Goal: Task Accomplishment & Management: Manage account settings

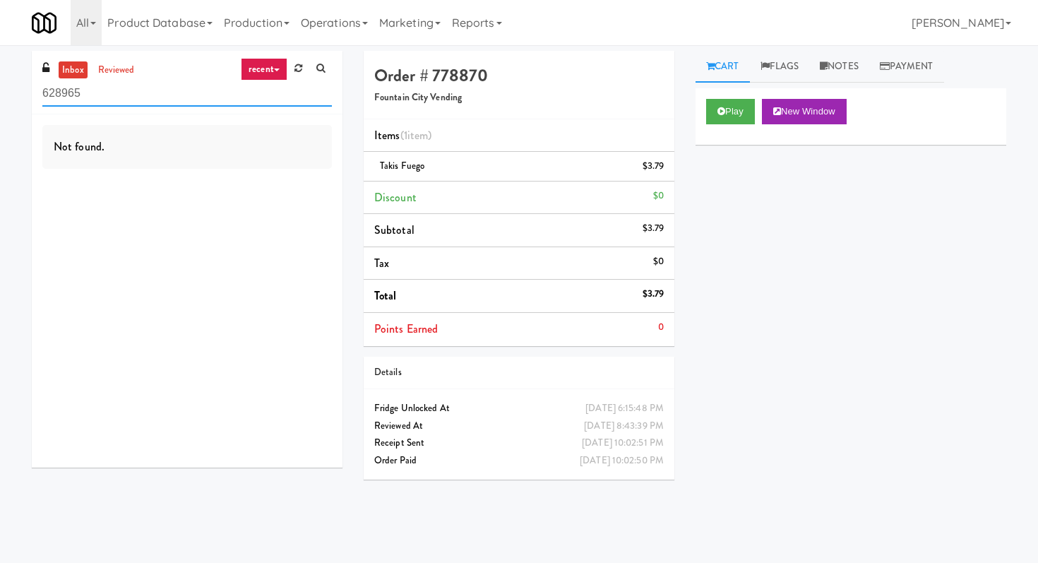
click at [167, 87] on input "628965" at bounding box center [186, 93] width 289 height 26
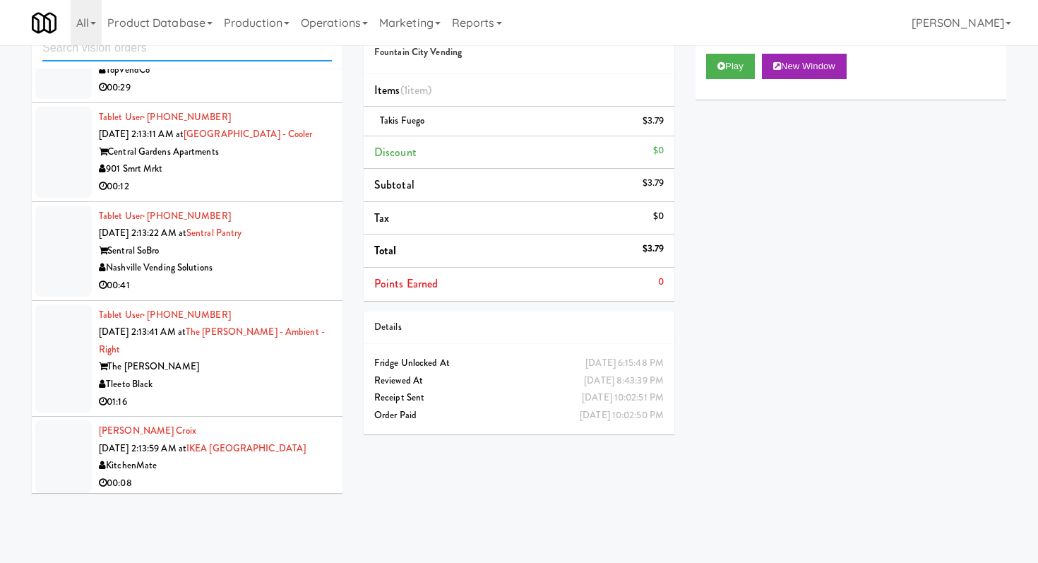
scroll to position [3499, 0]
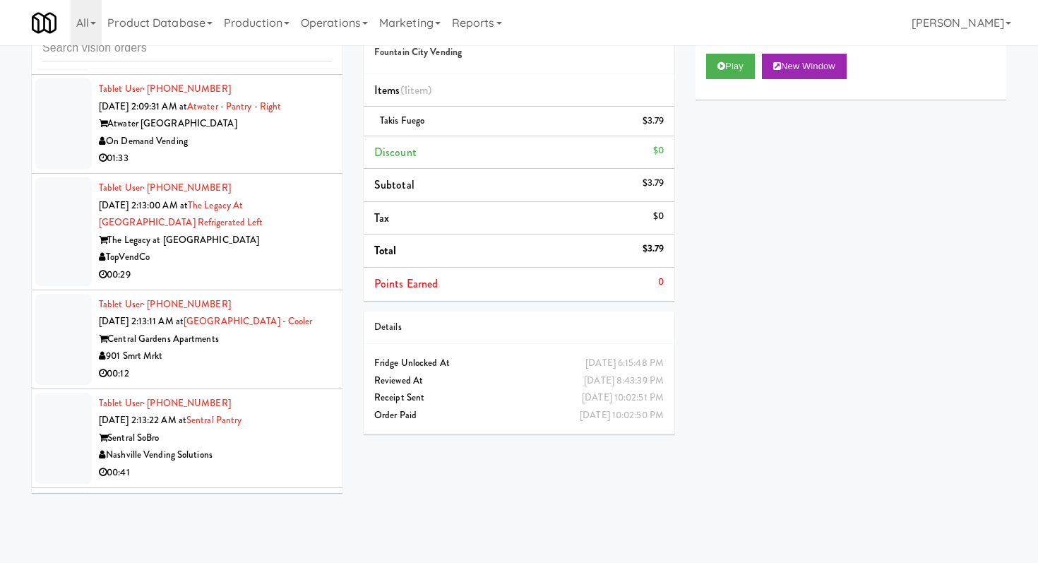
click at [261, 248] on div "TopVendCo" at bounding box center [215, 257] width 233 height 18
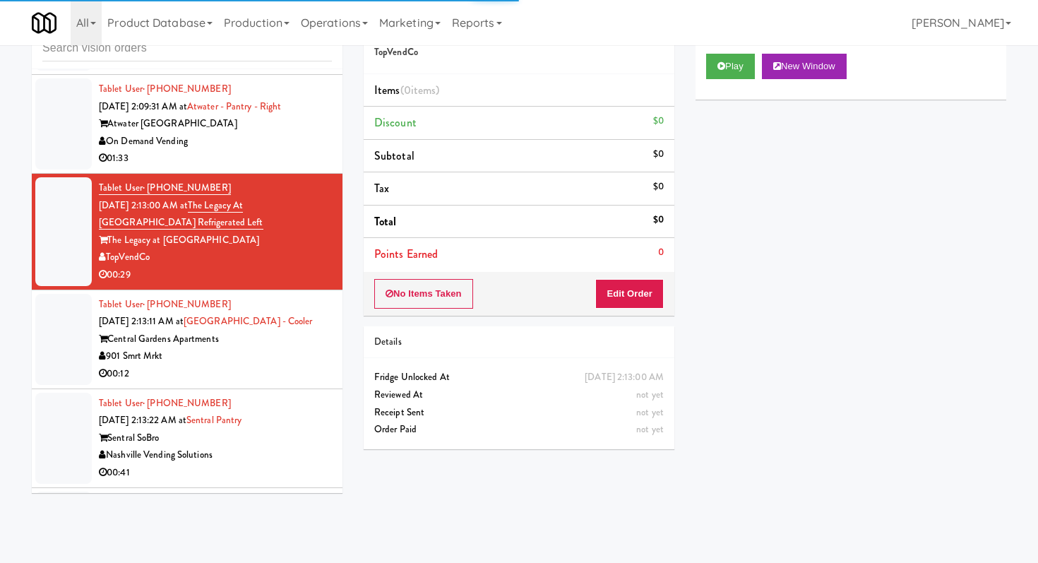
click at [744, 79] on div "Play New Window" at bounding box center [850, 71] width 311 height 56
click at [738, 68] on button "Play" at bounding box center [730, 66] width 49 height 25
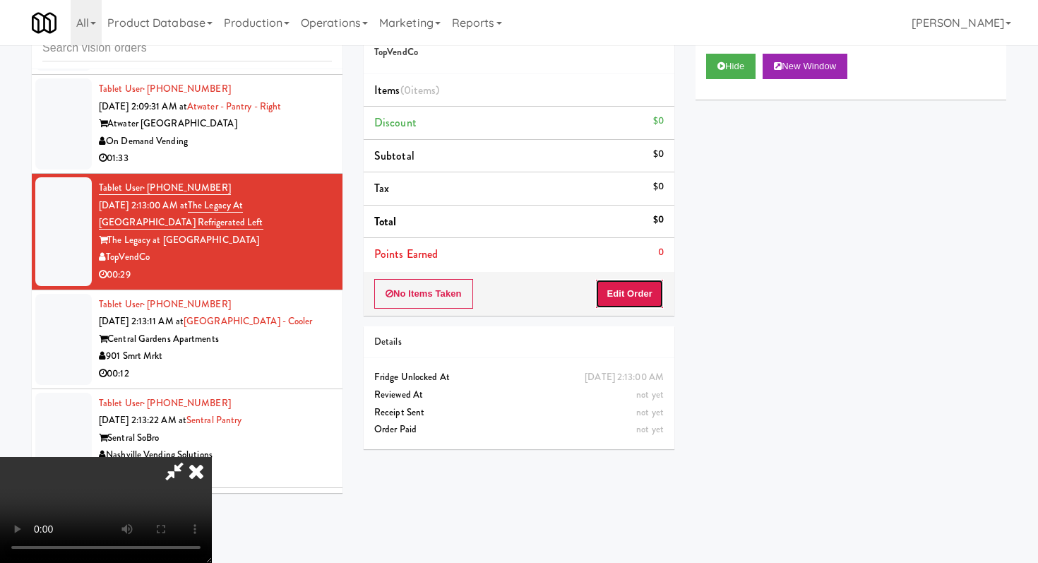
click at [631, 300] on button "Edit Order" at bounding box center [629, 294] width 68 height 30
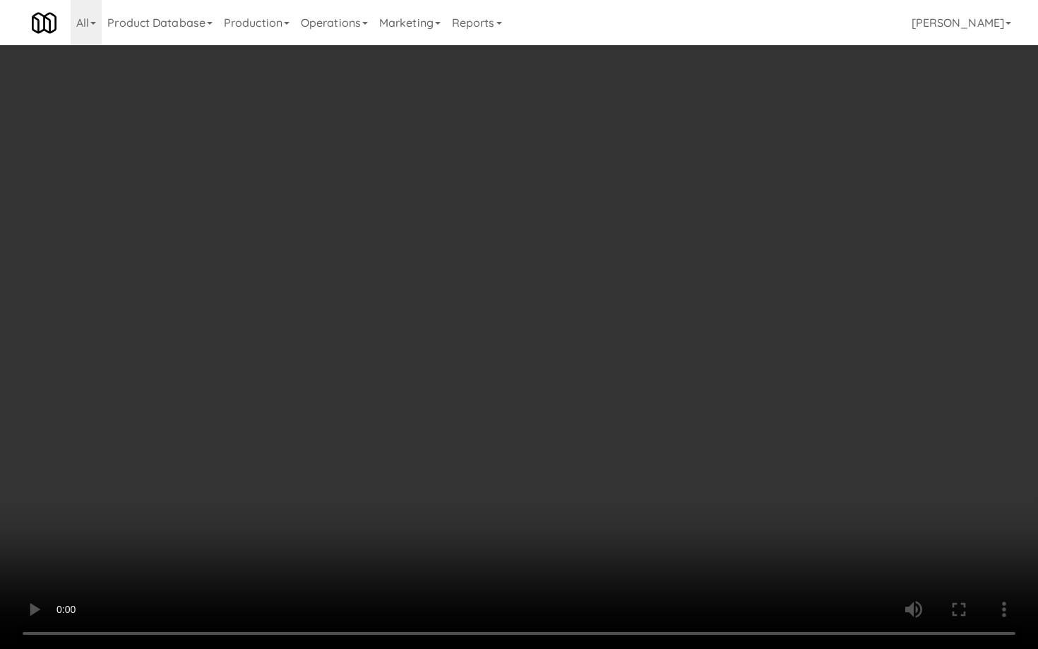
click at [164, 469] on video at bounding box center [519, 324] width 1038 height 649
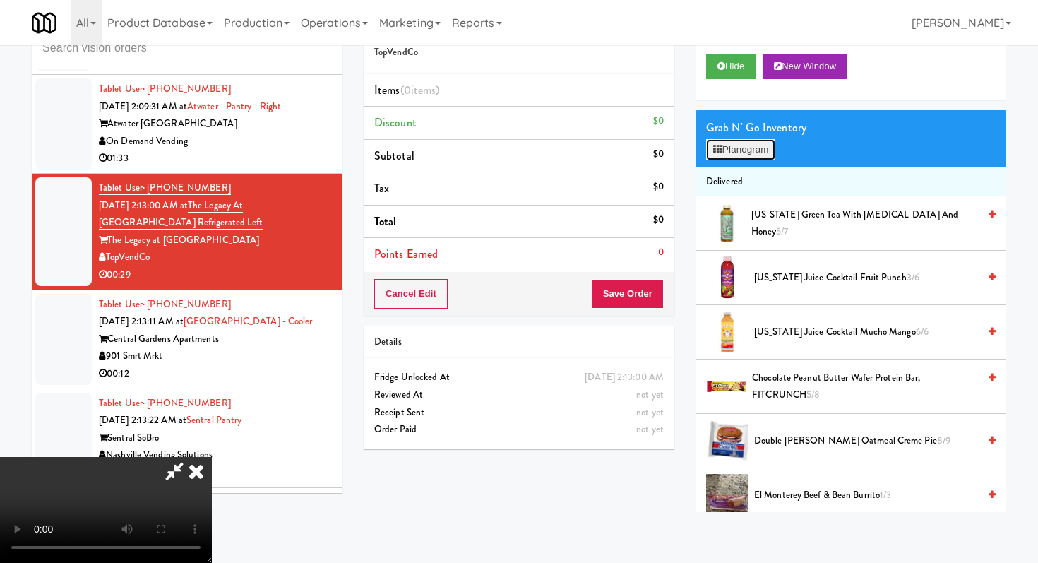
click at [725, 146] on button "Planogram" at bounding box center [740, 149] width 69 height 21
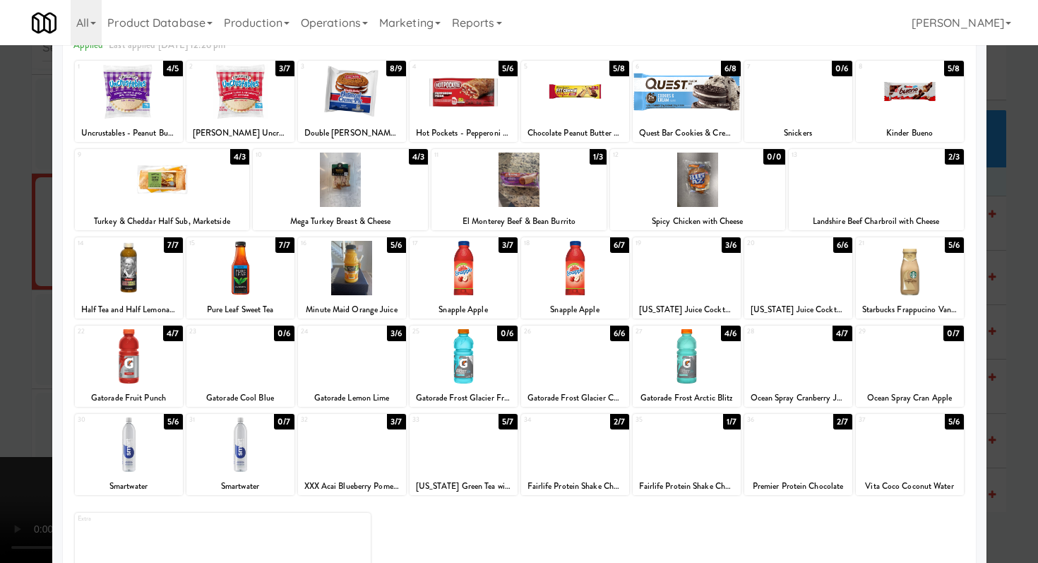
scroll to position [80, 0]
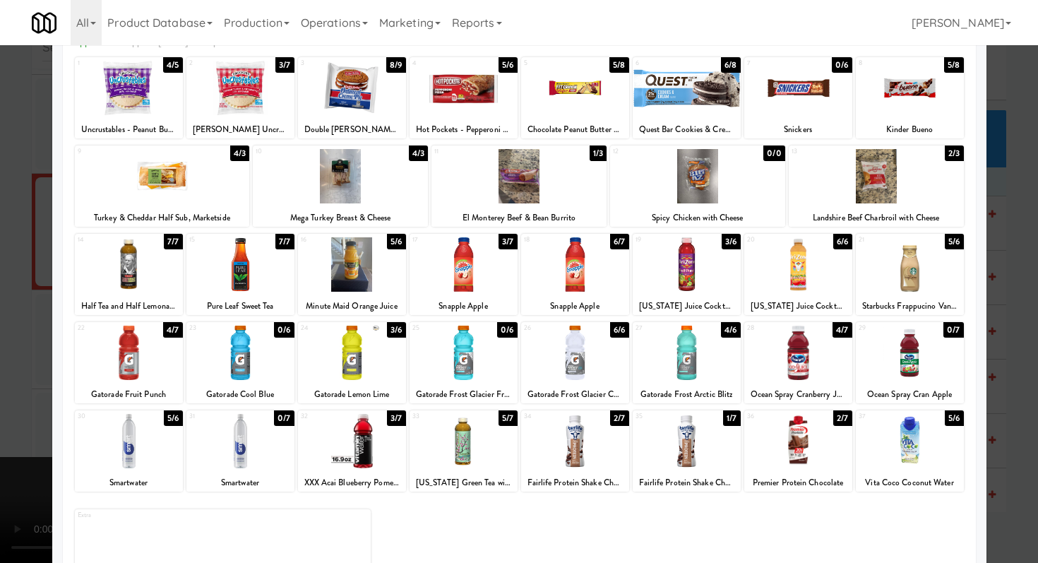
click at [0, 242] on div at bounding box center [519, 281] width 1038 height 563
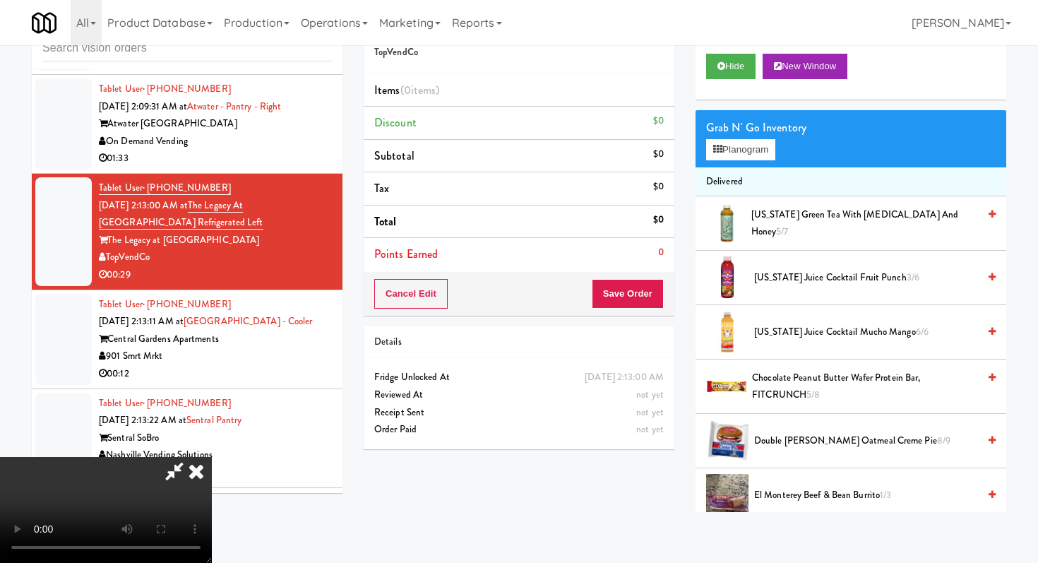
click at [212, 457] on icon at bounding box center [196, 471] width 31 height 28
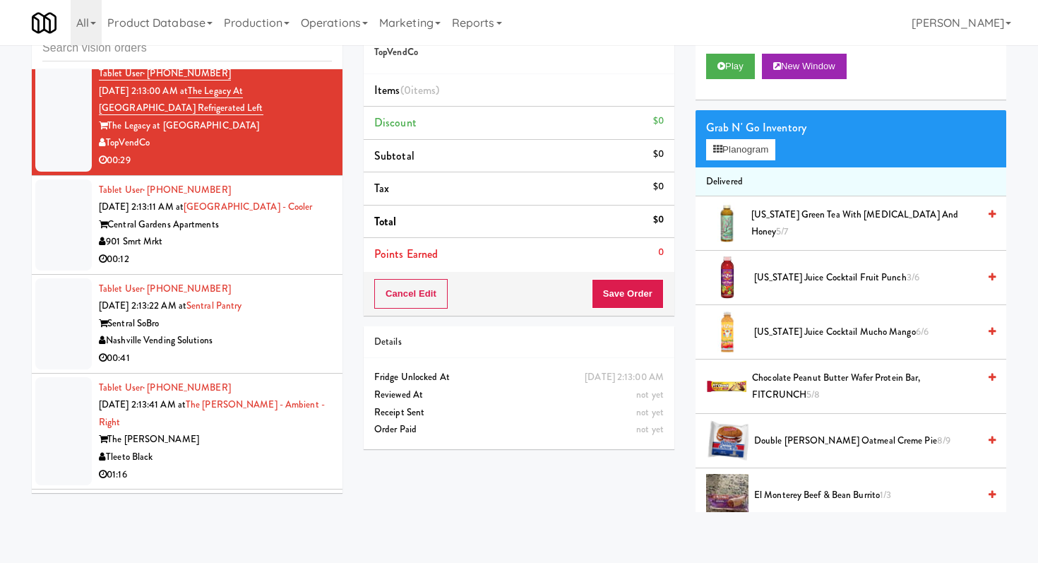
scroll to position [3954, 0]
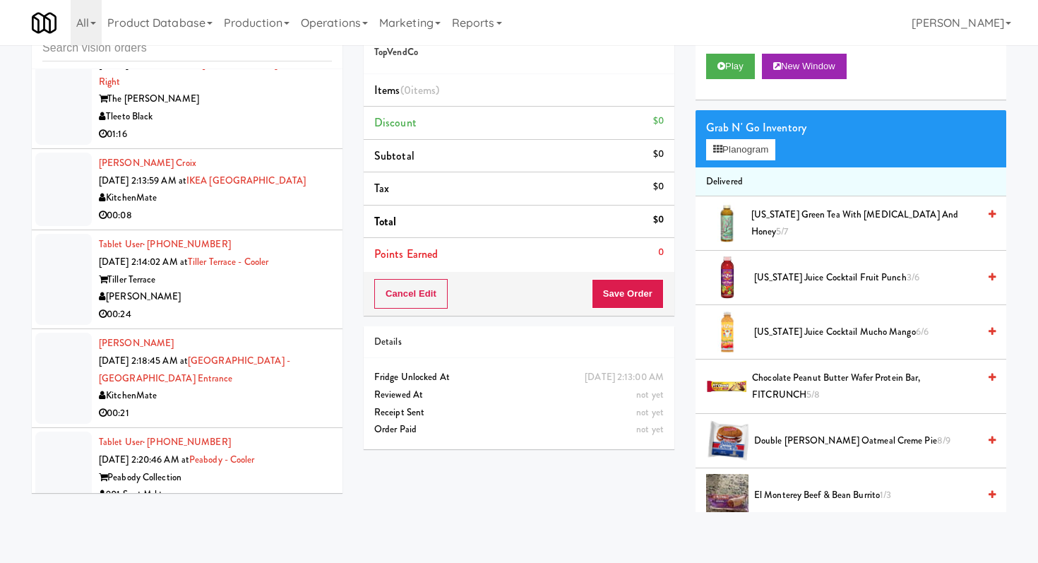
click at [233, 306] on div "00:24" at bounding box center [215, 315] width 233 height 18
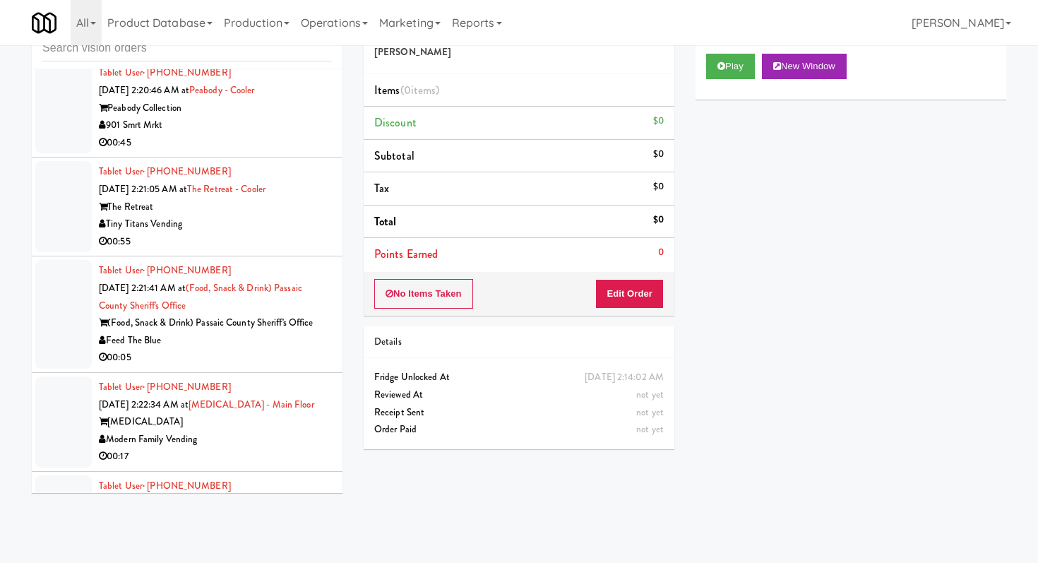
scroll to position [4369, 0]
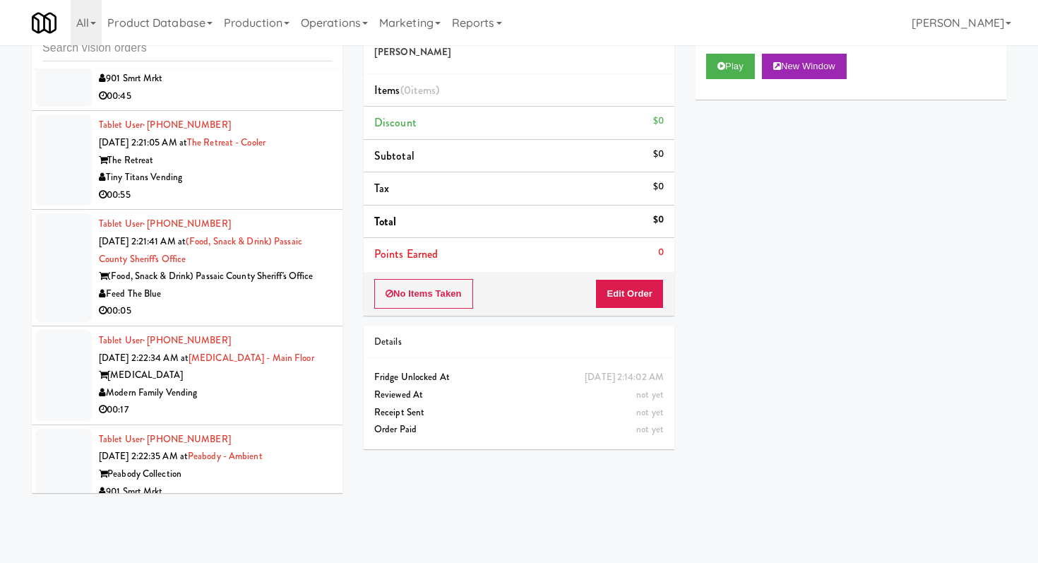
click at [239, 302] on div "00:05" at bounding box center [215, 311] width 233 height 18
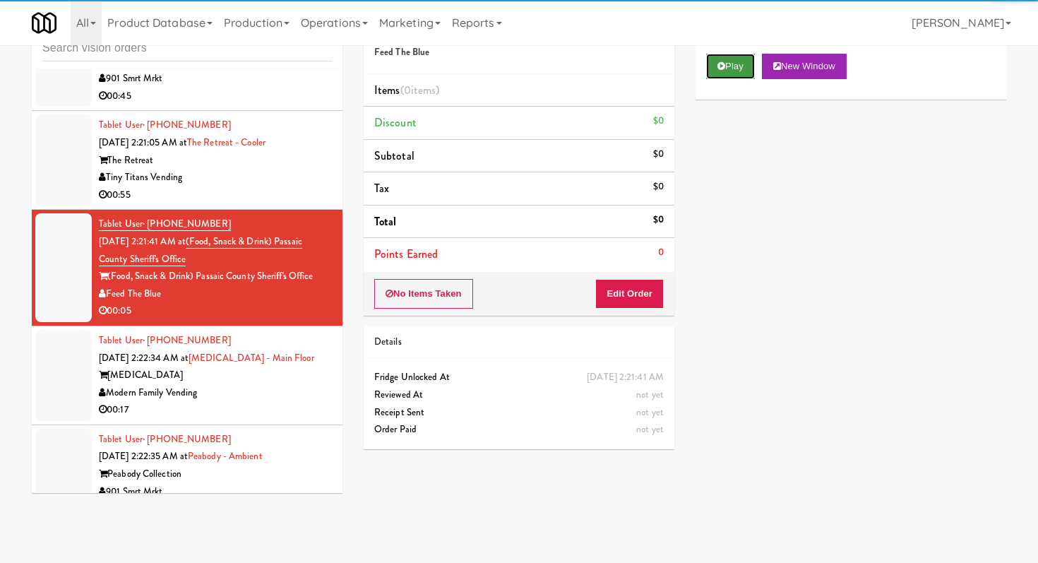
click at [724, 55] on button "Play" at bounding box center [730, 66] width 49 height 25
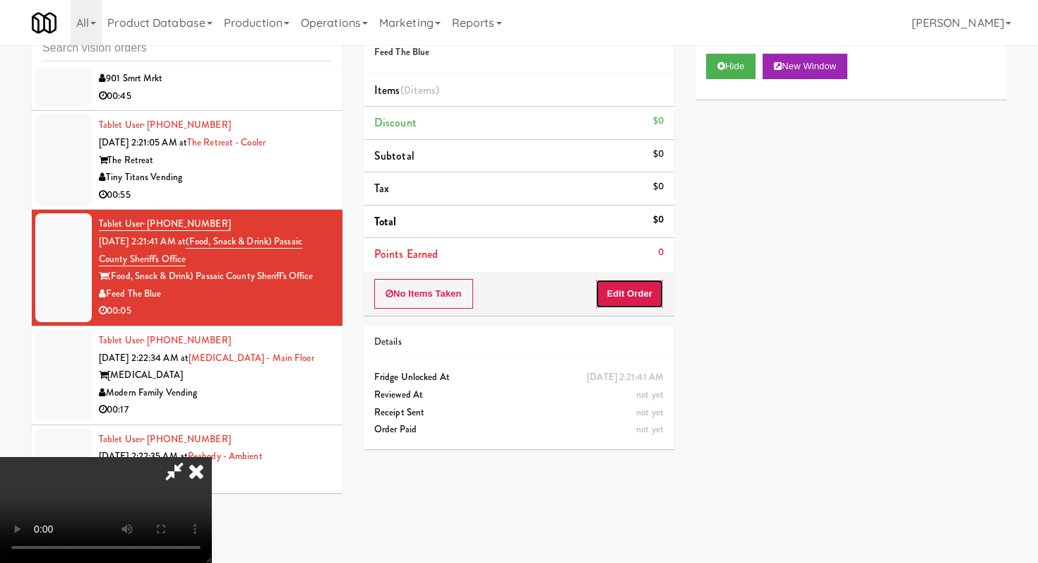
click at [628, 301] on button "Edit Order" at bounding box center [629, 294] width 68 height 30
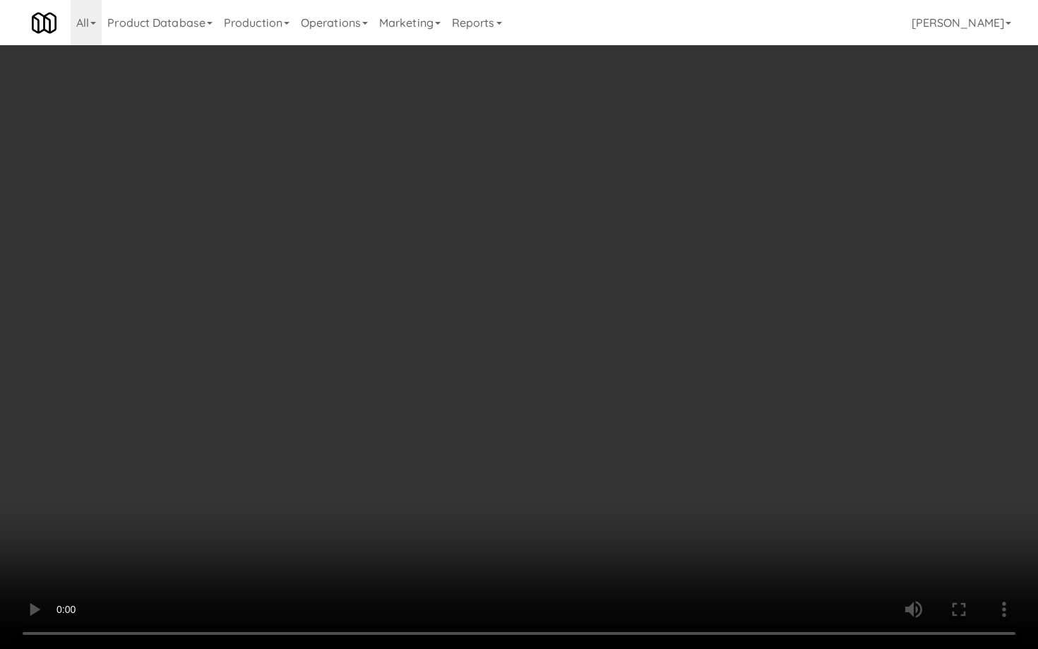
click at [452, 438] on video at bounding box center [519, 324] width 1038 height 649
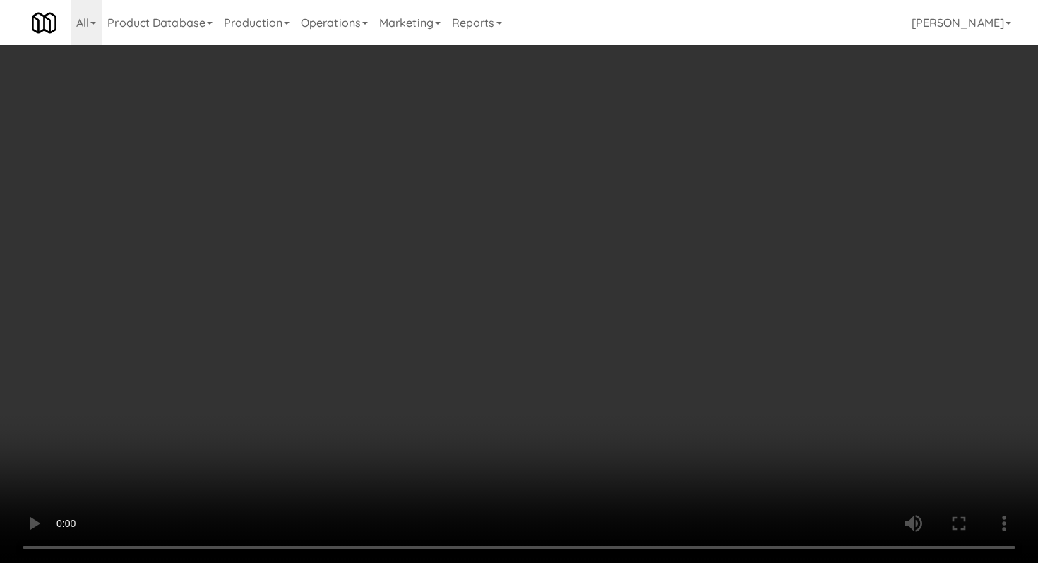
scroll to position [1119, 0]
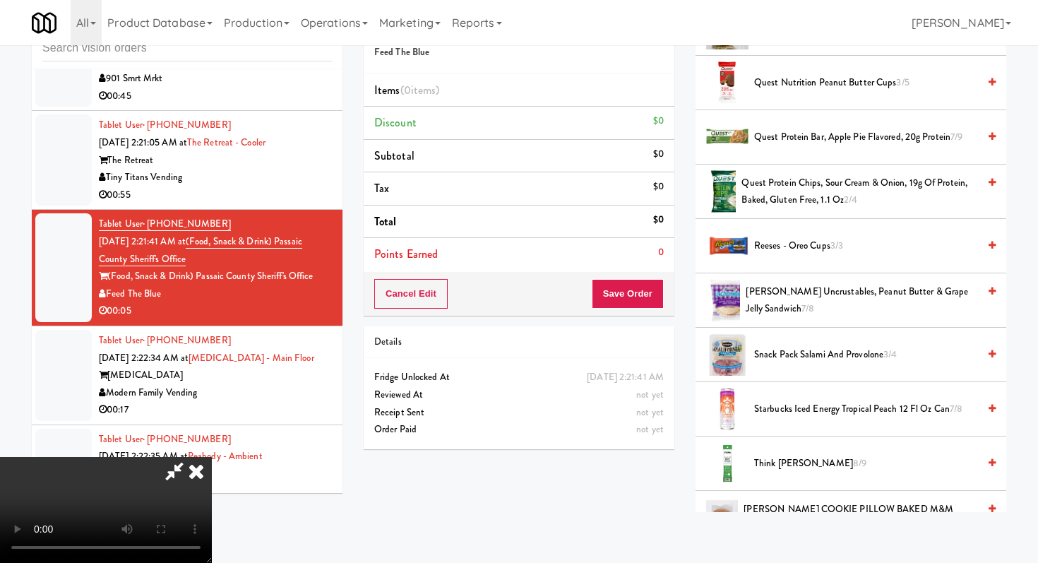
click at [754, 249] on span "Reeses - Oreo Cups 3/3" at bounding box center [866, 246] width 224 height 18
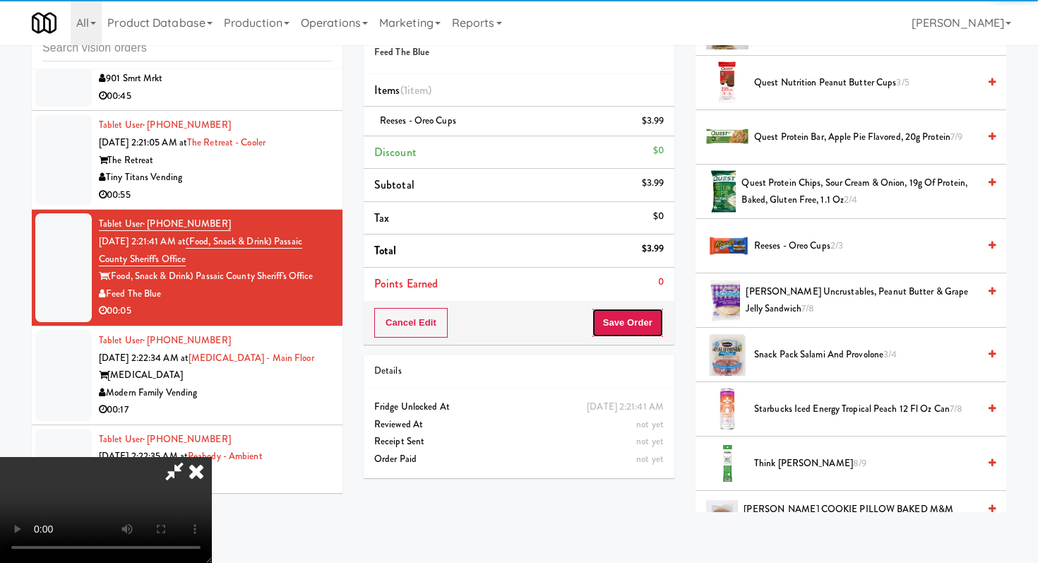
click at [643, 333] on button "Save Order" at bounding box center [628, 323] width 72 height 30
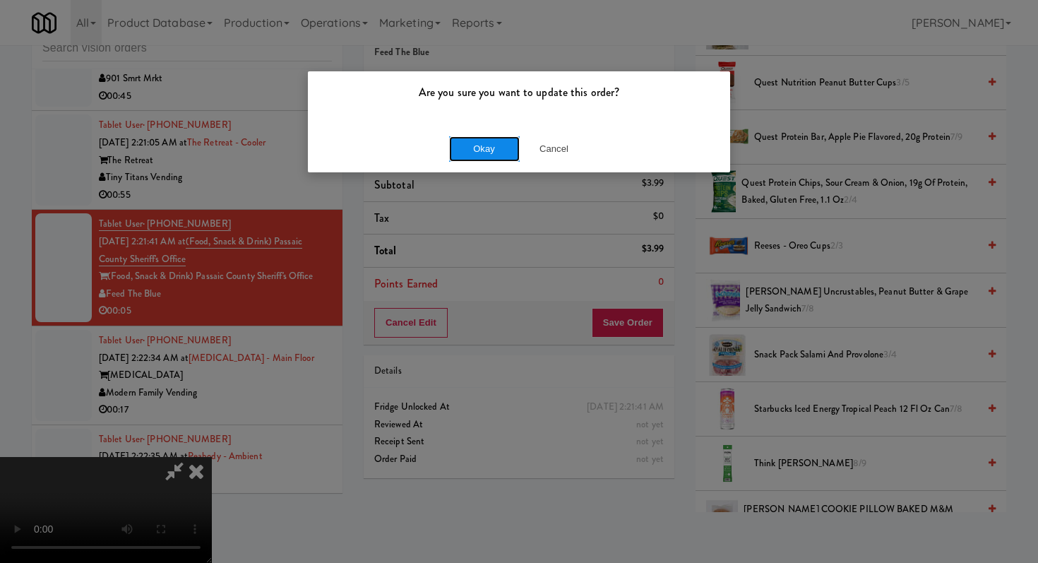
click at [506, 151] on button "Okay" at bounding box center [484, 148] width 71 height 25
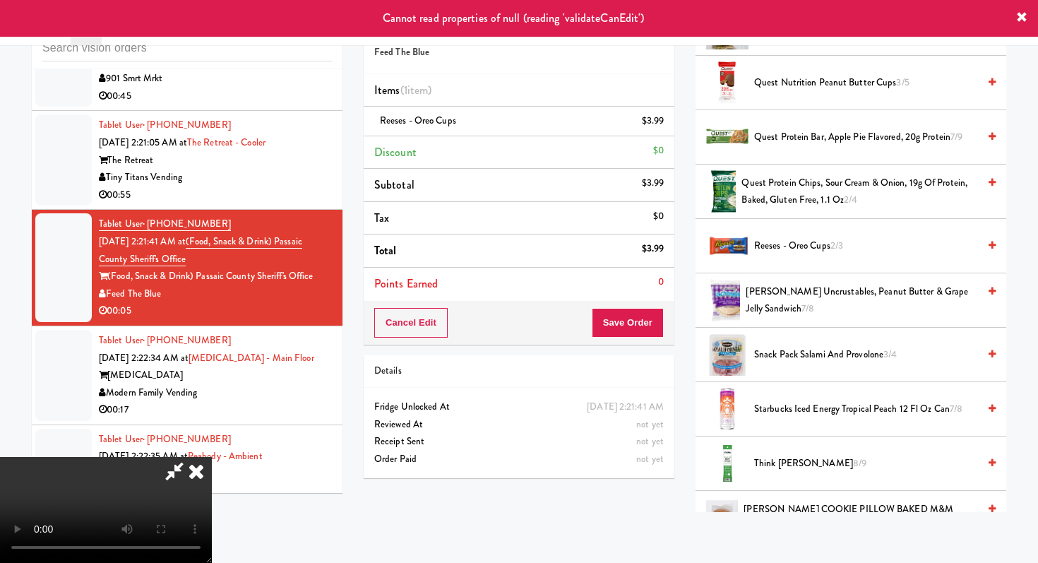
click at [212, 457] on video at bounding box center [106, 510] width 212 height 106
click at [212, 457] on icon at bounding box center [196, 471] width 31 height 28
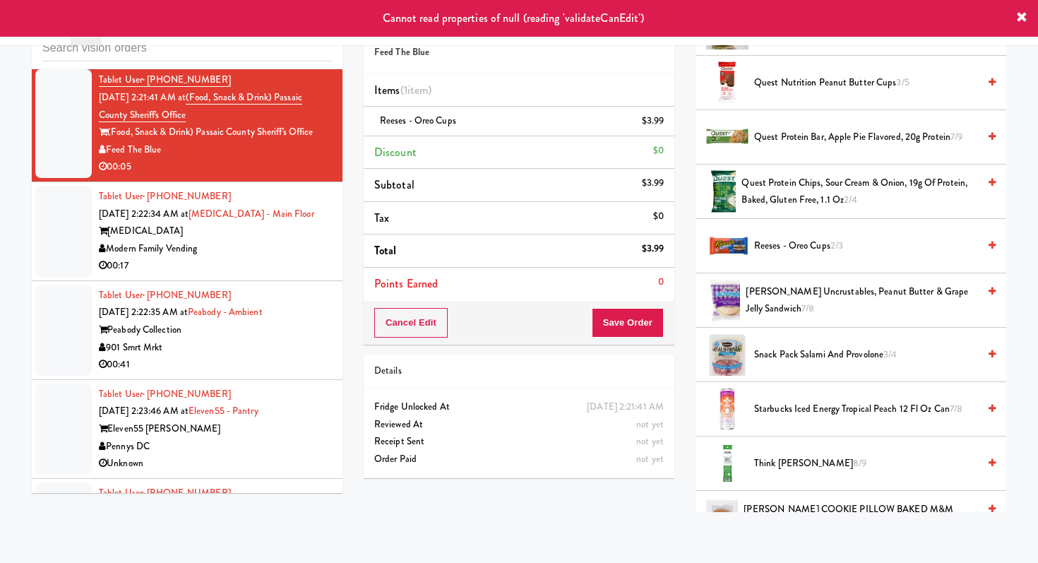
scroll to position [4559, 0]
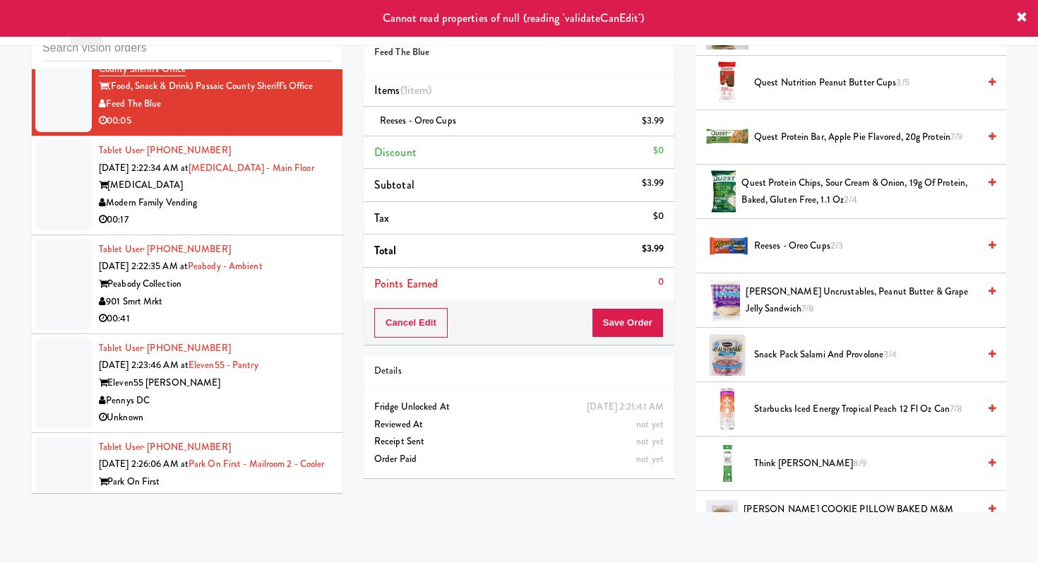
click at [282, 310] on div "00:41" at bounding box center [215, 319] width 233 height 18
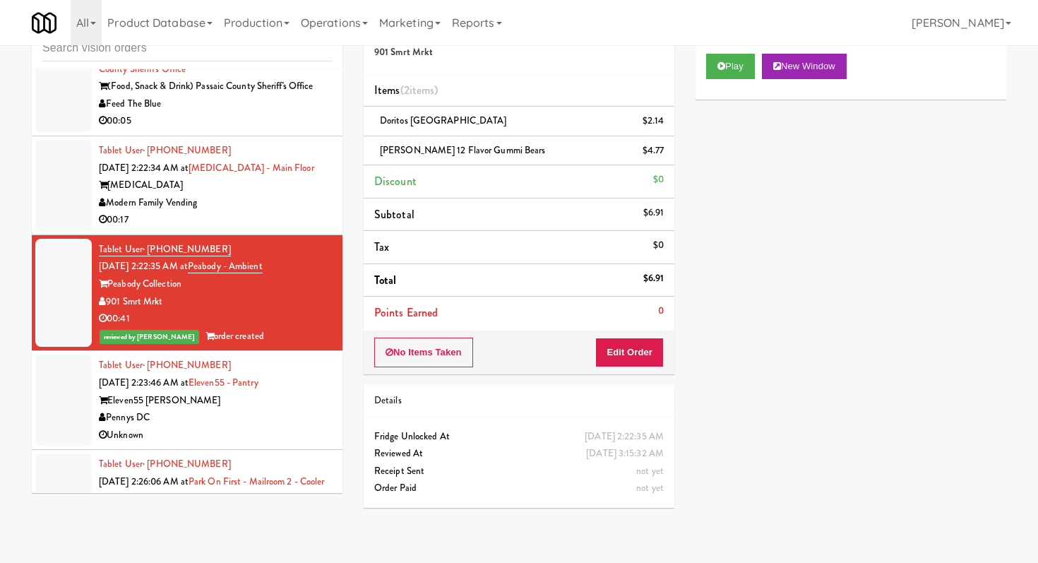
click at [246, 426] on div "Unknown" at bounding box center [215, 435] width 233 height 18
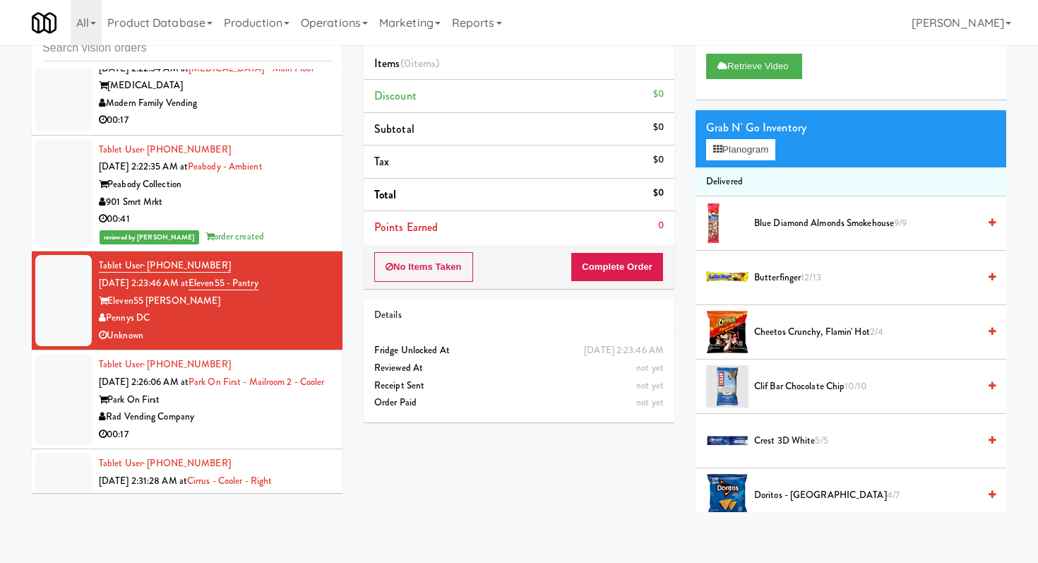
scroll to position [4691, 0]
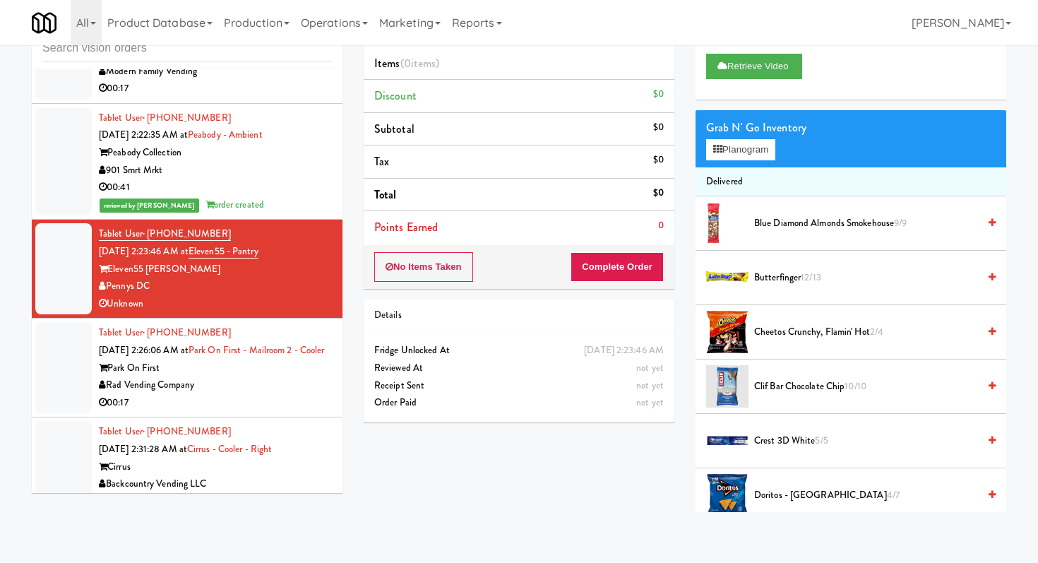
click at [258, 394] on div "00:17" at bounding box center [215, 403] width 233 height 18
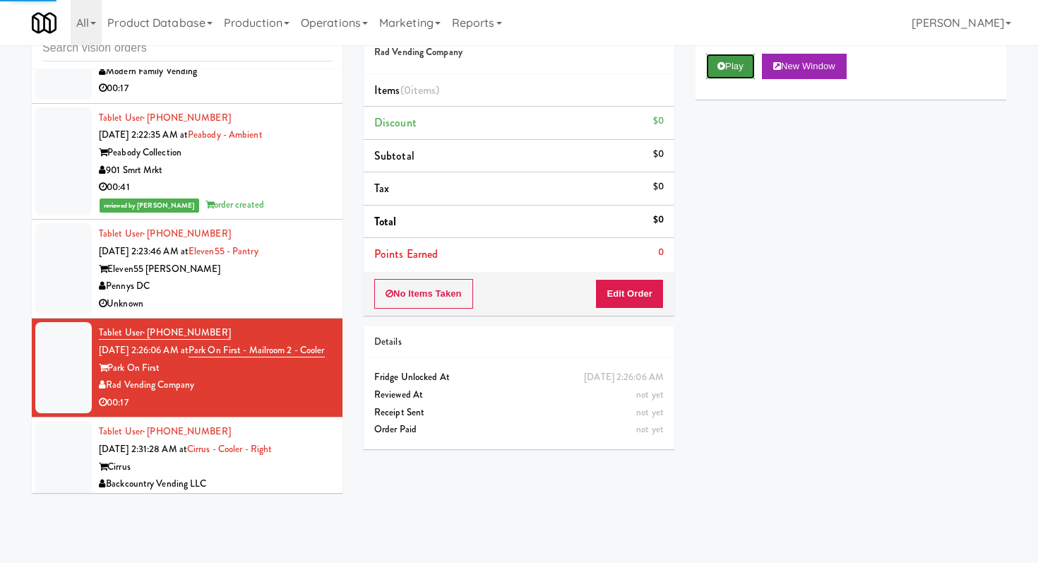
click at [747, 54] on button "Play" at bounding box center [730, 66] width 49 height 25
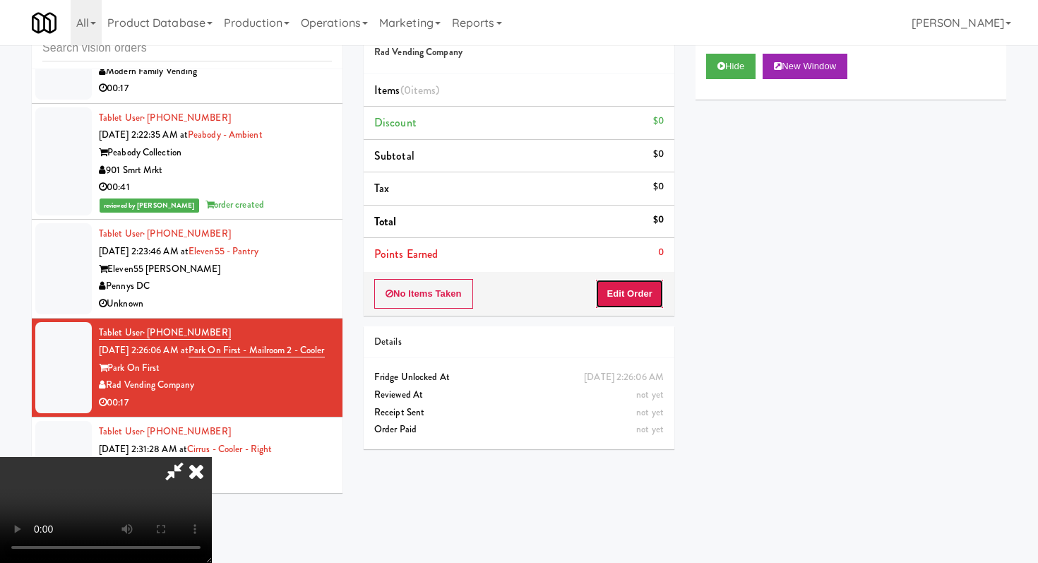
click at [629, 286] on button "Edit Order" at bounding box center [629, 294] width 68 height 30
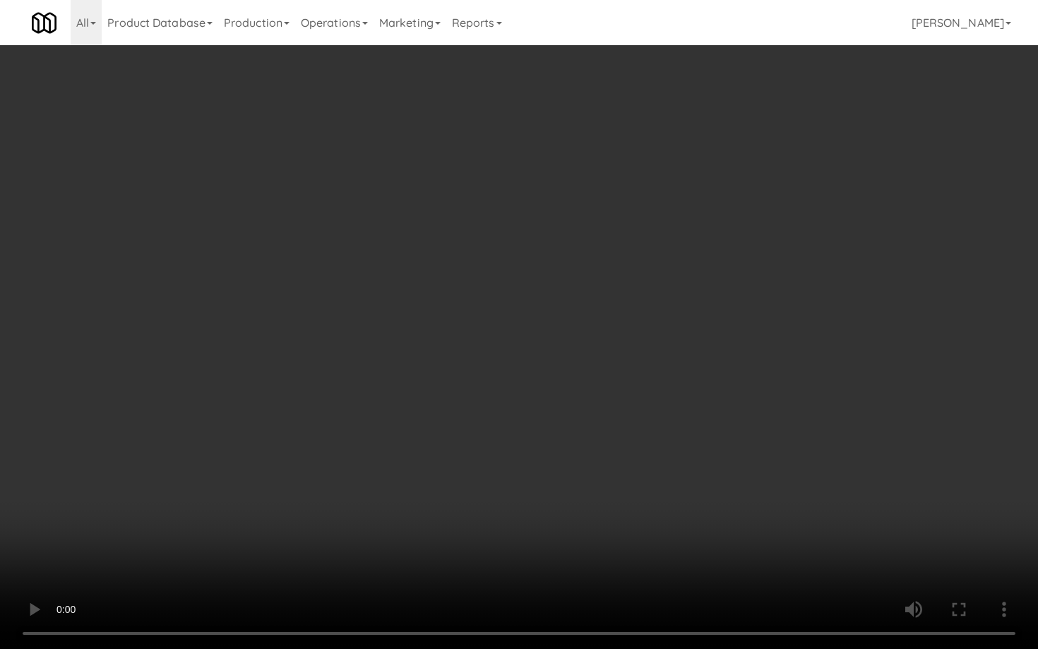
click at [650, 487] on video at bounding box center [519, 324] width 1038 height 649
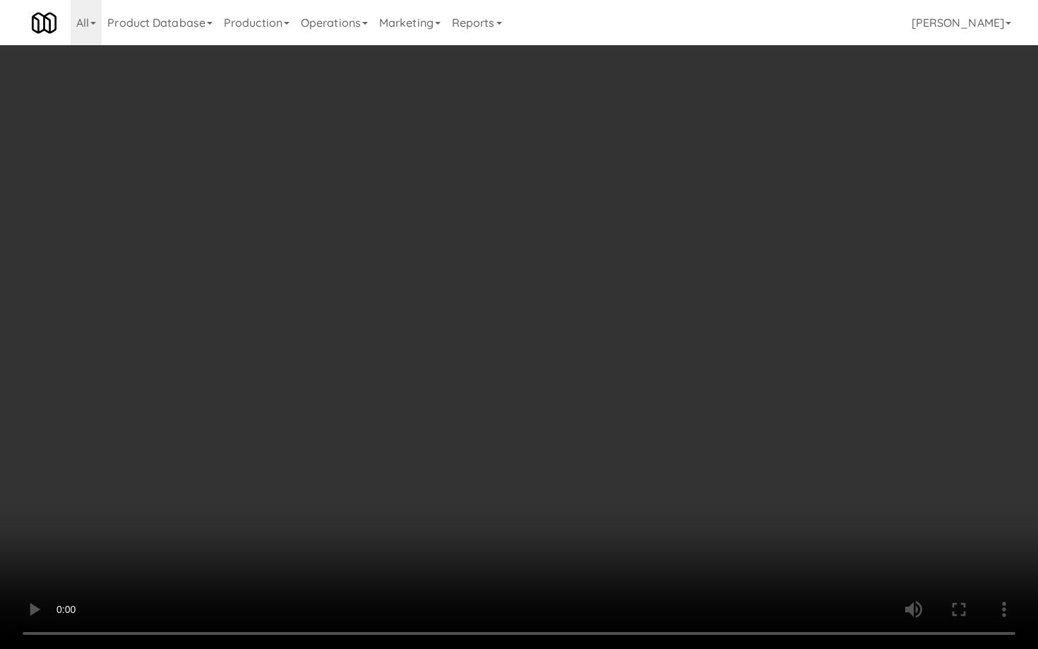
click at [650, 487] on video at bounding box center [519, 324] width 1038 height 649
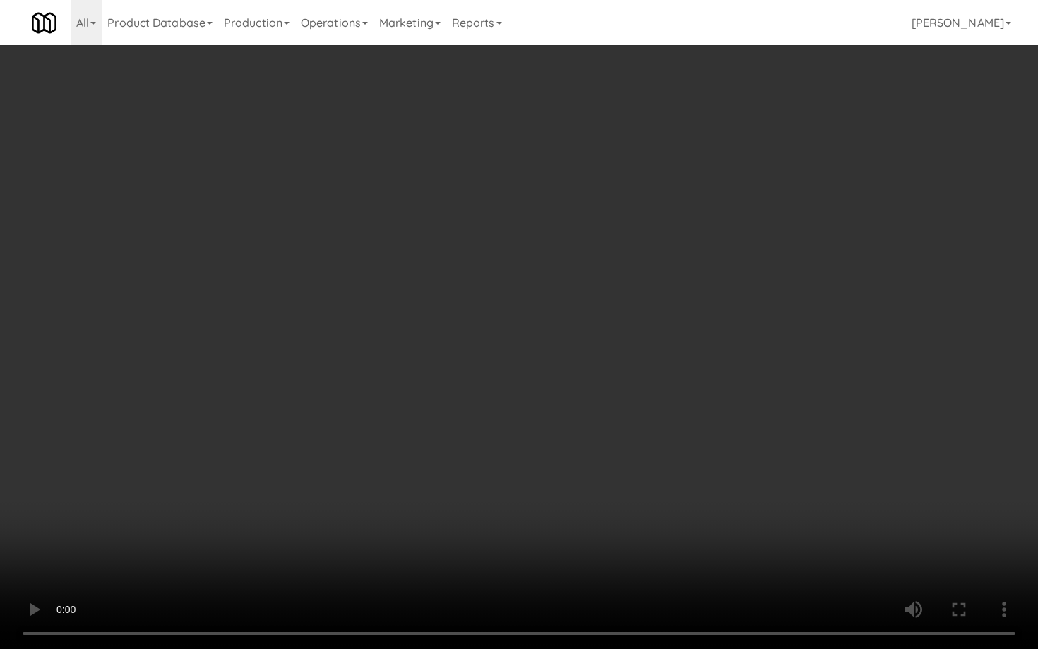
click at [572, 496] on video at bounding box center [519, 324] width 1038 height 649
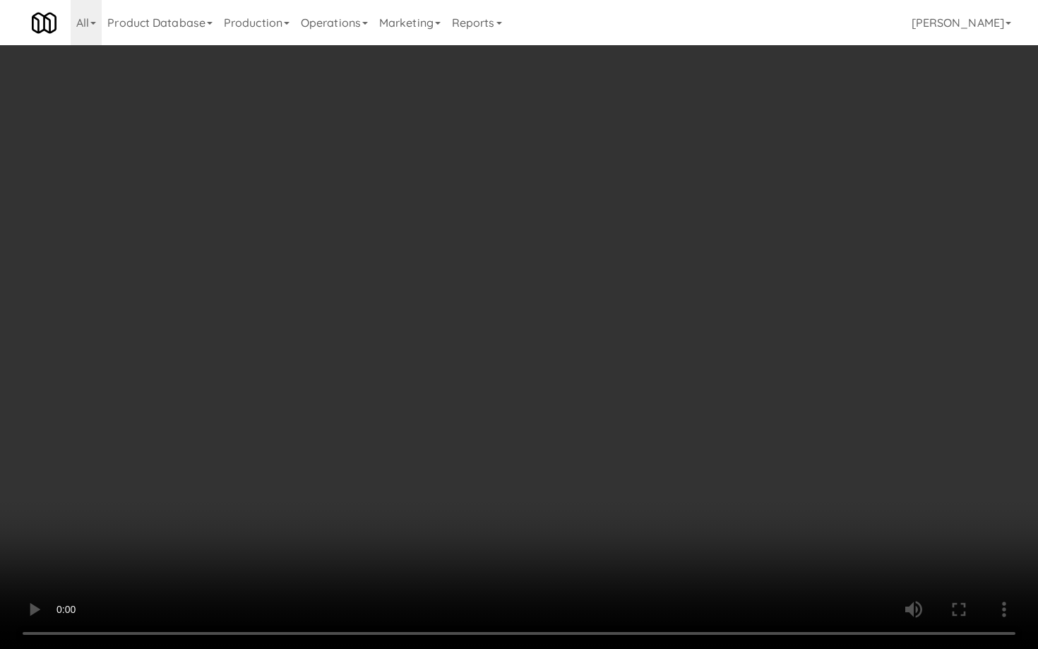
click at [572, 496] on video at bounding box center [519, 324] width 1038 height 649
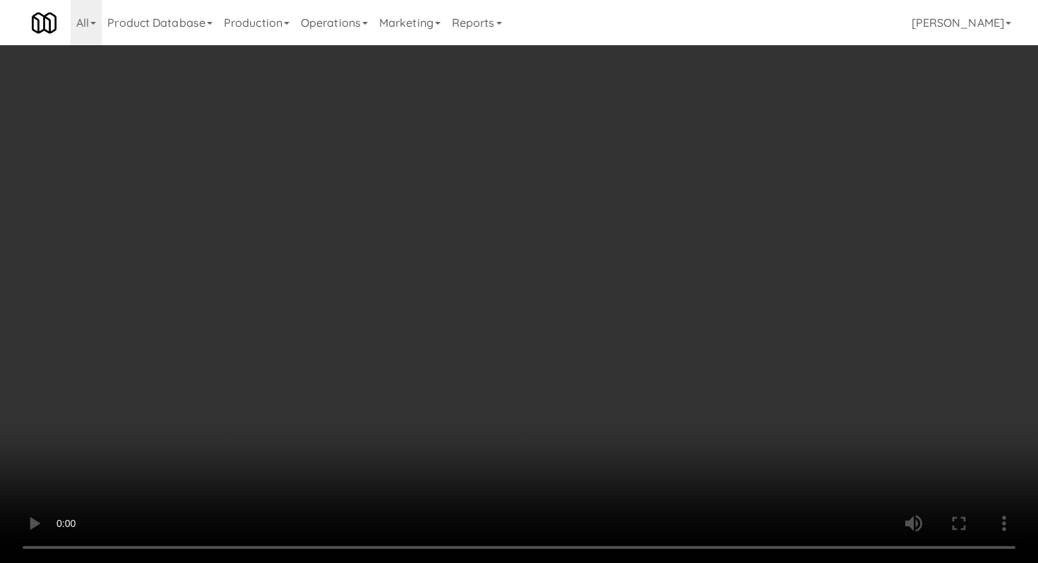
scroll to position [783, 0]
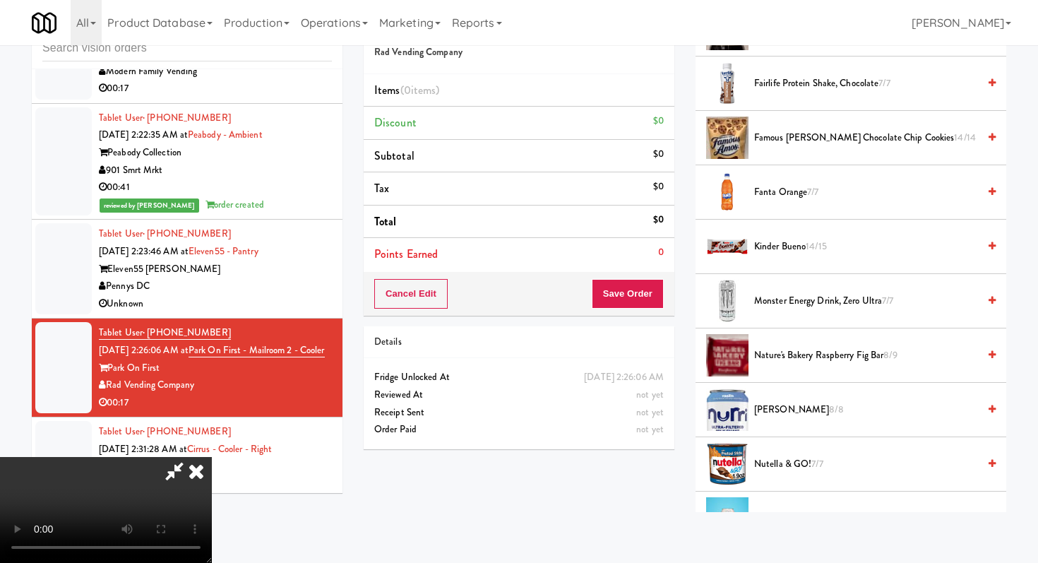
click at [792, 416] on span "Nurri Vanilla 8/8" at bounding box center [866, 410] width 224 height 18
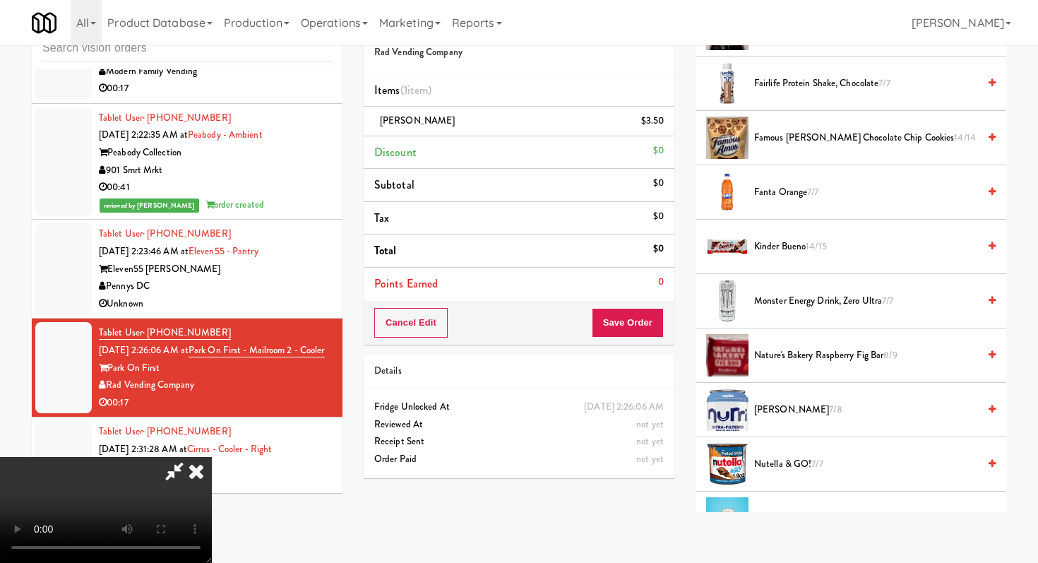
click at [792, 416] on span "Nurri Vanilla 7/8" at bounding box center [866, 410] width 224 height 18
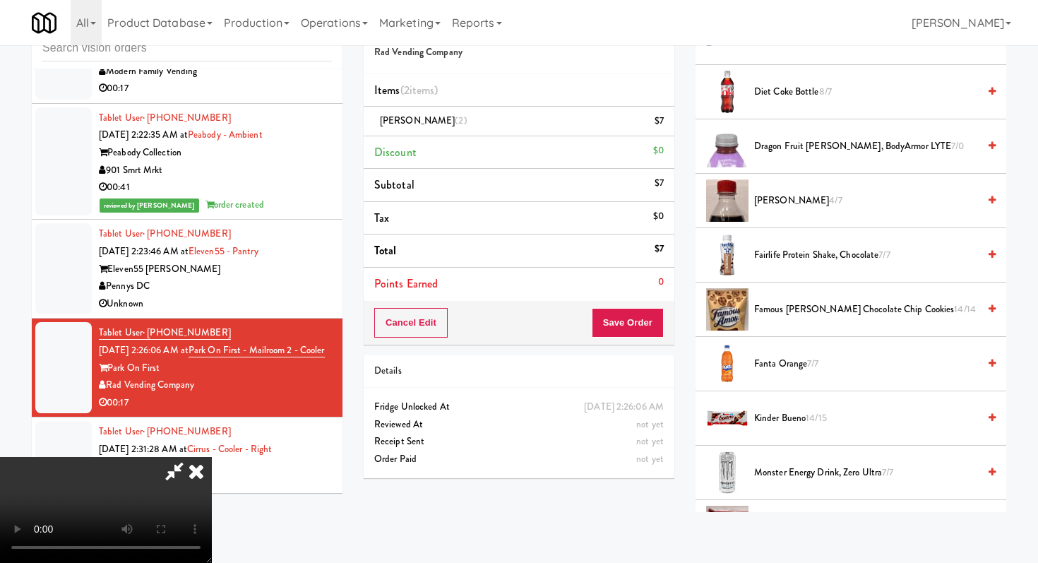
scroll to position [740, 0]
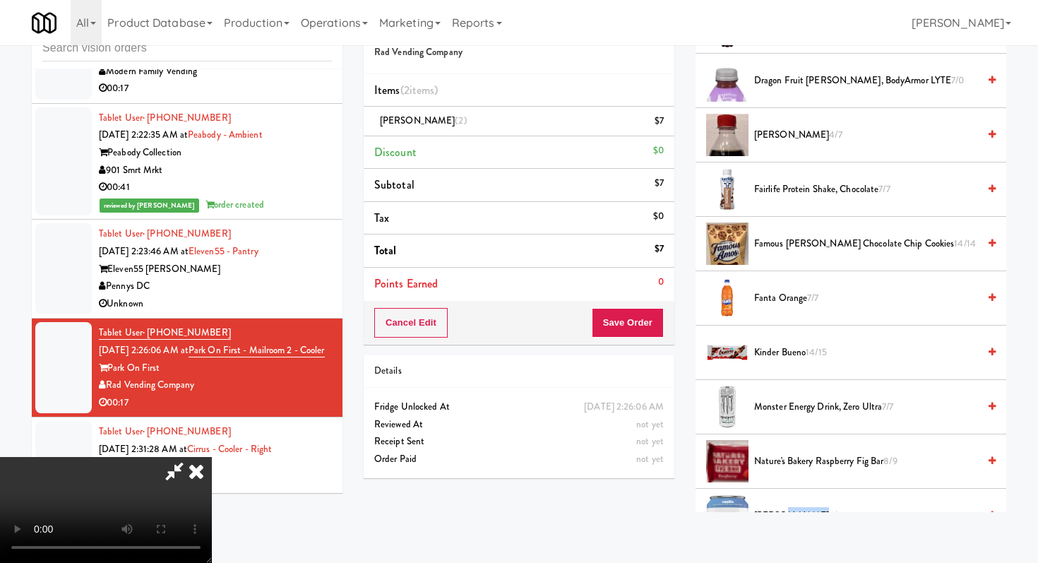
click at [779, 349] on span "Kinder Bueno 14/15" at bounding box center [866, 353] width 224 height 18
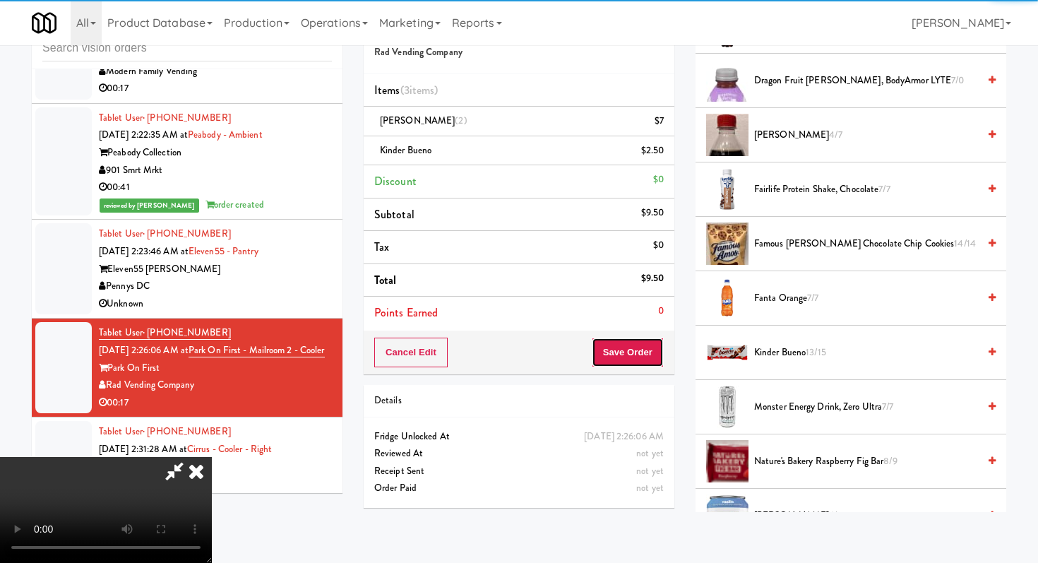
click at [639, 347] on button "Save Order" at bounding box center [628, 352] width 72 height 30
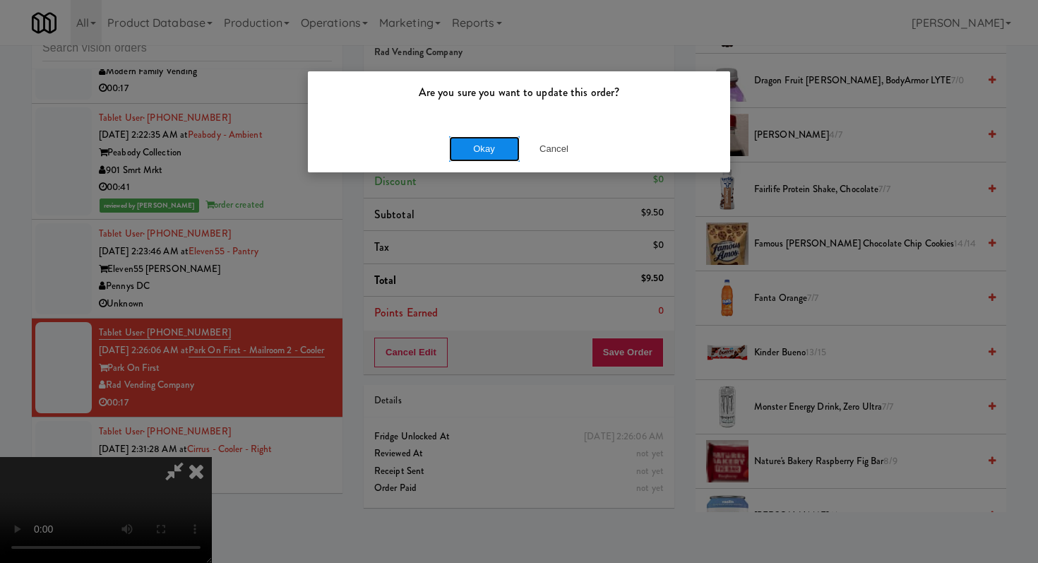
click at [479, 149] on button "Okay" at bounding box center [484, 148] width 71 height 25
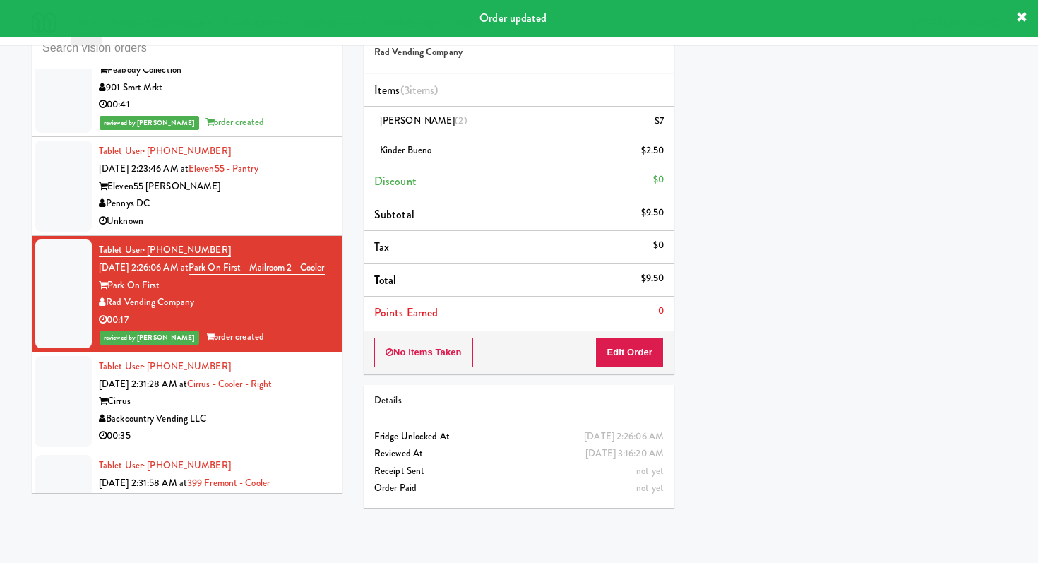
scroll to position [4800, 0]
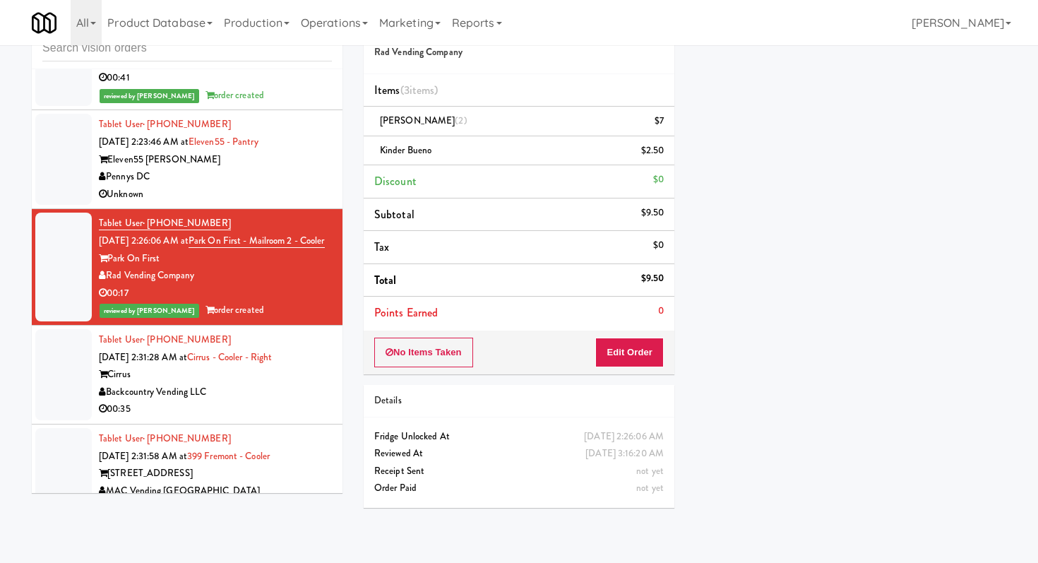
click at [271, 400] on div "00:35" at bounding box center [215, 409] width 233 height 18
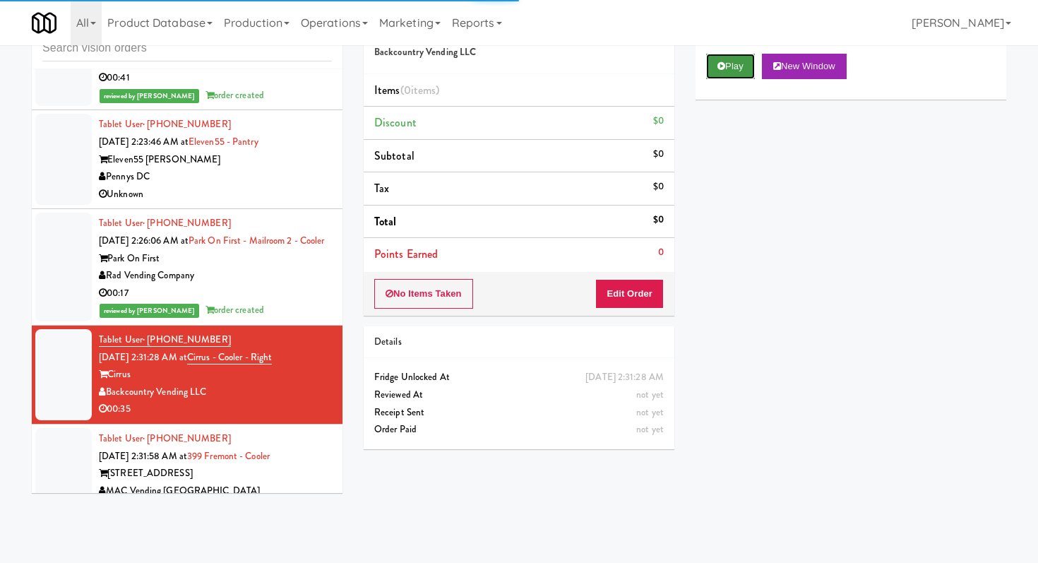
click at [738, 71] on button "Play" at bounding box center [730, 66] width 49 height 25
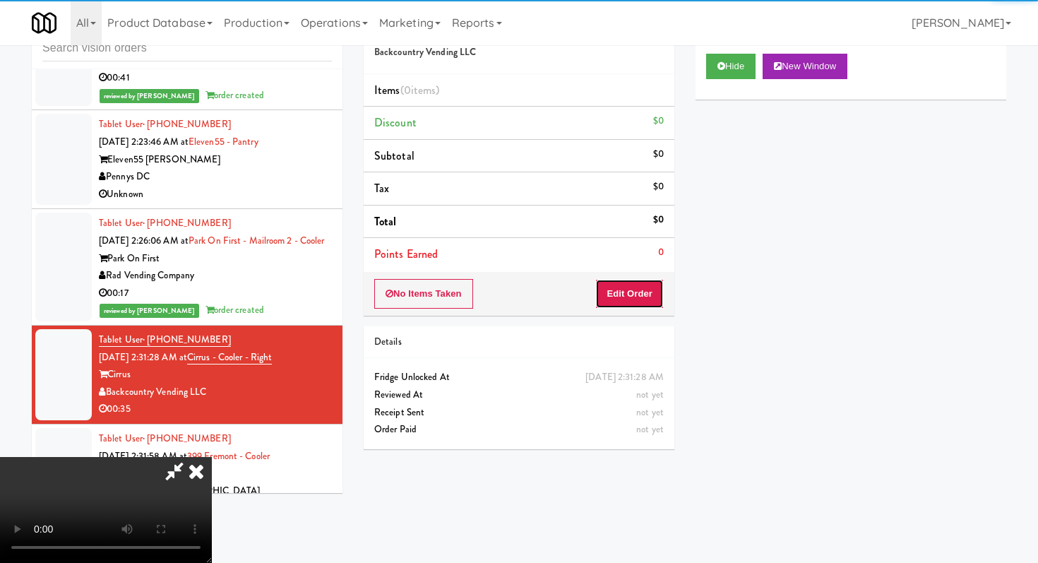
click at [656, 283] on button "Edit Order" at bounding box center [629, 294] width 68 height 30
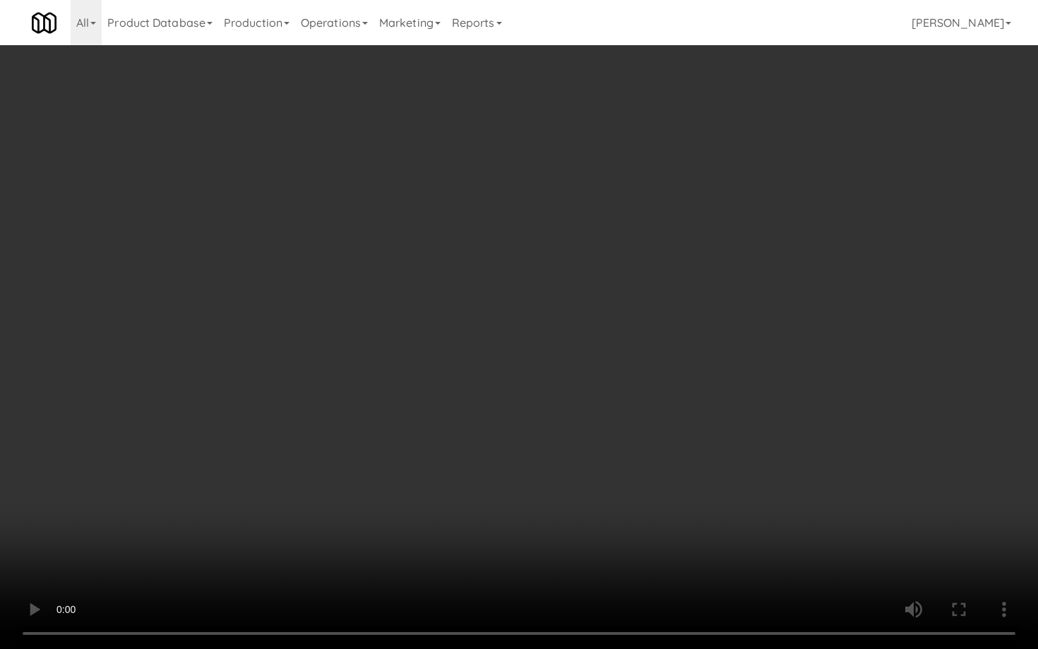
click at [803, 549] on video at bounding box center [519, 324] width 1038 height 649
click at [816, 530] on video at bounding box center [519, 324] width 1038 height 649
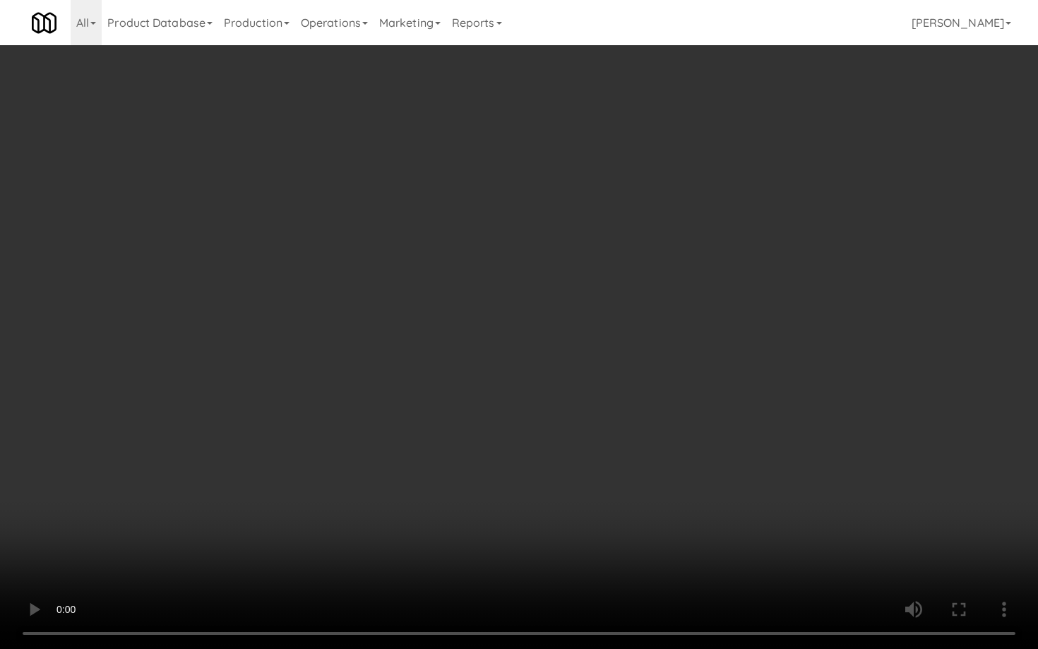
click at [816, 530] on video at bounding box center [519, 324] width 1038 height 649
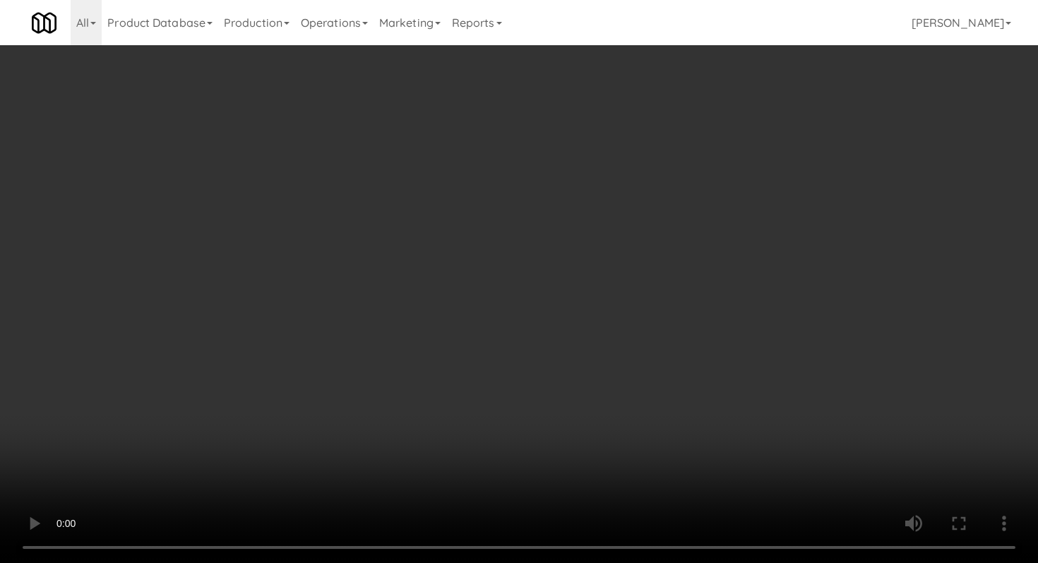
scroll to position [430, 0]
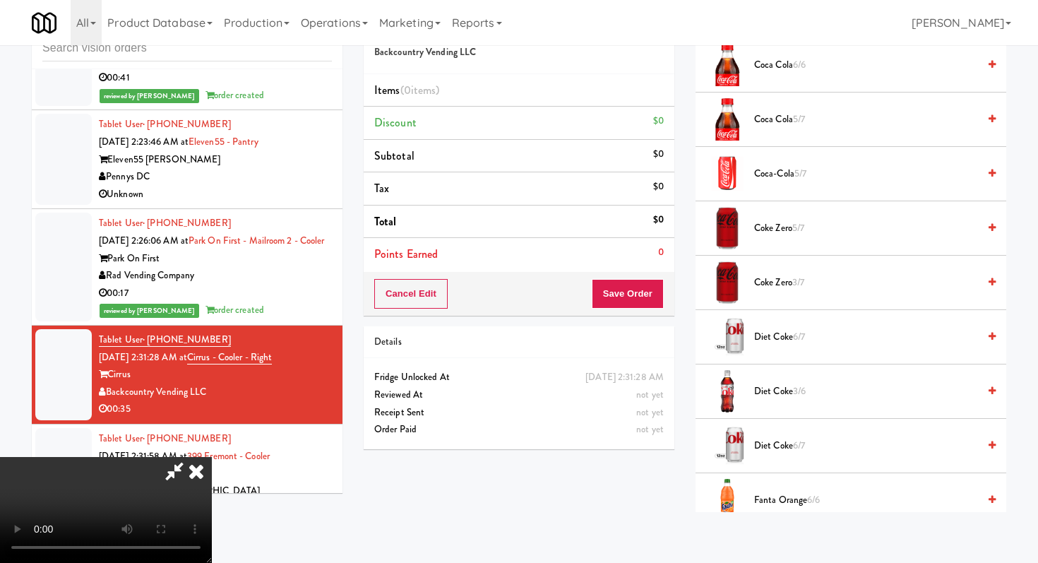
click at [762, 389] on span "Diet Coke 3/6" at bounding box center [866, 392] width 224 height 18
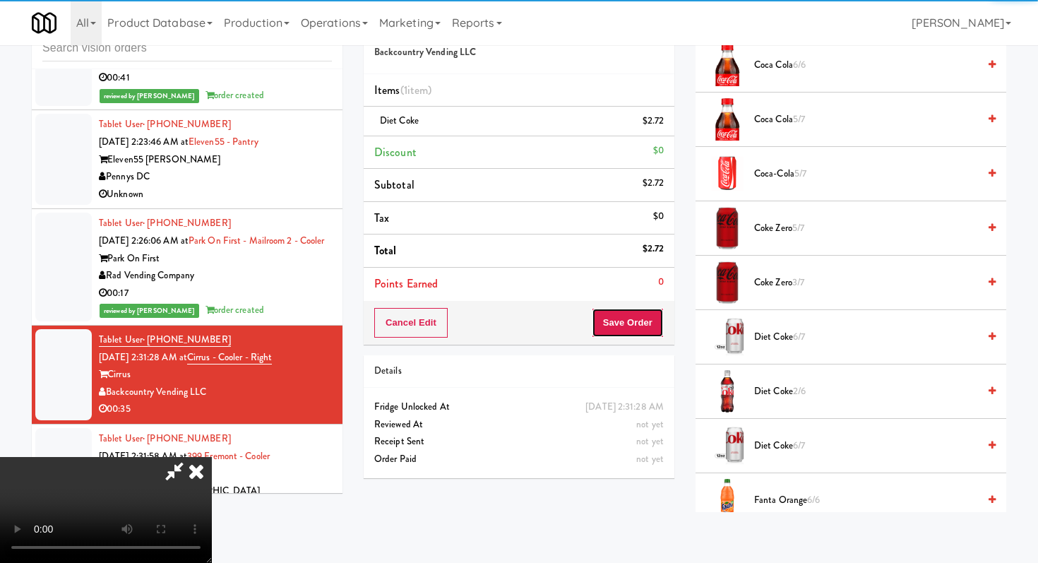
click at [648, 313] on button "Save Order" at bounding box center [628, 323] width 72 height 30
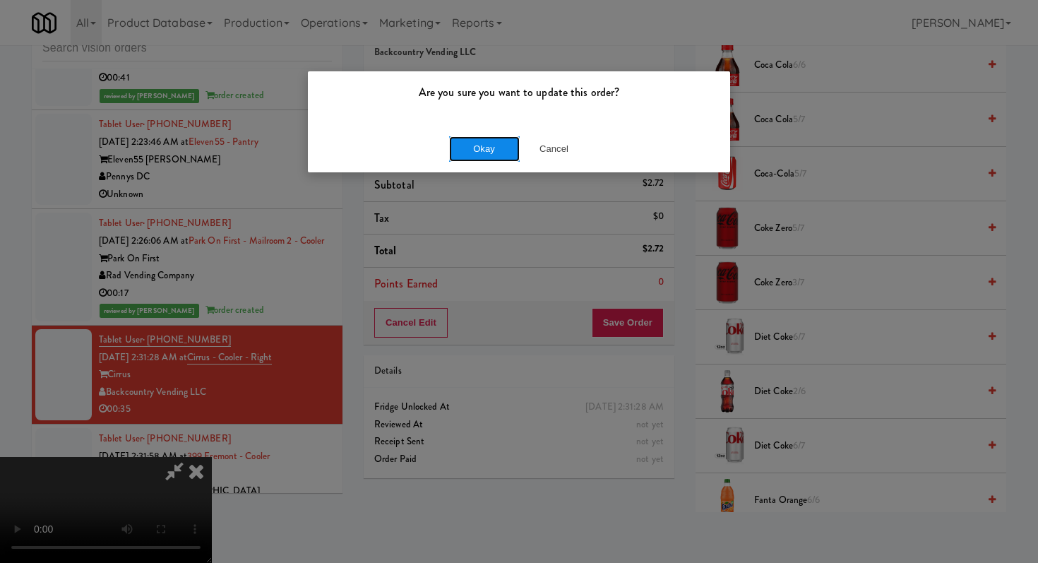
click at [479, 150] on button "Okay" at bounding box center [484, 148] width 71 height 25
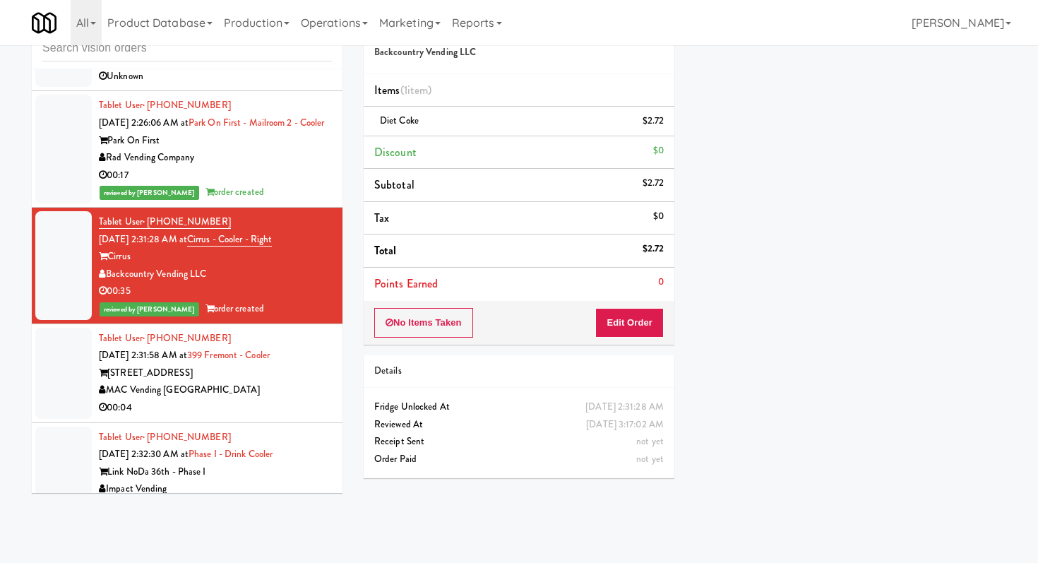
scroll to position [5020, 0]
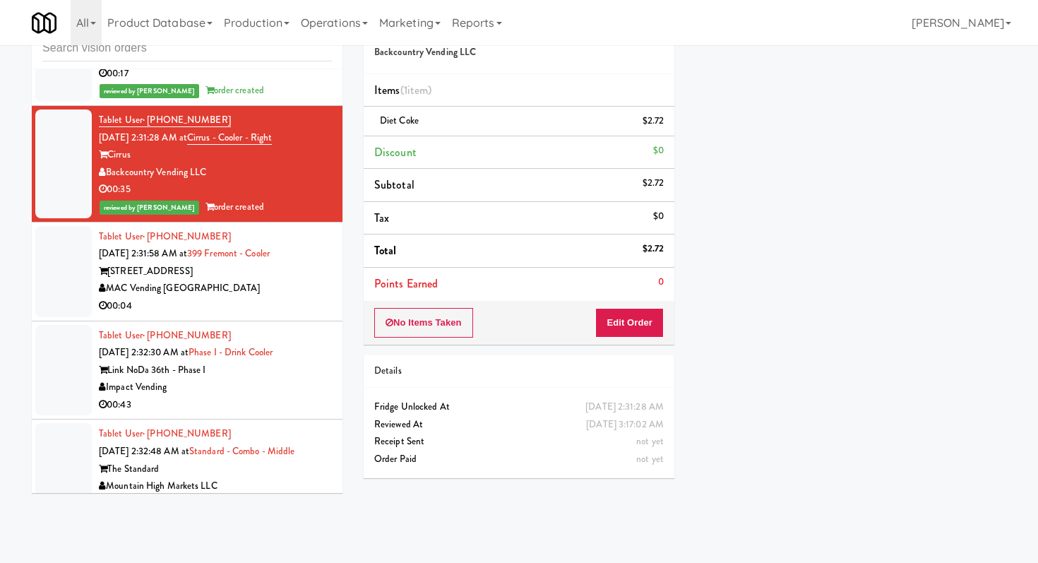
click at [296, 280] on div "MAC Vending [GEOGRAPHIC_DATA]" at bounding box center [215, 289] width 233 height 18
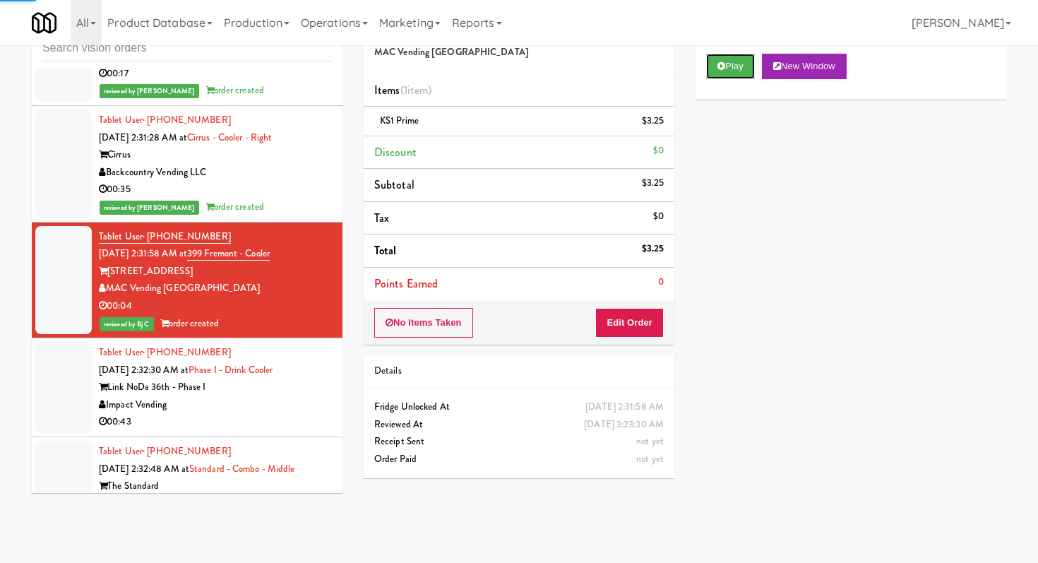
click at [722, 73] on button "Play" at bounding box center [730, 66] width 49 height 25
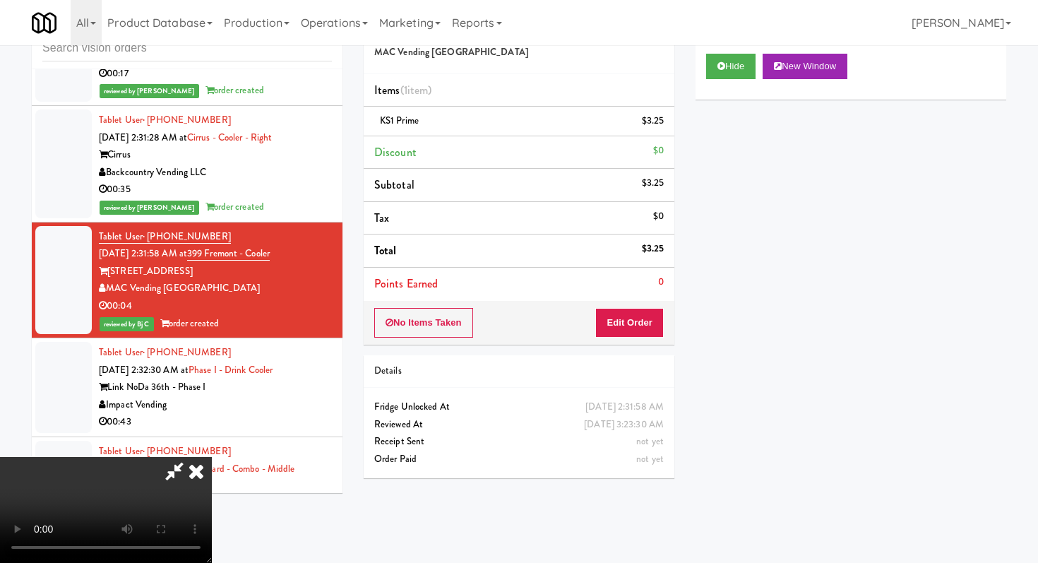
click at [198, 469] on icon at bounding box center [196, 471] width 31 height 28
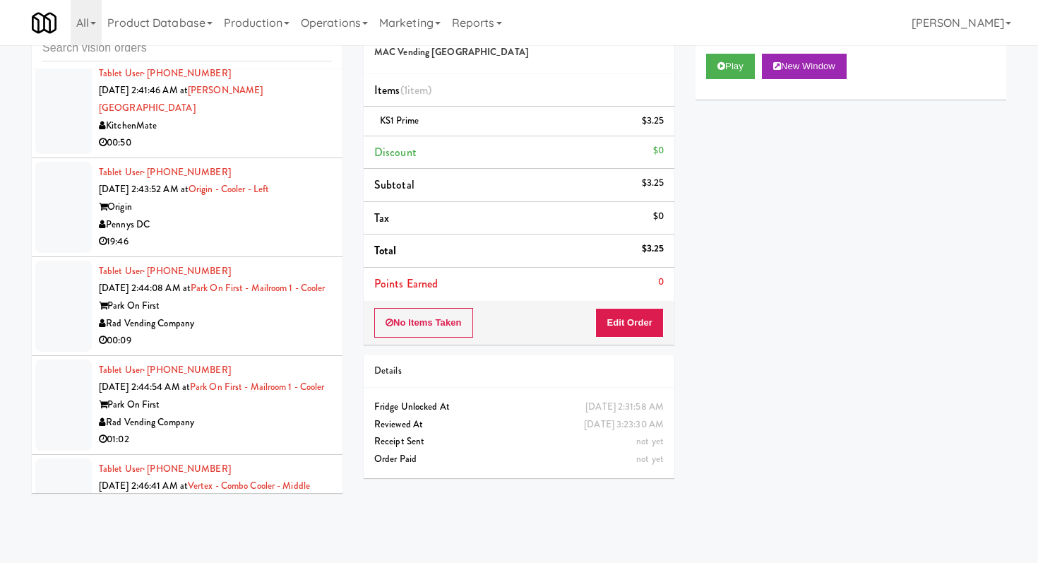
scroll to position [6592, 0]
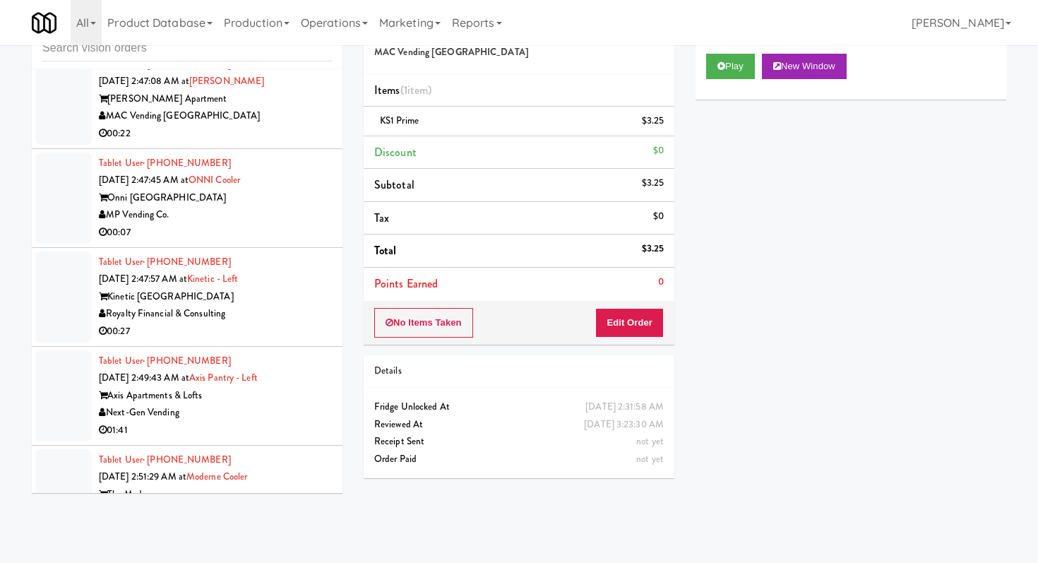
click at [296, 206] on div "MP Vending Co." at bounding box center [215, 215] width 233 height 18
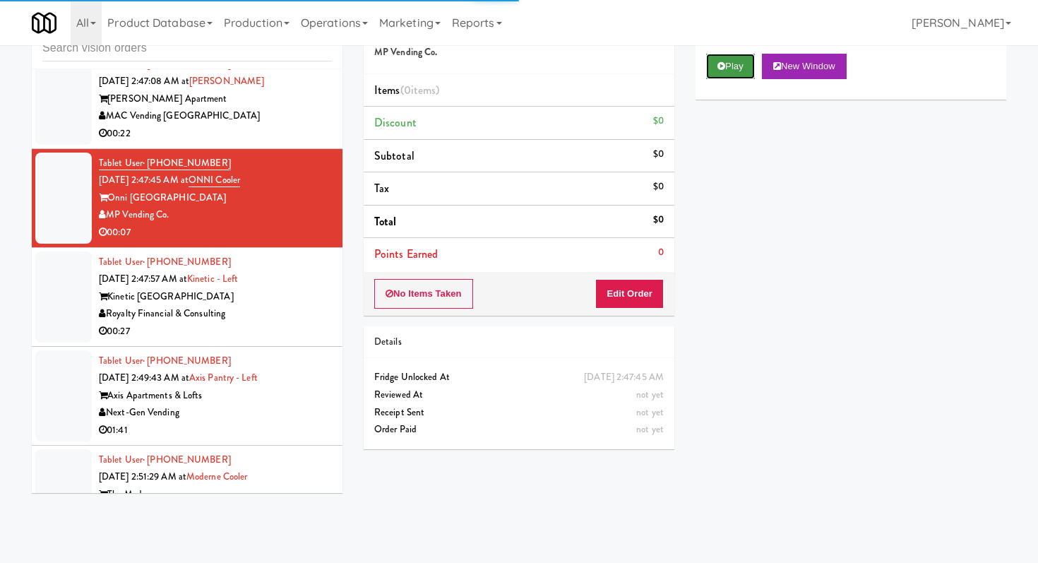
click at [731, 73] on button "Play" at bounding box center [730, 66] width 49 height 25
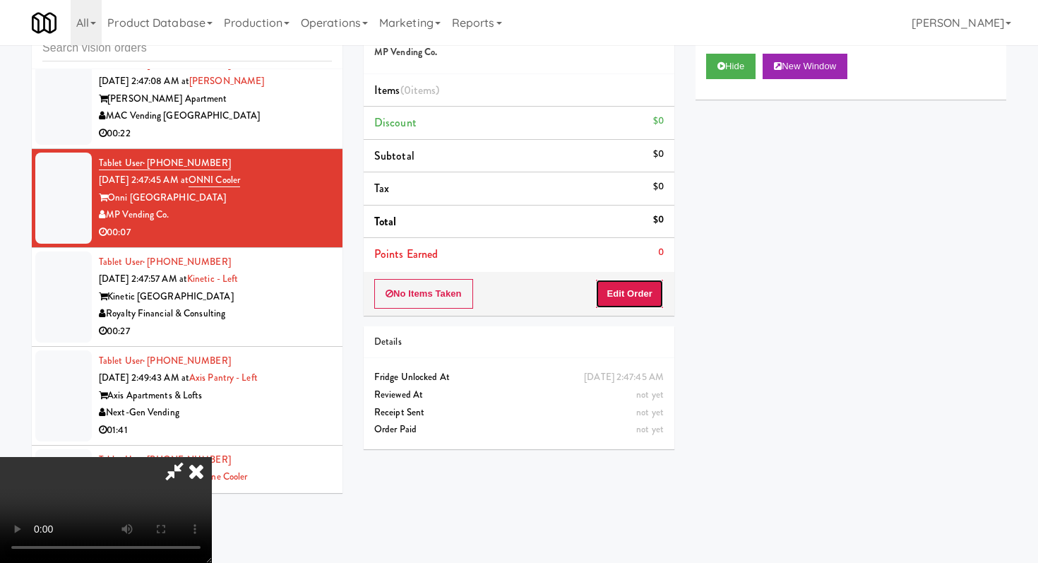
click at [623, 300] on button "Edit Order" at bounding box center [629, 294] width 68 height 30
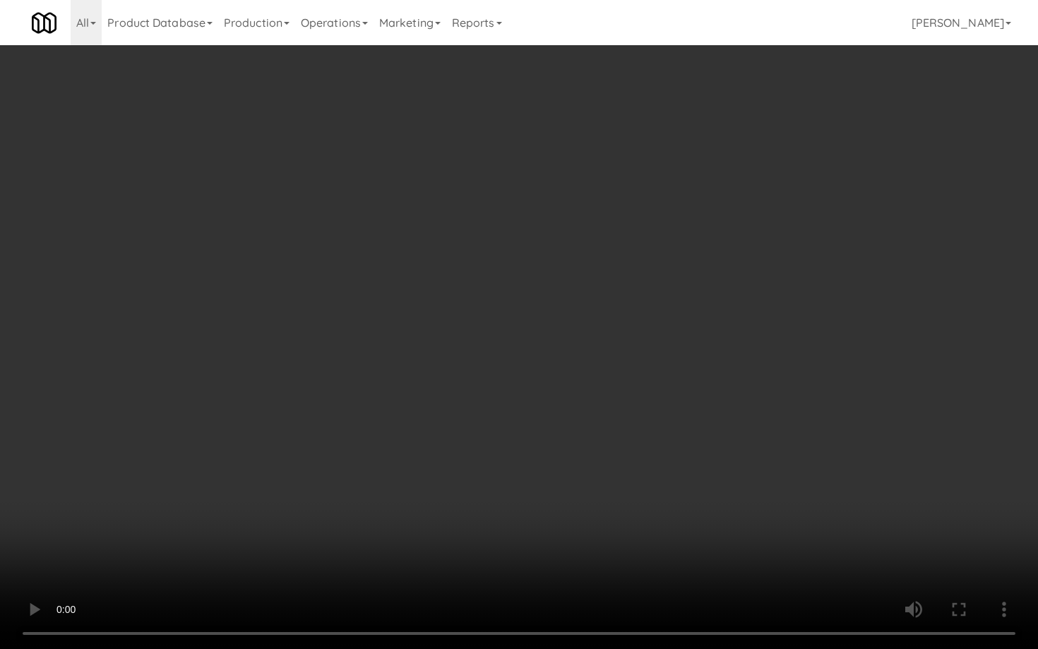
click at [449, 411] on video at bounding box center [519, 324] width 1038 height 649
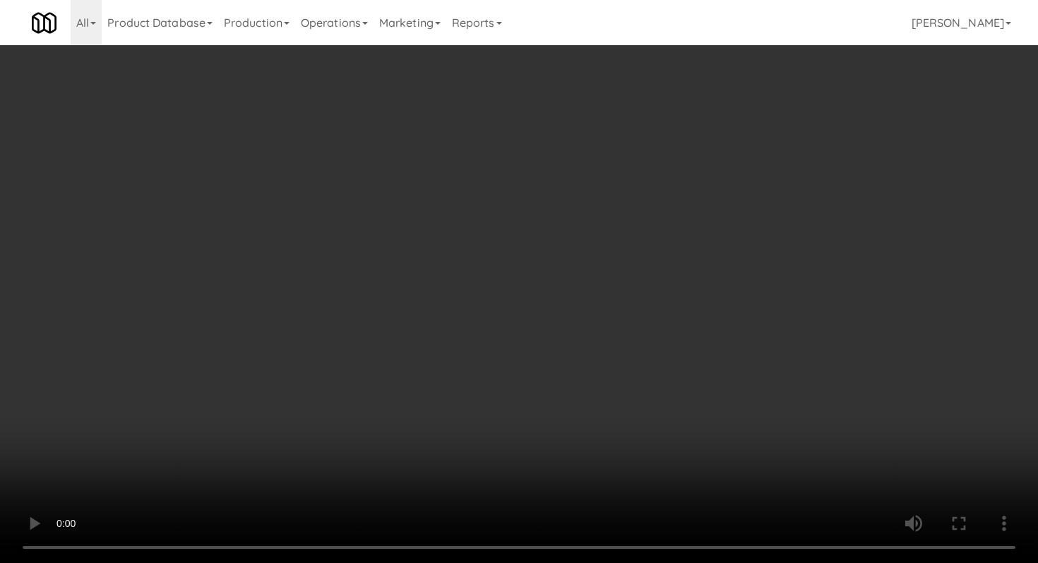
scroll to position [246, 0]
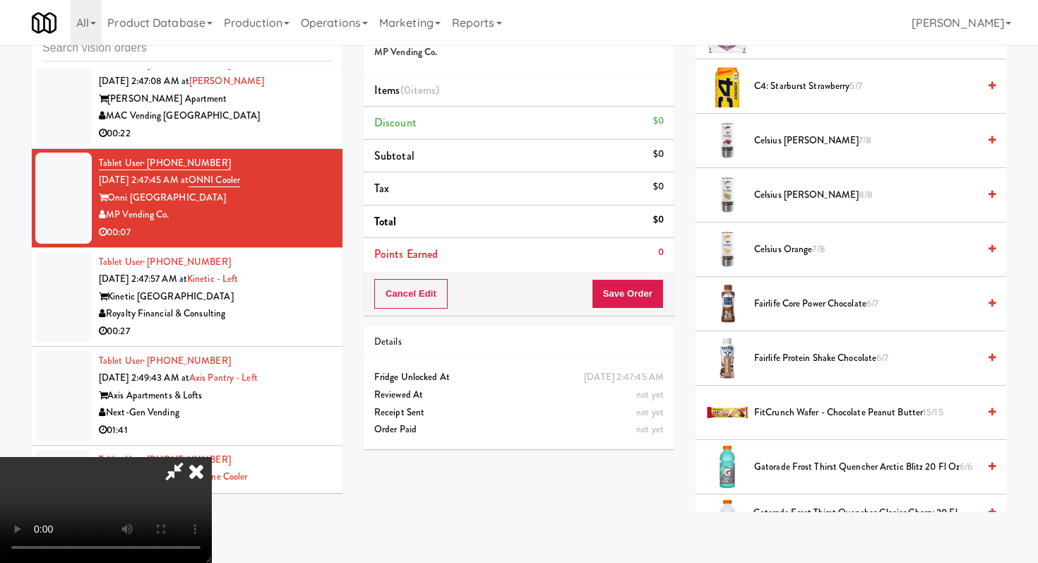
click at [808, 357] on span "Fairlife Protein Shake Chocolate 6/7" at bounding box center [866, 358] width 224 height 18
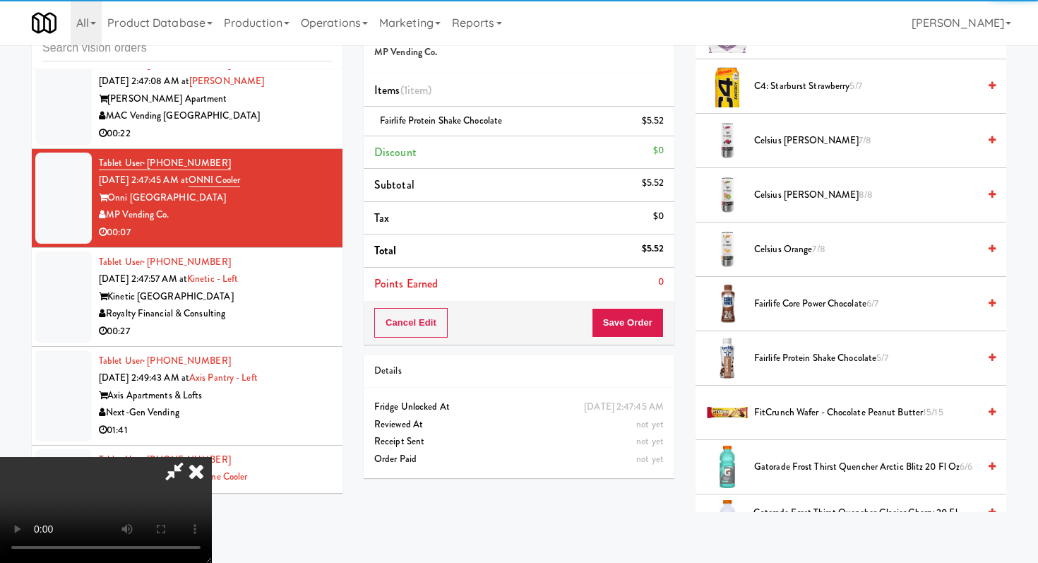
click at [650, 306] on div "Cancel Edit Save Order" at bounding box center [519, 323] width 311 height 44
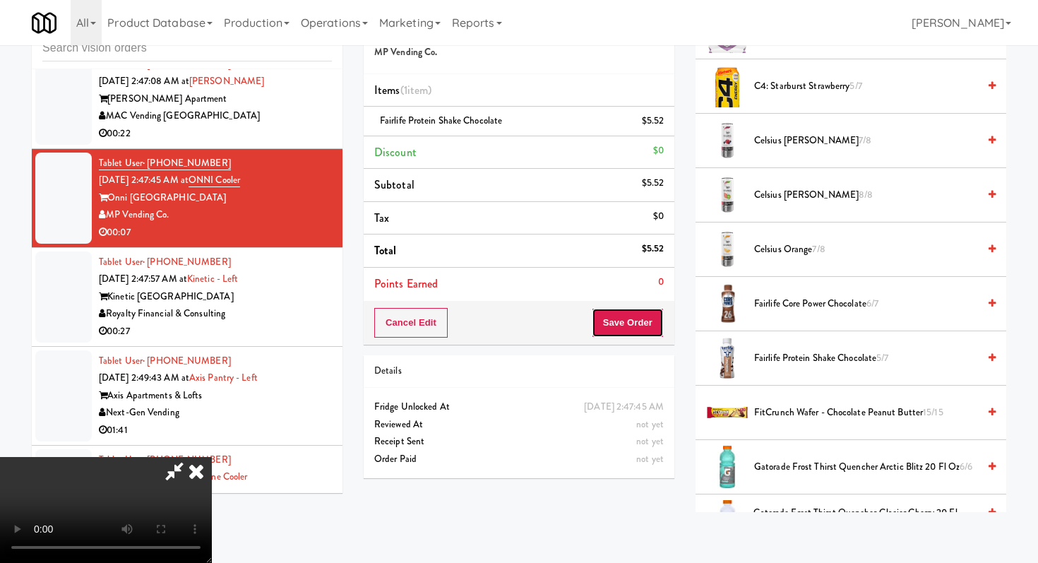
click at [650, 321] on button "Save Order" at bounding box center [628, 323] width 72 height 30
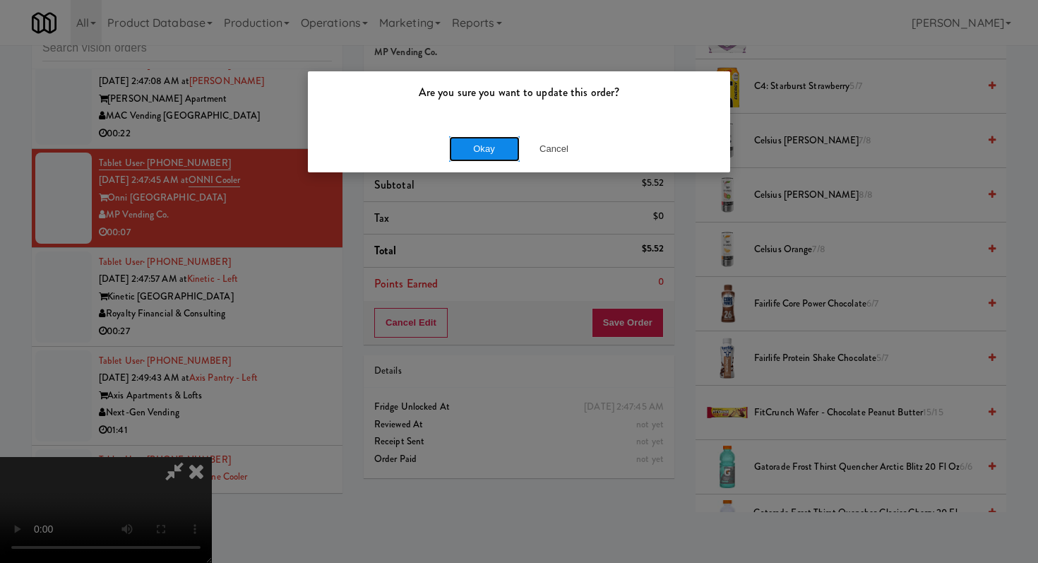
click at [497, 146] on button "Okay" at bounding box center [484, 148] width 71 height 25
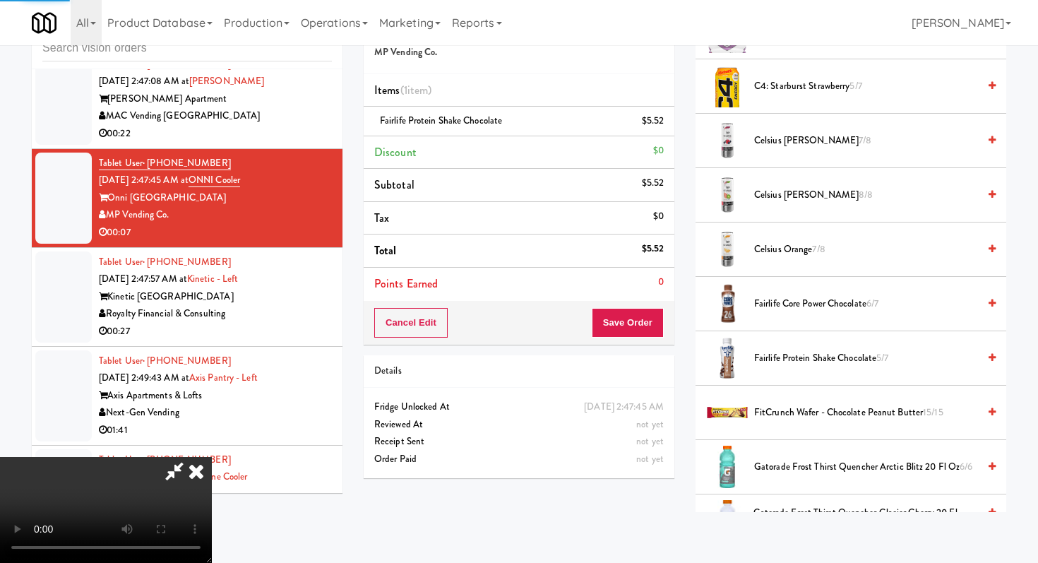
scroll to position [60, 0]
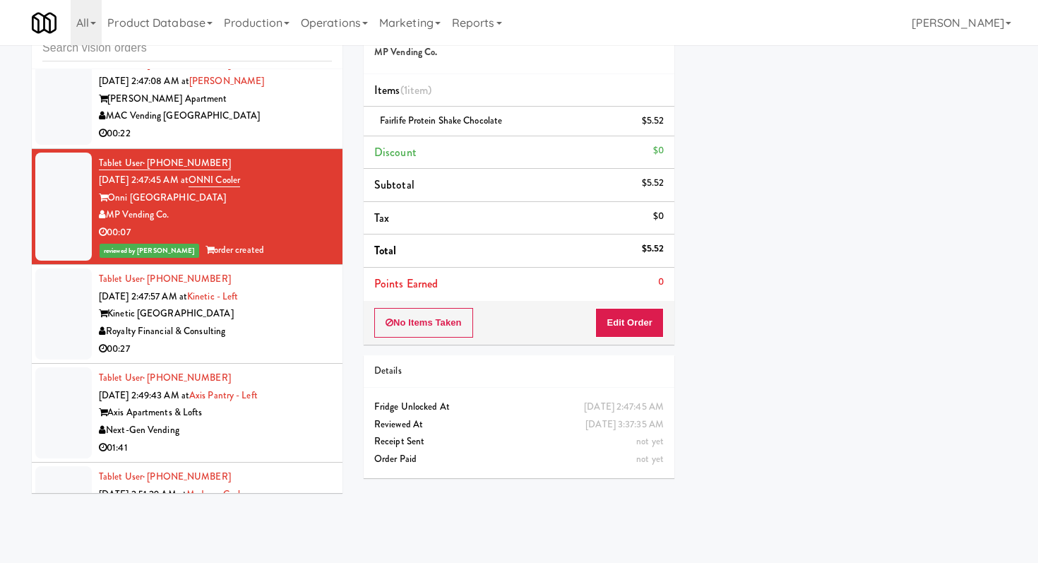
click at [304, 290] on div "Tablet User · (901) 502-6261 Sep 26, 2025 2:47:57 AM at Kinetic - Left Kinetic …" at bounding box center [215, 313] width 233 height 87
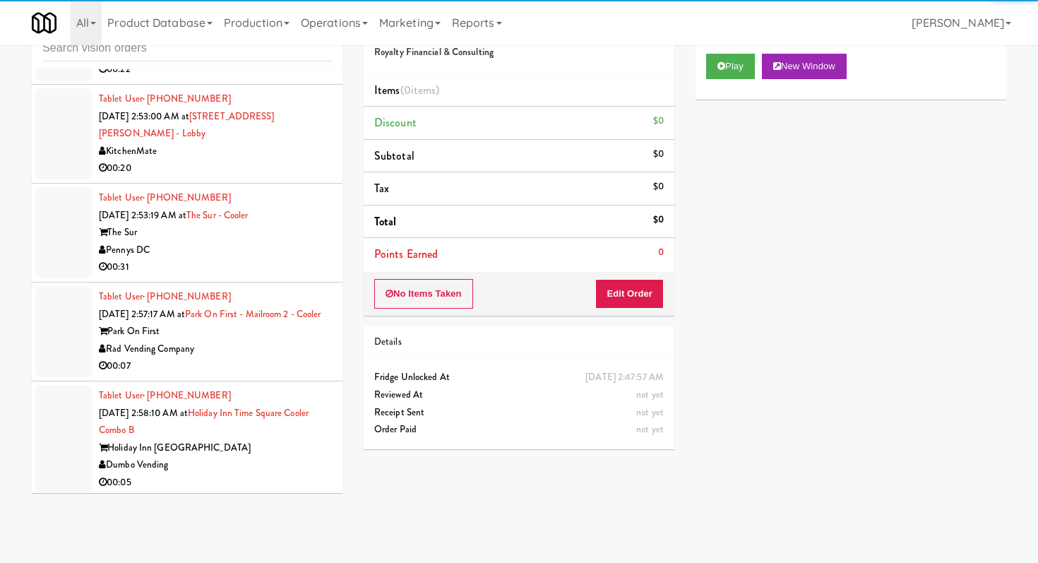
scroll to position [7292, 0]
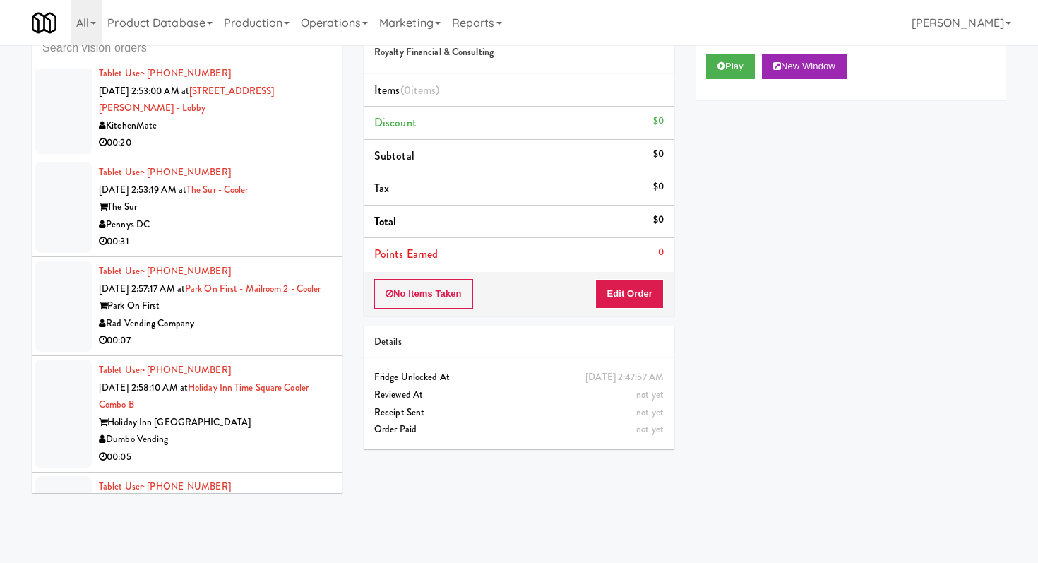
click at [299, 315] on div "Rad Vending Company" at bounding box center [215, 324] width 233 height 18
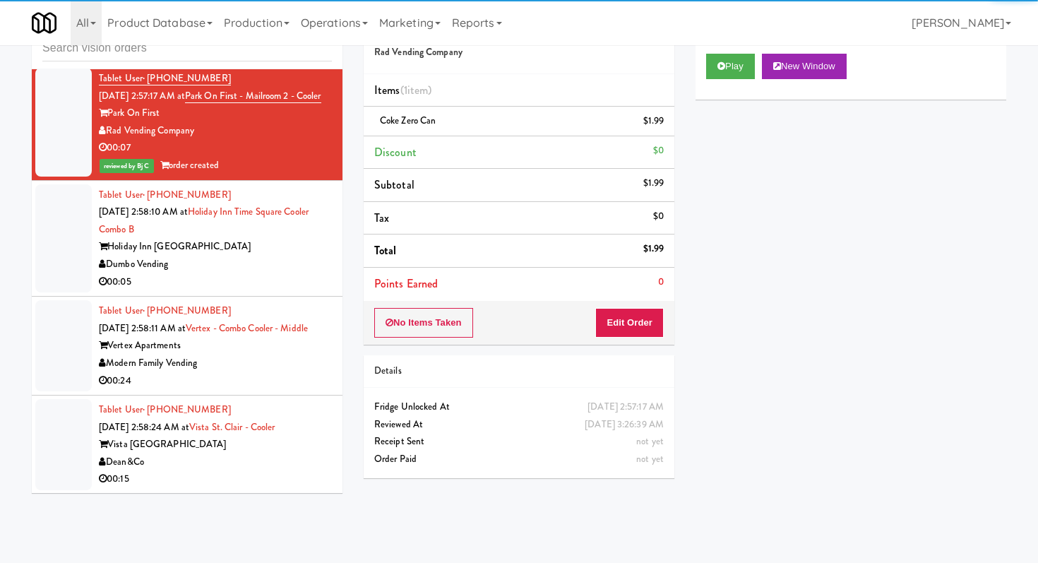
scroll to position [7574, 0]
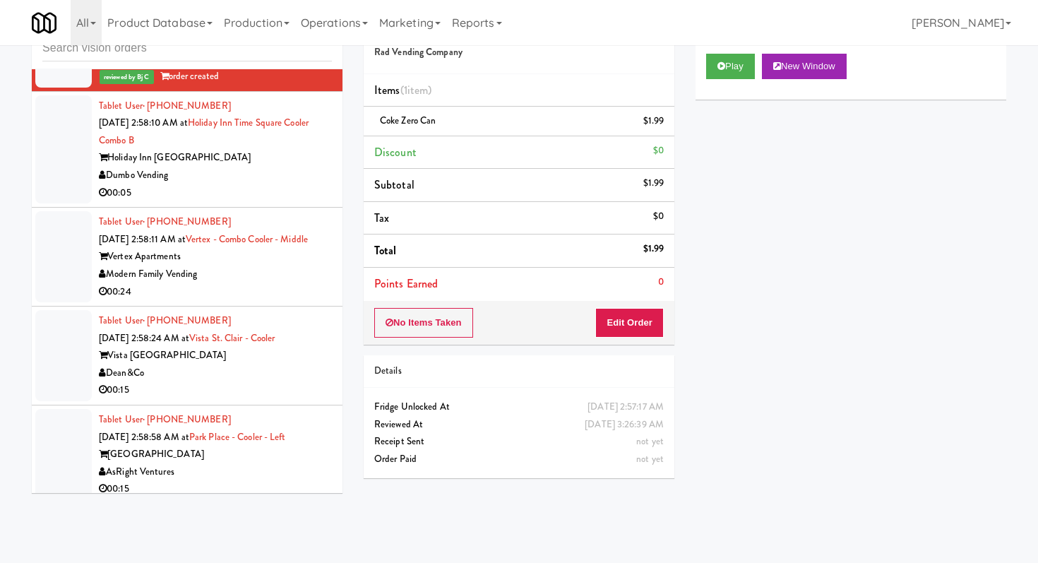
click at [292, 283] on div "00:24" at bounding box center [215, 292] width 233 height 18
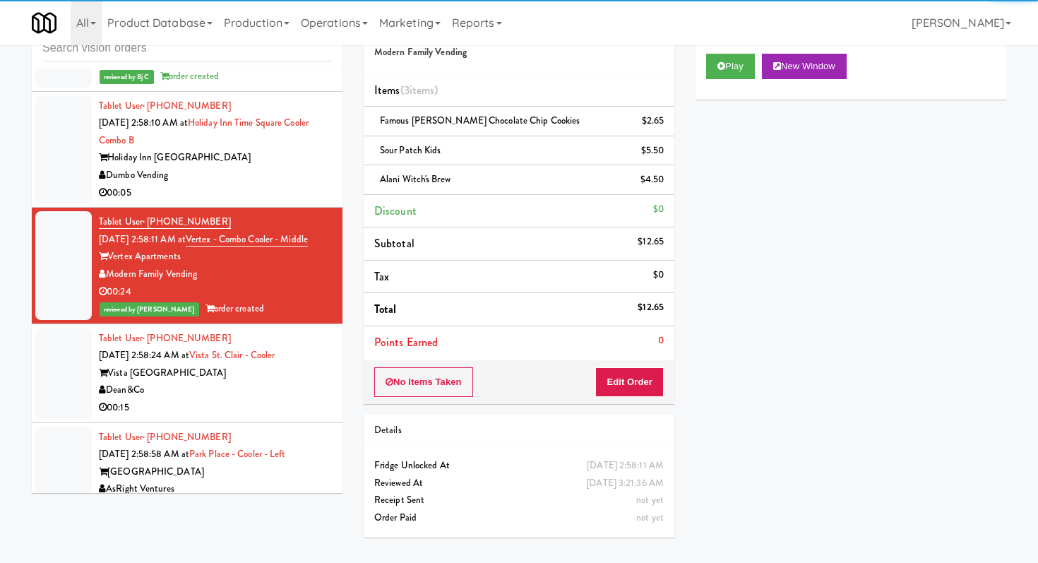
click at [290, 402] on div "00:15" at bounding box center [215, 408] width 233 height 18
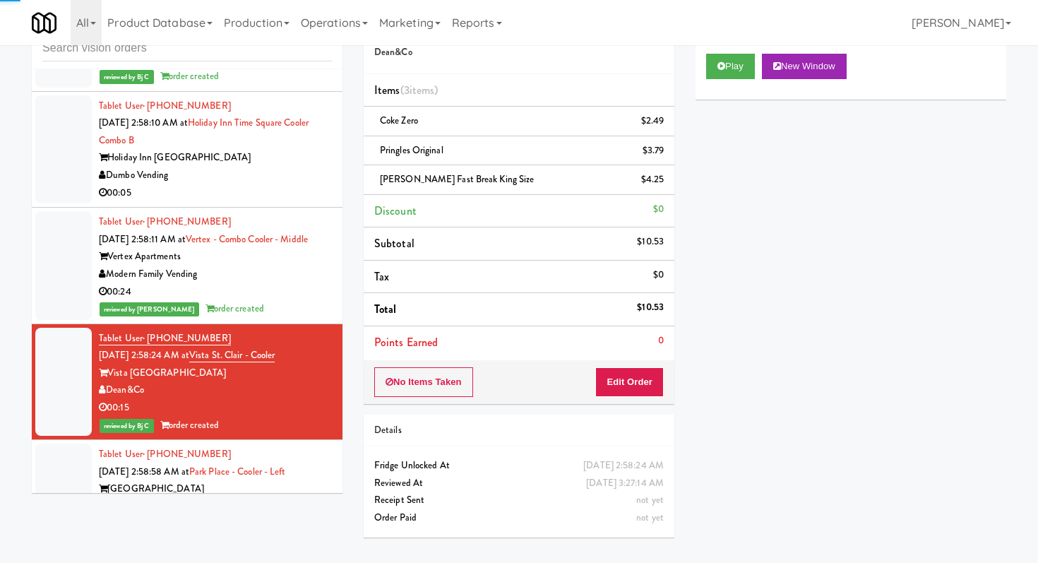
scroll to position [7608, 0]
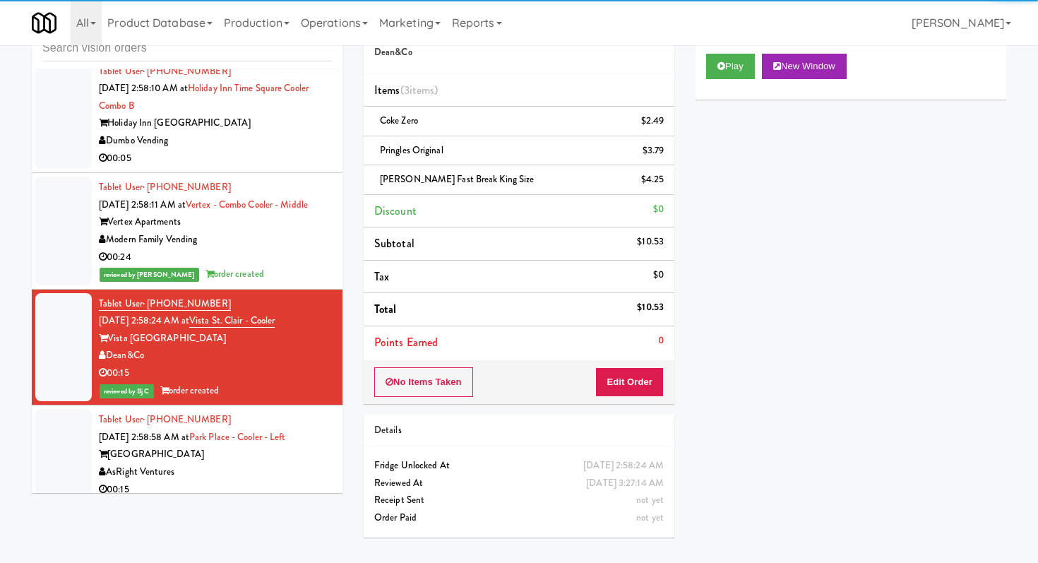
click at [292, 468] on div "AsRight Ventures" at bounding box center [215, 472] width 233 height 18
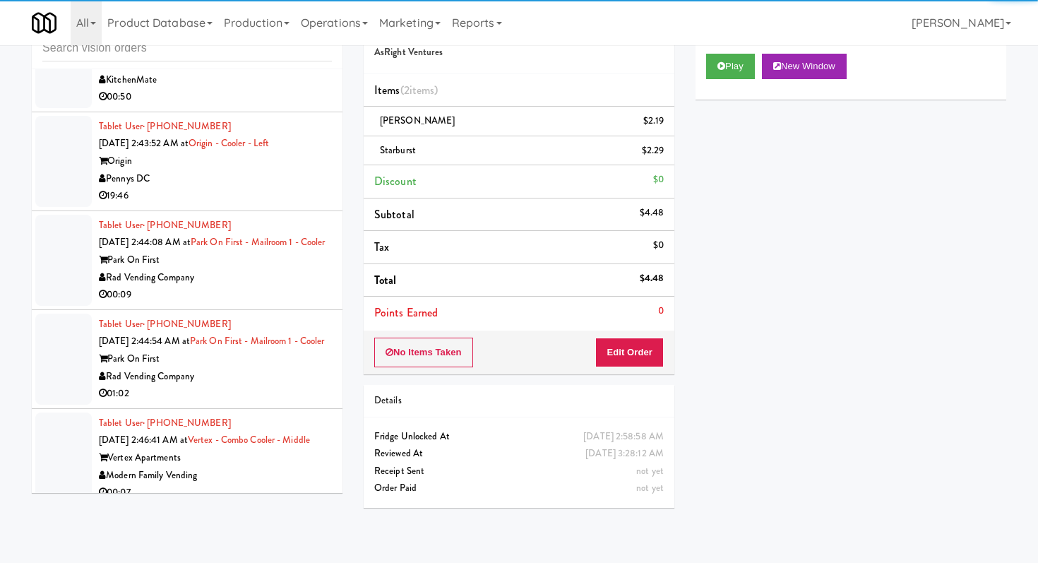
scroll to position [6040, 0]
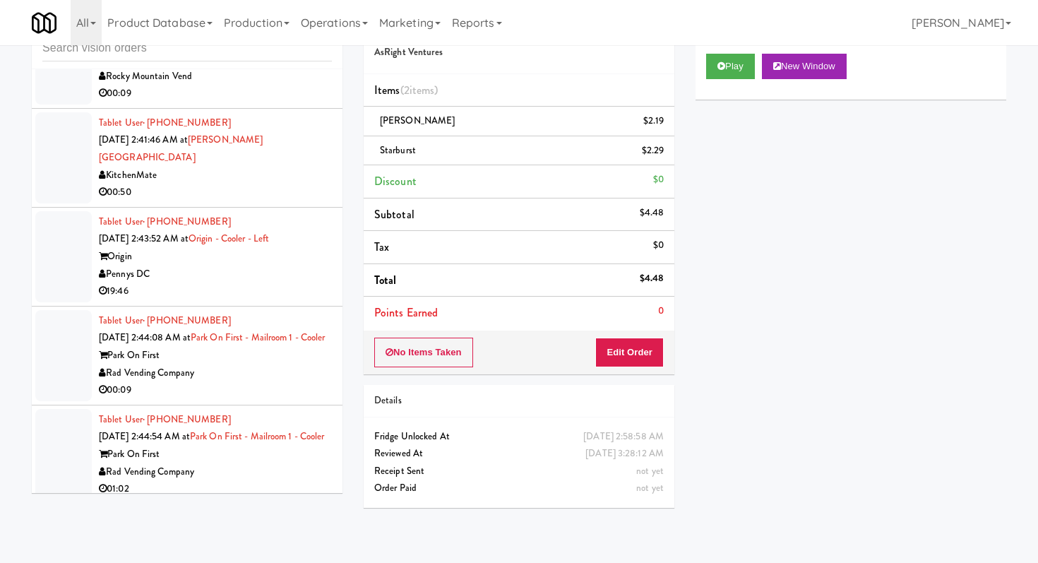
click at [259, 364] on div "Rad Vending Company" at bounding box center [215, 373] width 233 height 18
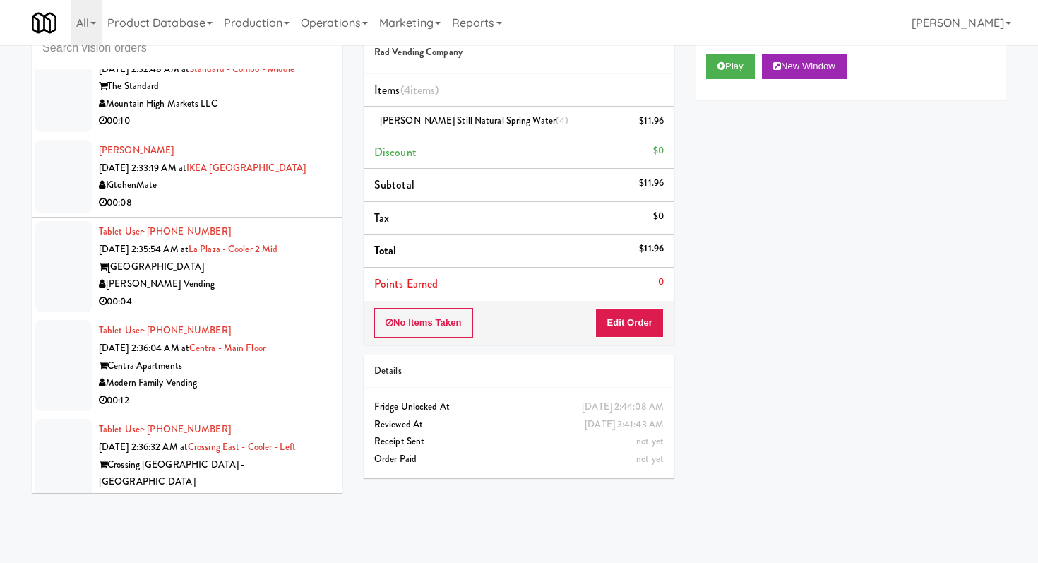
scroll to position [5406, 0]
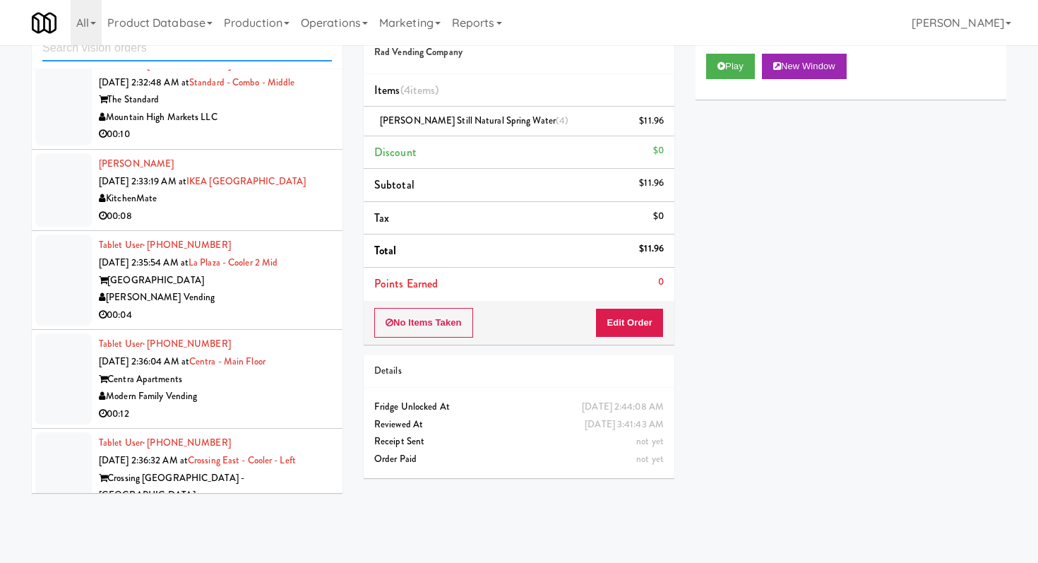
click at [208, 59] on input "text" at bounding box center [186, 48] width 289 height 26
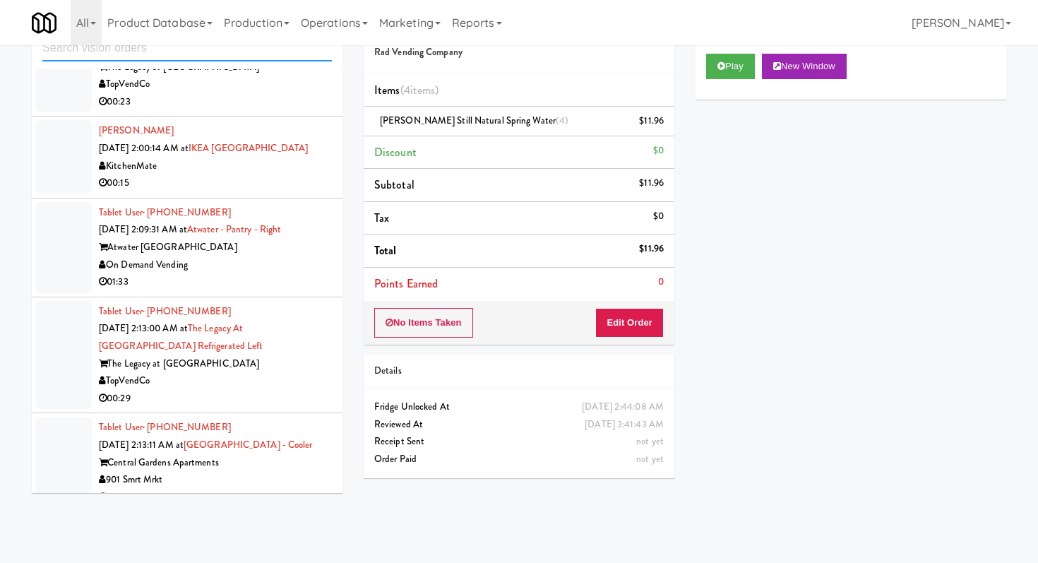
scroll to position [1919, 0]
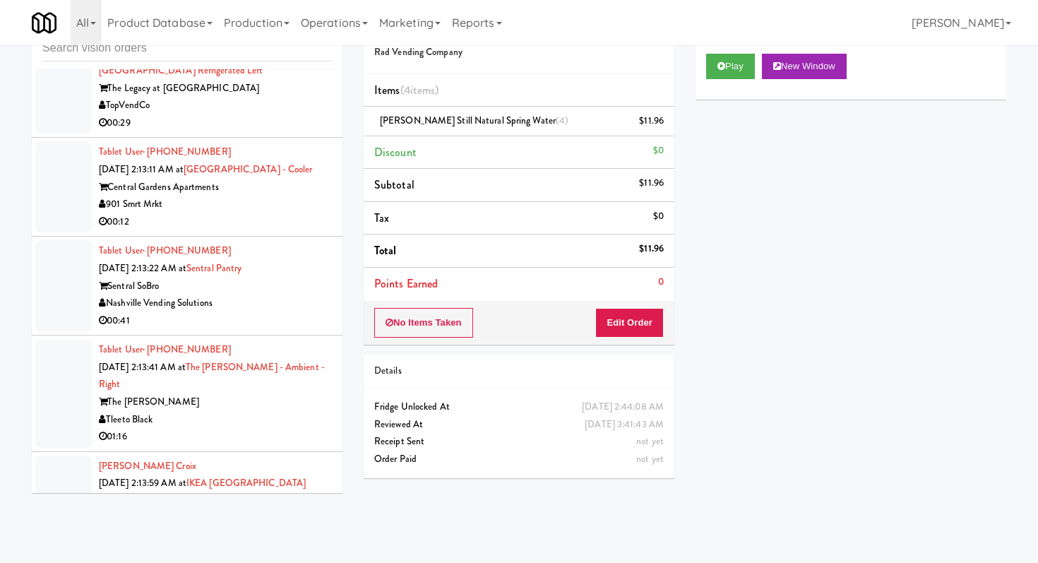
click at [305, 227] on div "00:12" at bounding box center [215, 222] width 233 height 18
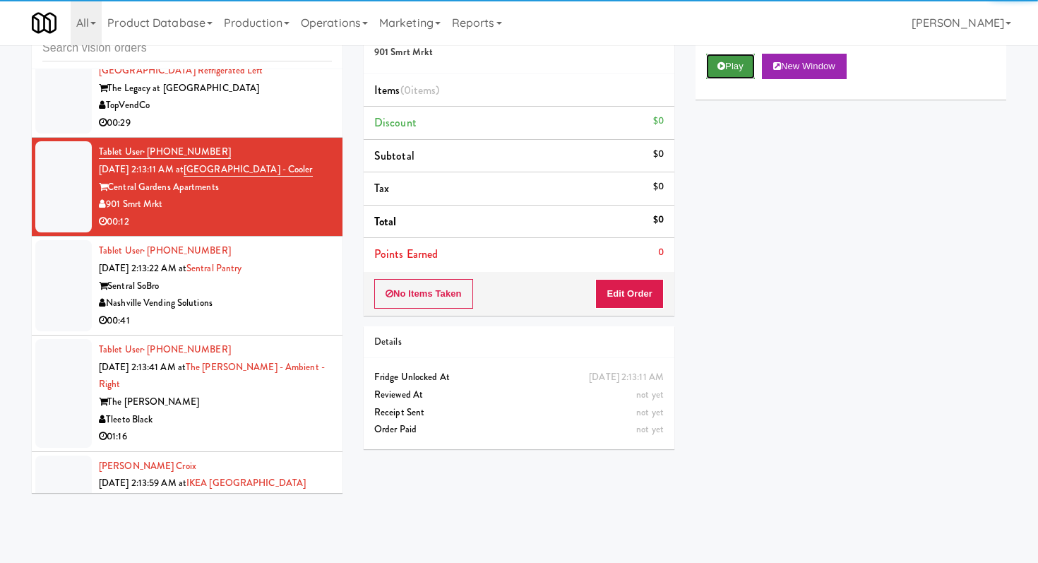
click at [732, 74] on button "Play" at bounding box center [730, 66] width 49 height 25
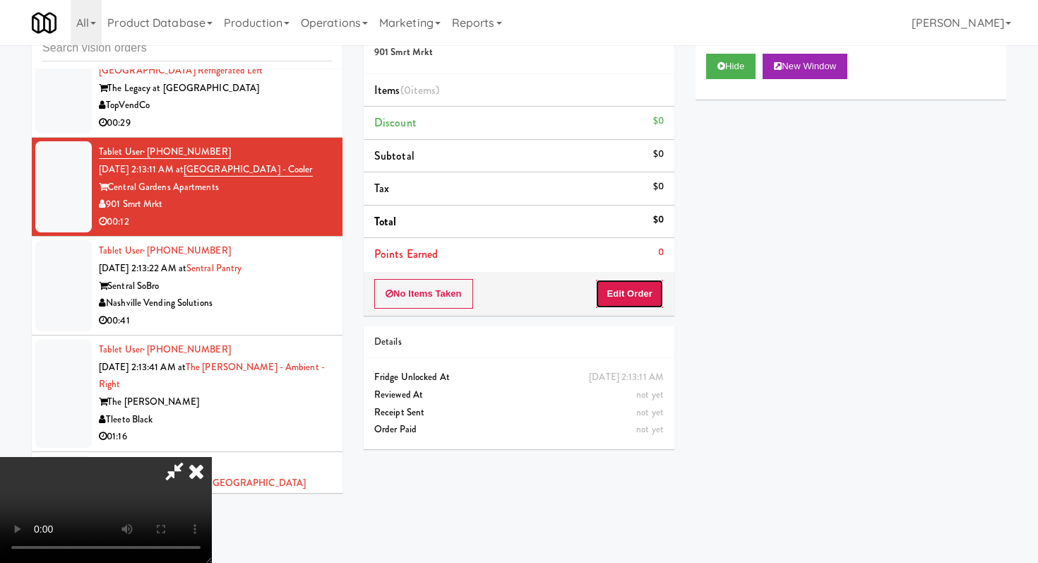
click at [653, 289] on button "Edit Order" at bounding box center [629, 294] width 68 height 30
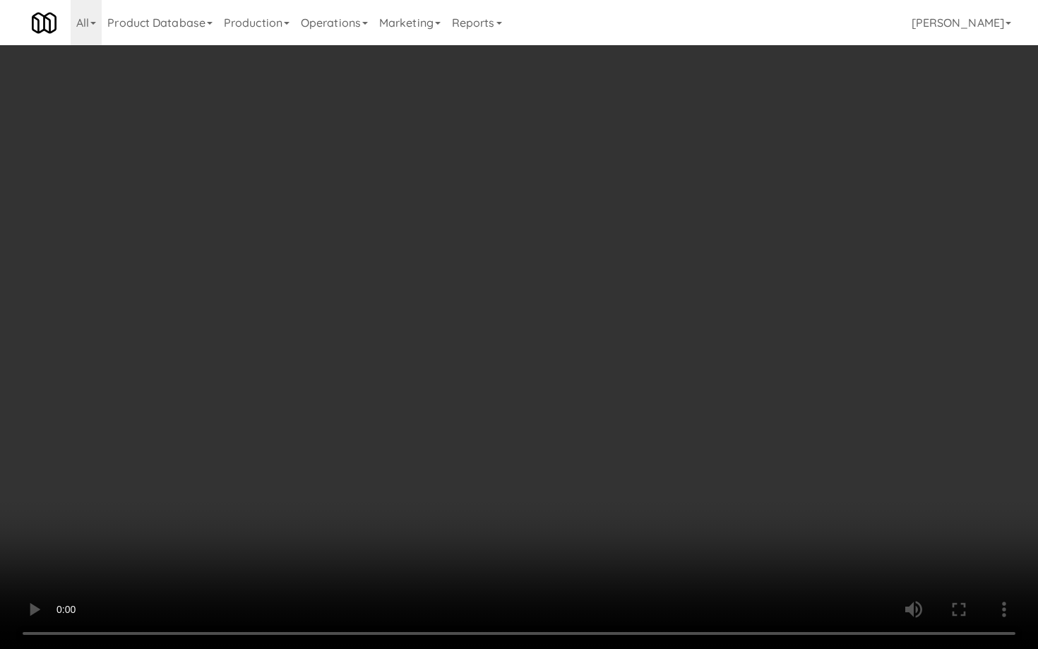
click at [487, 479] on video at bounding box center [519, 324] width 1038 height 649
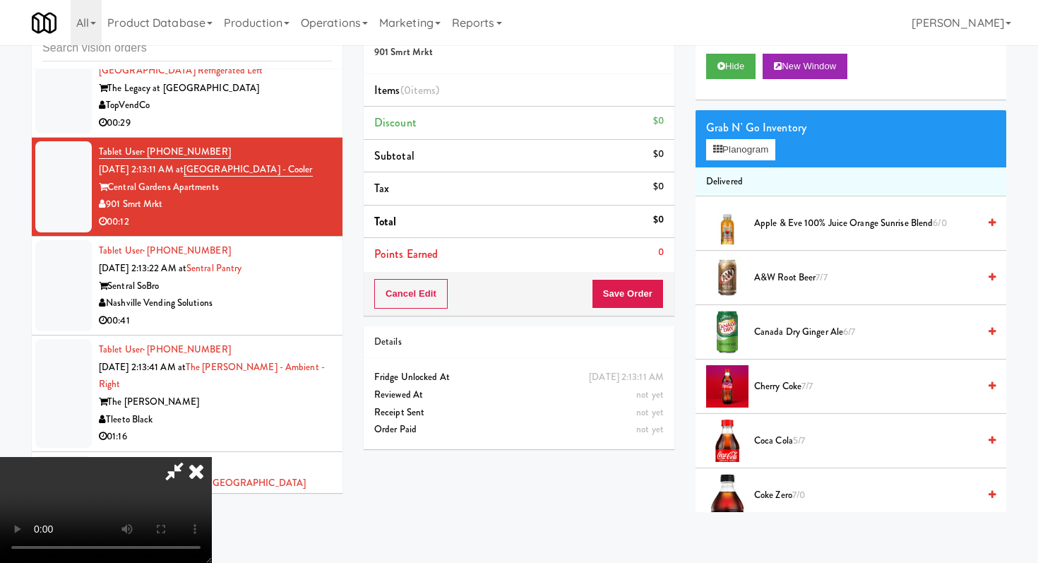
click at [764, 382] on span "Cherry Coke 7/7" at bounding box center [866, 387] width 224 height 18
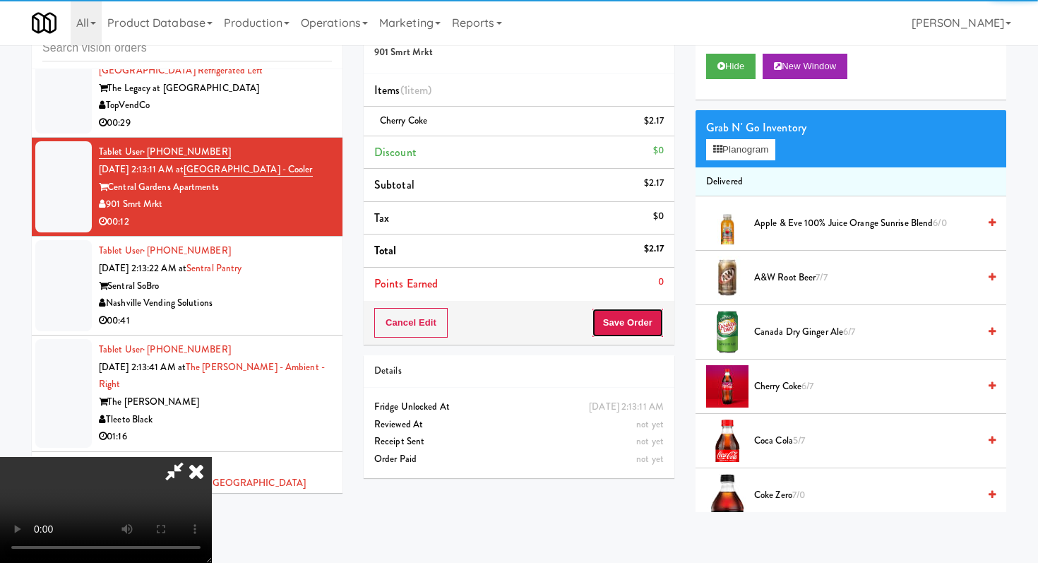
click at [646, 325] on button "Save Order" at bounding box center [628, 323] width 72 height 30
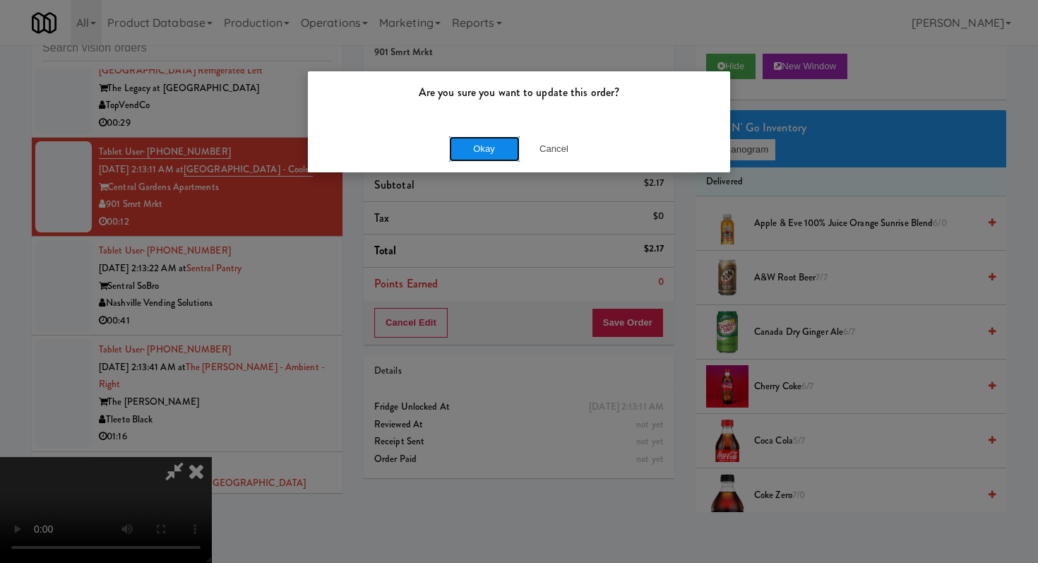
click at [497, 148] on button "Okay" at bounding box center [484, 148] width 71 height 25
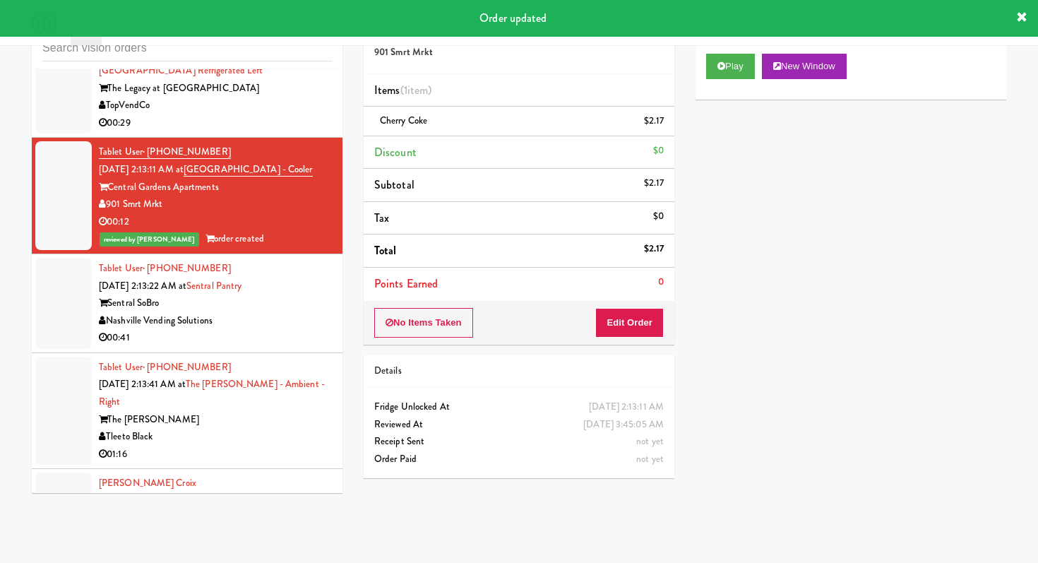
click at [307, 326] on div "Nashville Vending Solutions" at bounding box center [215, 321] width 233 height 18
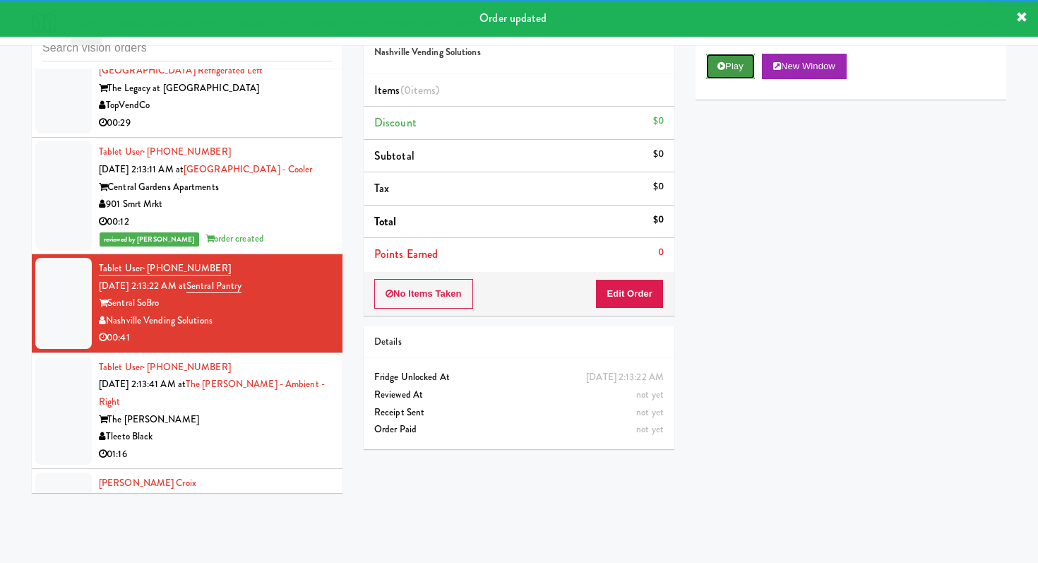
click at [725, 73] on button "Play" at bounding box center [730, 66] width 49 height 25
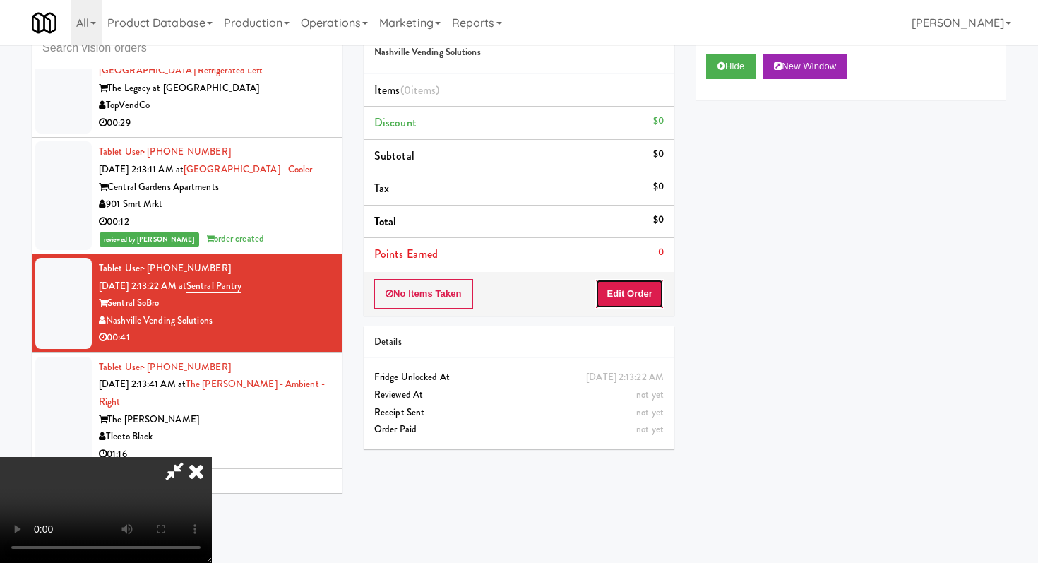
click at [616, 301] on button "Edit Order" at bounding box center [629, 294] width 68 height 30
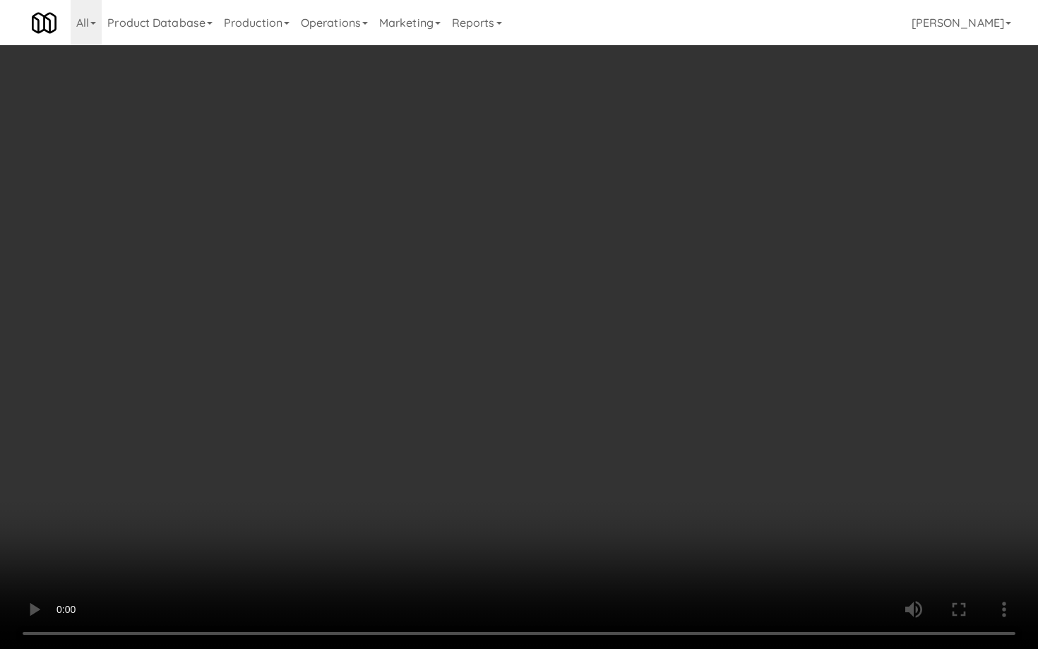
click at [501, 529] on video at bounding box center [519, 324] width 1038 height 649
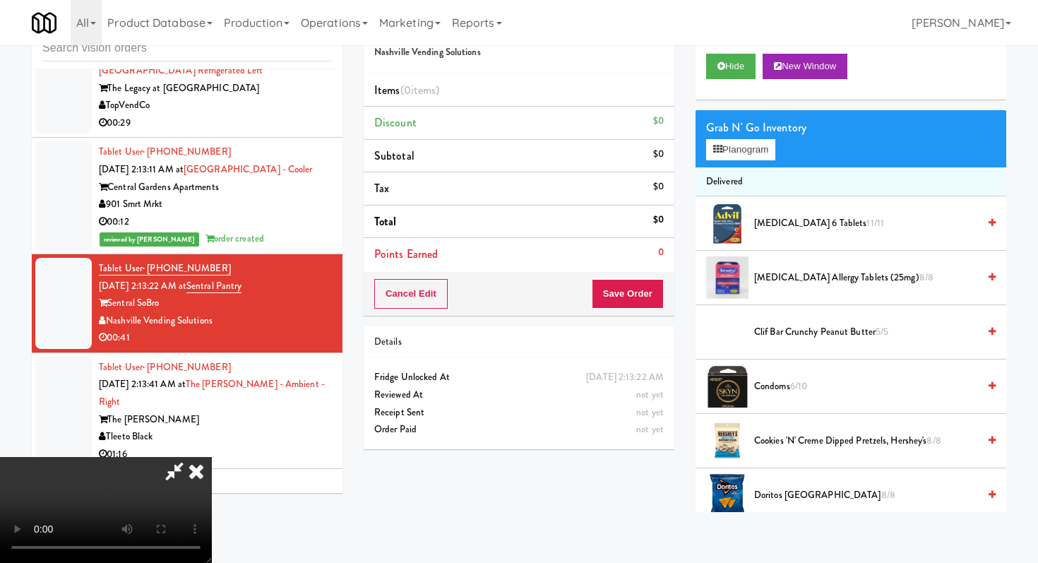
click at [212, 457] on icon at bounding box center [196, 471] width 31 height 28
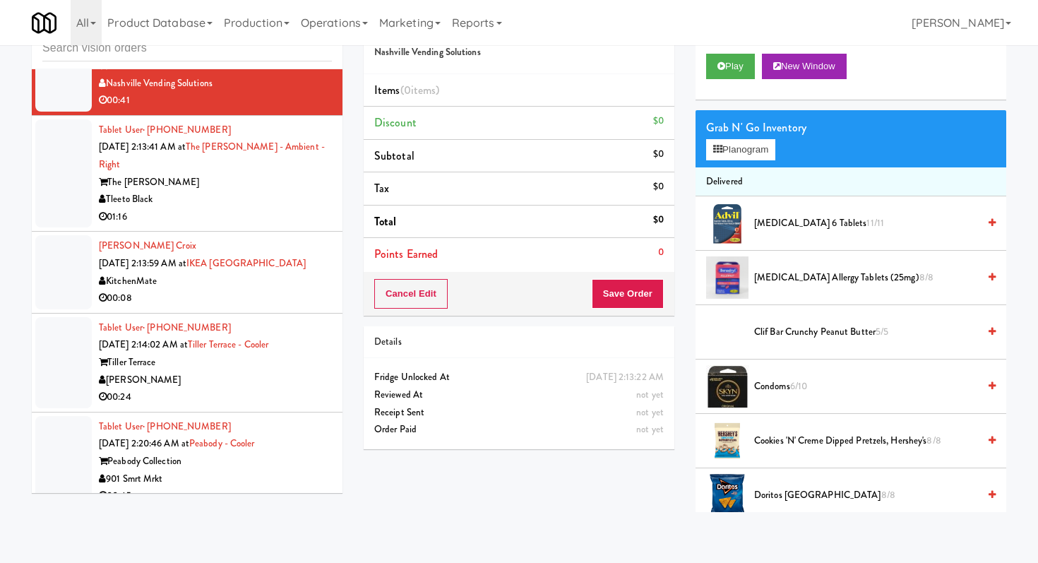
scroll to position [2516, 0]
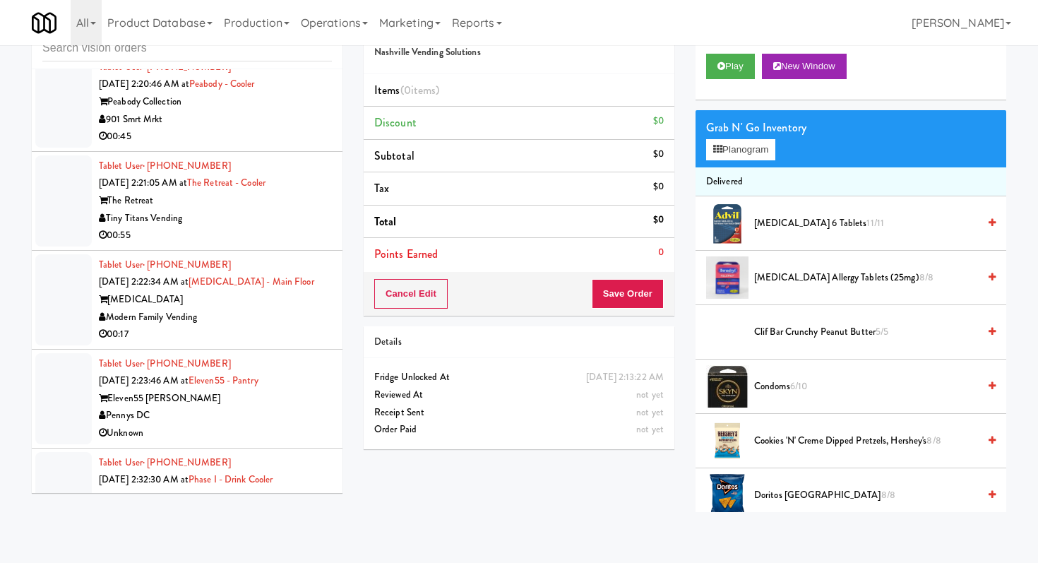
click at [284, 325] on div "00:17" at bounding box center [215, 334] width 233 height 18
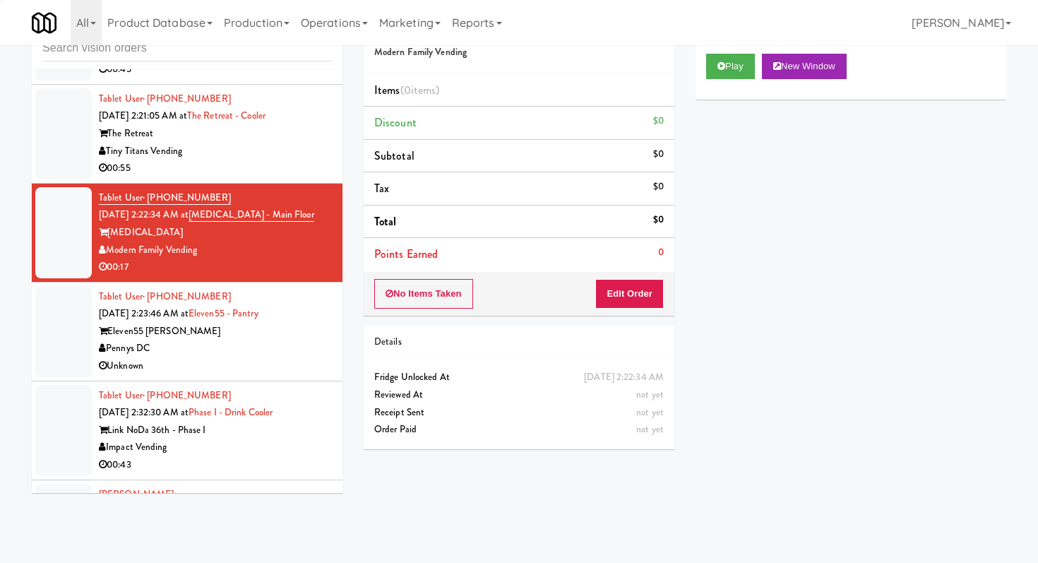
scroll to position [2584, 0]
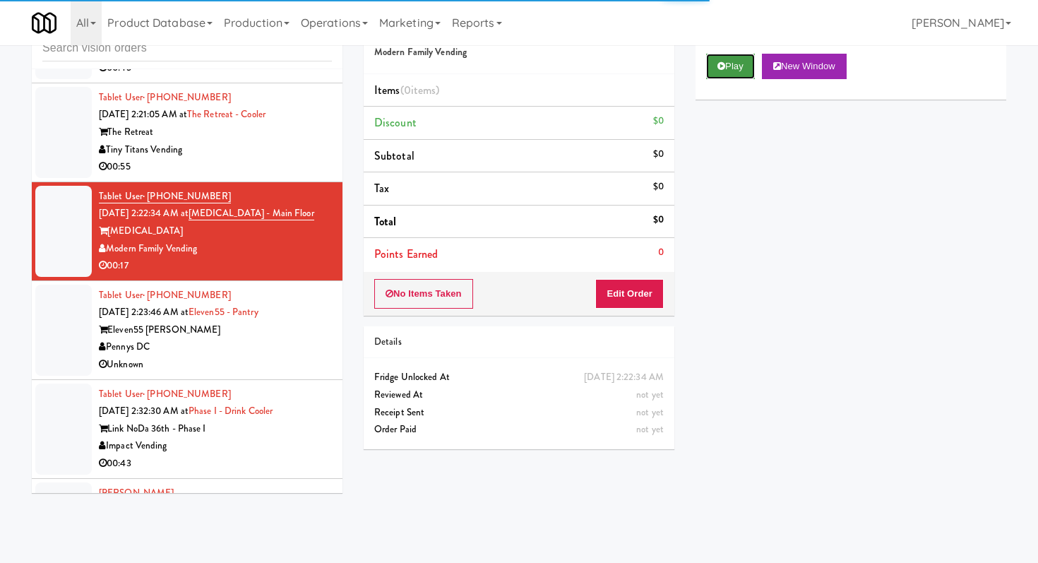
click at [712, 68] on button "Play" at bounding box center [730, 66] width 49 height 25
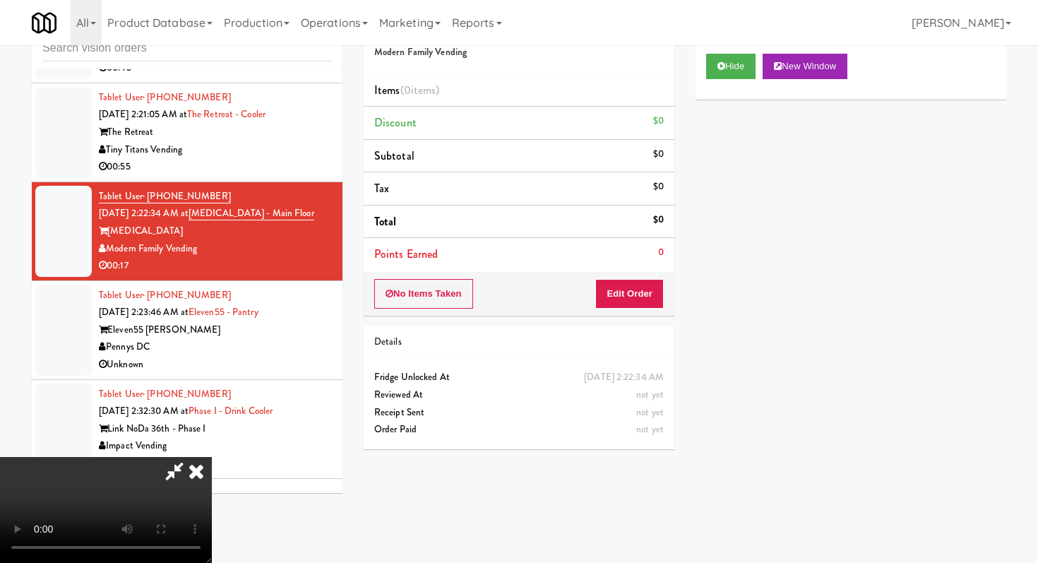
click at [626, 304] on button "Edit Order" at bounding box center [629, 294] width 68 height 30
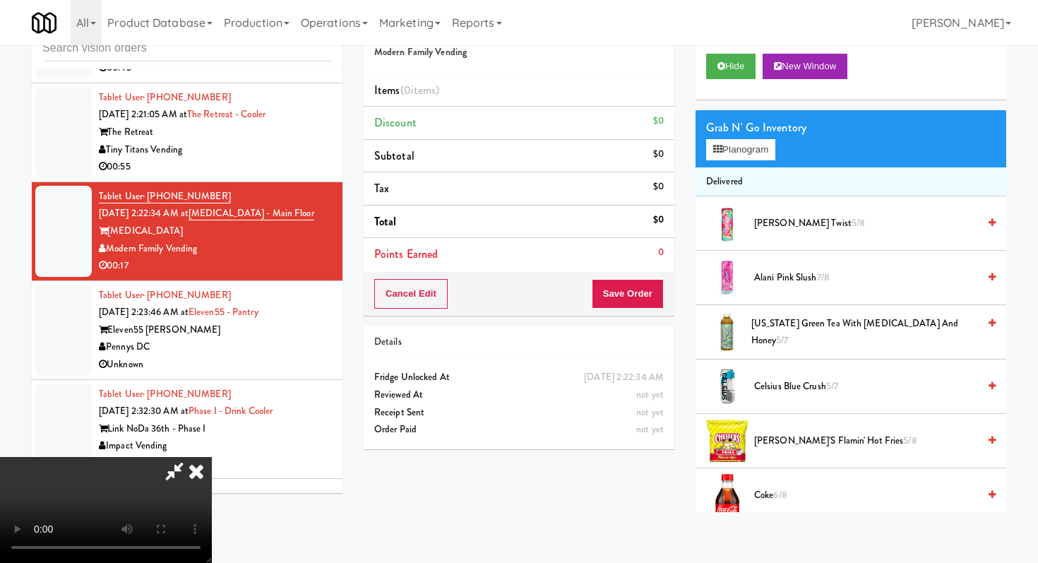
scroll to position [140, 0]
click at [212, 457] on video at bounding box center [106, 510] width 212 height 106
click at [212, 457] on icon at bounding box center [196, 471] width 31 height 28
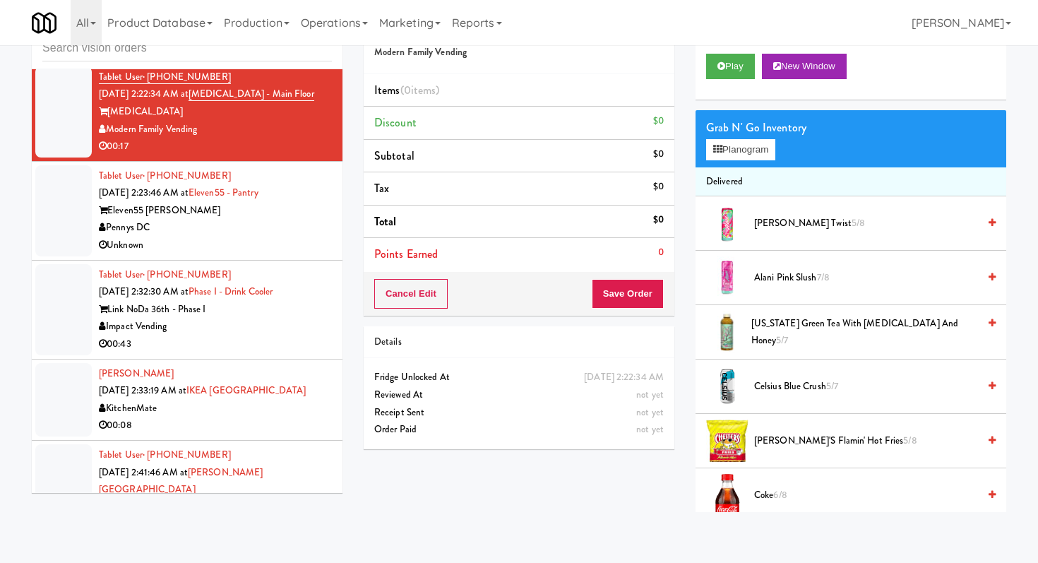
scroll to position [2733, 0]
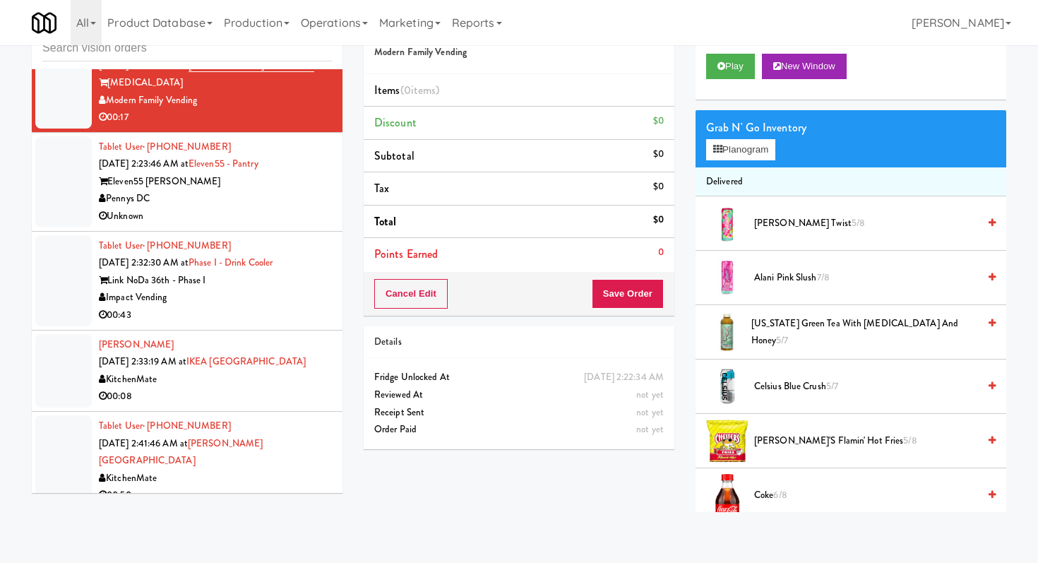
click at [308, 306] on div "00:43" at bounding box center [215, 315] width 233 height 18
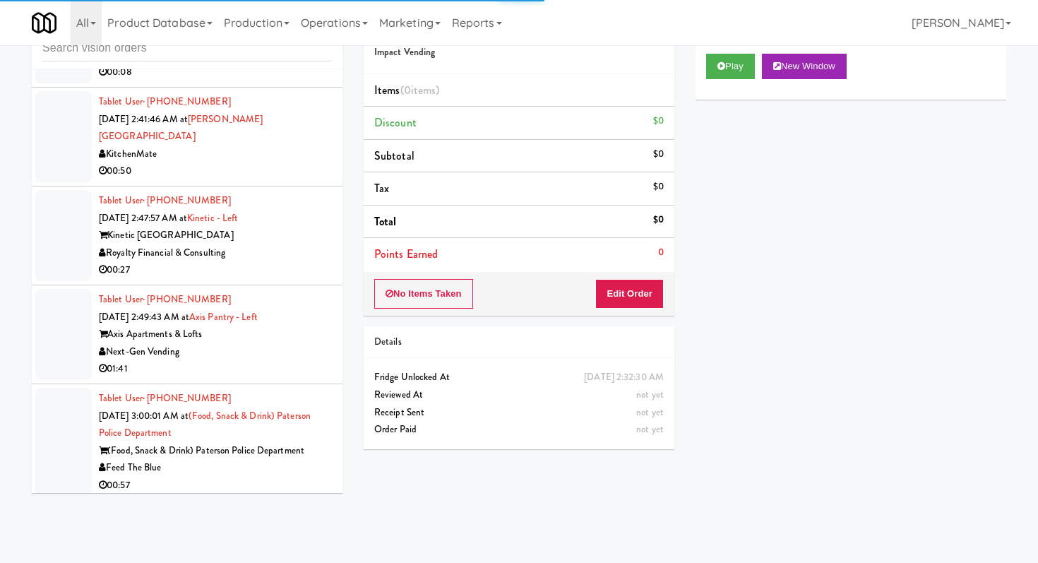
scroll to position [3132, 0]
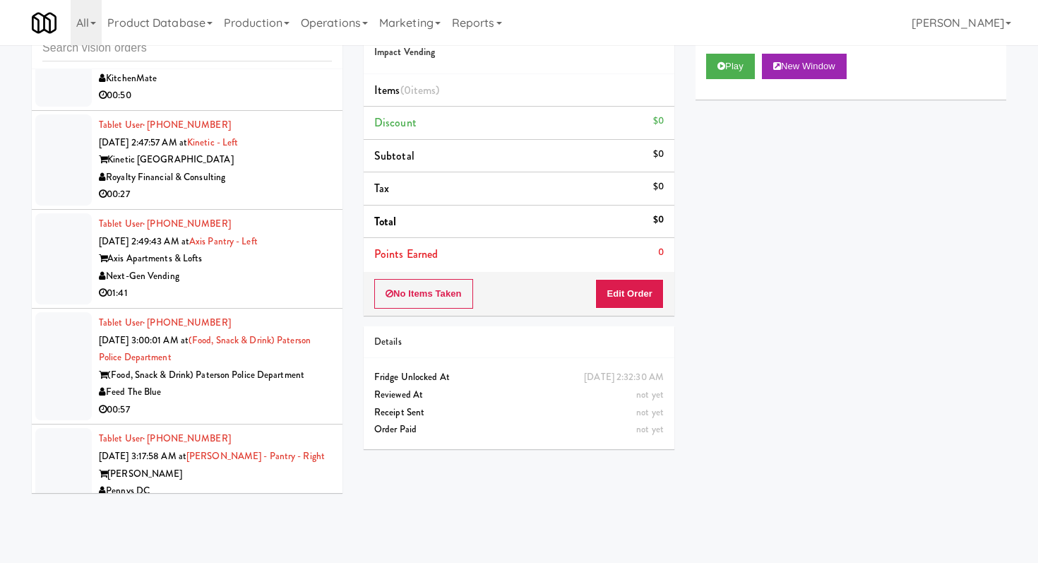
click at [282, 186] on div "00:27" at bounding box center [215, 195] width 233 height 18
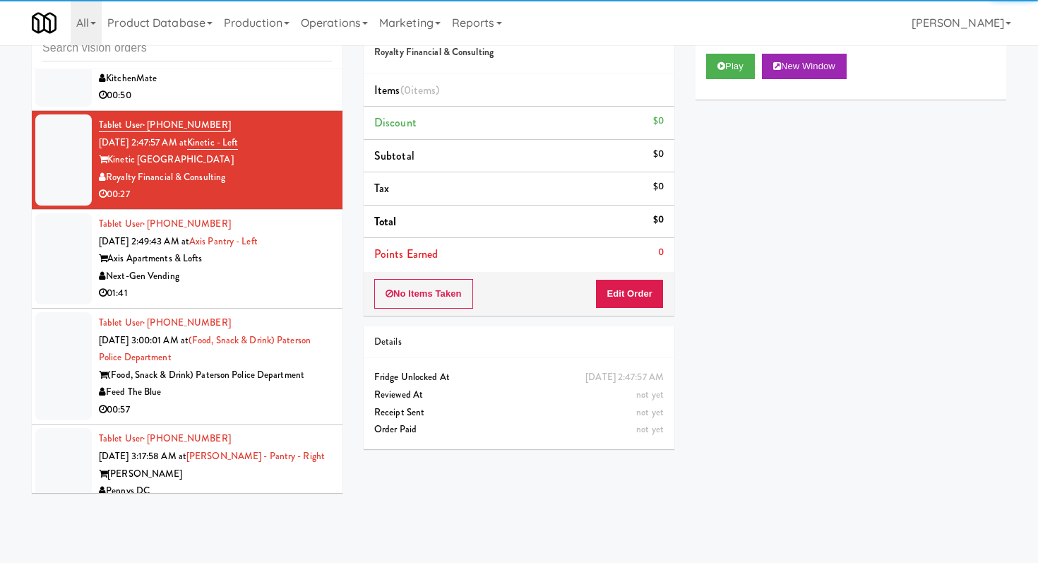
click at [736, 51] on div "Play New Window" at bounding box center [850, 71] width 311 height 56
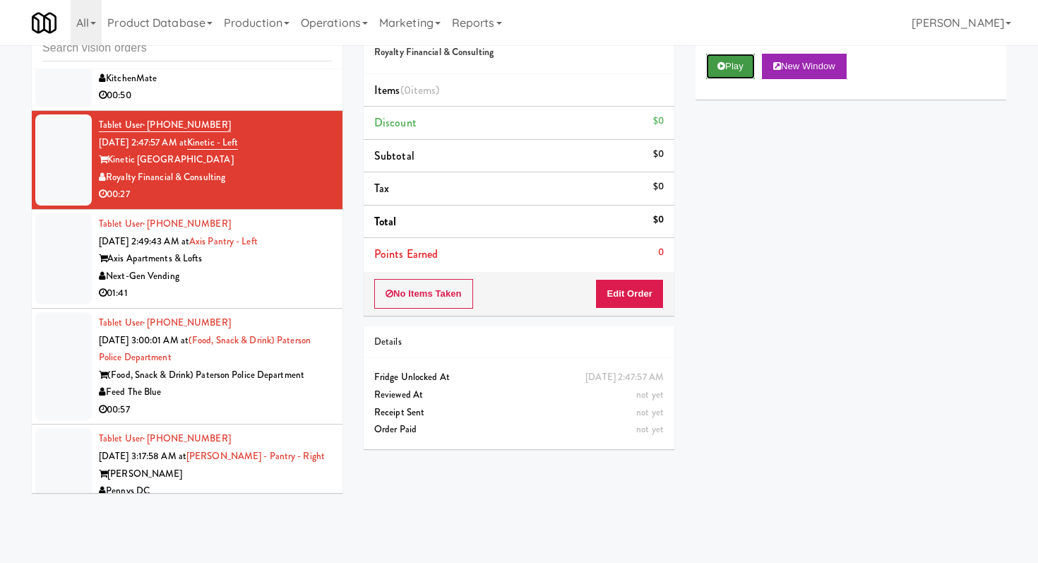
click at [731, 73] on button "Play" at bounding box center [730, 66] width 49 height 25
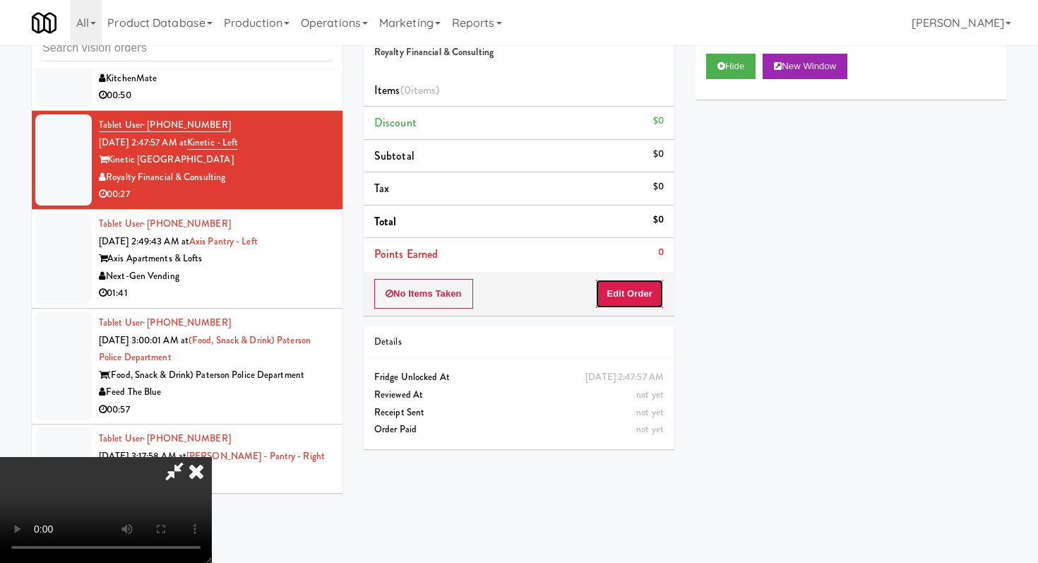
click at [625, 296] on button "Edit Order" at bounding box center [629, 294] width 68 height 30
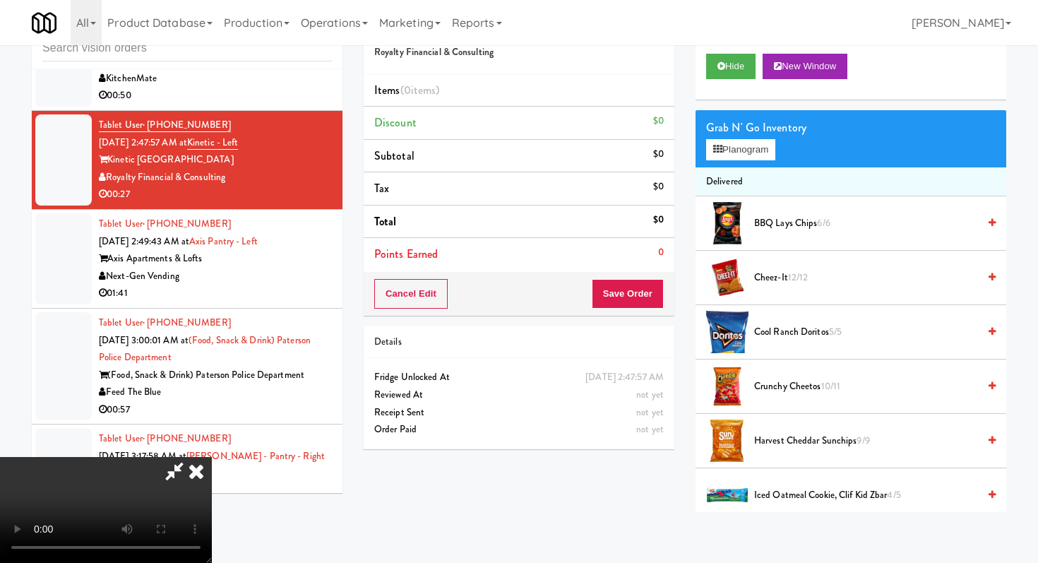
click at [212, 457] on icon at bounding box center [196, 471] width 31 height 28
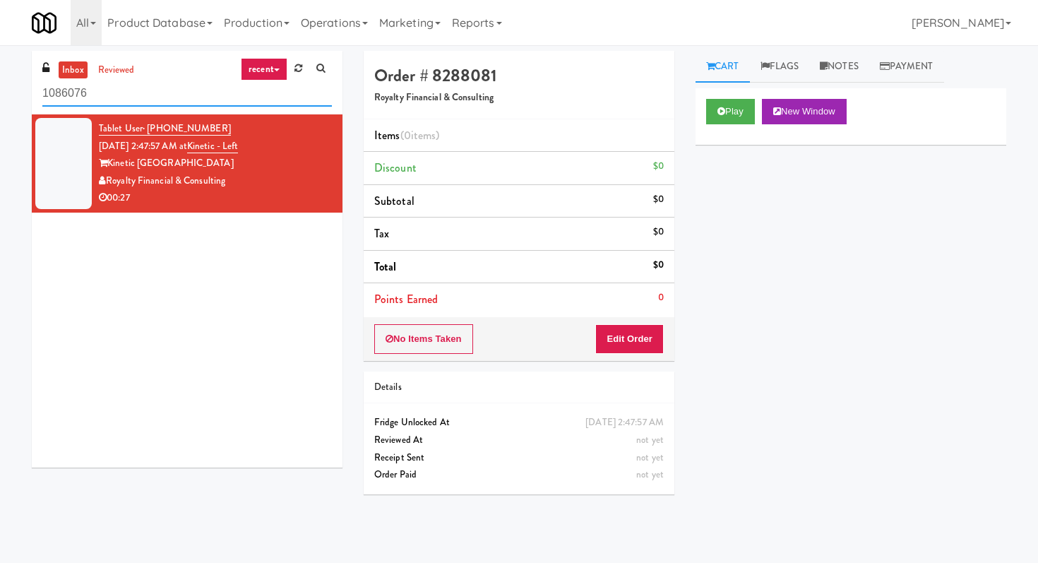
scroll to position [45, 0]
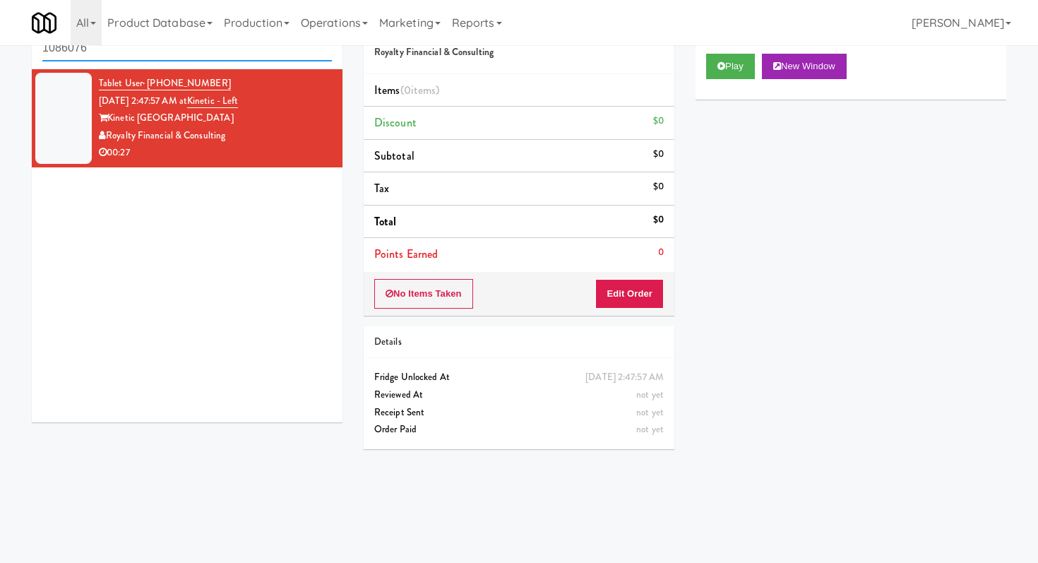
click at [162, 49] on input "1086076" at bounding box center [186, 48] width 289 height 26
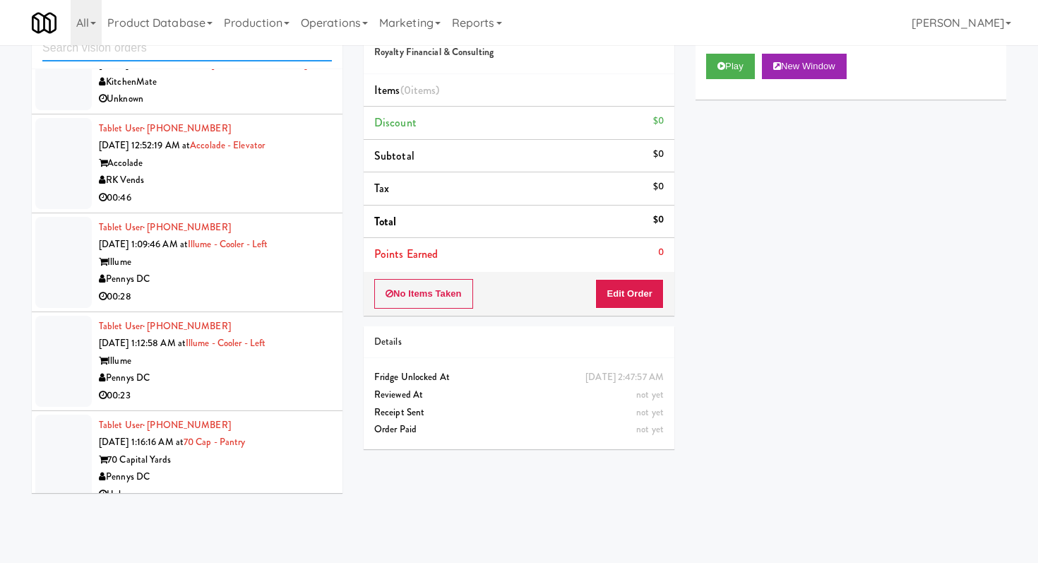
scroll to position [1024, 0]
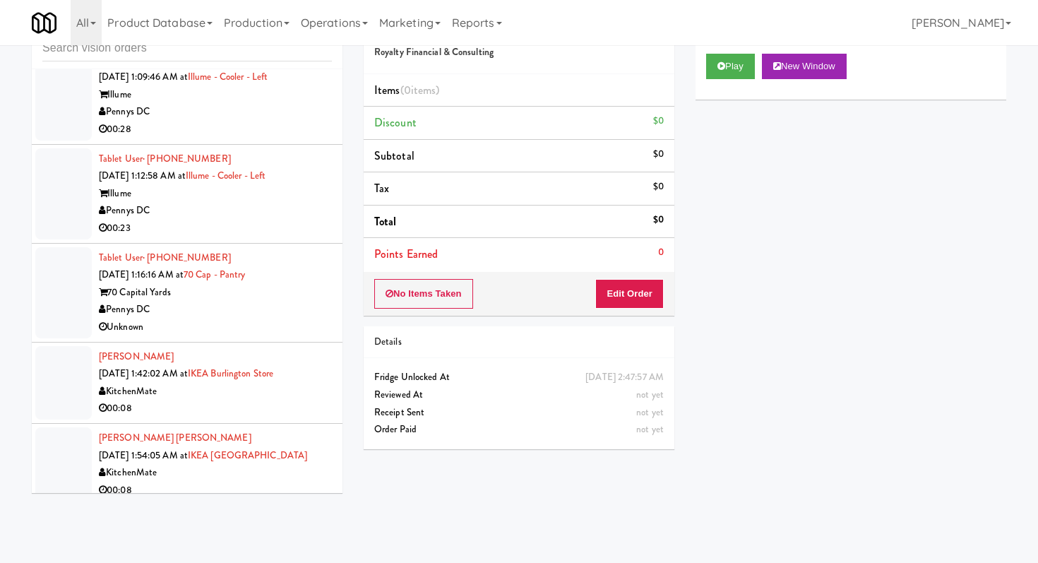
click at [220, 238] on li "Tablet User · (443) 261-6342 [DATE] 1:12:58 AM at Illume - Cooler - Left Illume…" at bounding box center [187, 194] width 311 height 99
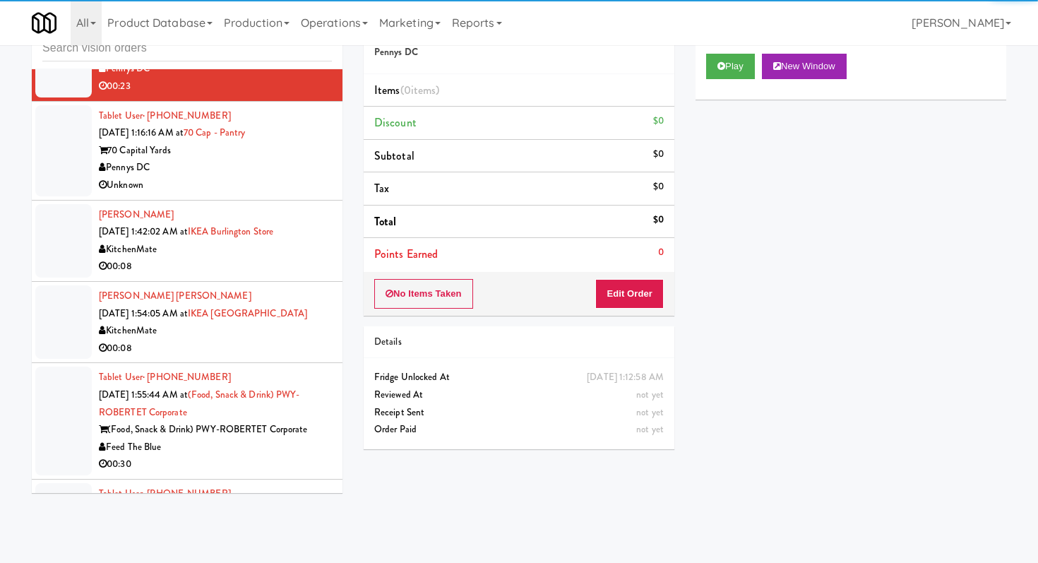
scroll to position [1228, 0]
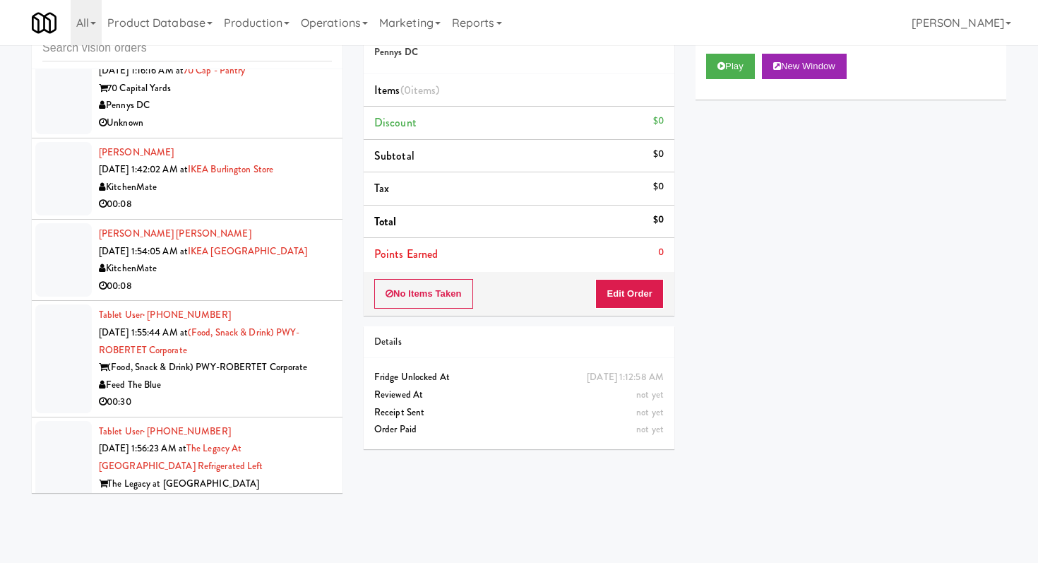
click at [235, 407] on div "00:30" at bounding box center [215, 402] width 233 height 18
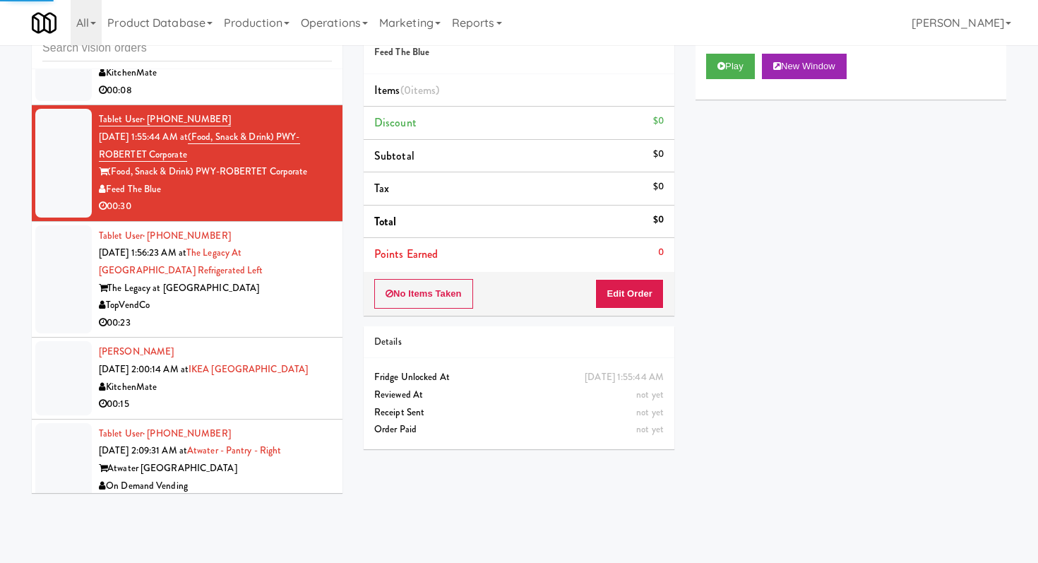
scroll to position [1434, 0]
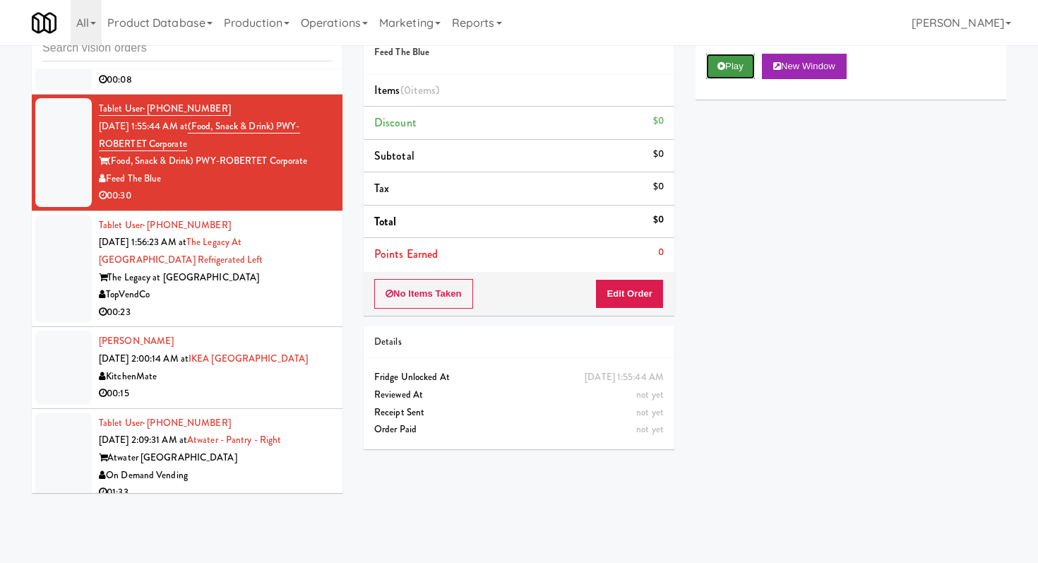
click at [745, 61] on button "Play" at bounding box center [730, 66] width 49 height 25
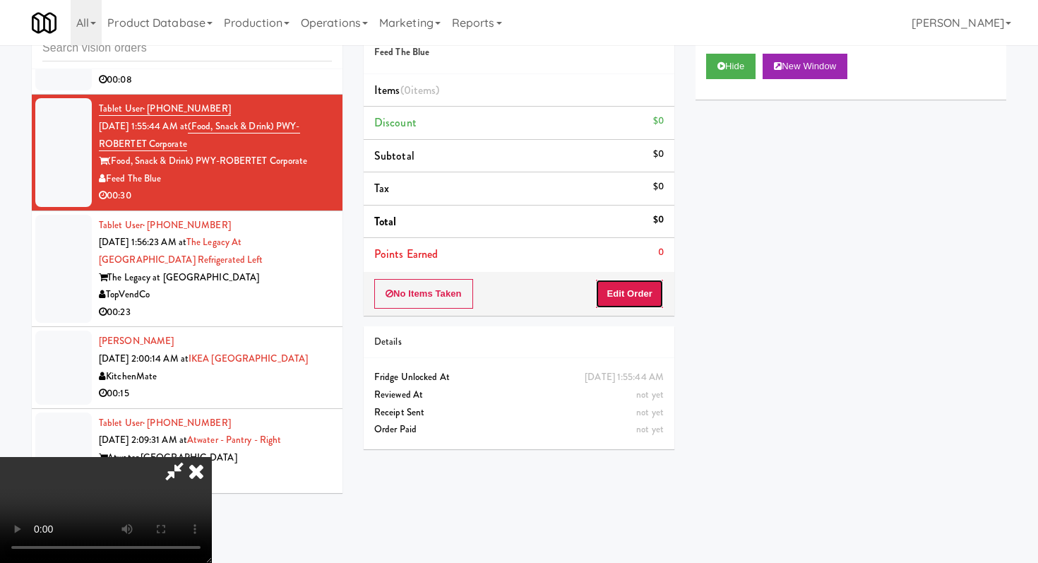
click at [635, 300] on button "Edit Order" at bounding box center [629, 294] width 68 height 30
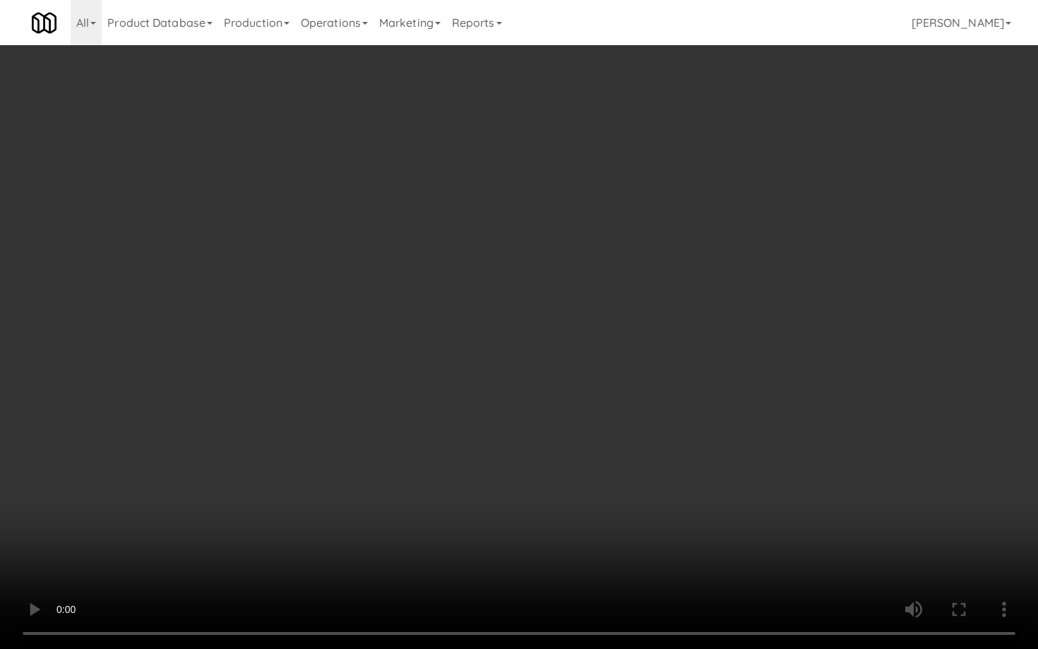
click at [476, 503] on video at bounding box center [519, 324] width 1038 height 649
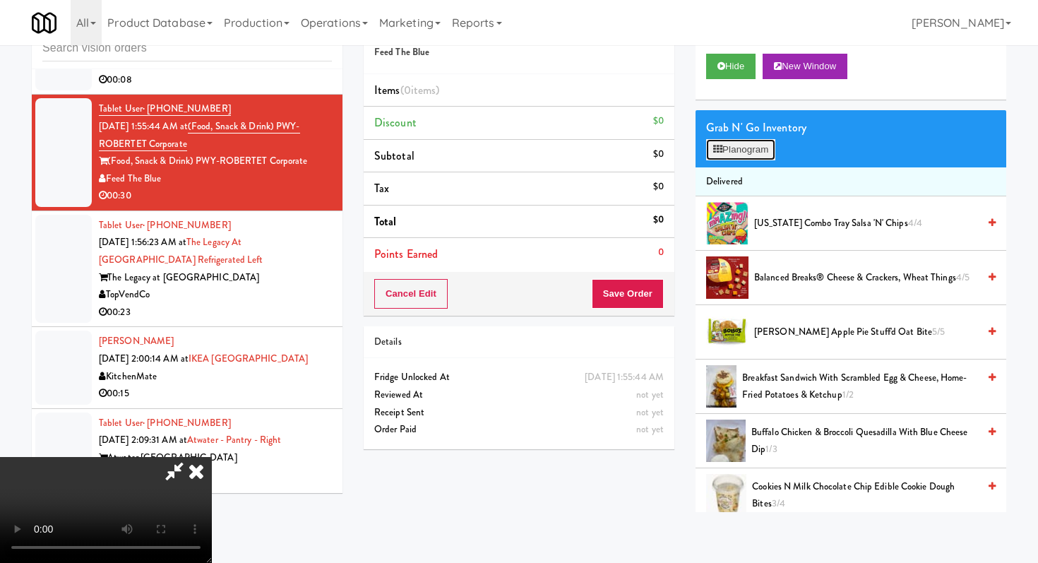
click at [757, 145] on button "Planogram" at bounding box center [740, 149] width 69 height 21
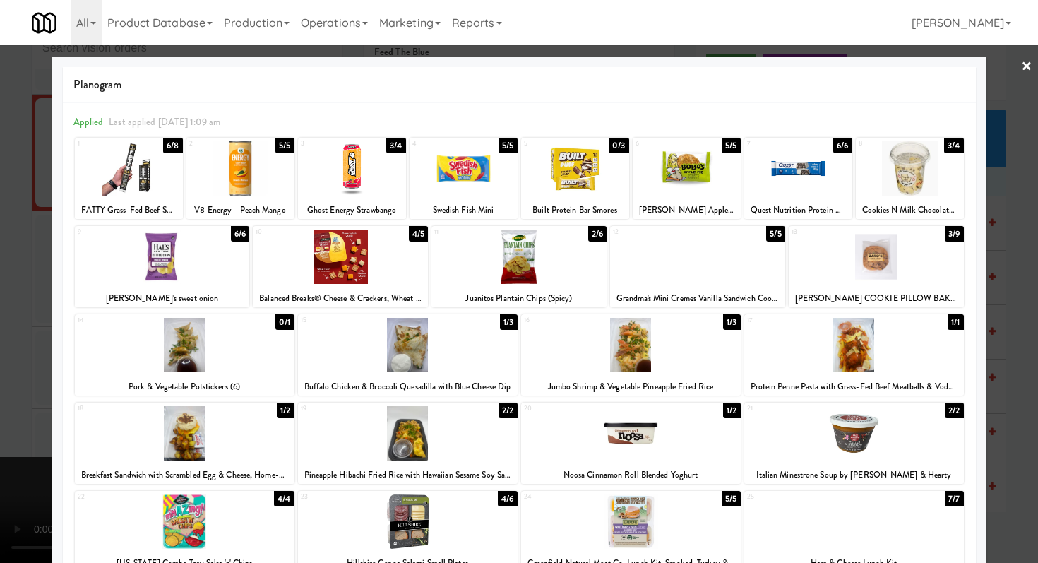
click at [829, 443] on div at bounding box center [854, 433] width 220 height 54
click at [0, 166] on div at bounding box center [519, 281] width 1038 height 563
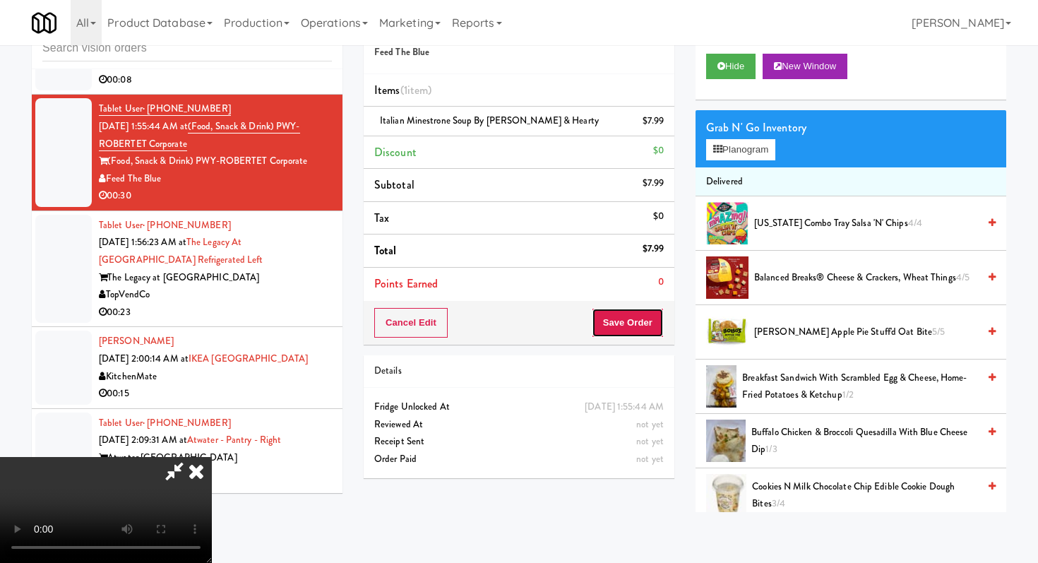
click at [648, 337] on button "Save Order" at bounding box center [628, 323] width 72 height 30
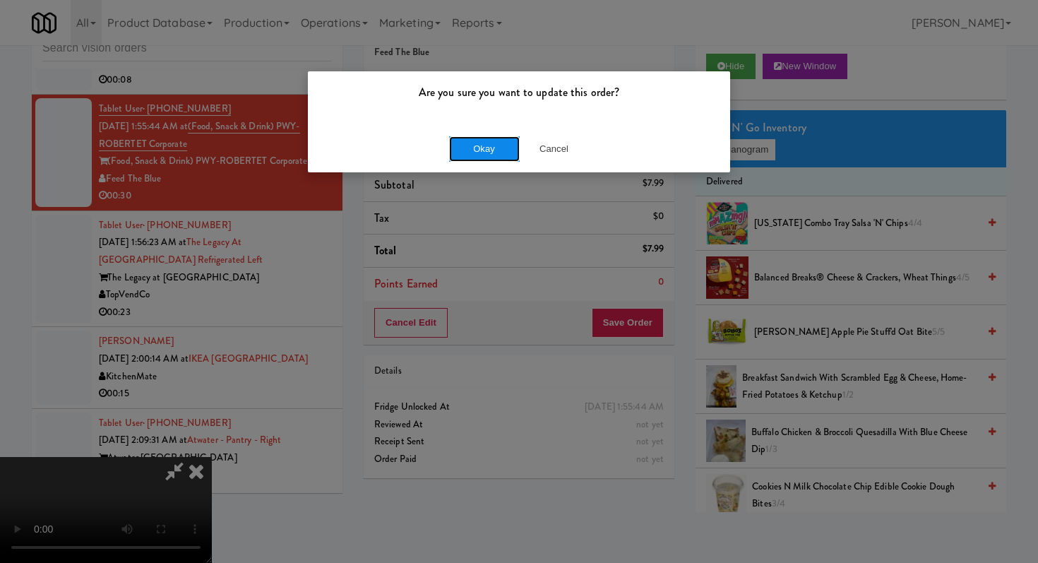
click at [490, 145] on button "Okay" at bounding box center [484, 148] width 71 height 25
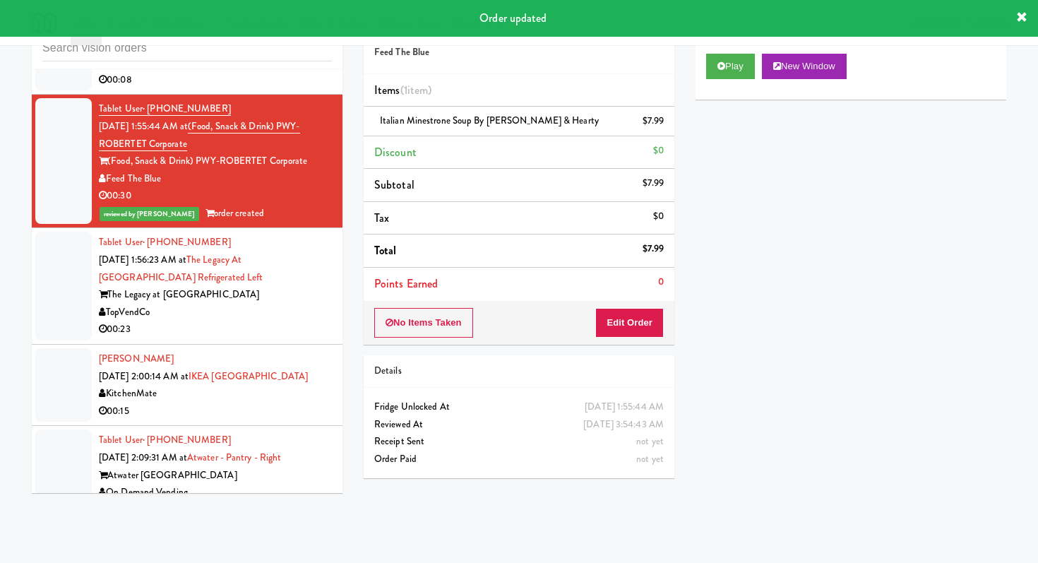
click at [268, 317] on div "TopVendCo" at bounding box center [215, 313] width 233 height 18
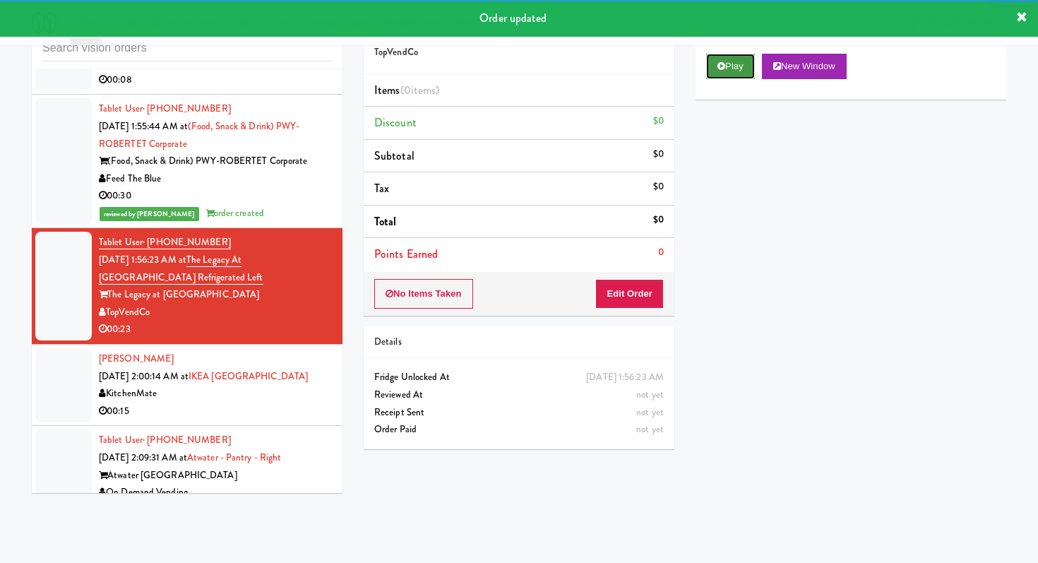
click at [743, 59] on button "Play" at bounding box center [730, 66] width 49 height 25
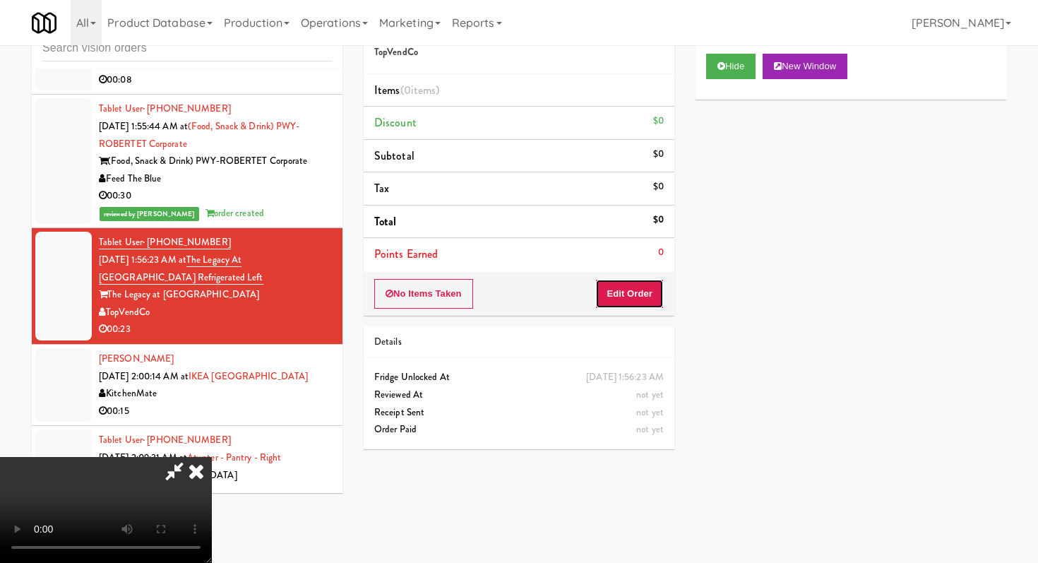
click at [644, 304] on button "Edit Order" at bounding box center [629, 294] width 68 height 30
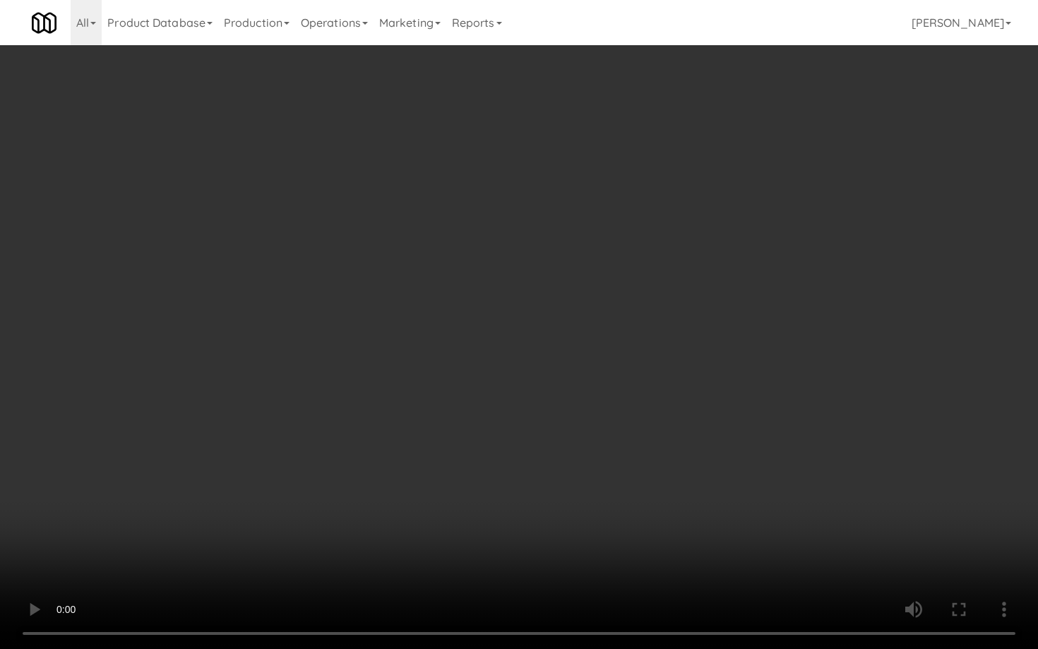
click at [625, 516] on video at bounding box center [519, 324] width 1038 height 649
click at [571, 508] on video at bounding box center [519, 324] width 1038 height 649
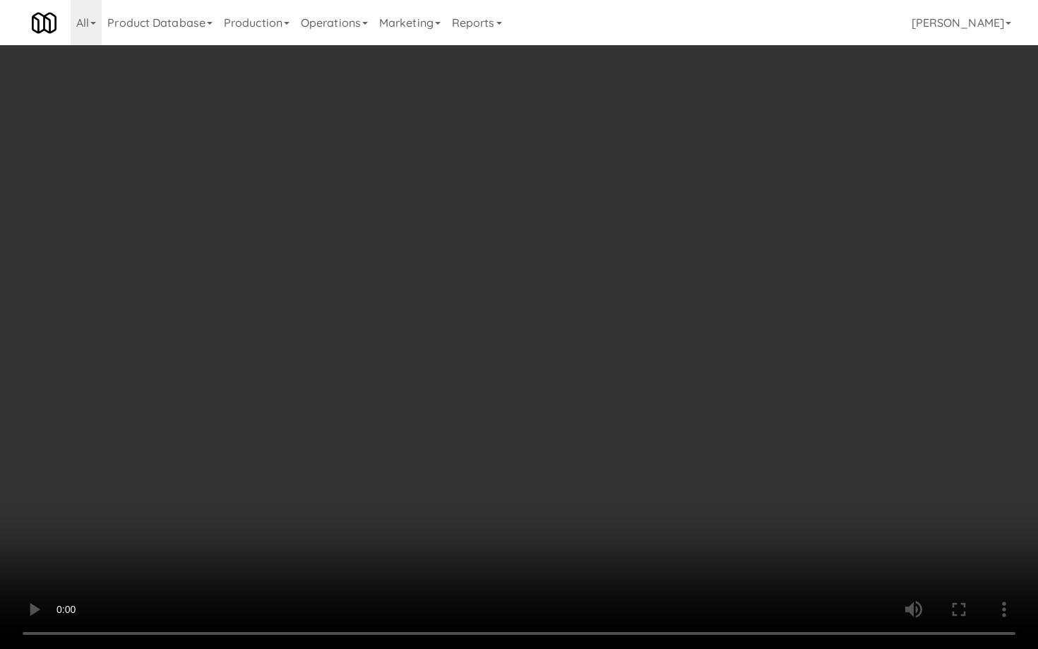
click at [571, 508] on video at bounding box center [519, 324] width 1038 height 649
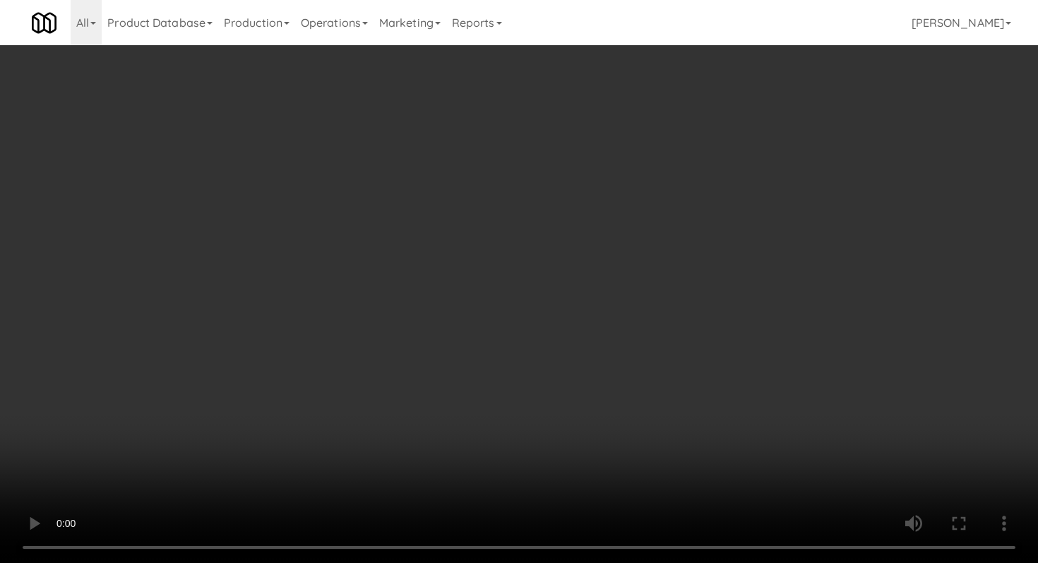
scroll to position [457, 0]
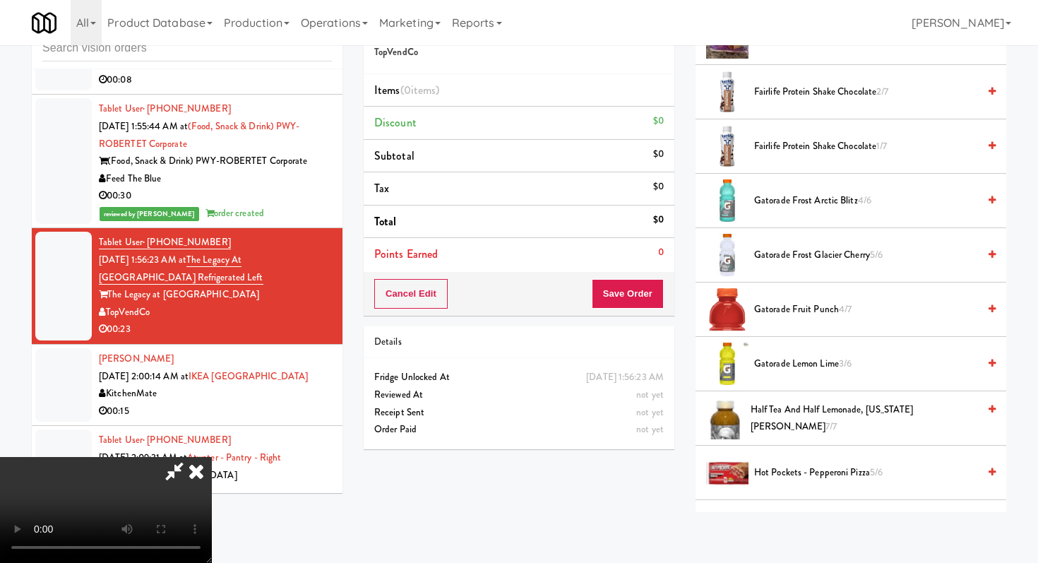
click at [797, 255] on span "Gatorade Frost Glacier Cherry 5/6" at bounding box center [866, 255] width 224 height 18
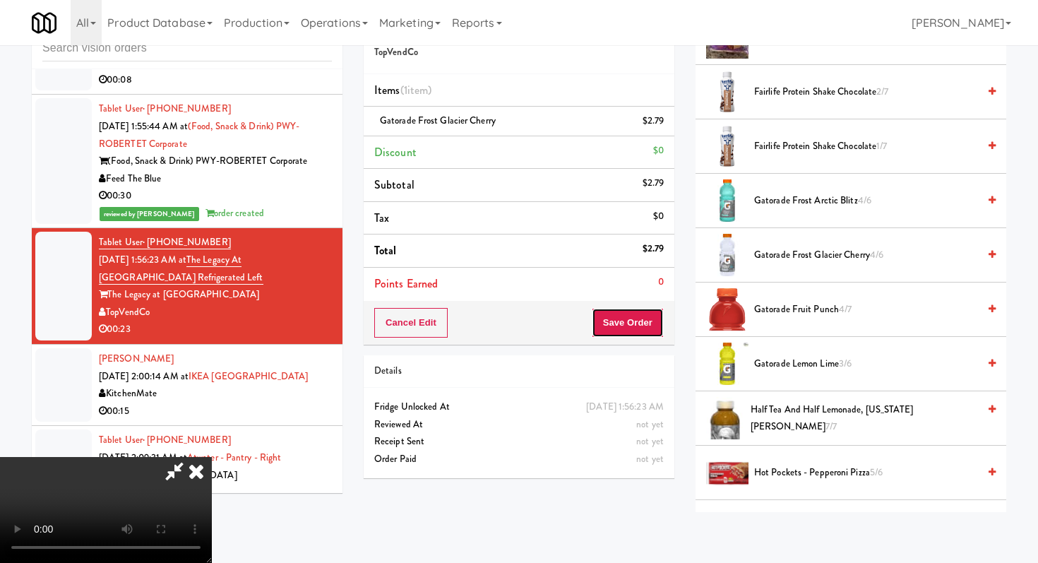
click at [644, 325] on button "Save Order" at bounding box center [628, 323] width 72 height 30
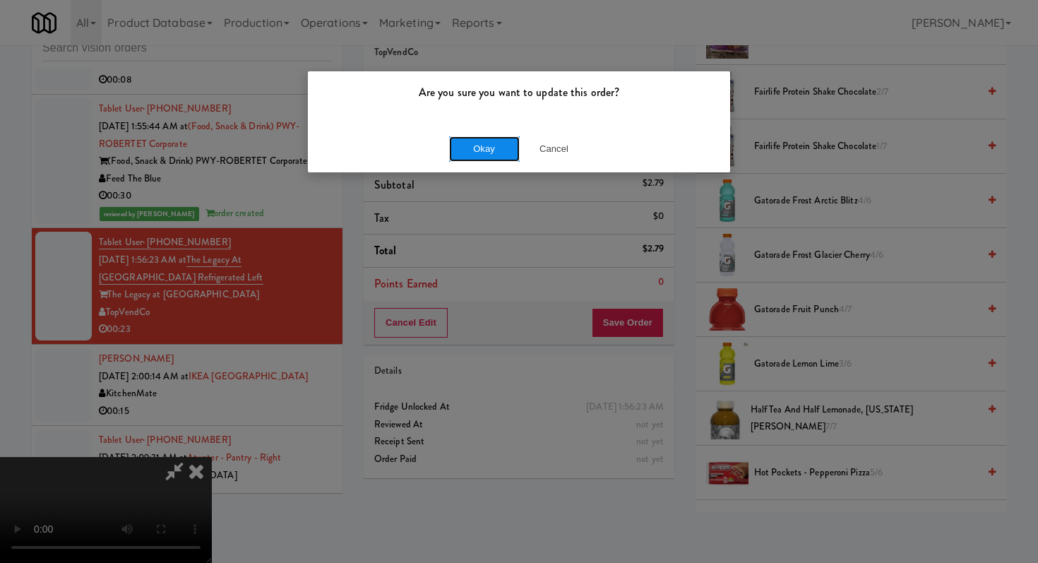
click at [492, 146] on button "Okay" at bounding box center [484, 148] width 71 height 25
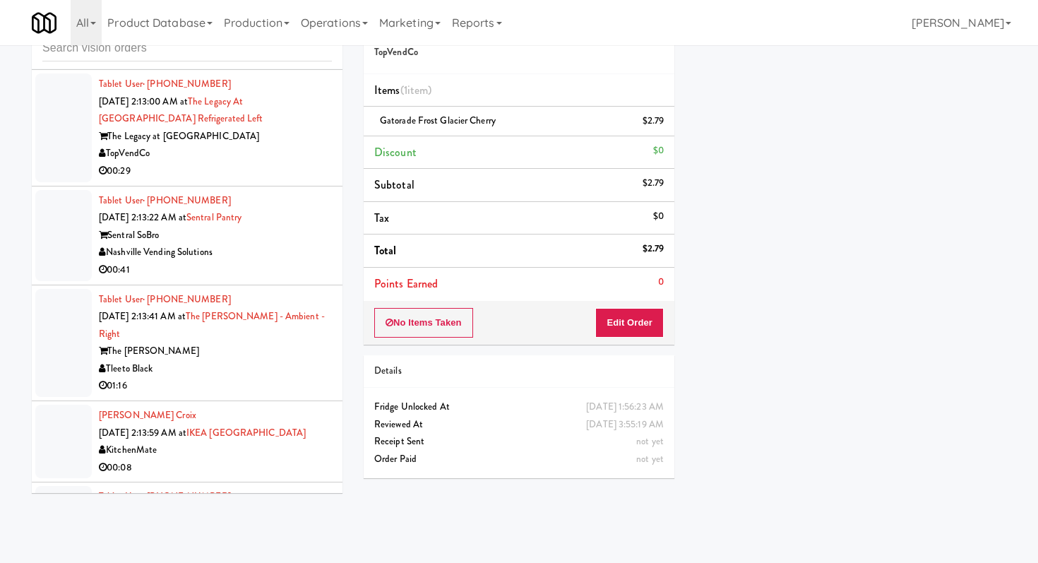
scroll to position [1938, 0]
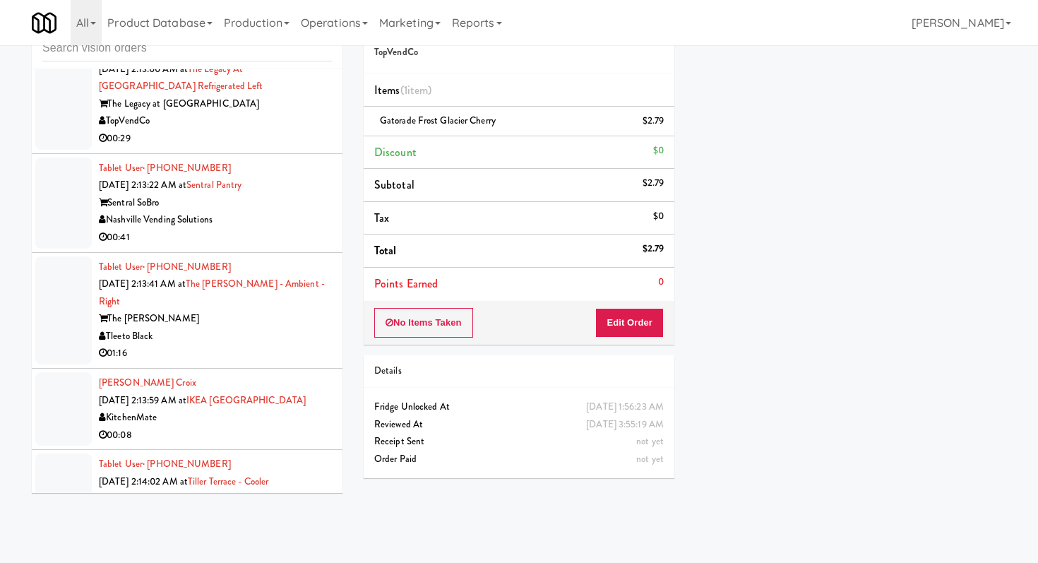
click at [246, 345] on div "01:16" at bounding box center [215, 353] width 233 height 18
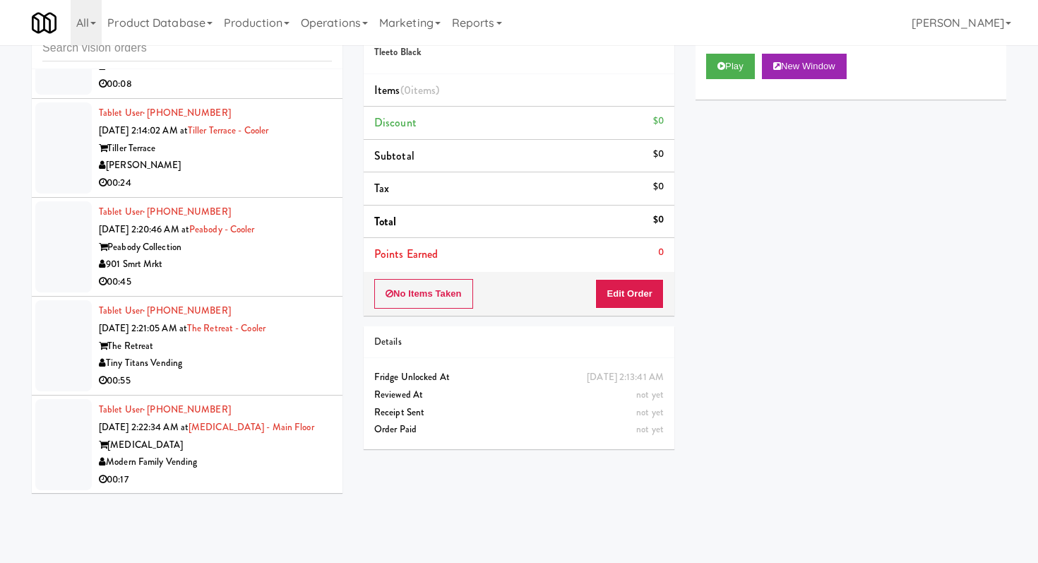
scroll to position [2290, 0]
click at [272, 373] on li "Tablet User · (713) 203-6868 [DATE] 2:21:05 AM at The Retreat - Cooler The Retr…" at bounding box center [187, 345] width 311 height 99
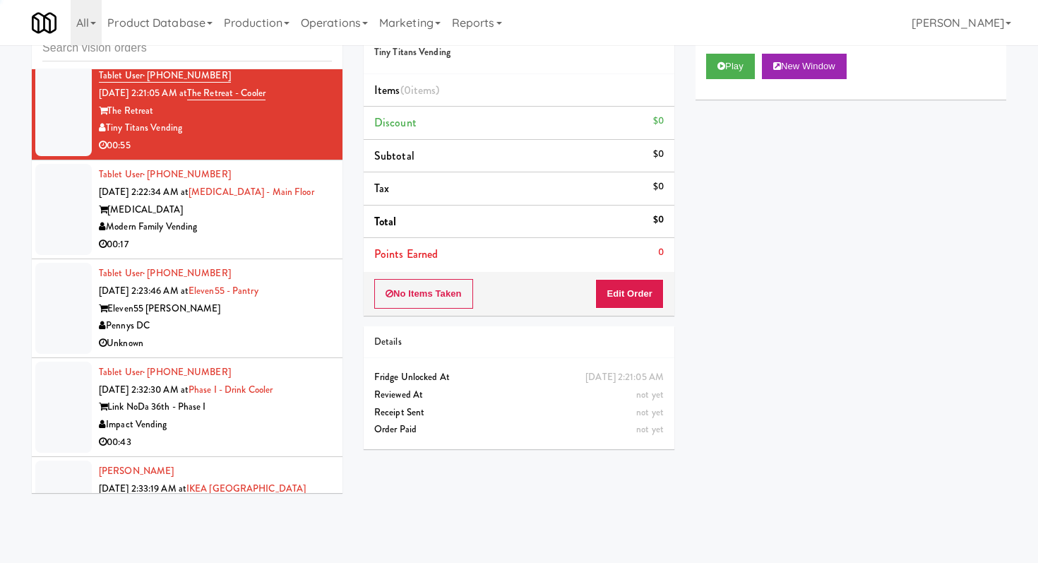
scroll to position [2543, 0]
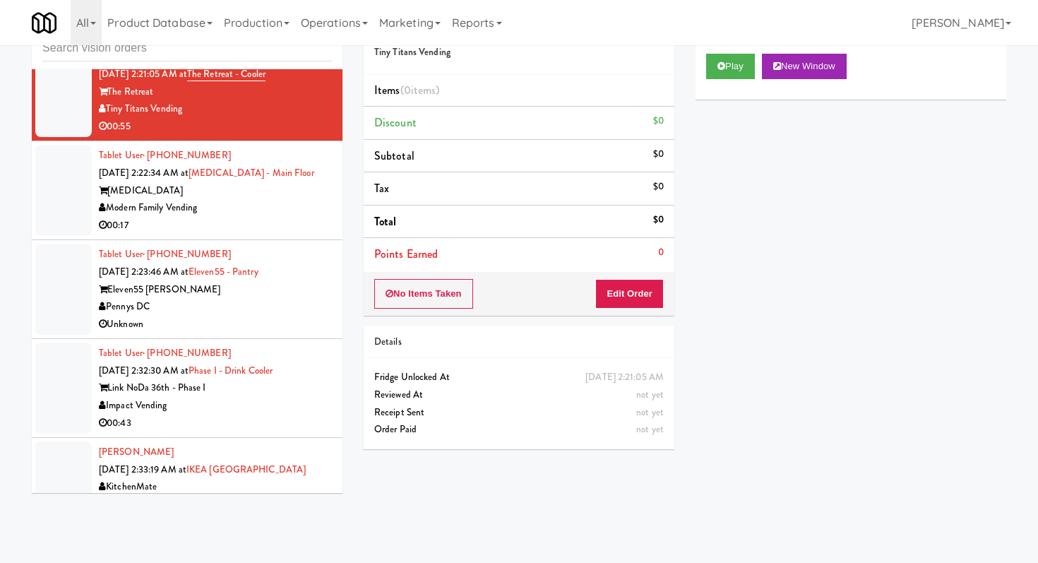
click at [245, 217] on div "00:17" at bounding box center [215, 226] width 233 height 18
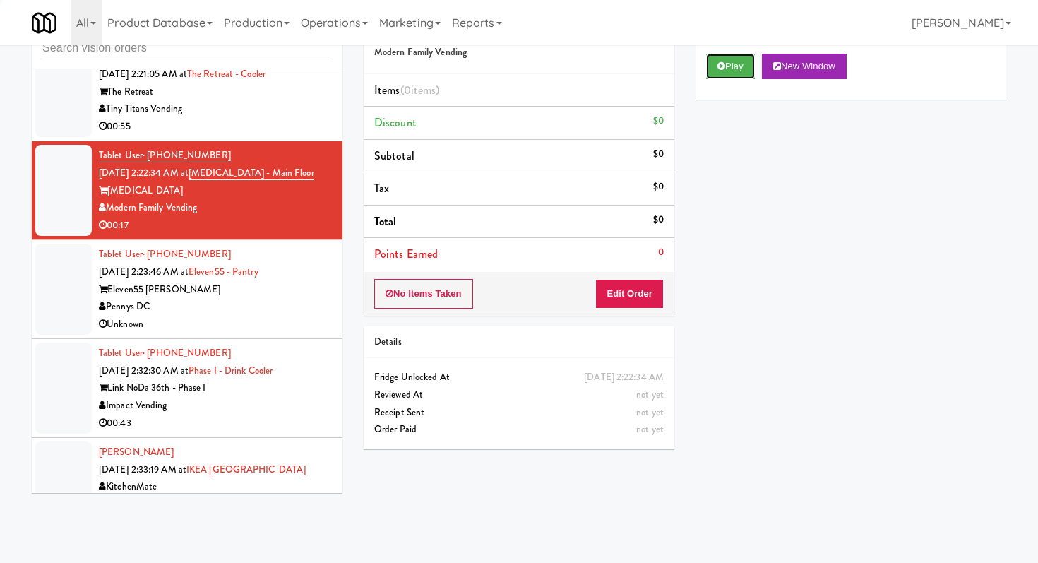
click at [734, 71] on button "Play" at bounding box center [730, 66] width 49 height 25
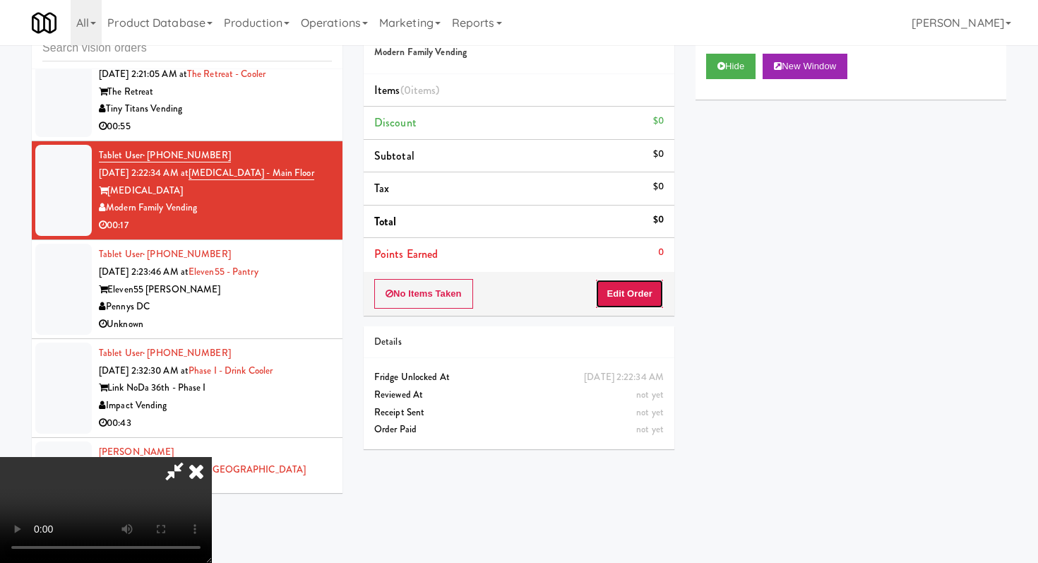
click at [643, 304] on button "Edit Order" at bounding box center [629, 294] width 68 height 30
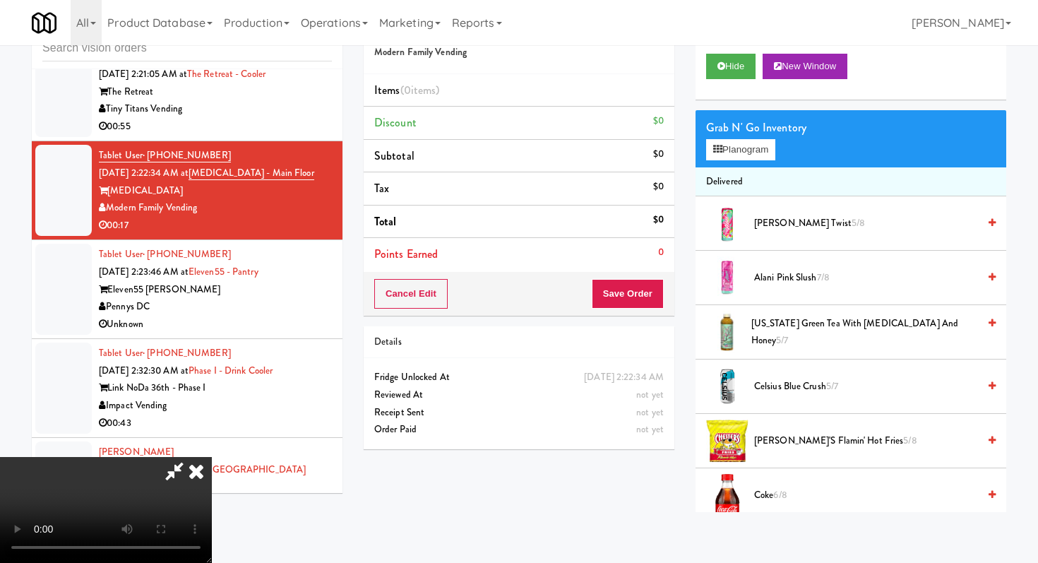
click at [764, 226] on span "[PERSON_NAME] Twist 5/8" at bounding box center [866, 224] width 224 height 18
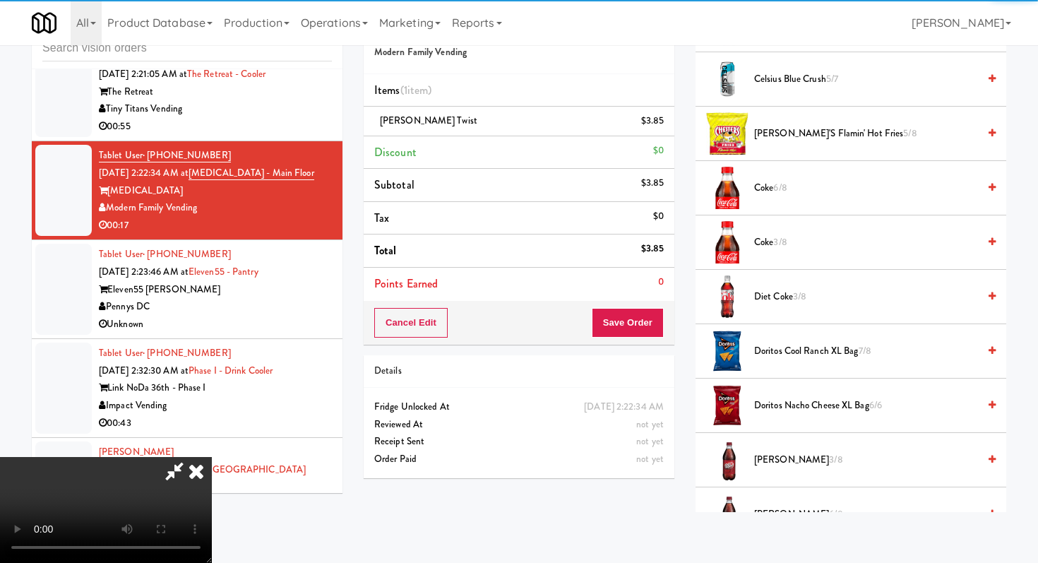
scroll to position [343, 0]
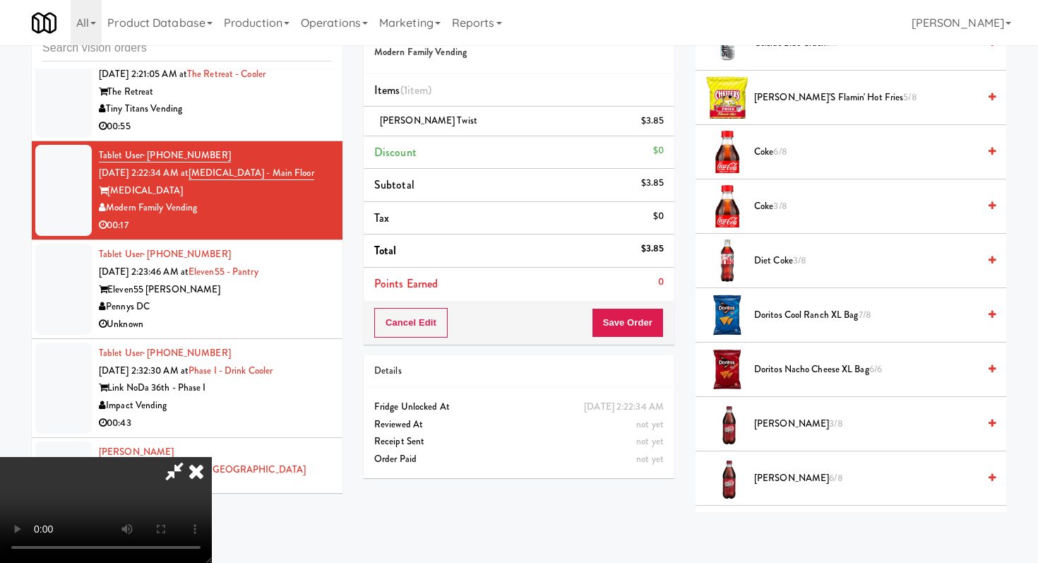
click at [783, 431] on span "[PERSON_NAME] 3/8" at bounding box center [866, 424] width 224 height 18
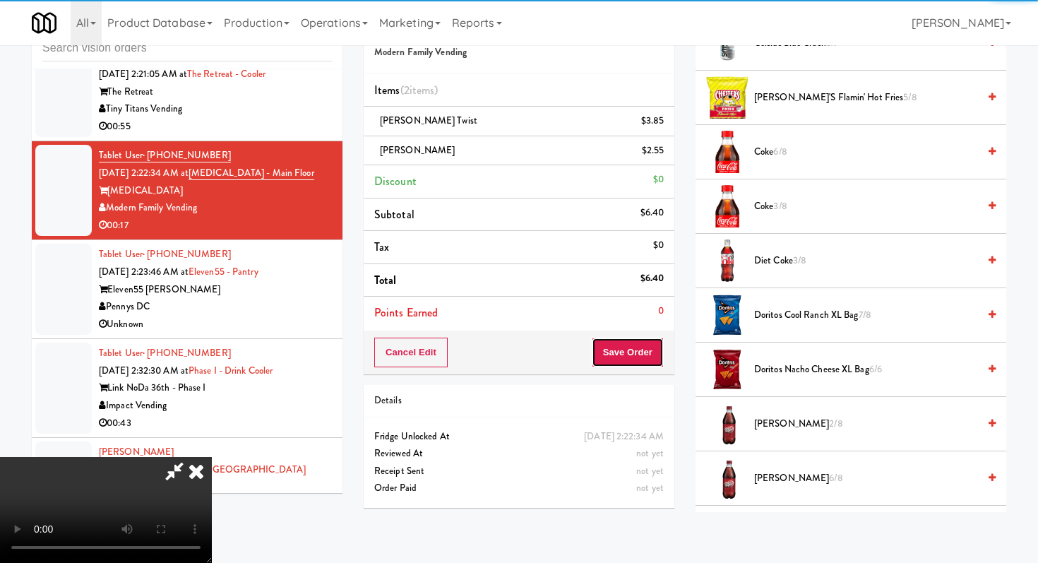
click at [652, 364] on button "Save Order" at bounding box center [628, 352] width 72 height 30
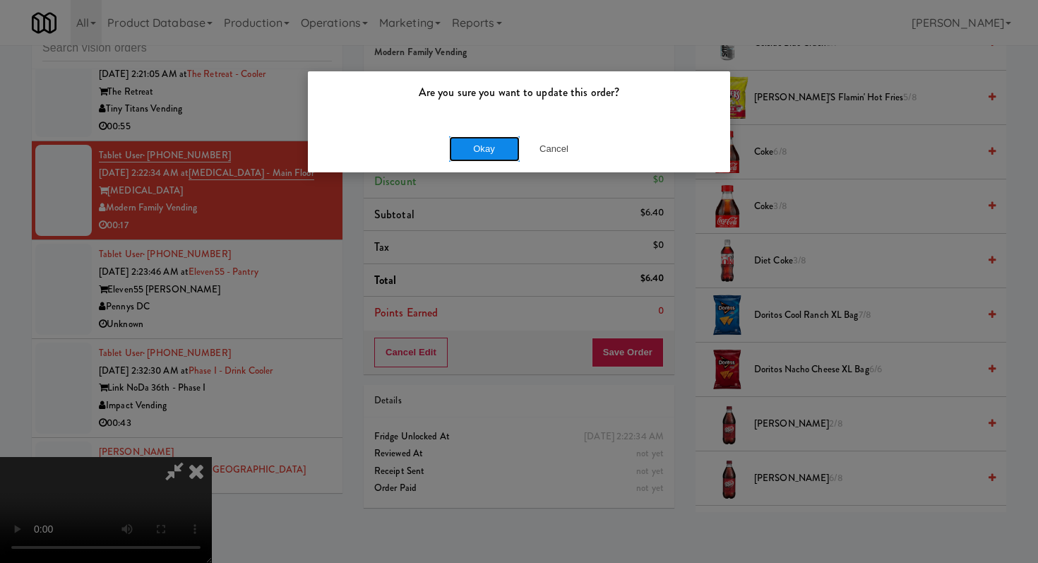
click at [500, 137] on button "Okay" at bounding box center [484, 148] width 71 height 25
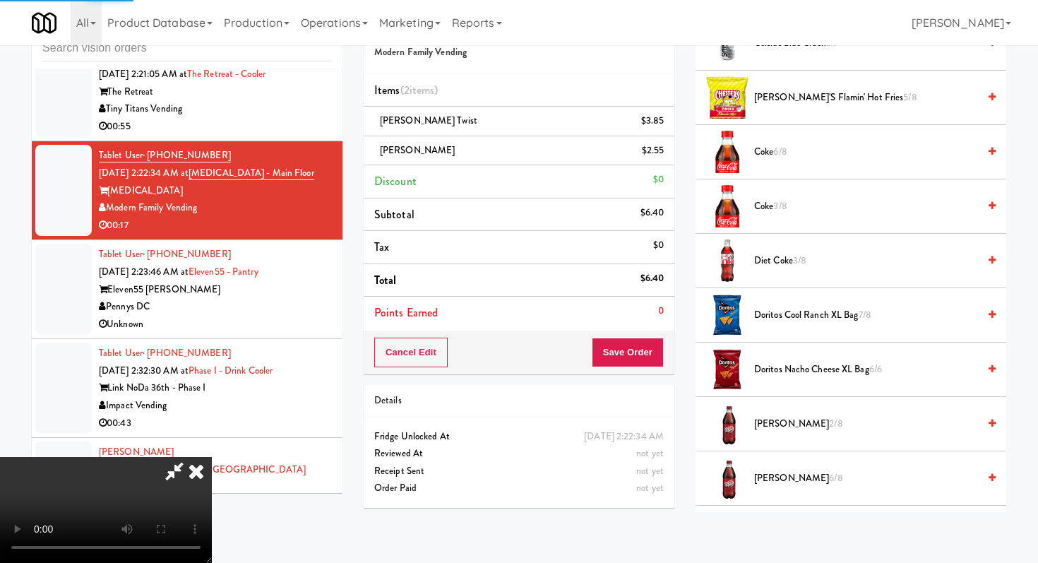
scroll to position [60, 0]
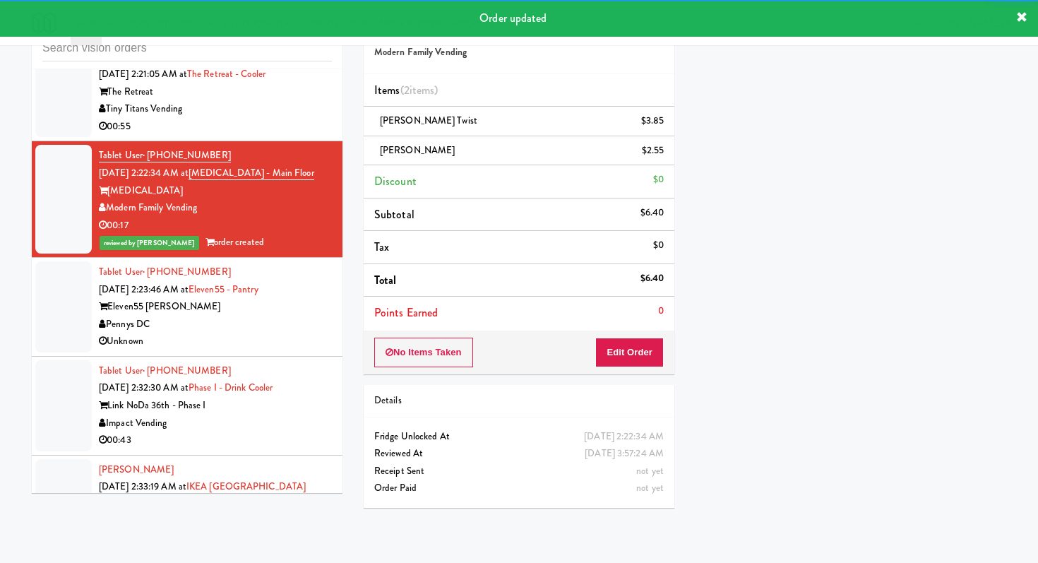
click at [291, 316] on div "Pennys DC" at bounding box center [215, 325] width 233 height 18
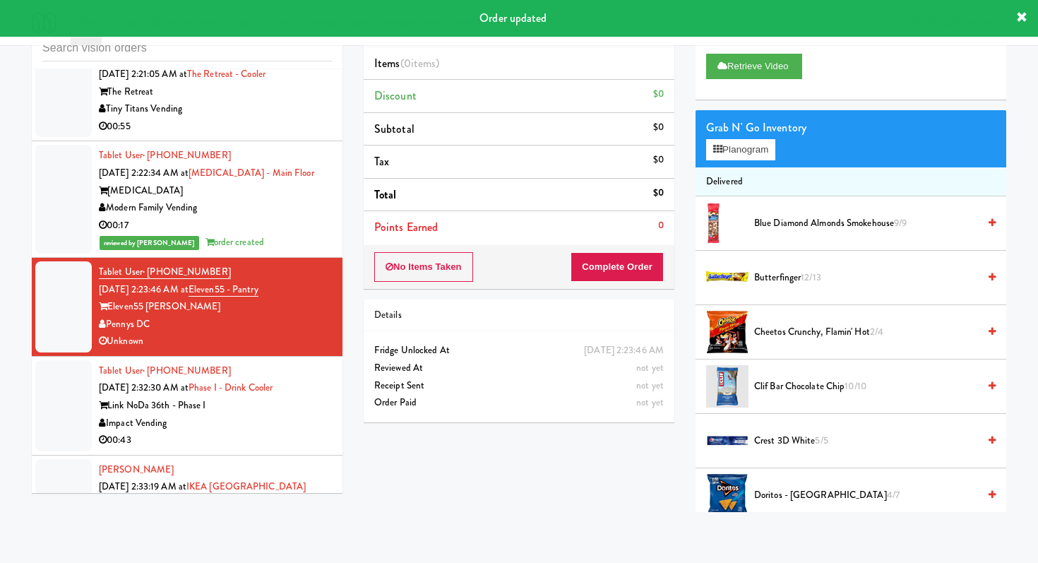
click at [302, 414] on div "Impact Vending" at bounding box center [215, 423] width 233 height 18
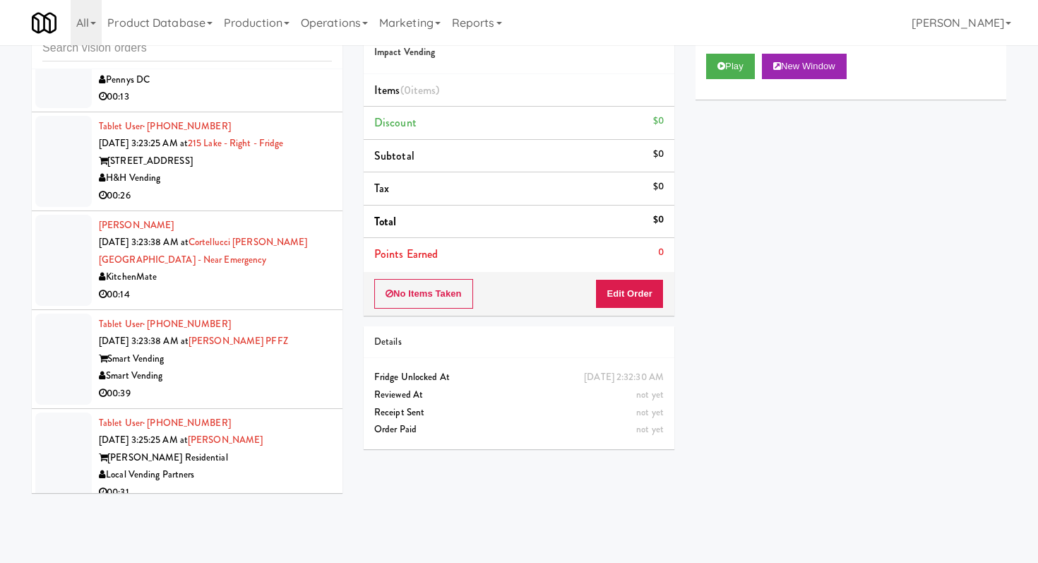
scroll to position [3759, 0]
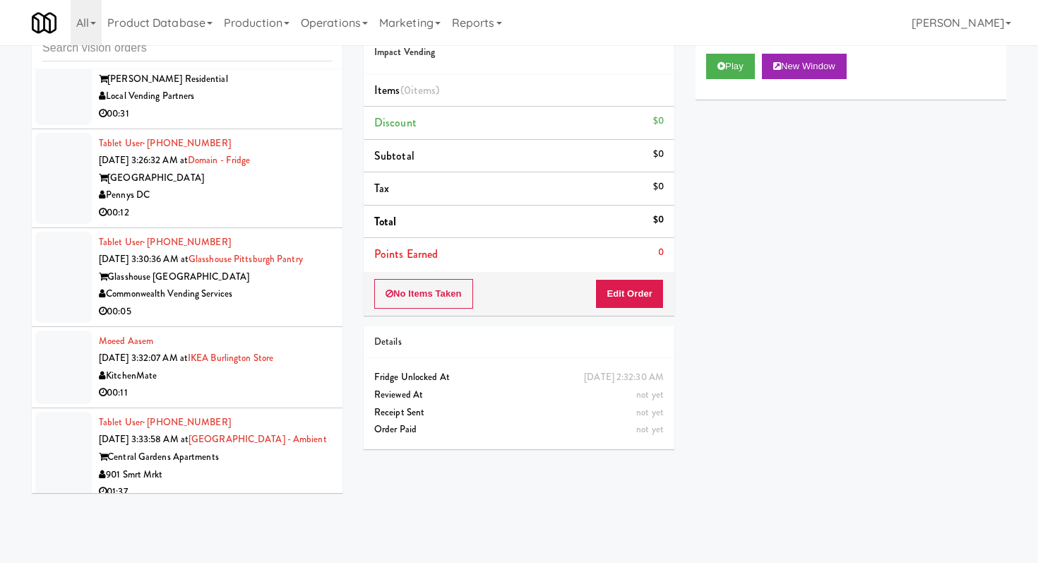
click at [274, 176] on li "Tablet User · (240) 586-2895 [DATE] 3:26:32 AM at [GEOGRAPHIC_DATA] Pennys DC 0…" at bounding box center [187, 178] width 311 height 99
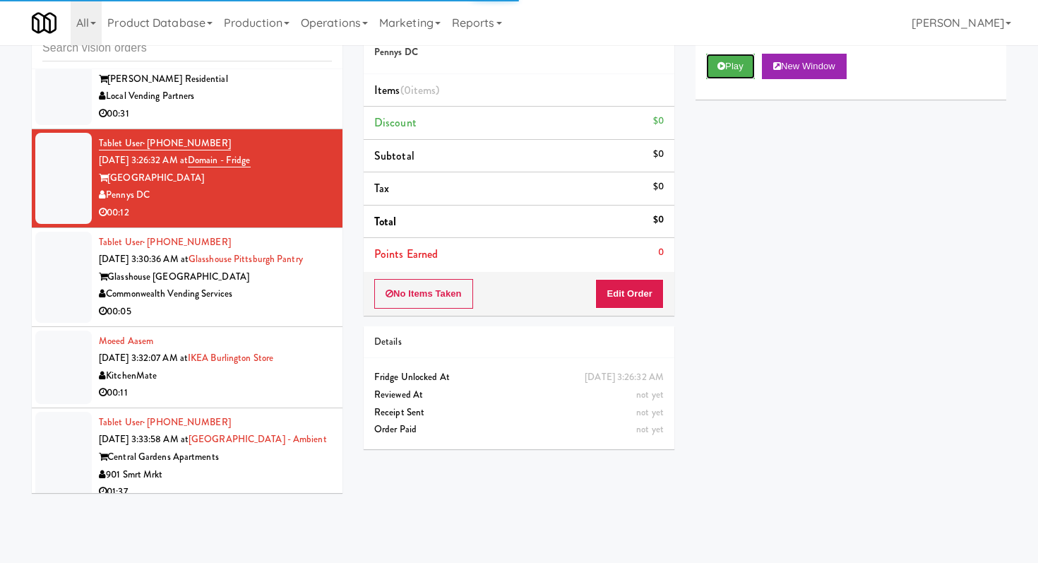
click at [719, 76] on button "Play" at bounding box center [730, 66] width 49 height 25
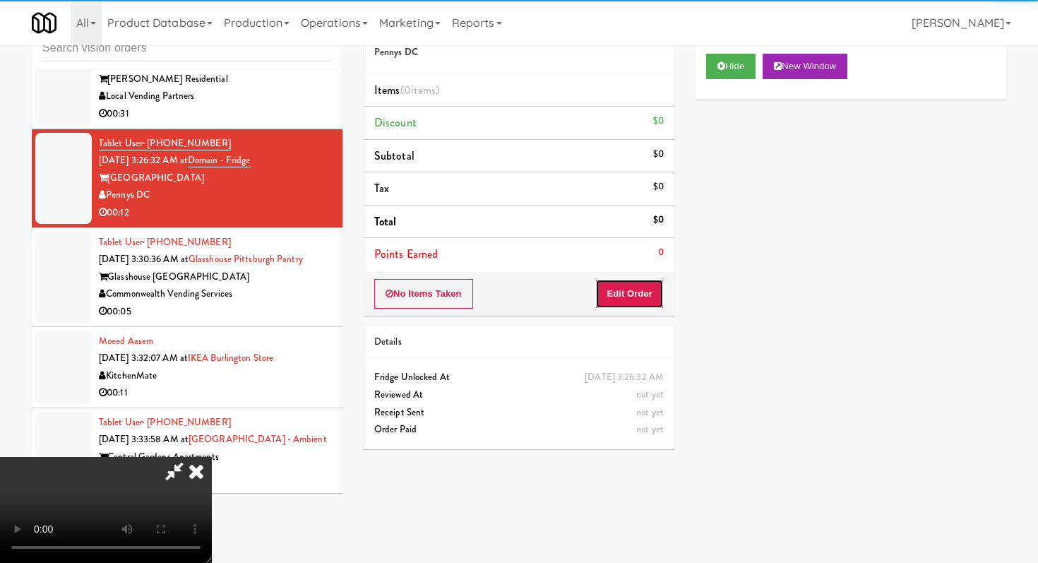
click at [638, 289] on button "Edit Order" at bounding box center [629, 294] width 68 height 30
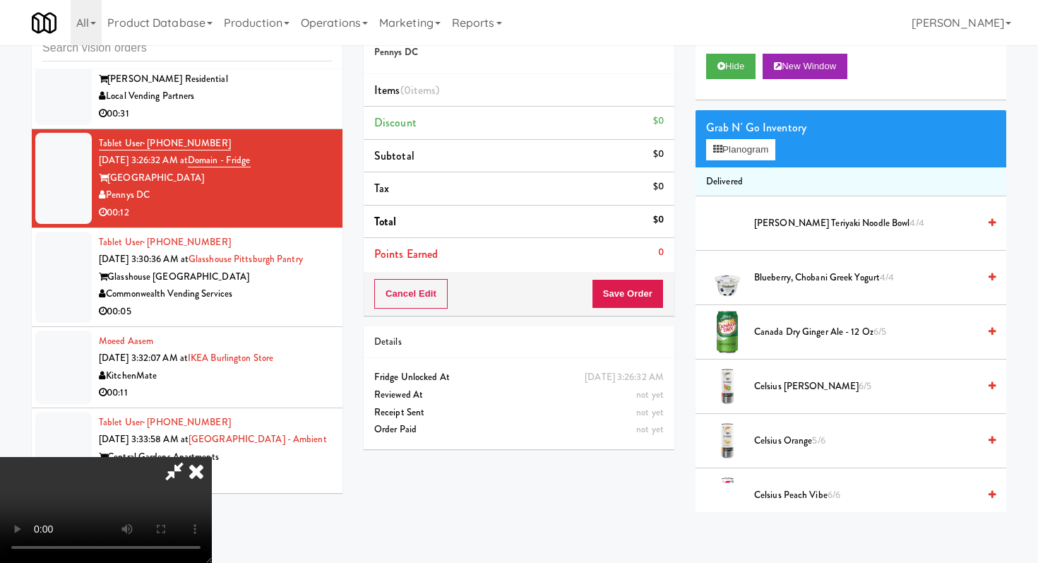
scroll to position [140, 0]
click at [212, 457] on video at bounding box center [106, 510] width 212 height 106
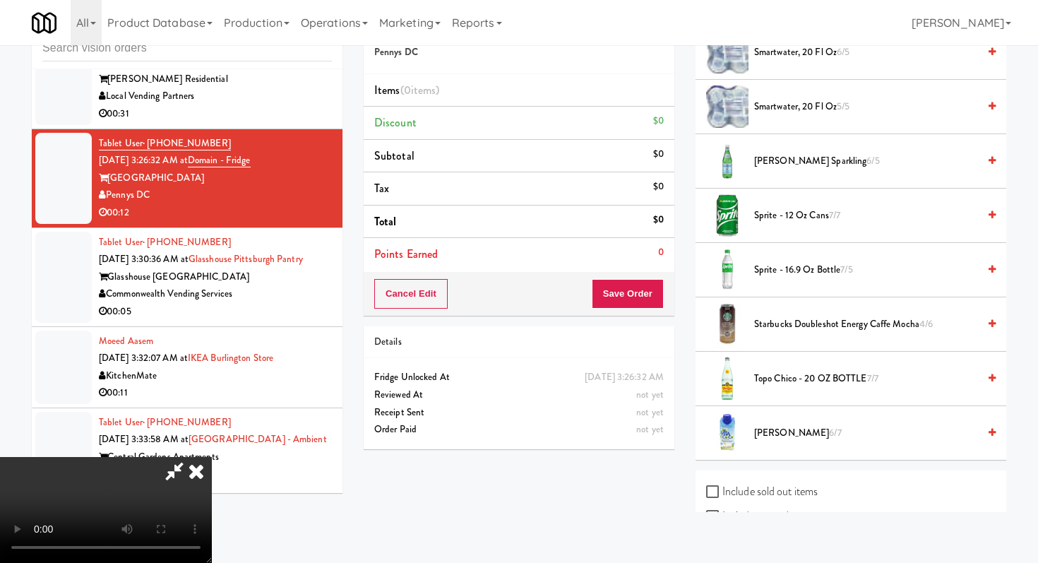
scroll to position [1859, 0]
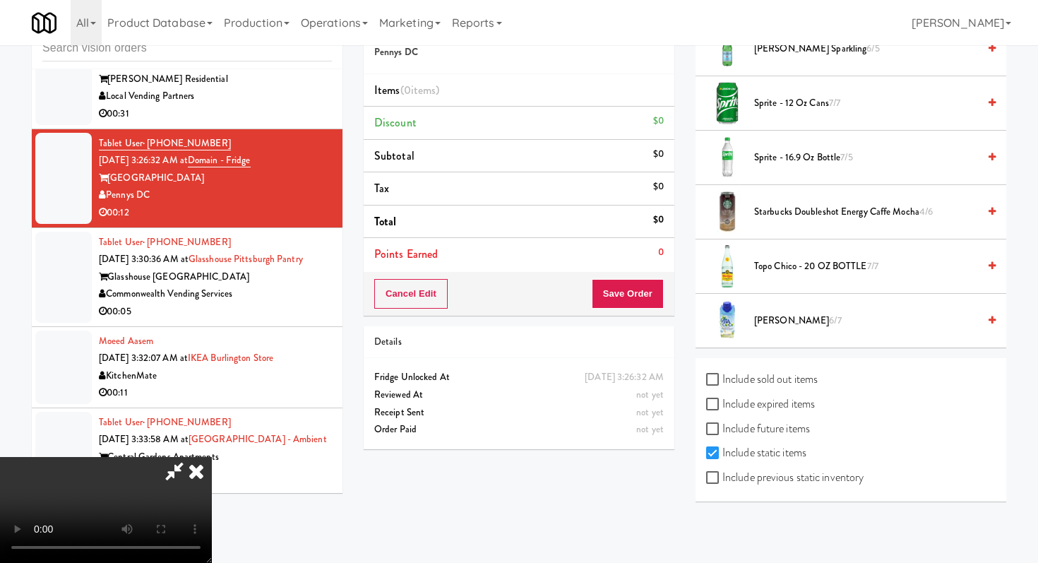
click at [771, 325] on span "Vita Coco 6/7" at bounding box center [866, 321] width 224 height 18
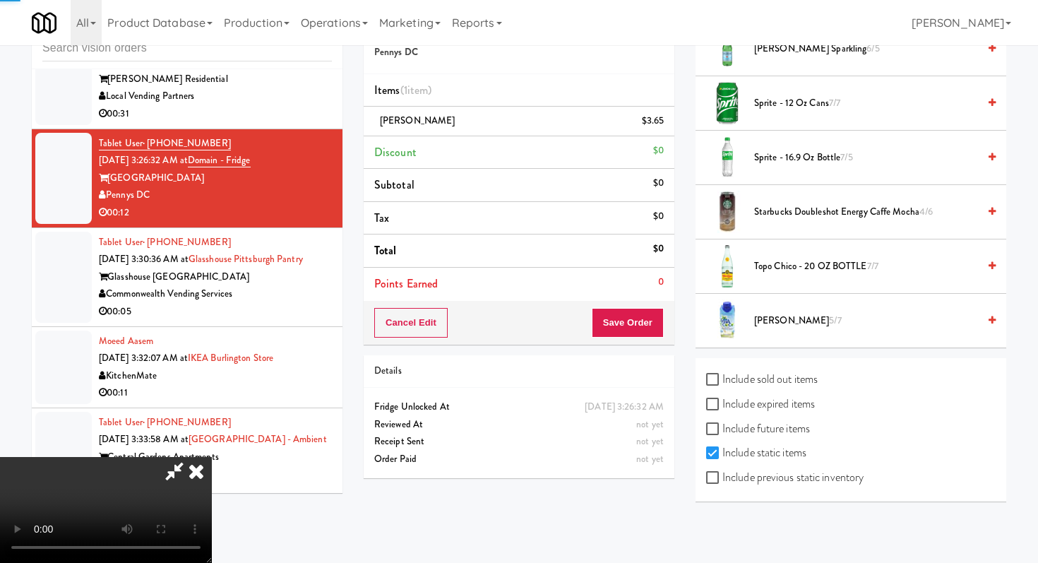
click at [771, 325] on span "Vita Coco 5/7" at bounding box center [866, 321] width 224 height 18
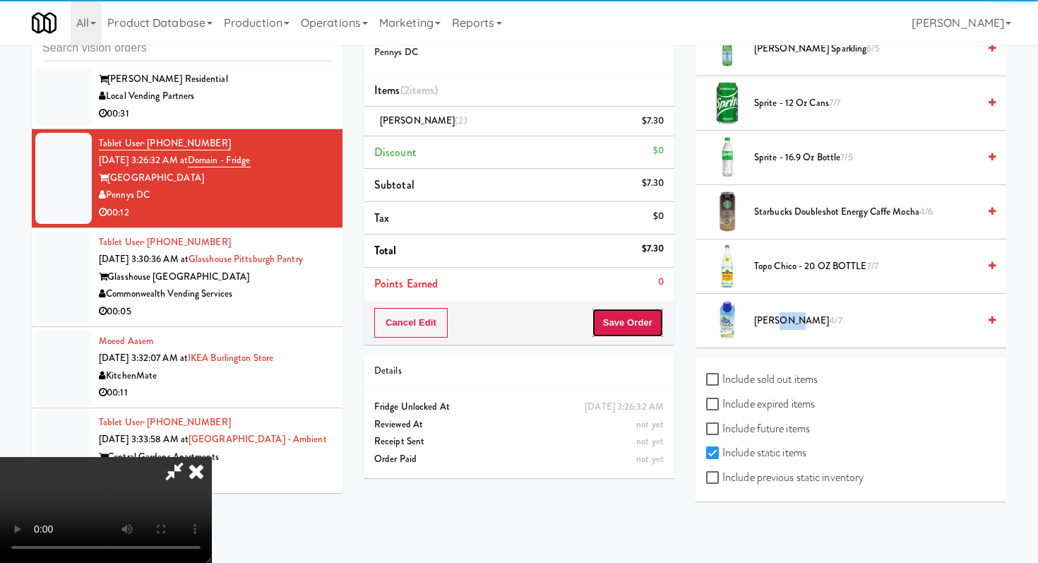
click at [651, 328] on button "Save Order" at bounding box center [628, 323] width 72 height 30
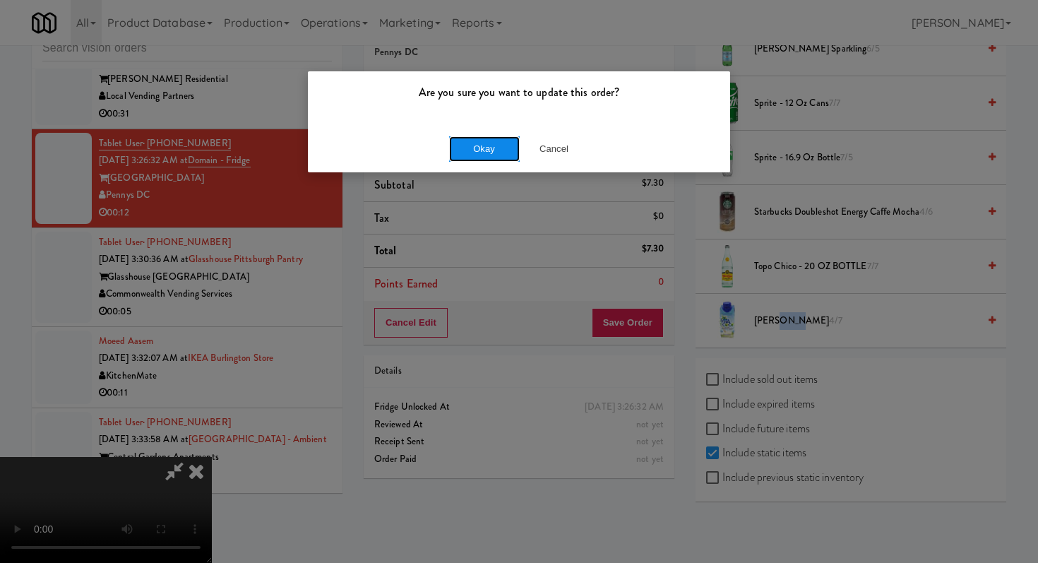
click at [497, 152] on button "Okay" at bounding box center [484, 148] width 71 height 25
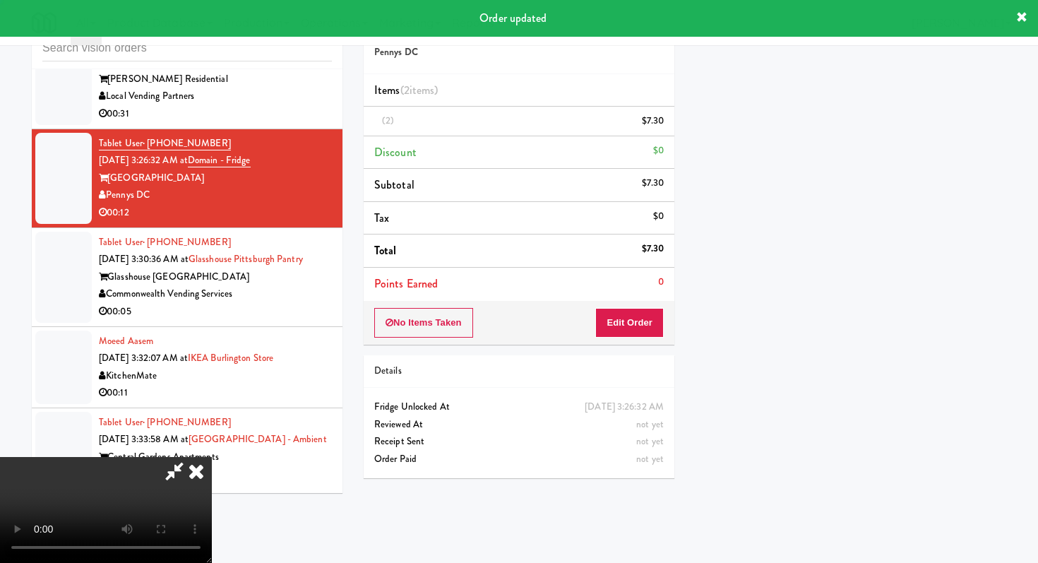
scroll to position [0, 0]
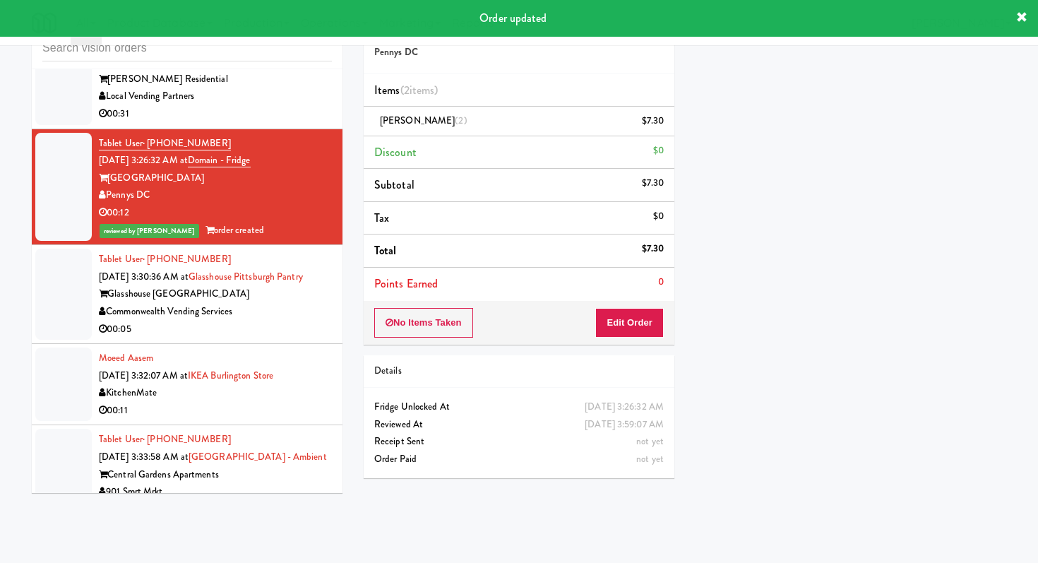
click at [302, 320] on div "00:05" at bounding box center [215, 329] width 233 height 18
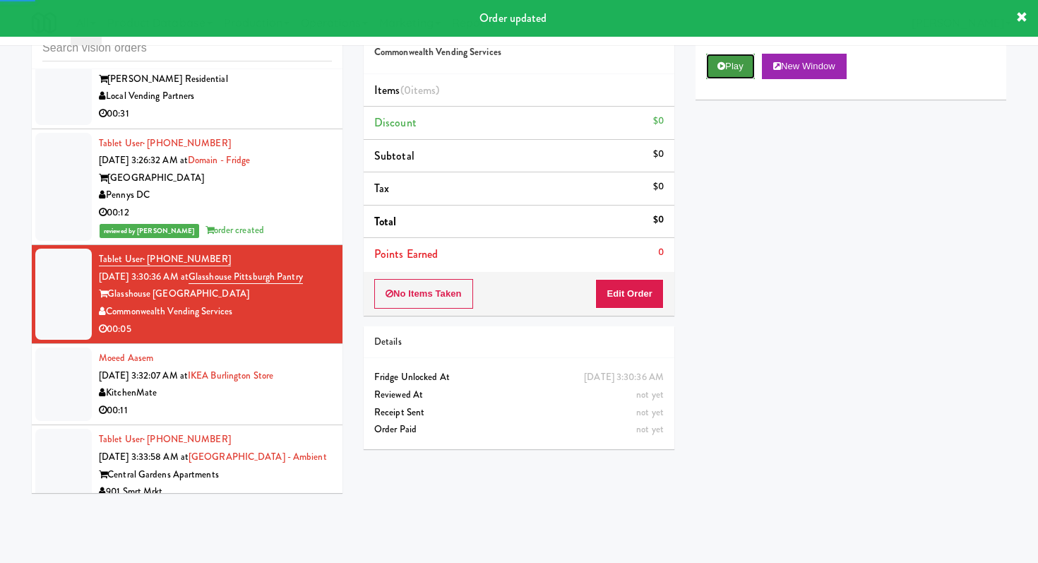
click at [749, 73] on button "Play" at bounding box center [730, 66] width 49 height 25
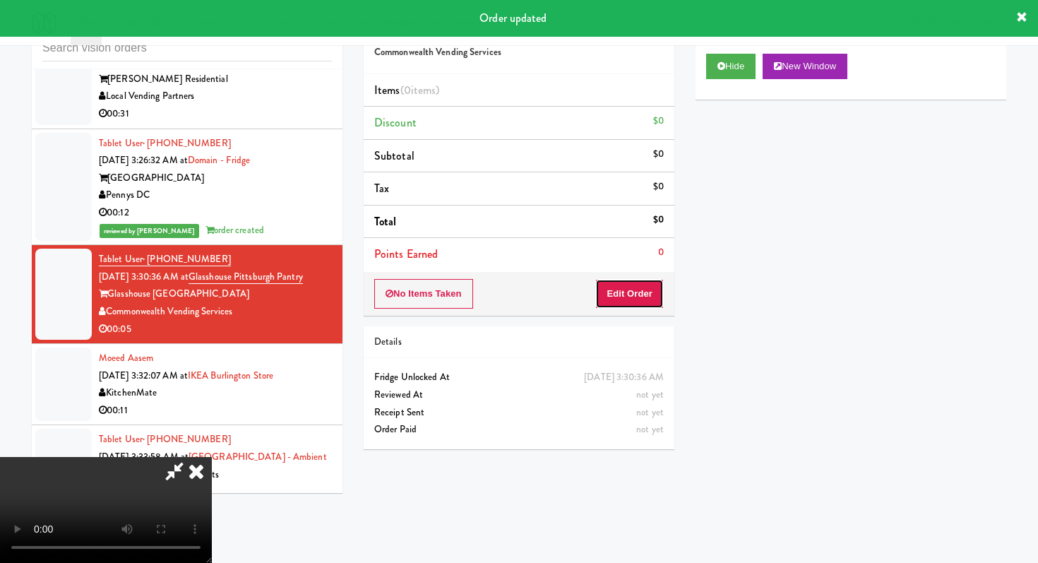
click at [647, 303] on button "Edit Order" at bounding box center [629, 294] width 68 height 30
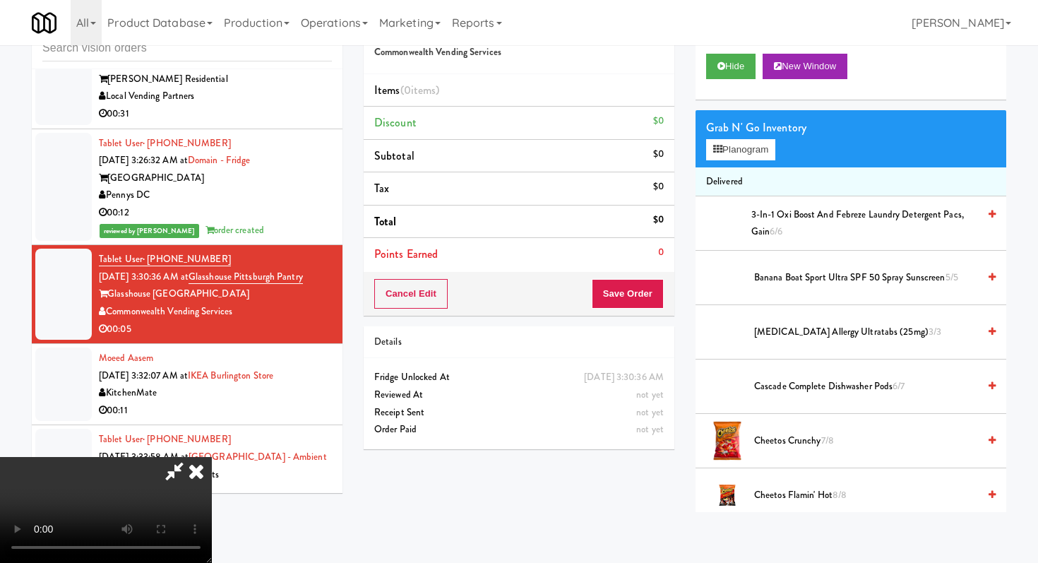
scroll to position [140, 0]
click at [212, 457] on video at bounding box center [106, 510] width 212 height 106
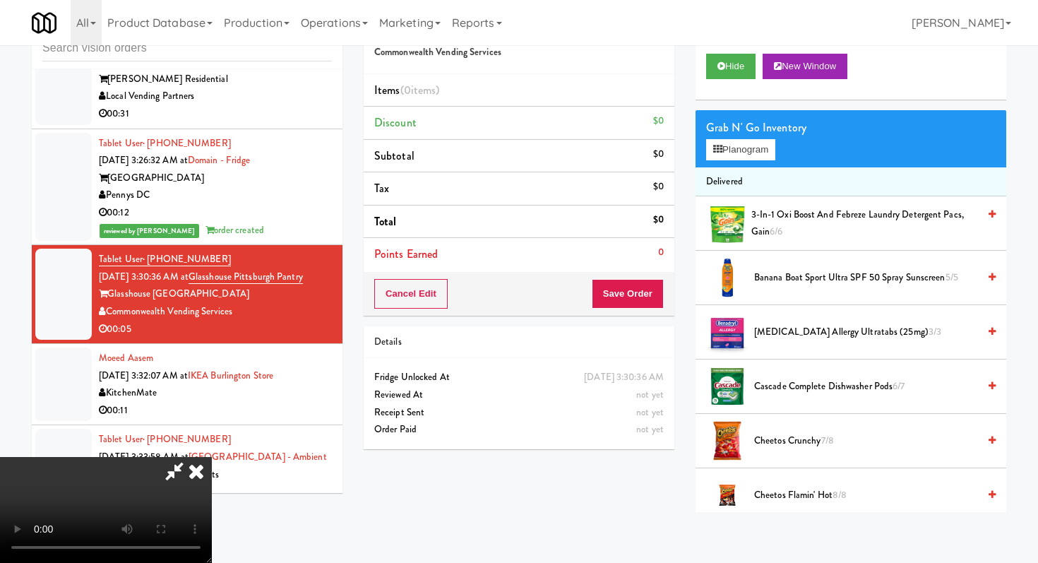
click at [212, 457] on video at bounding box center [106, 510] width 212 height 106
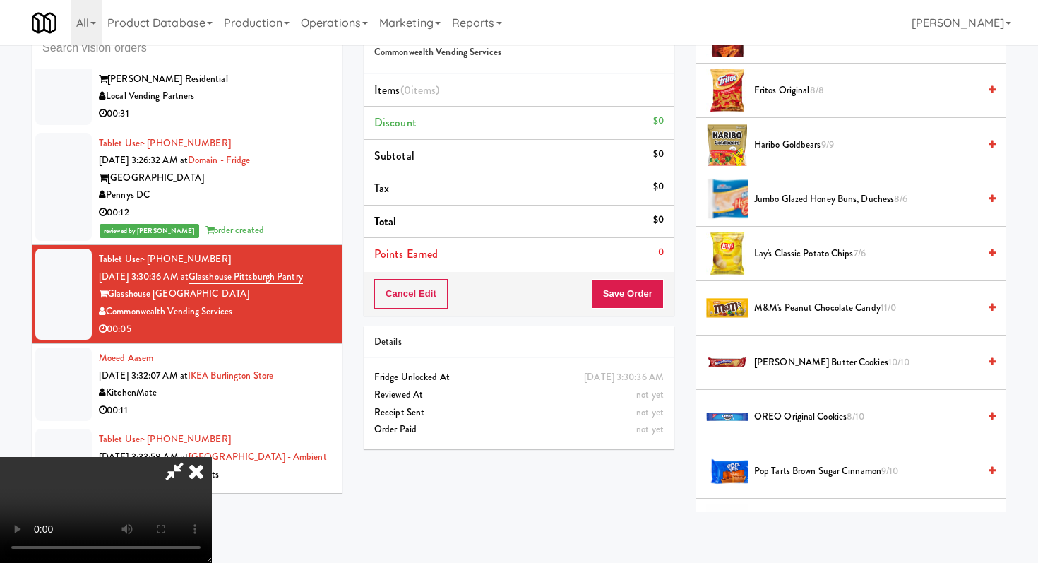
scroll to position [860, 0]
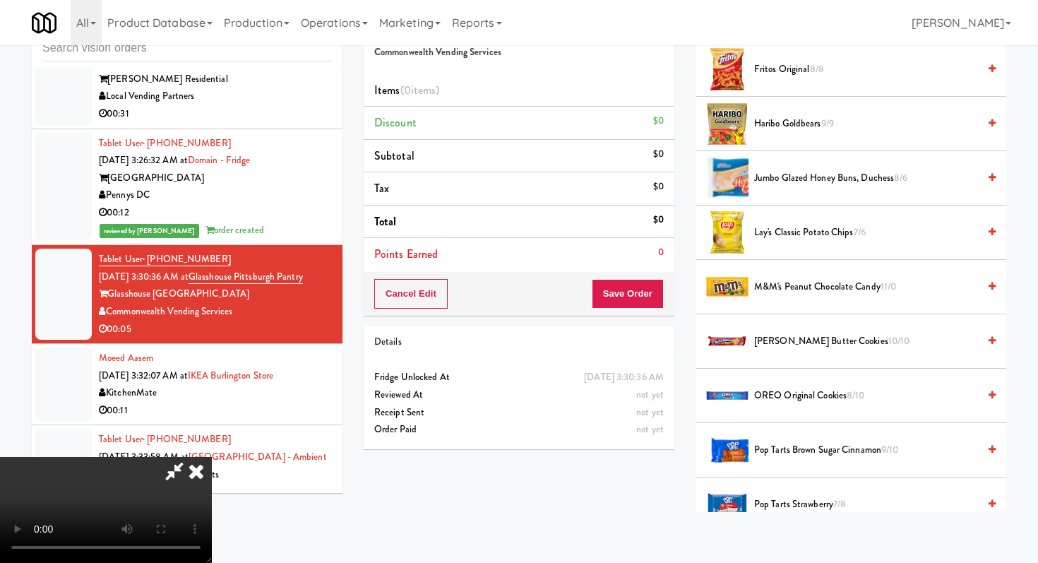
click at [812, 402] on span "OREO Original Cookies 8/10" at bounding box center [866, 396] width 224 height 18
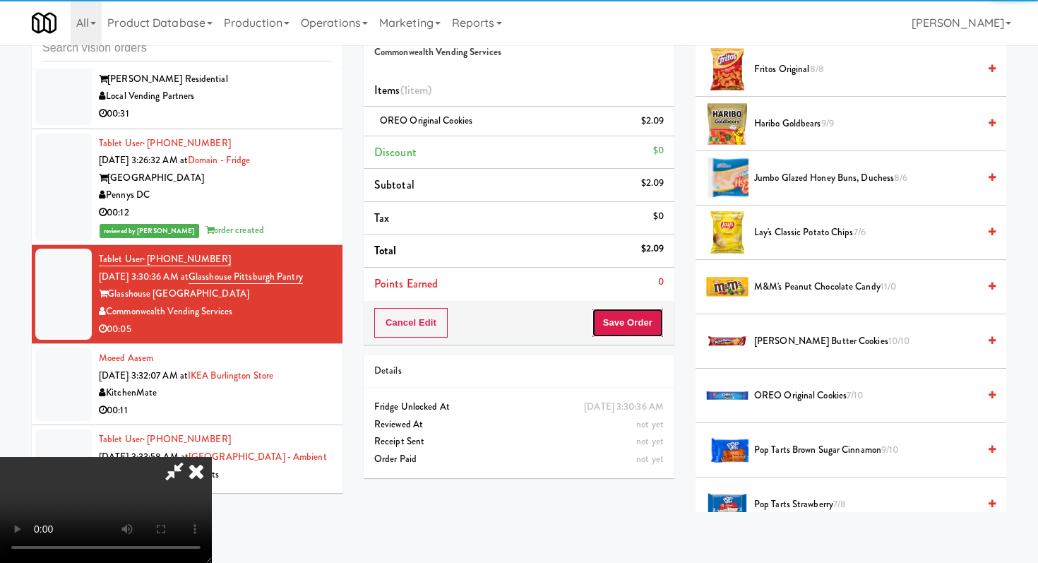
click at [657, 318] on button "Save Order" at bounding box center [628, 323] width 72 height 30
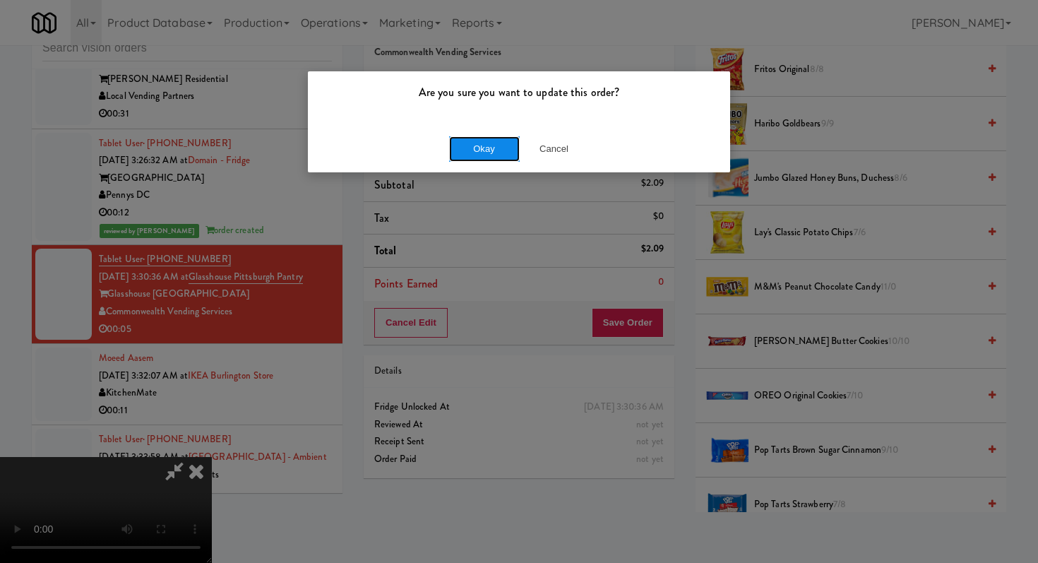
click at [477, 138] on button "Okay" at bounding box center [484, 148] width 71 height 25
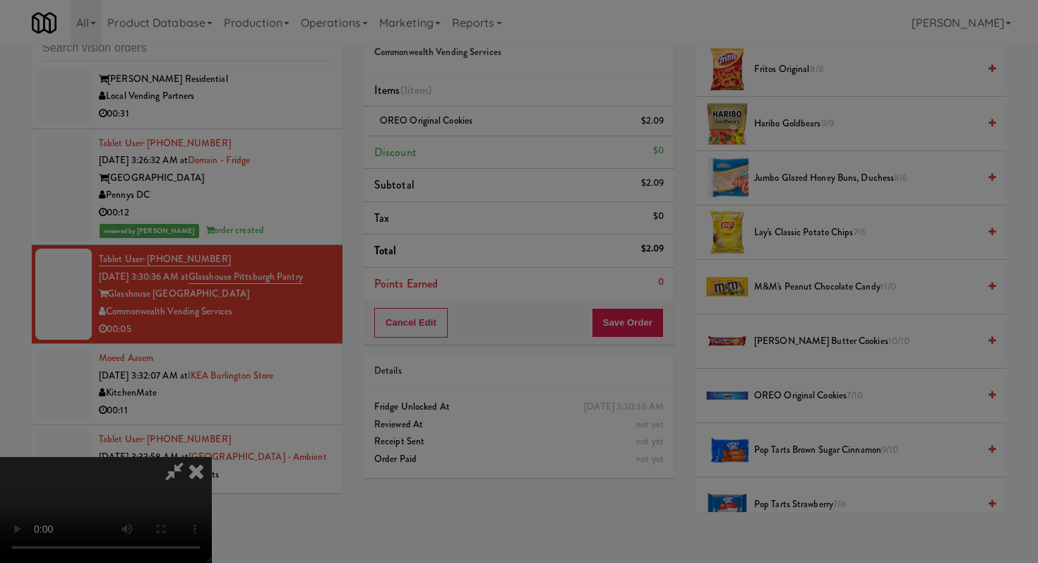
click at [477, 136] on button "Okay" at bounding box center [484, 122] width 71 height 25
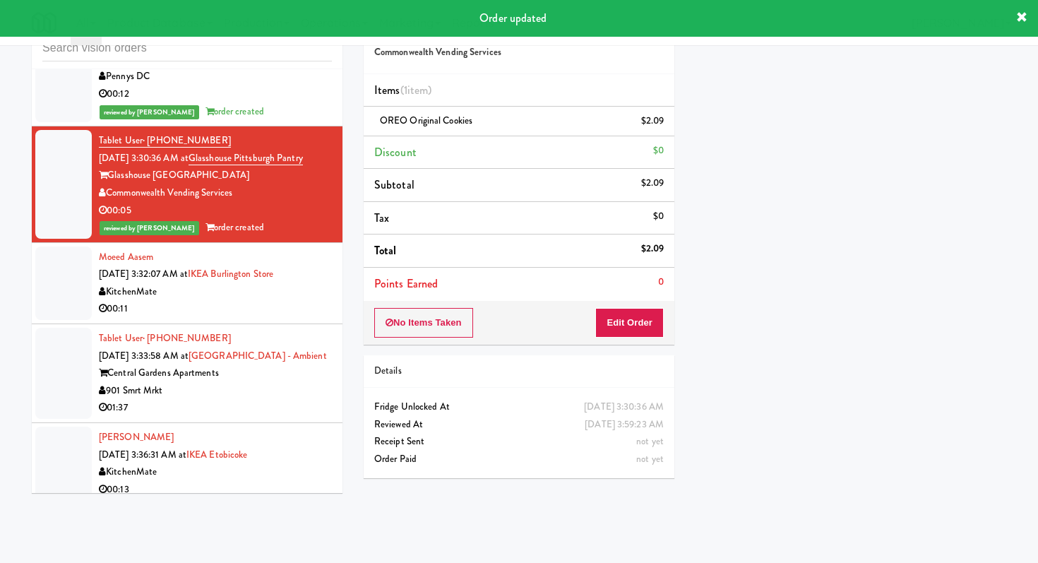
scroll to position [3986, 0]
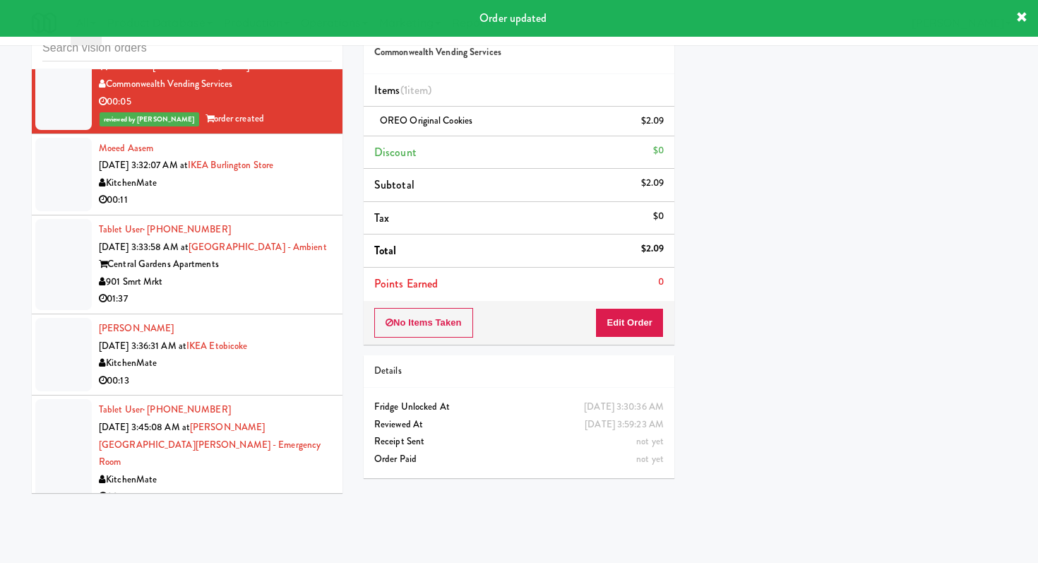
click at [281, 290] on div "01:37" at bounding box center [215, 299] width 233 height 18
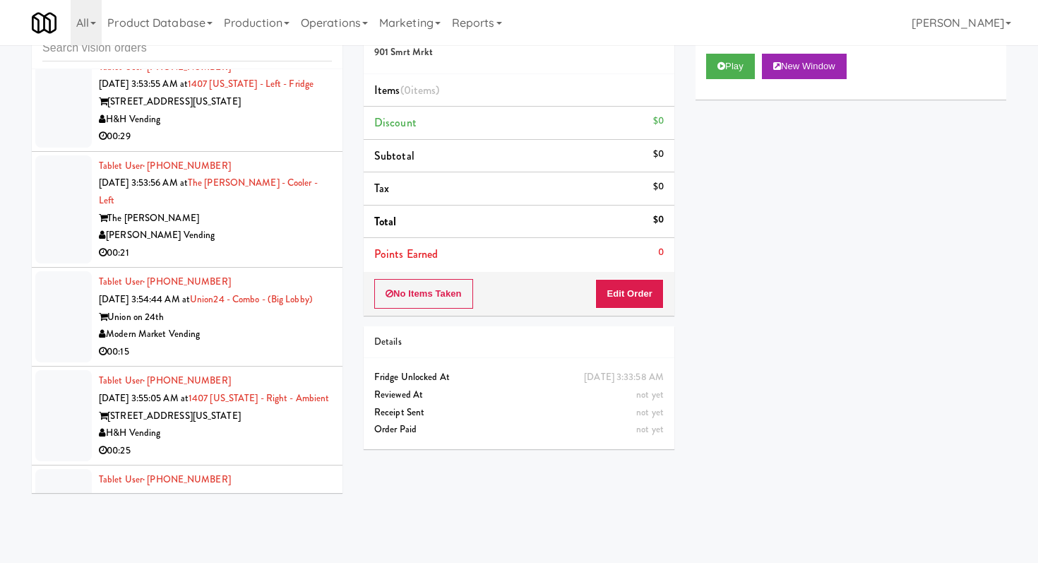
scroll to position [5479, 0]
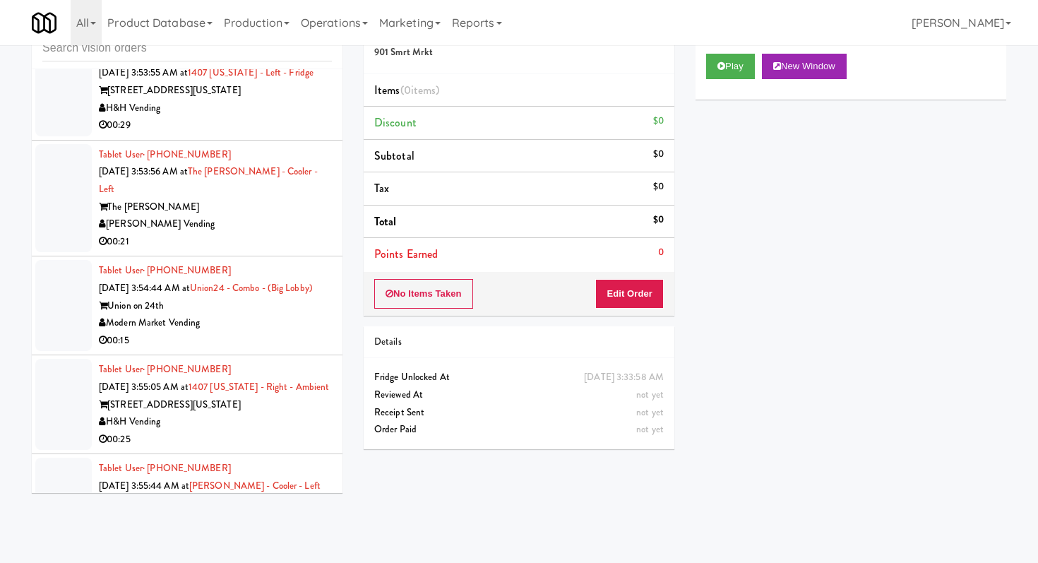
click at [258, 314] on div "Modern Market Vending" at bounding box center [215, 323] width 233 height 18
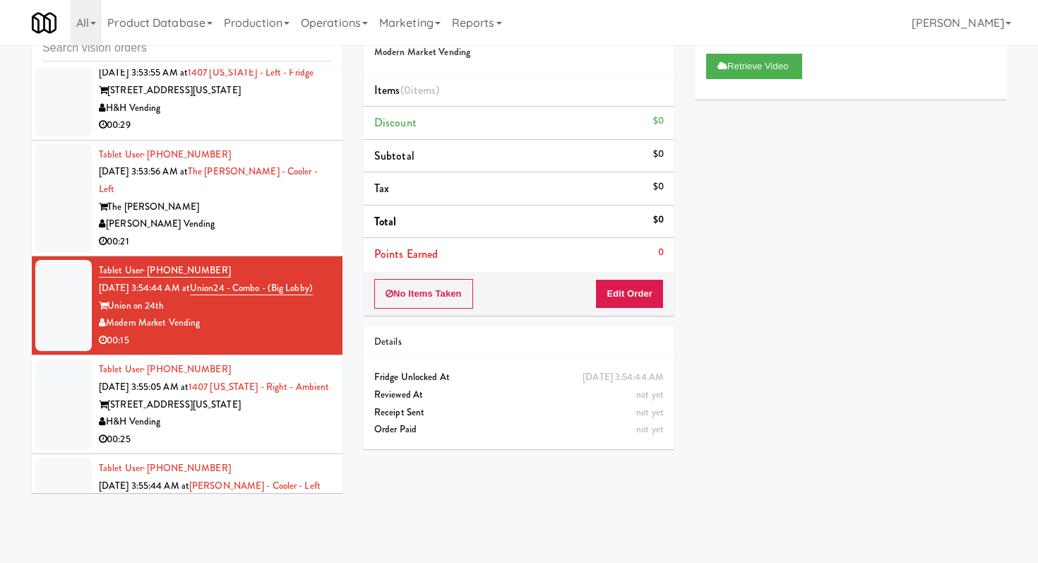
click at [222, 403] on li "Tablet User · (312) 965-2388 [DATE] 3:55:05 AM at 1407 [US_STATE] - Right - Amb…" at bounding box center [187, 404] width 311 height 99
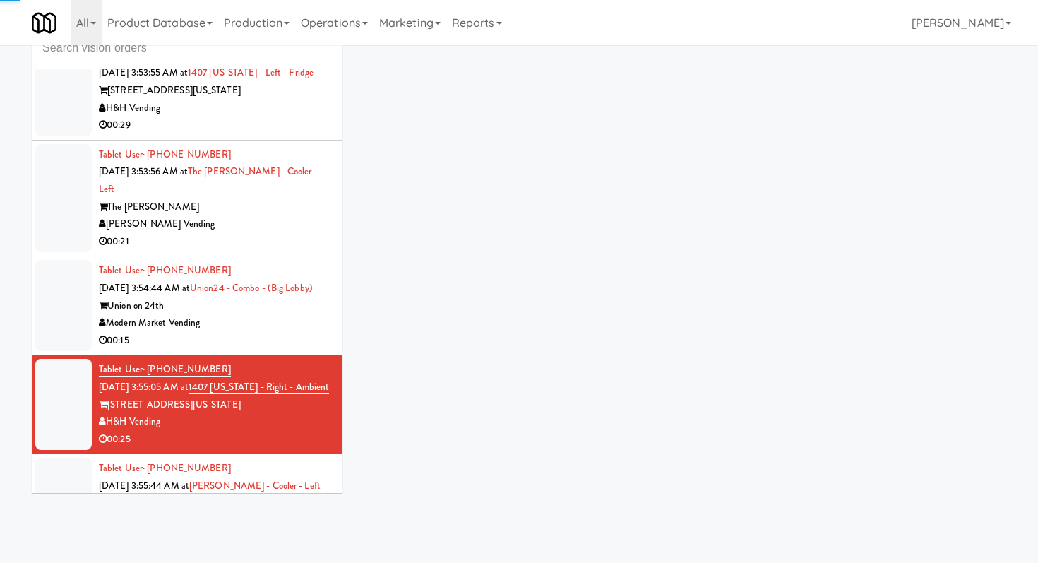
click at [222, 403] on li "Tablet User · (312) 965-2388 [DATE] 3:55:05 AM at 1407 [US_STATE] - Right - Amb…" at bounding box center [187, 404] width 311 height 99
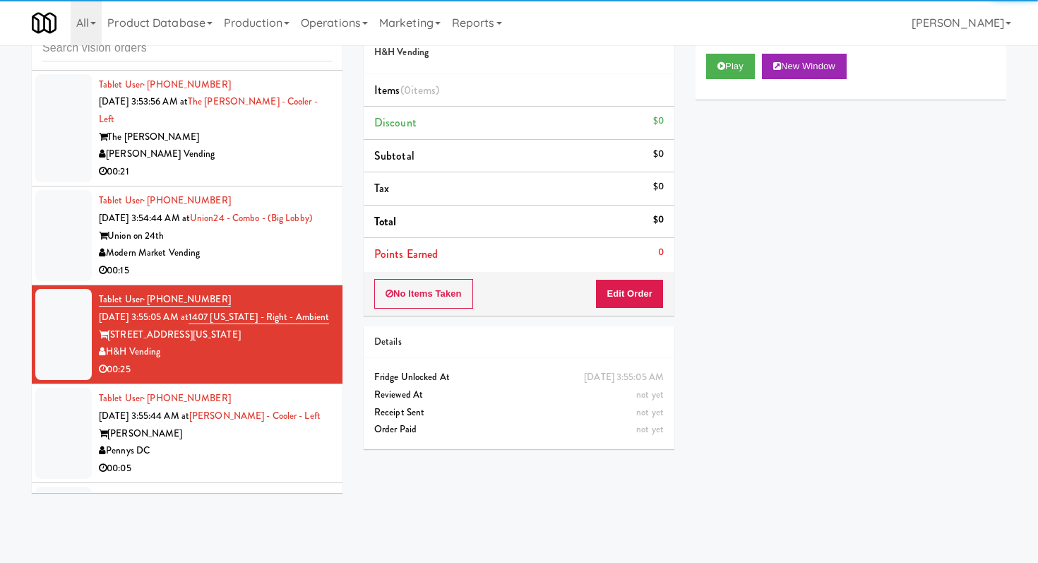
scroll to position [5572, 0]
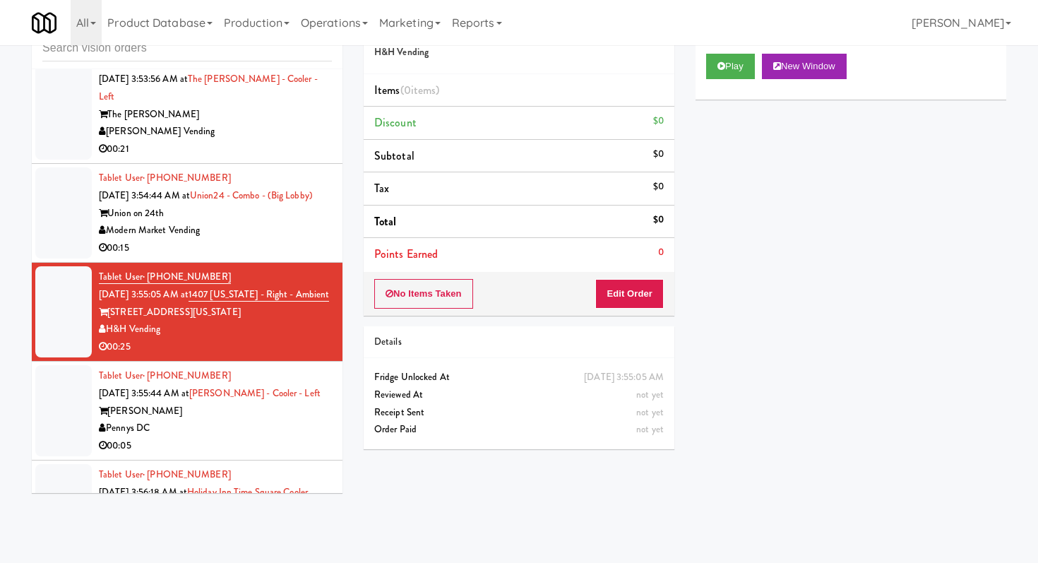
click at [704, 67] on div "Play New Window" at bounding box center [850, 71] width 311 height 56
click at [724, 67] on icon at bounding box center [721, 65] width 8 height 9
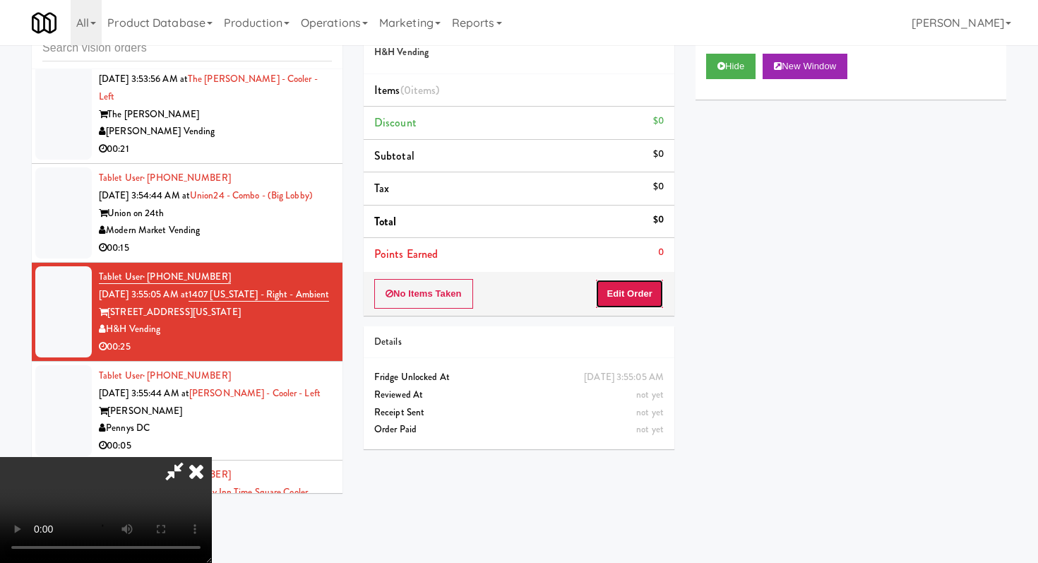
click at [618, 290] on button "Edit Order" at bounding box center [629, 294] width 68 height 30
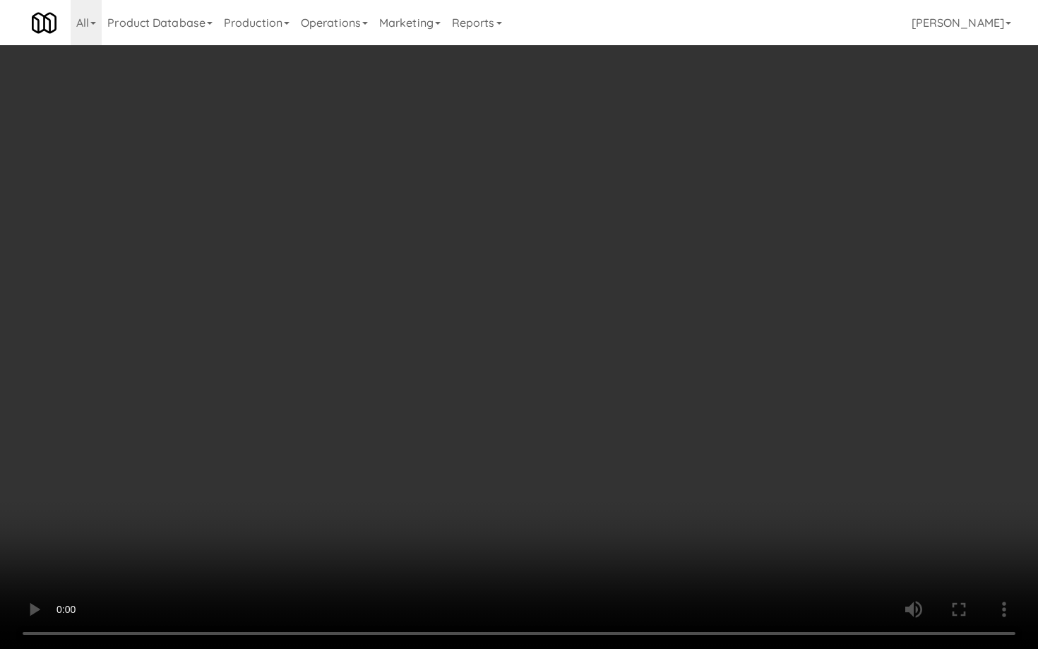
click at [643, 472] on video at bounding box center [519, 324] width 1038 height 649
click at [443, 474] on video at bounding box center [519, 324] width 1038 height 649
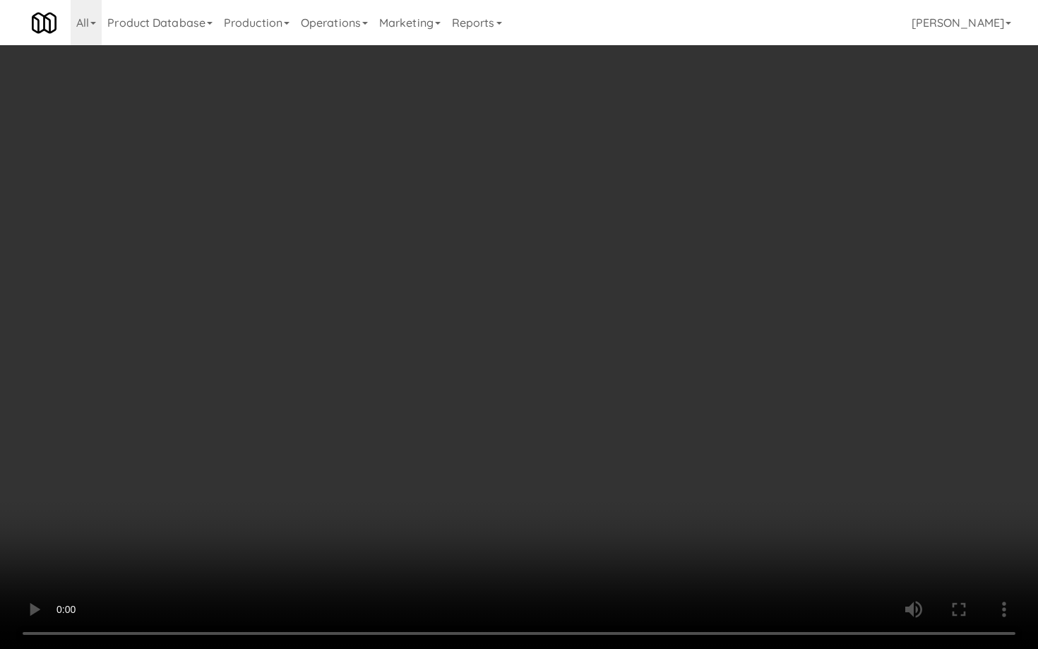
click at [443, 474] on video at bounding box center [519, 324] width 1038 height 649
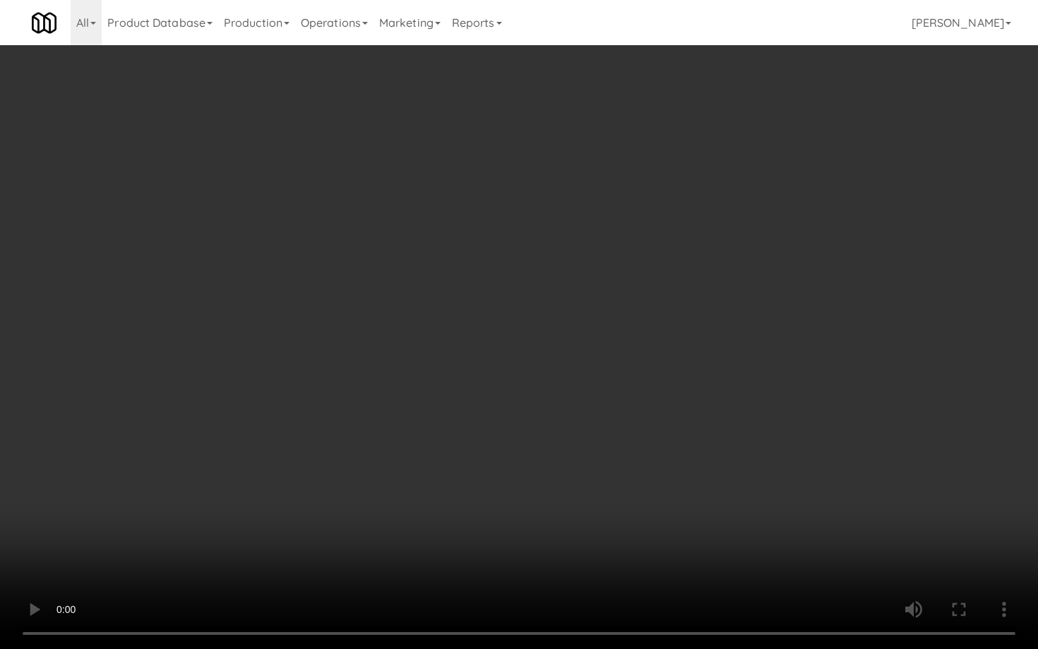
click at [443, 474] on video at bounding box center [519, 324] width 1038 height 649
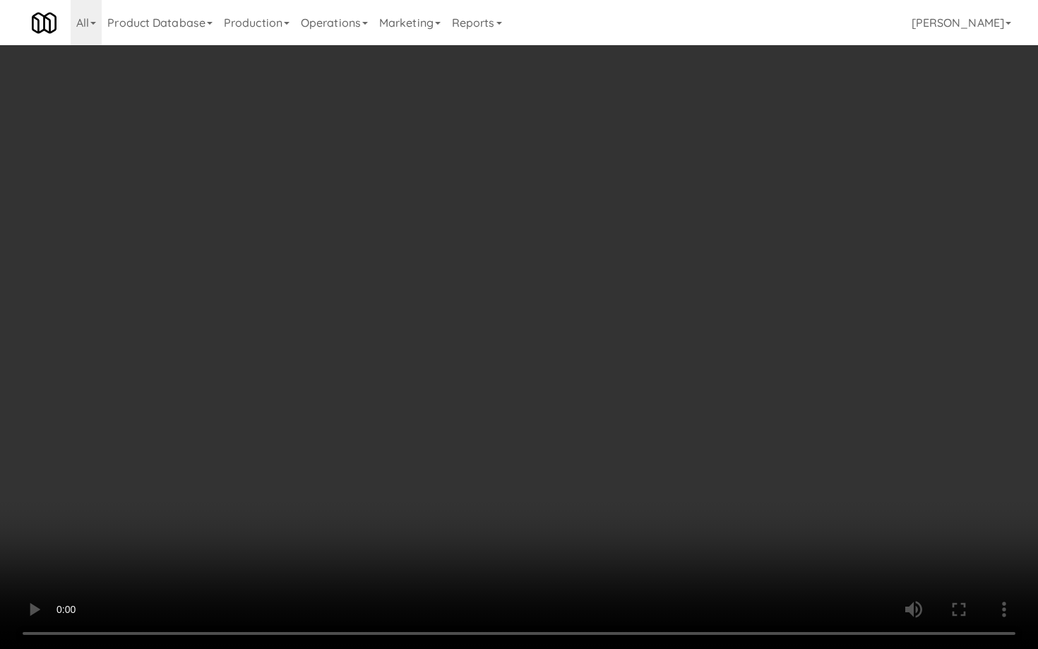
click at [443, 474] on video at bounding box center [519, 324] width 1038 height 649
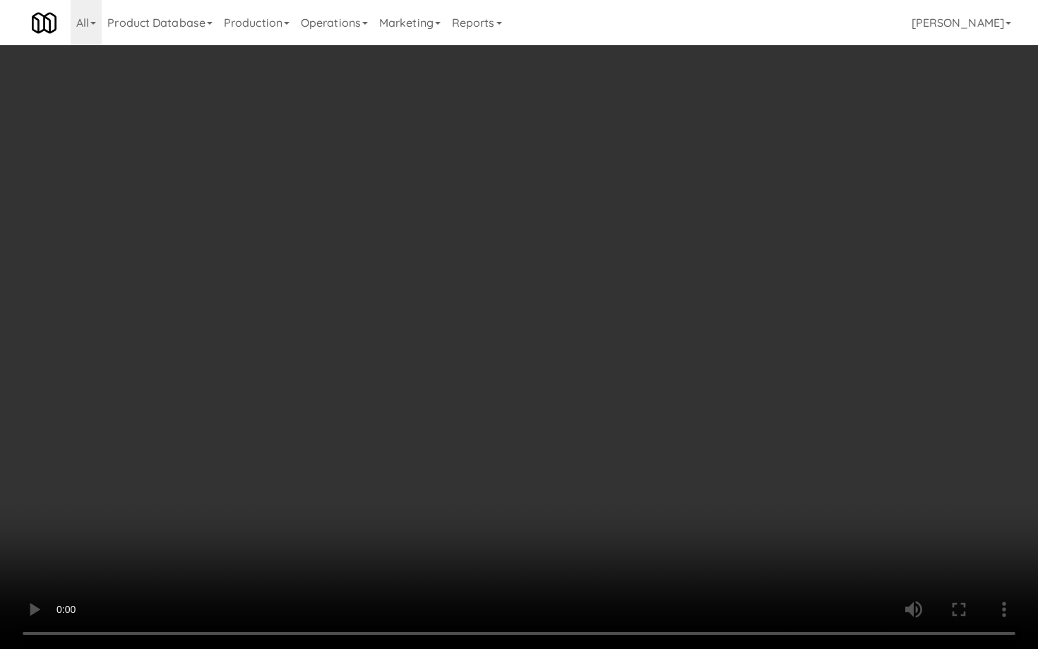
click at [443, 474] on video at bounding box center [519, 324] width 1038 height 649
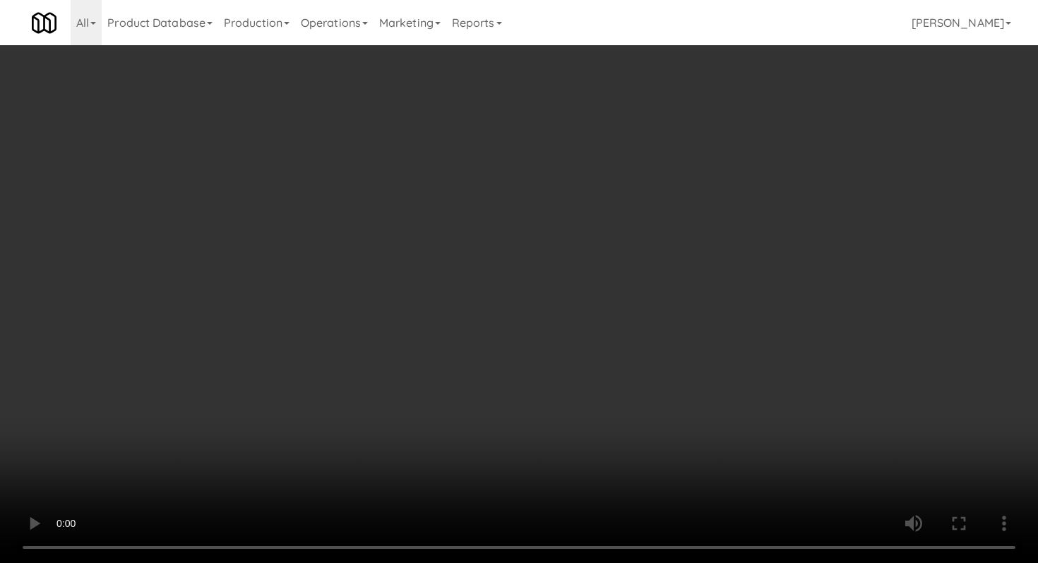
click at [751, 169] on li "Delivered" at bounding box center [850, 182] width 311 height 30
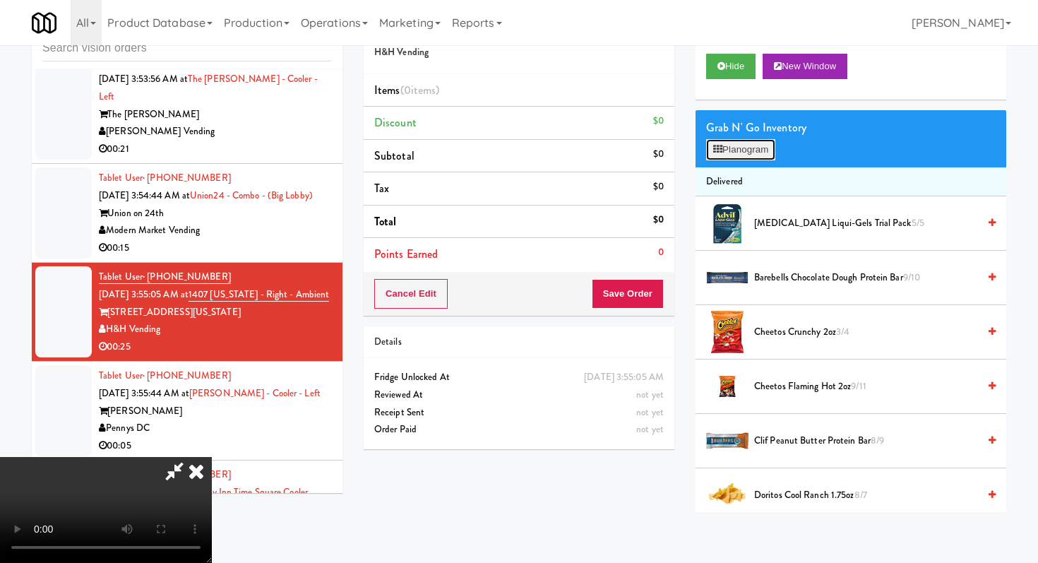
click at [748, 155] on button "Planogram" at bounding box center [740, 149] width 69 height 21
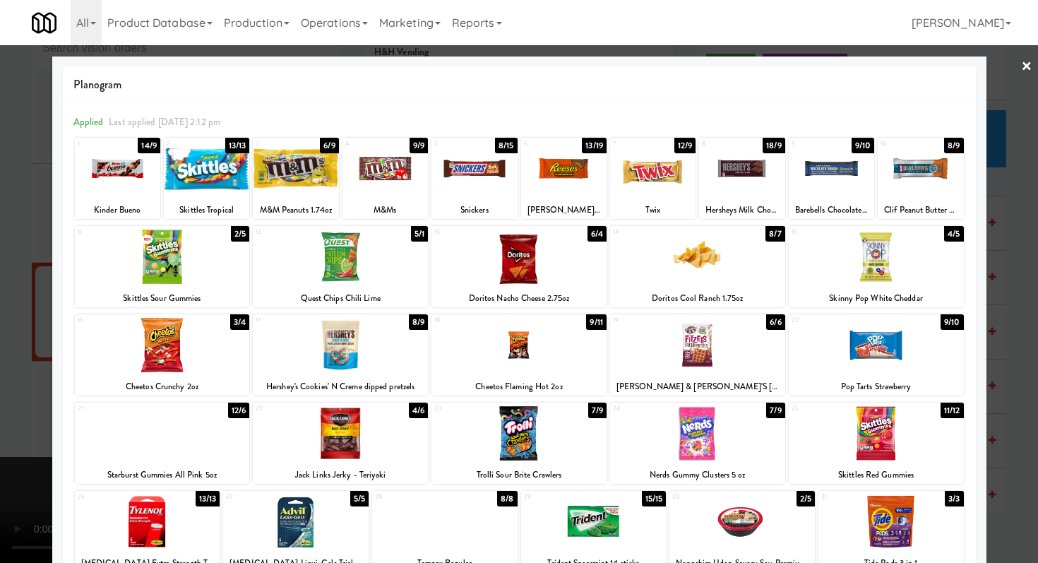
click at [472, 174] on div at bounding box center [473, 168] width 85 height 54
click at [577, 169] on div at bounding box center [563, 168] width 85 height 54
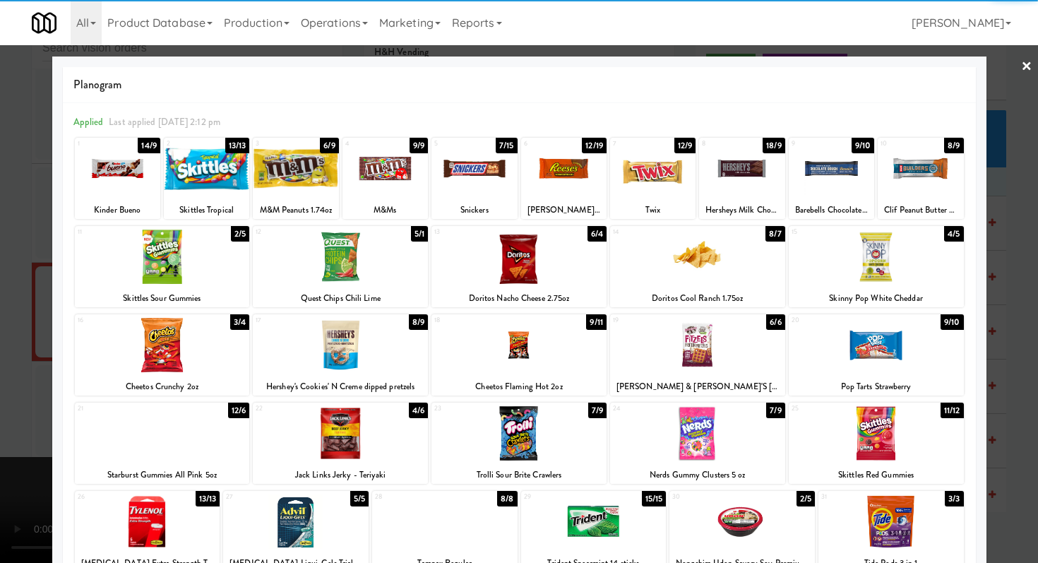
click at [671, 167] on div at bounding box center [652, 168] width 85 height 54
click at [906, 350] on div at bounding box center [875, 345] width 175 height 54
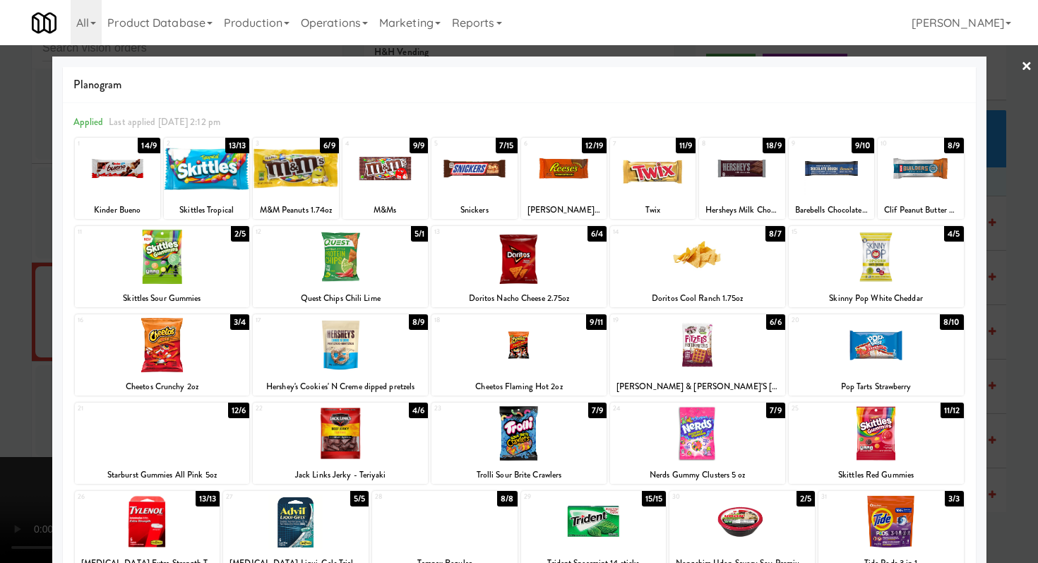
click at [720, 257] on div at bounding box center [697, 256] width 175 height 54
click at [875, 256] on div at bounding box center [875, 256] width 175 height 54
click at [0, 407] on div at bounding box center [519, 281] width 1038 height 563
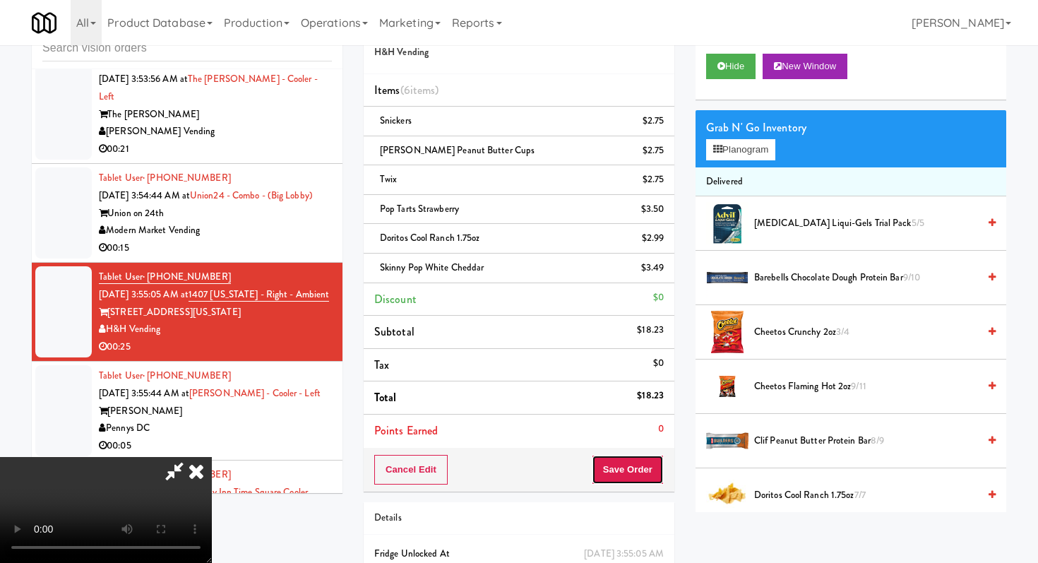
click at [641, 467] on button "Save Order" at bounding box center [628, 470] width 72 height 30
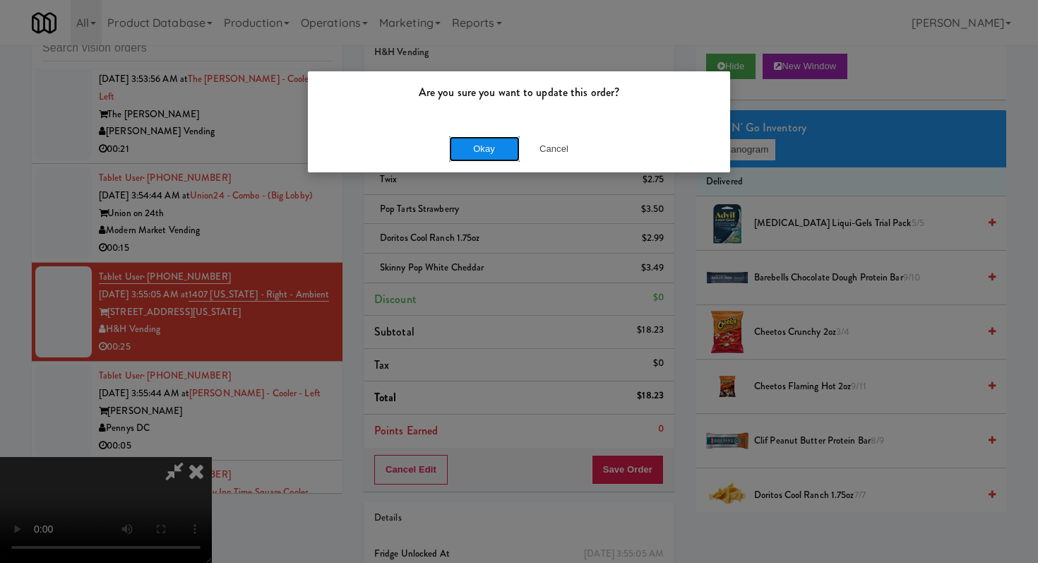
click at [481, 149] on button "Okay" at bounding box center [484, 148] width 71 height 25
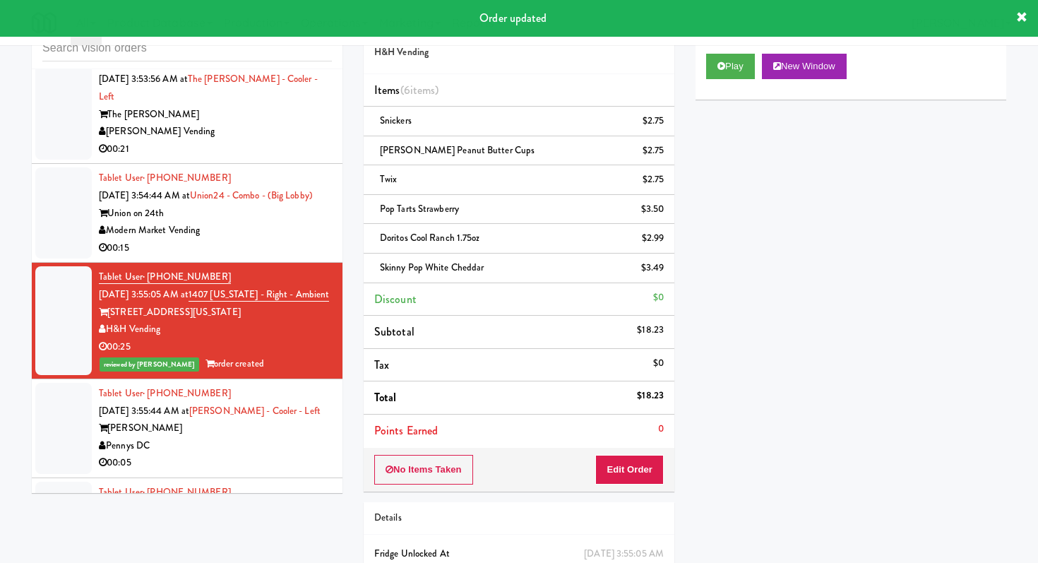
click at [232, 419] on div "[PERSON_NAME]" at bounding box center [215, 428] width 233 height 18
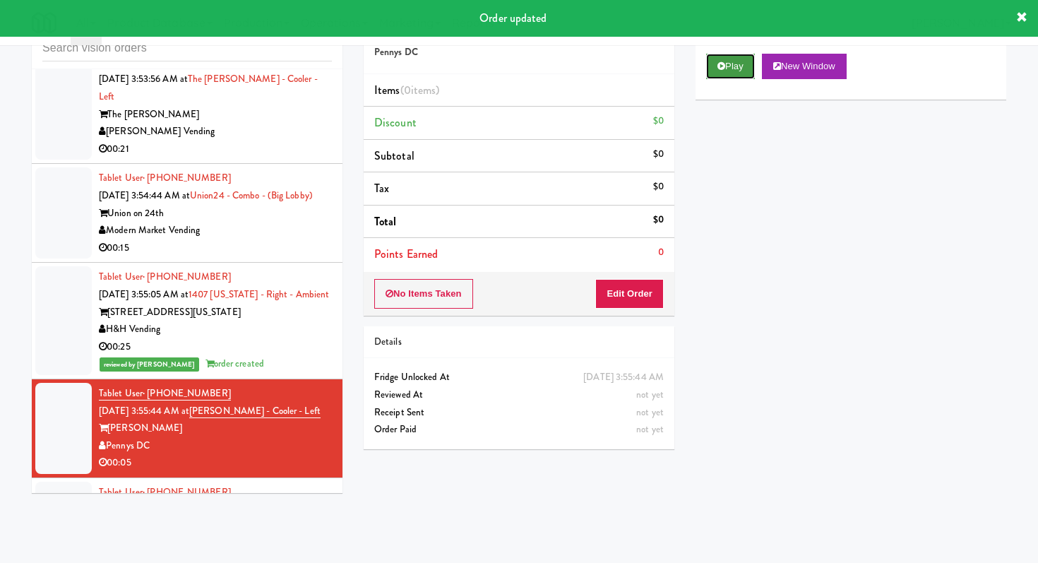
click at [720, 59] on button "Play" at bounding box center [730, 66] width 49 height 25
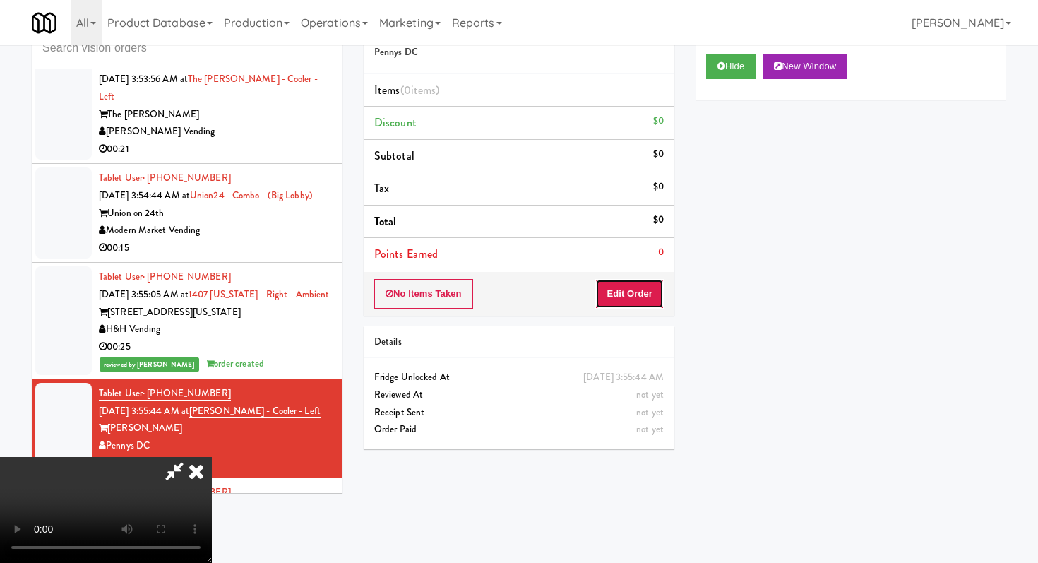
click at [637, 287] on button "Edit Order" at bounding box center [629, 294] width 68 height 30
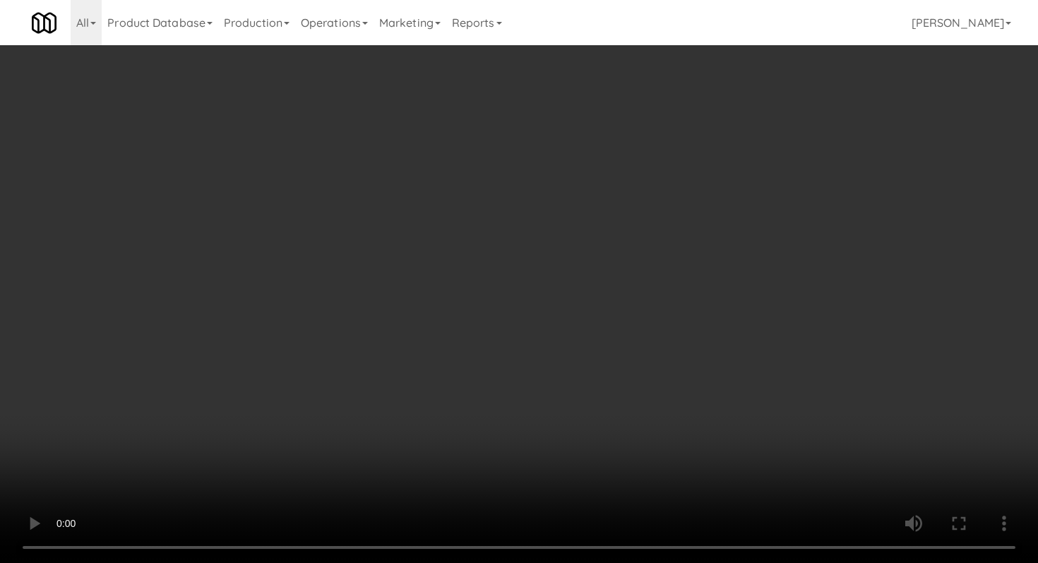
scroll to position [387, 0]
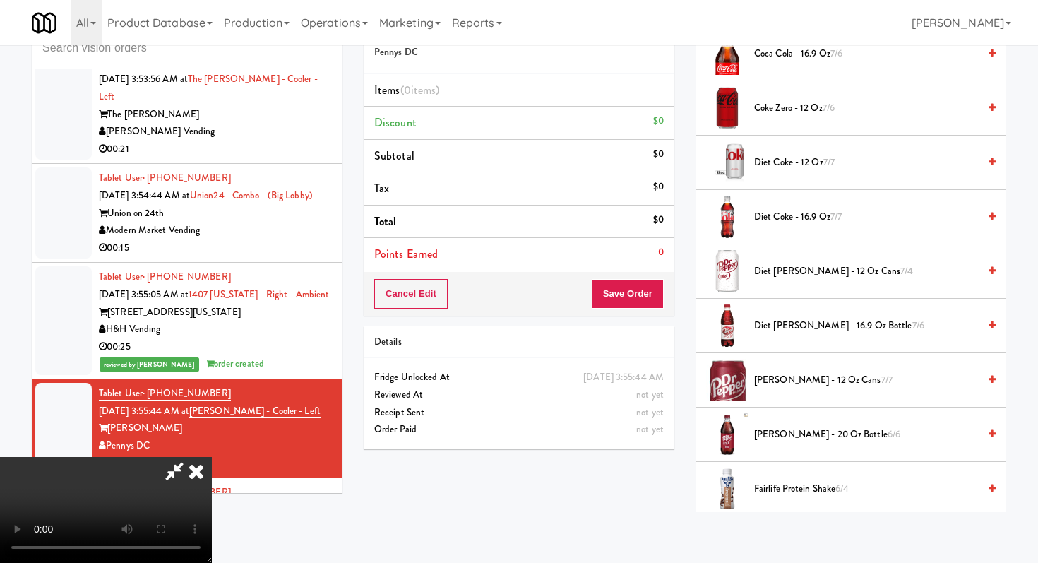
click at [793, 216] on span "Diet Coke - 16.9 oz 7/7" at bounding box center [866, 217] width 224 height 18
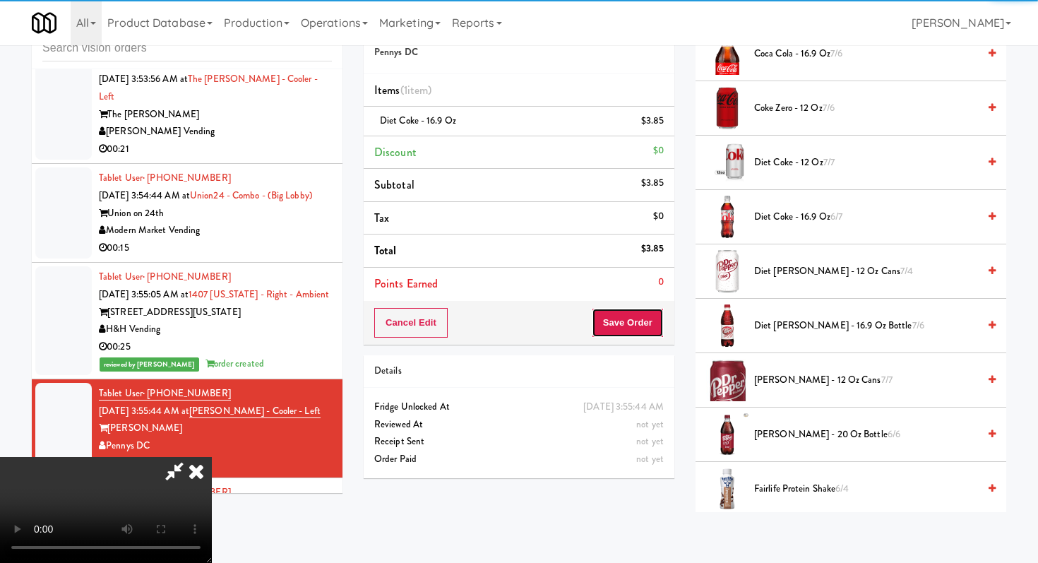
click at [654, 316] on button "Save Order" at bounding box center [628, 323] width 72 height 30
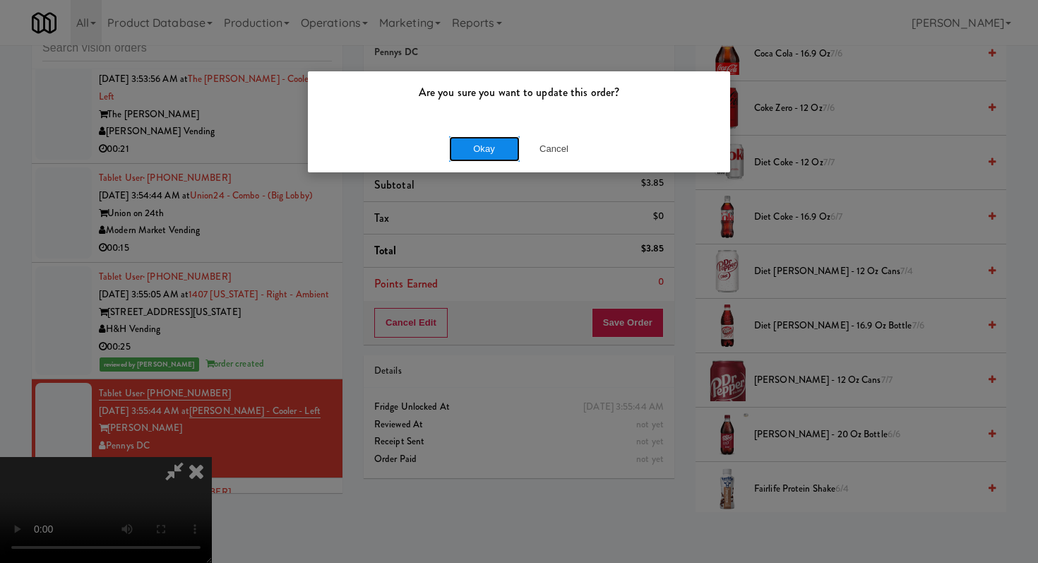
click at [476, 143] on button "Okay" at bounding box center [484, 148] width 71 height 25
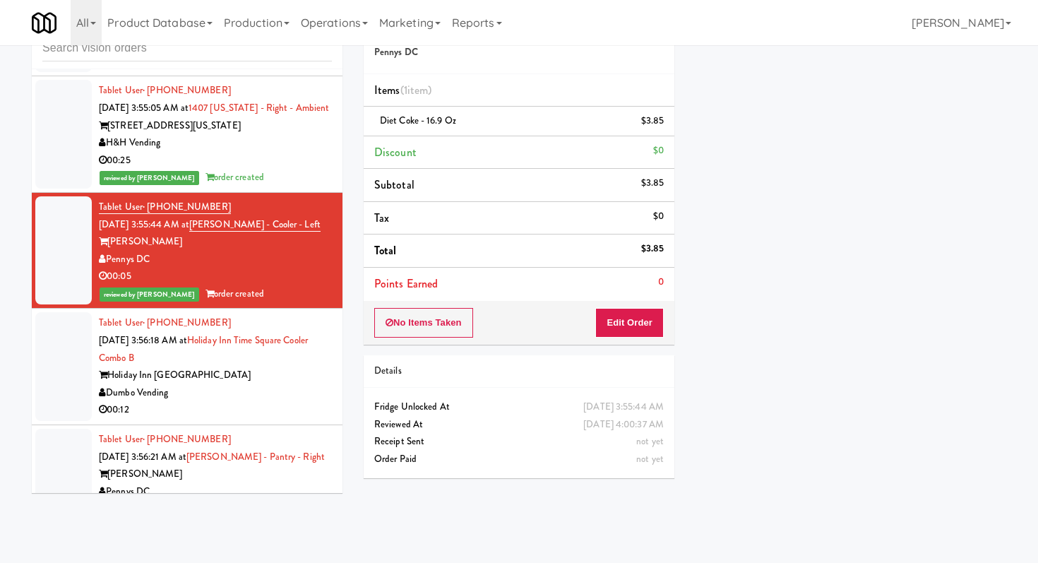
scroll to position [5767, 0]
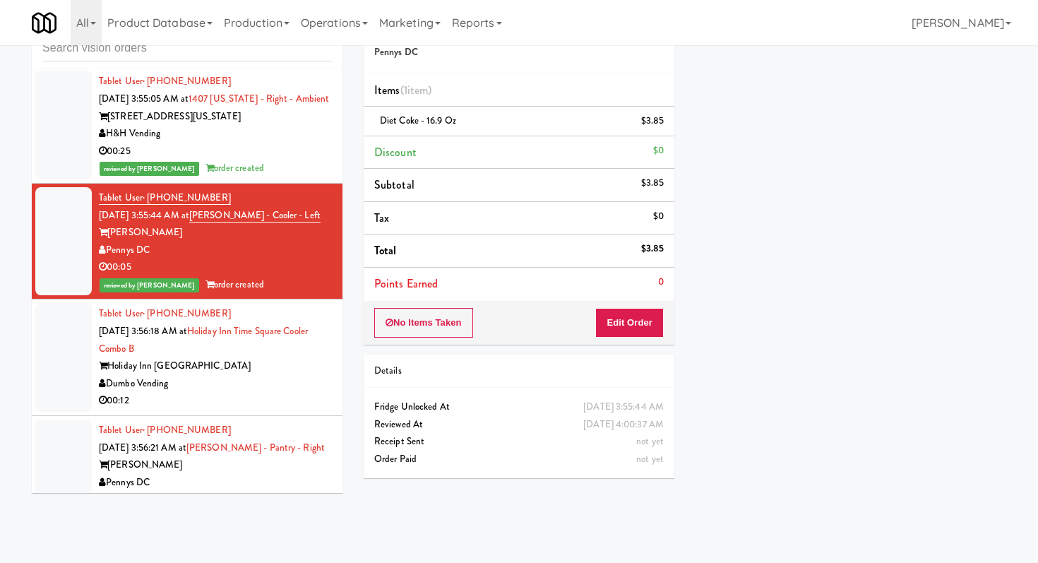
click at [259, 392] on div "00:12" at bounding box center [215, 401] width 233 height 18
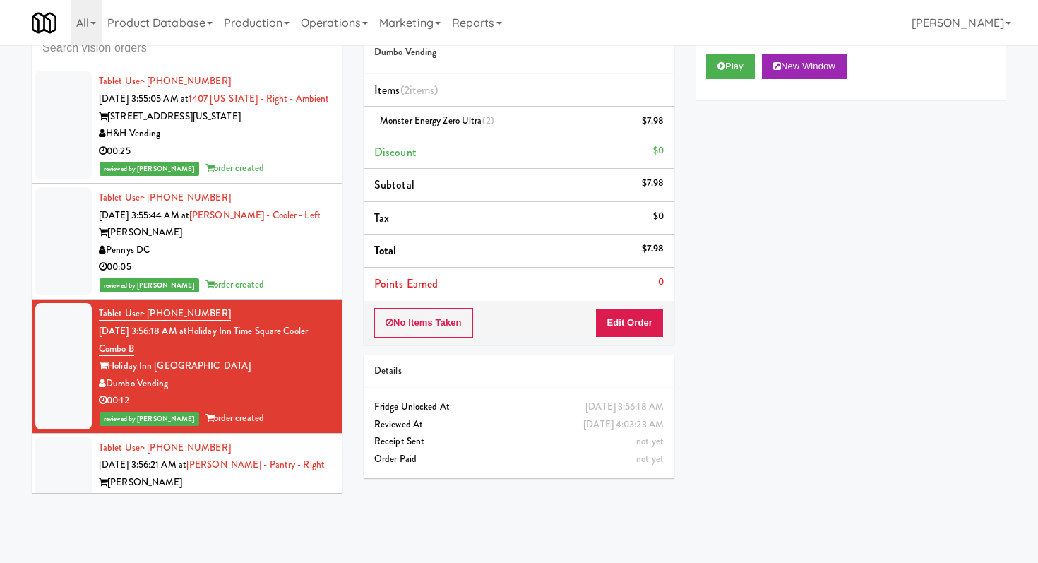
scroll to position [5858, 0]
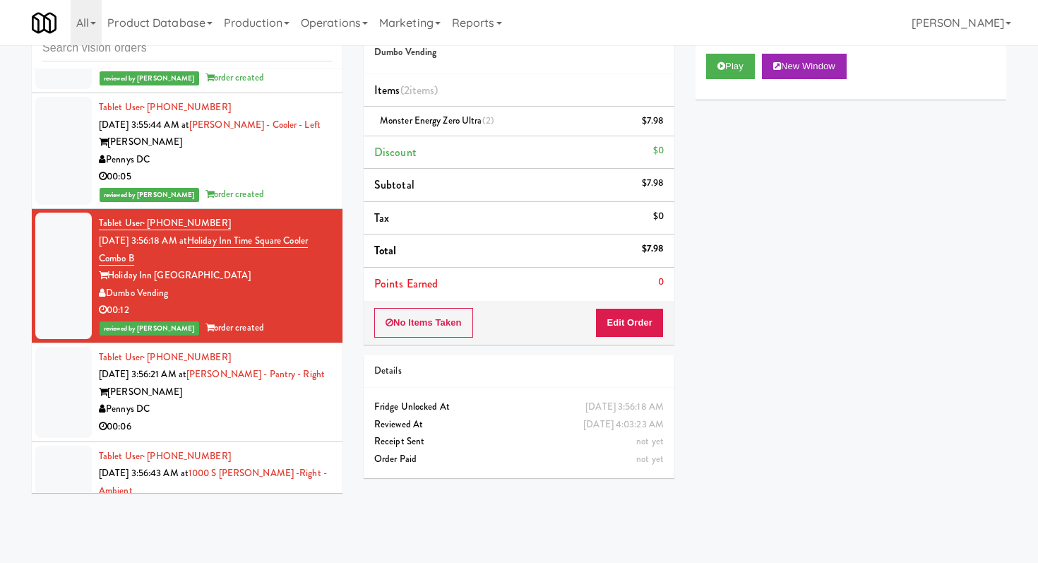
click at [246, 418] on div "00:06" at bounding box center [215, 427] width 233 height 18
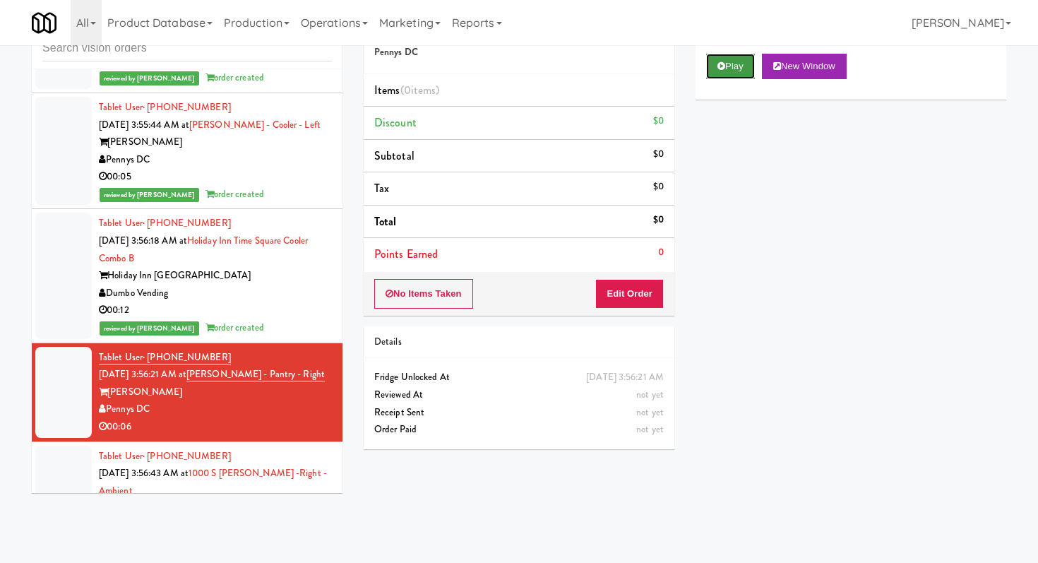
click at [722, 76] on button "Play" at bounding box center [730, 66] width 49 height 25
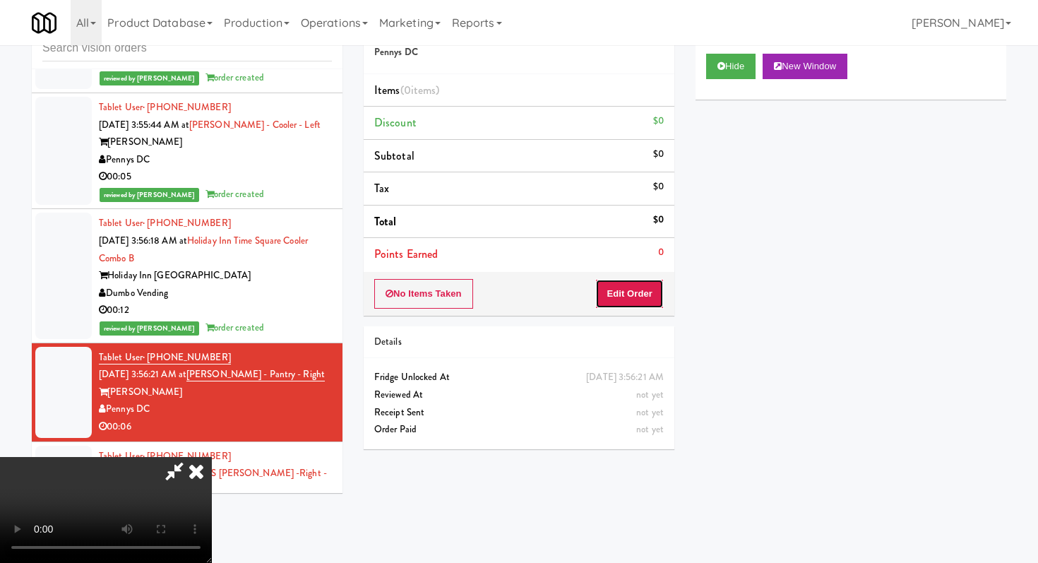
click at [618, 279] on button "Edit Order" at bounding box center [629, 294] width 68 height 30
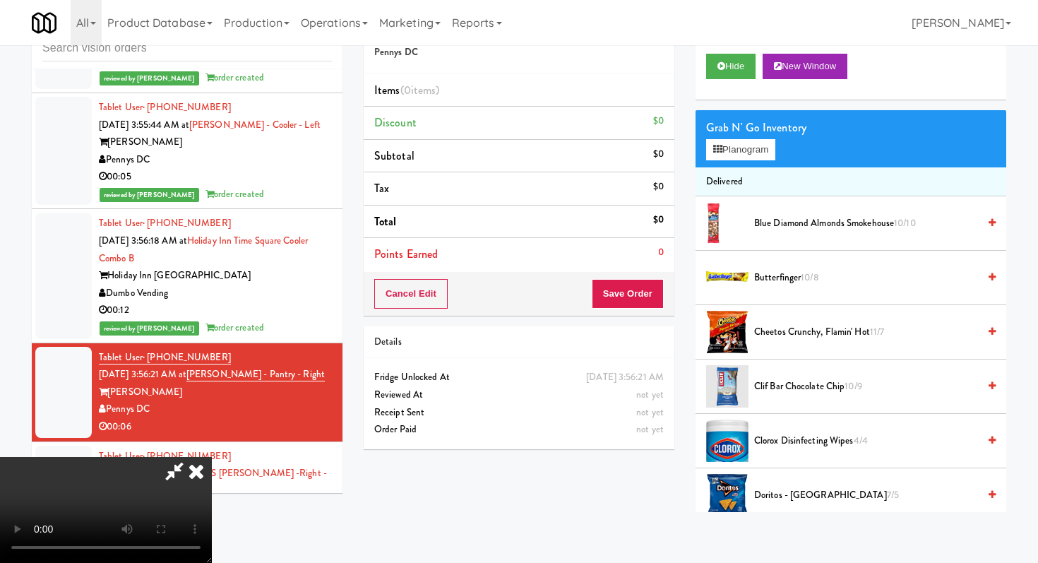
scroll to position [140, 0]
click at [735, 59] on button "Hide" at bounding box center [730, 66] width 49 height 25
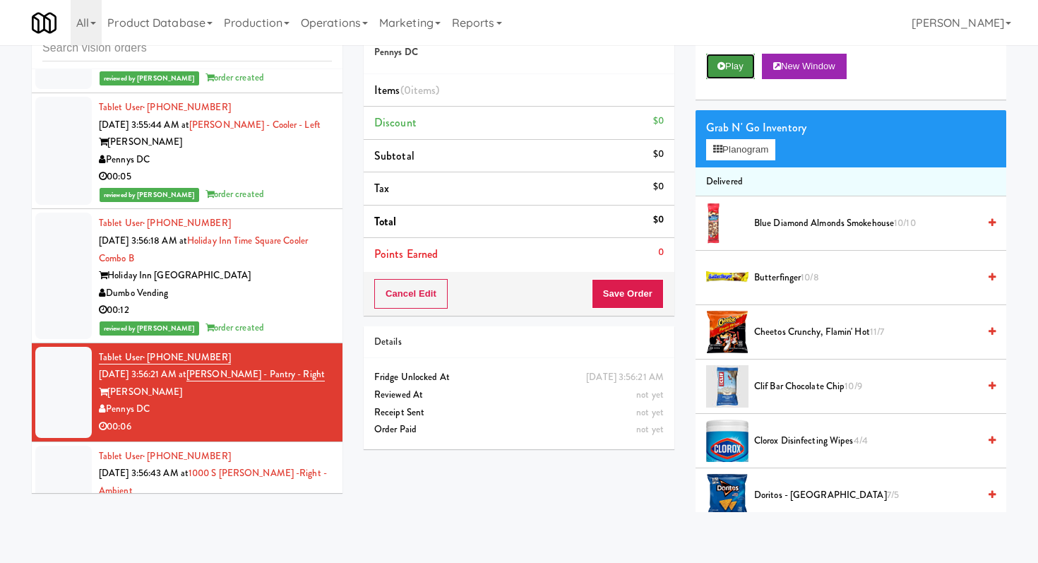
scroll to position [0, 0]
click at [735, 59] on button "Play" at bounding box center [730, 66] width 49 height 25
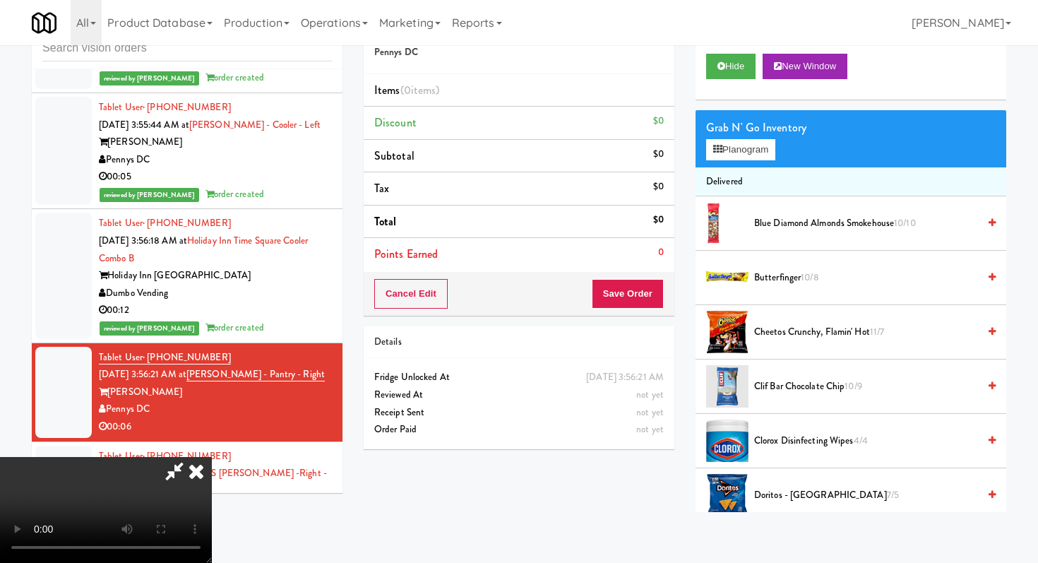
scroll to position [36, 0]
click at [212, 457] on video at bounding box center [106, 510] width 212 height 106
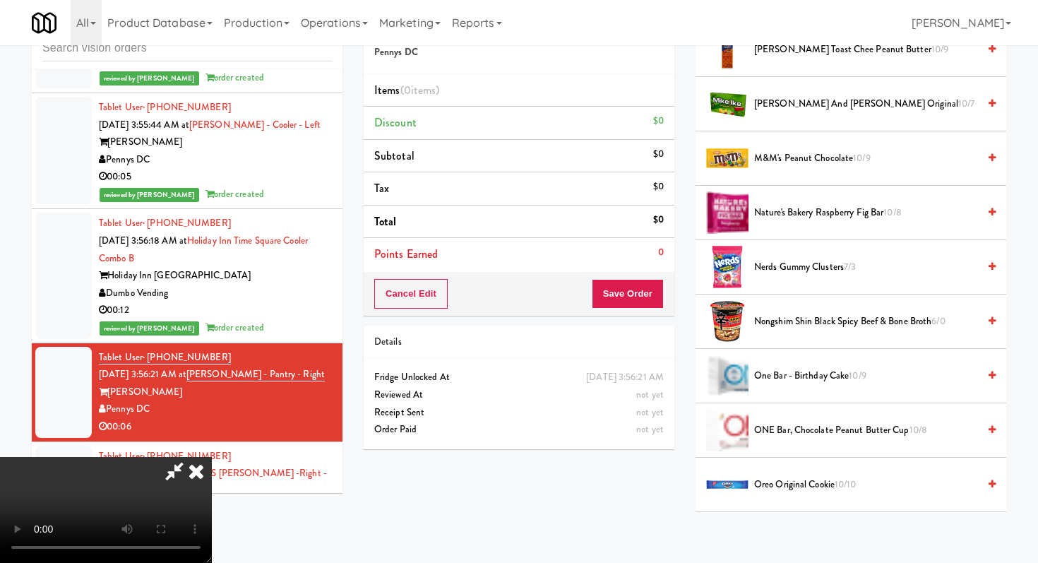
scroll to position [881, 0]
click at [801, 106] on span "[PERSON_NAME] and [PERSON_NAME] Original 10/7" at bounding box center [866, 104] width 224 height 18
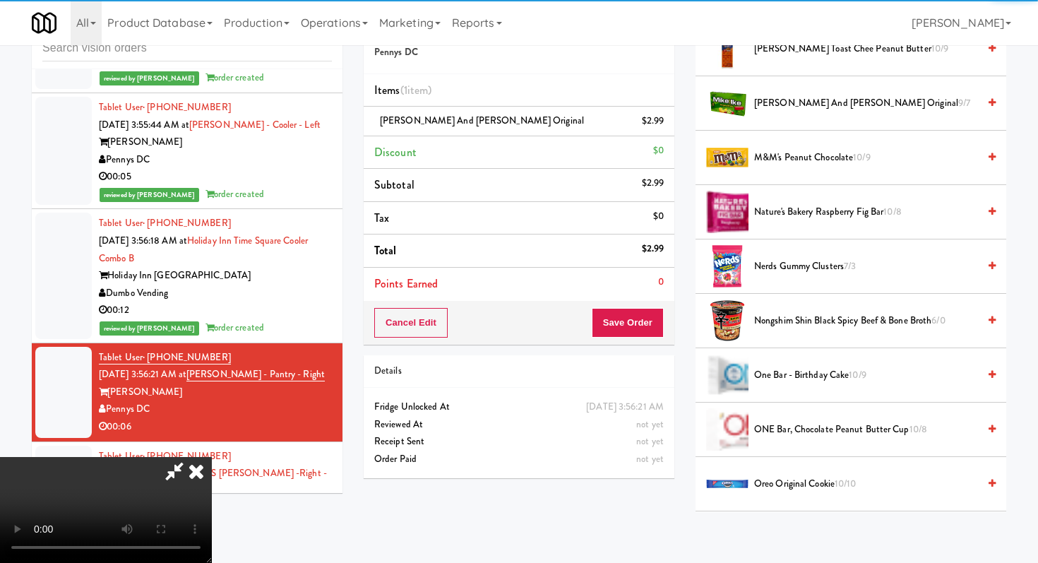
click at [635, 338] on div "Cancel Edit Save Order" at bounding box center [519, 323] width 311 height 44
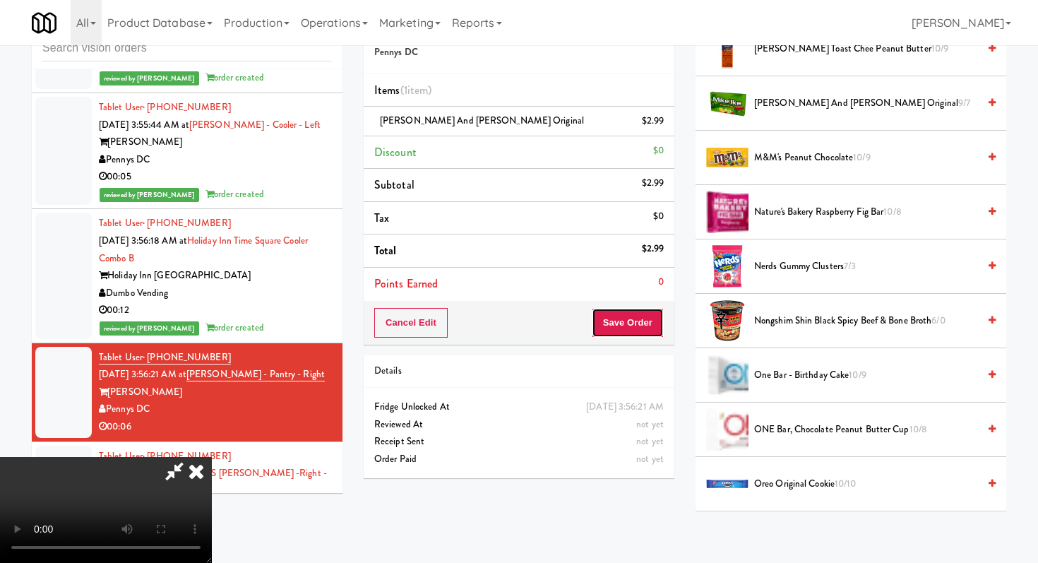
click at [635, 330] on button "Save Order" at bounding box center [628, 323] width 72 height 30
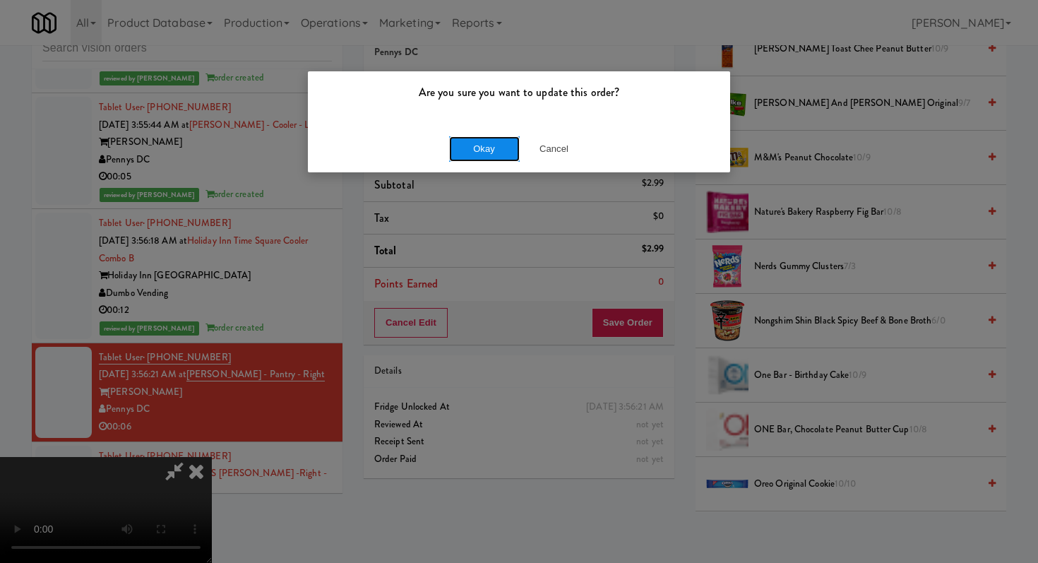
click at [488, 146] on button "Okay" at bounding box center [484, 148] width 71 height 25
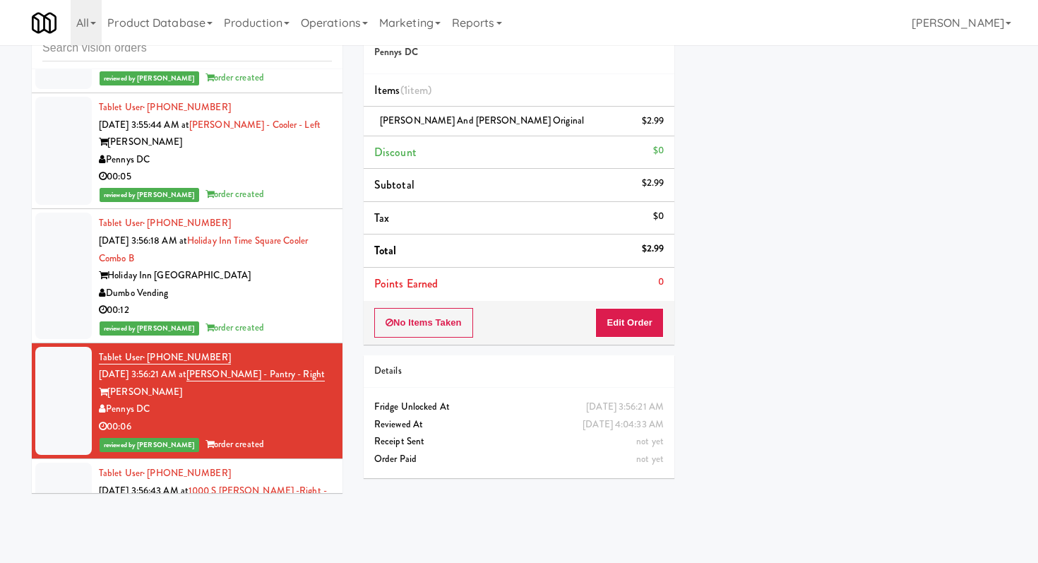
scroll to position [5875, 0]
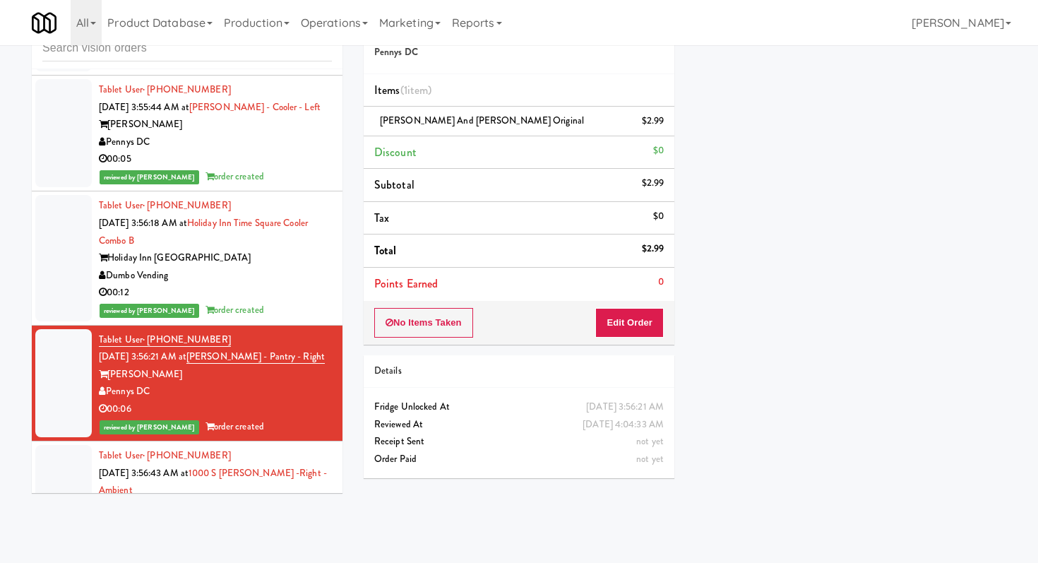
click at [251, 517] on div "H&H Vending" at bounding box center [215, 526] width 233 height 18
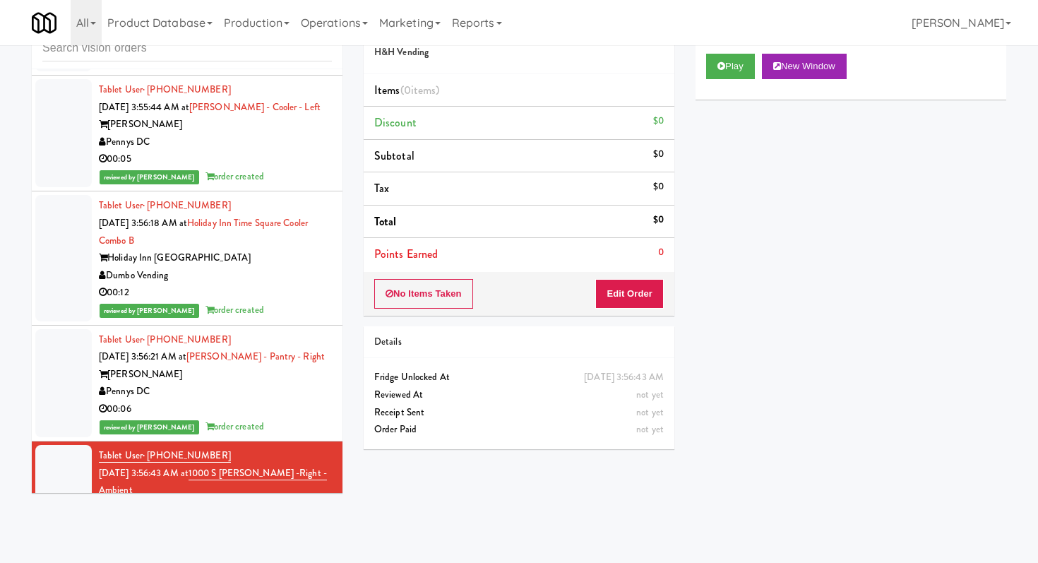
click at [736, 50] on div "Play New Window" at bounding box center [850, 71] width 311 height 56
click at [728, 76] on button "Play" at bounding box center [730, 66] width 49 height 25
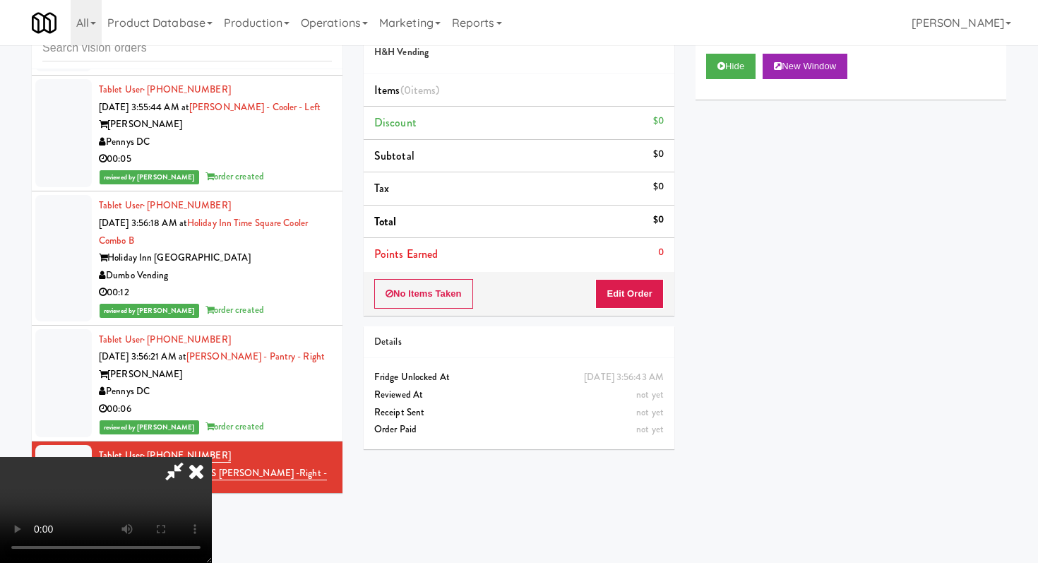
click at [638, 278] on div "No Items Taken Edit Order" at bounding box center [519, 294] width 311 height 44
click at [637, 307] on button "Edit Order" at bounding box center [629, 294] width 68 height 30
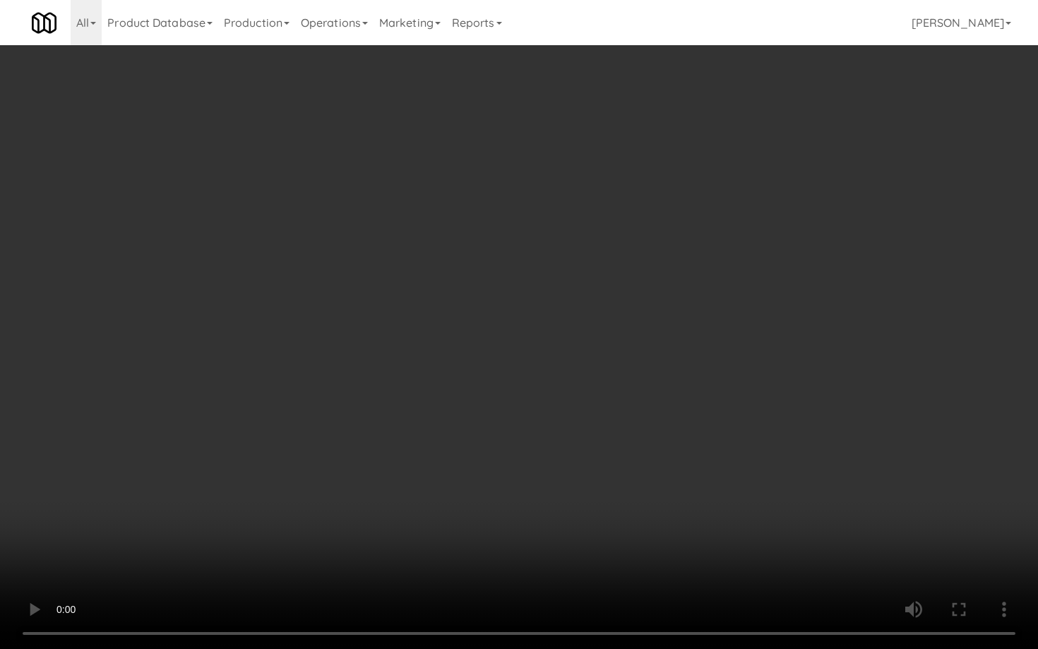
click at [695, 482] on video at bounding box center [519, 324] width 1038 height 649
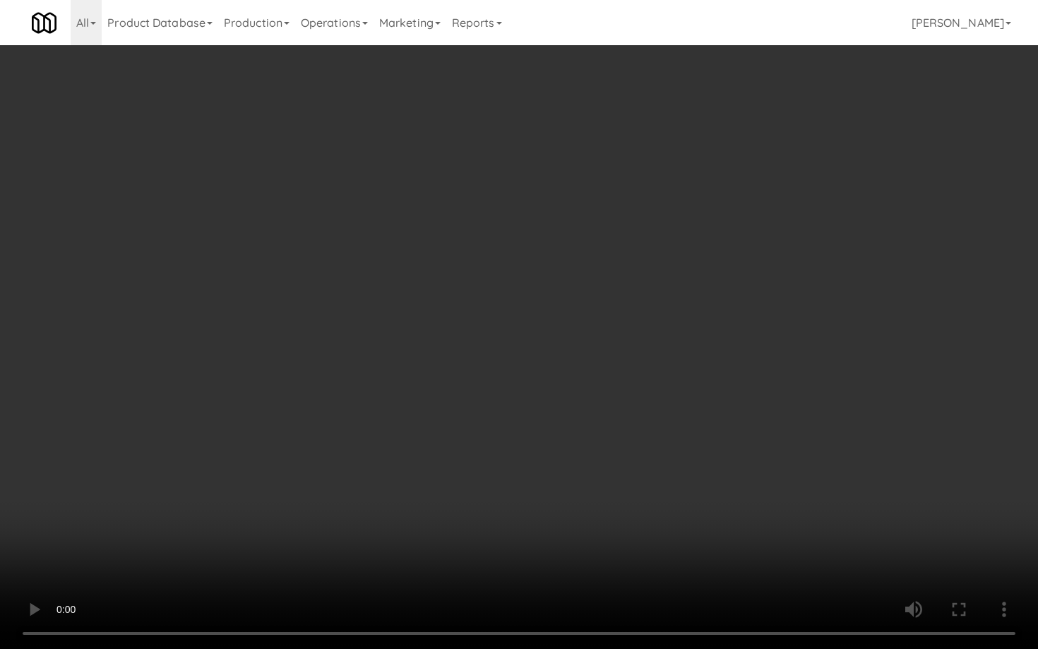
click at [695, 482] on video at bounding box center [519, 324] width 1038 height 649
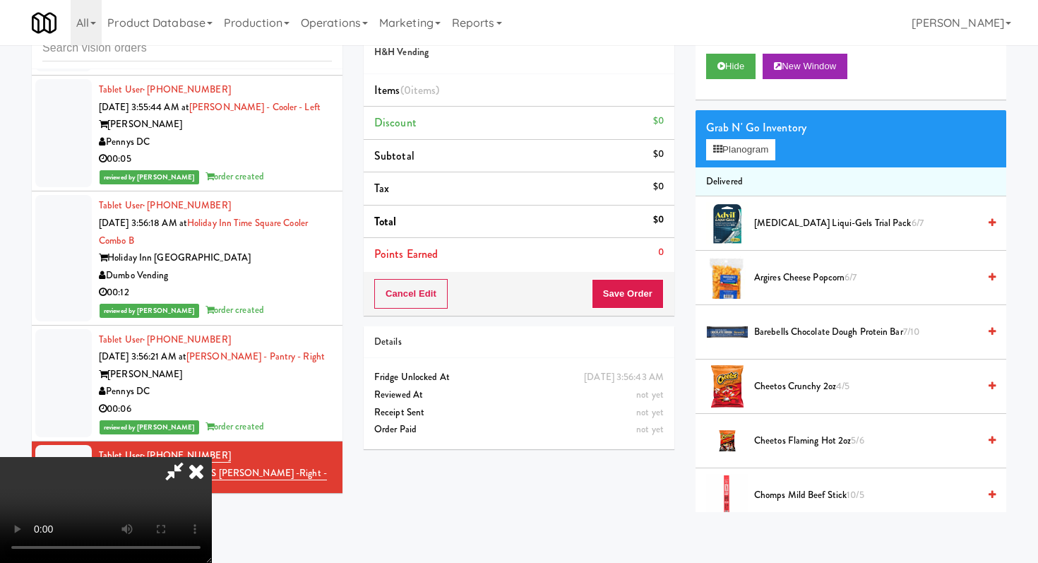
click at [212, 457] on video at bounding box center [106, 510] width 212 height 106
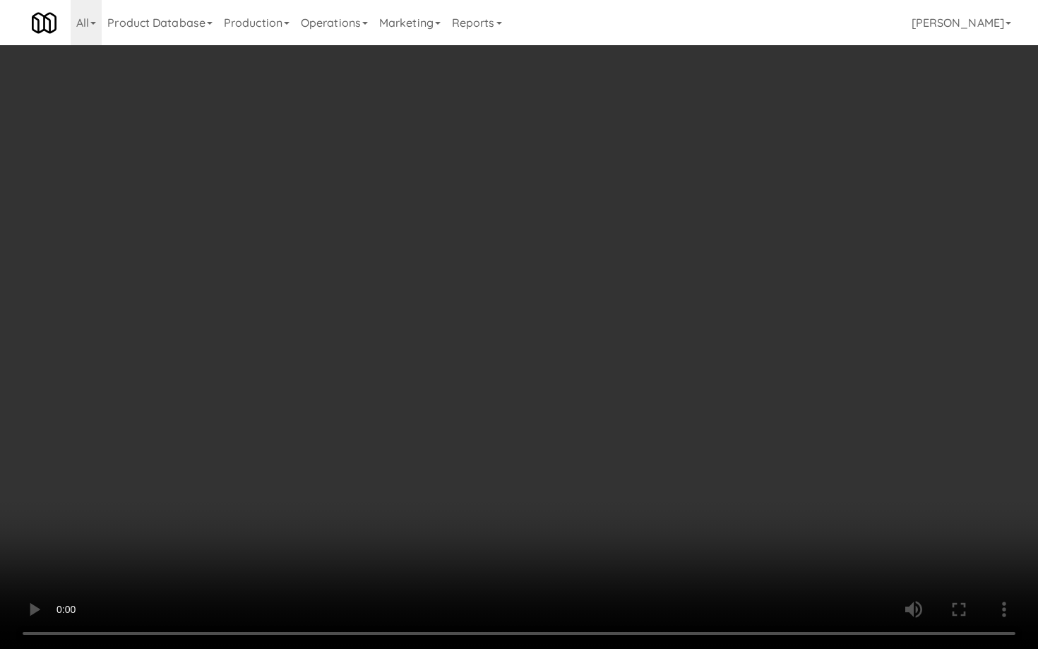
click at [539, 516] on video at bounding box center [519, 324] width 1038 height 649
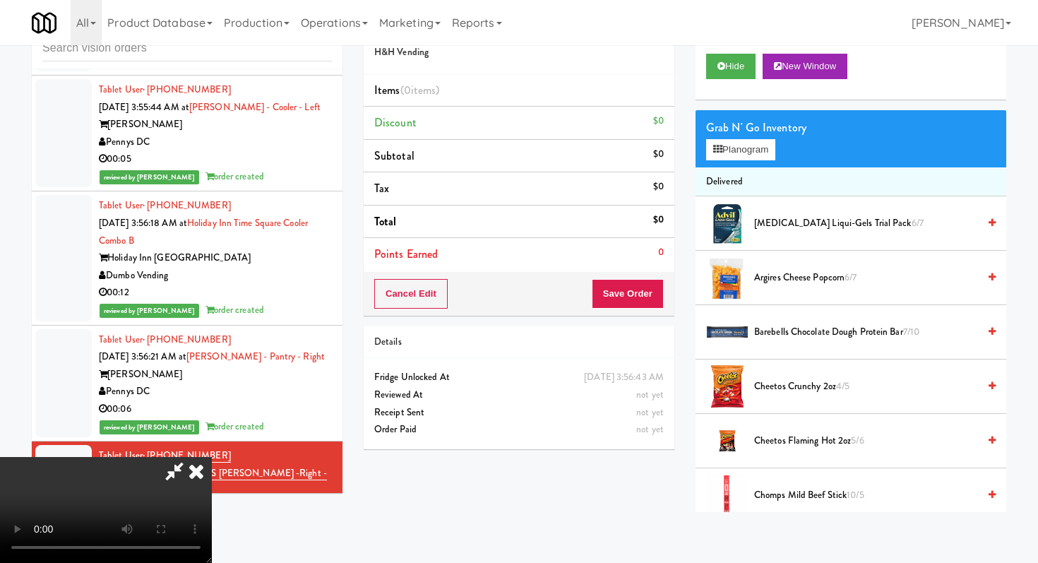
click at [212, 457] on icon at bounding box center [196, 471] width 31 height 28
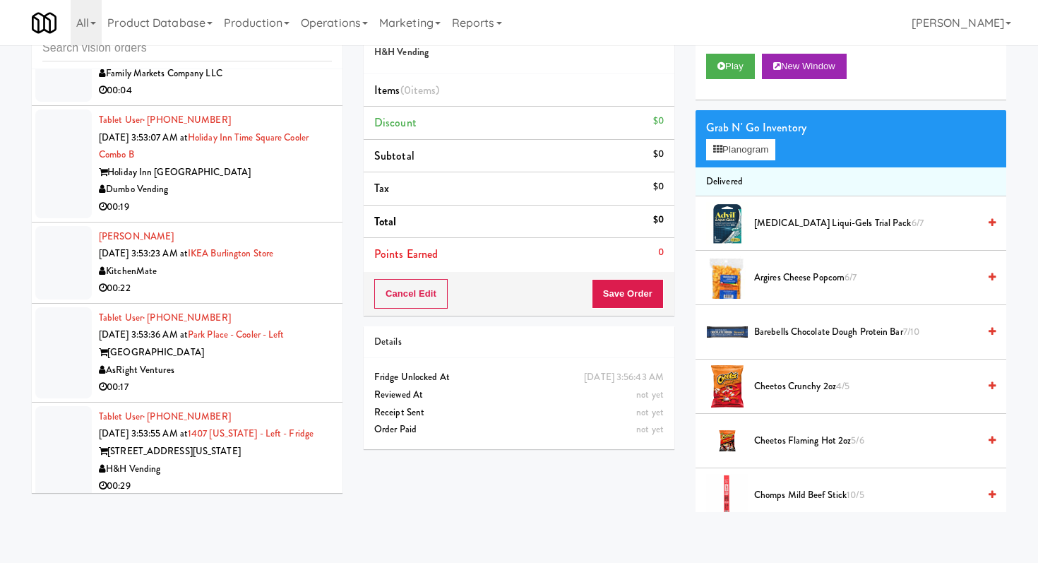
scroll to position [4781, 0]
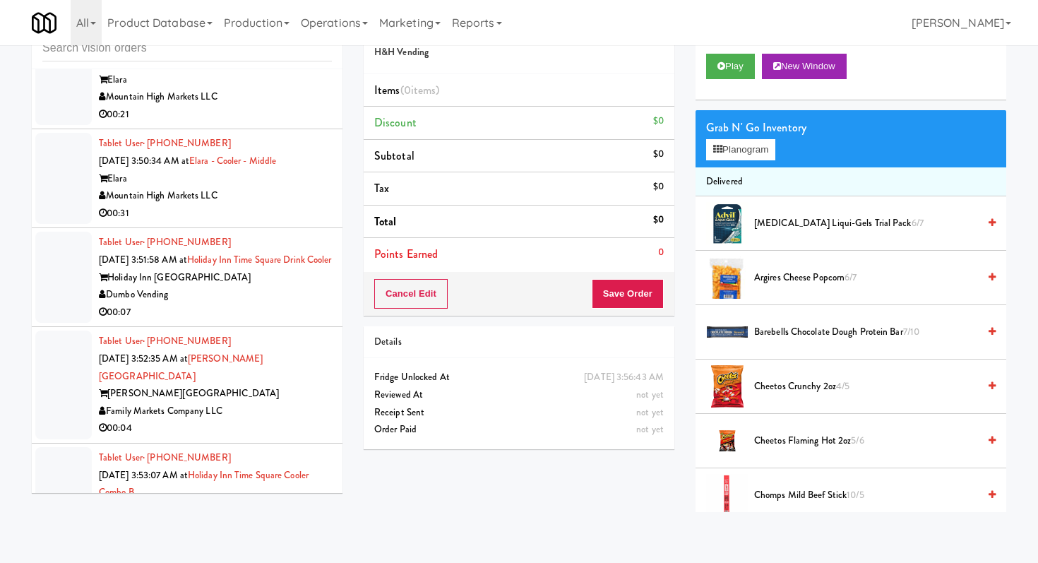
click at [244, 286] on div "Dumbo Vending" at bounding box center [215, 295] width 233 height 18
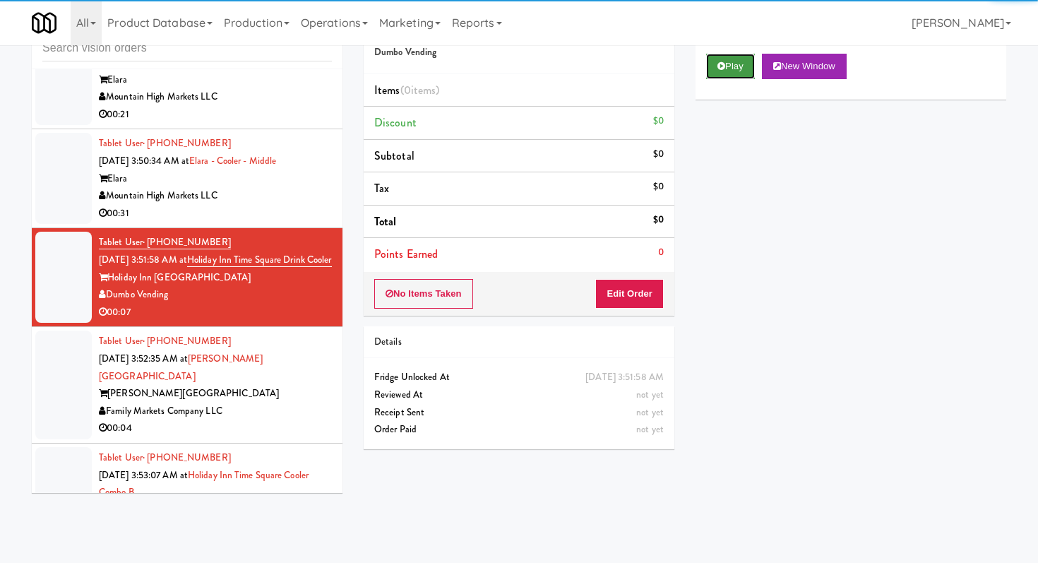
click at [731, 68] on button "Play" at bounding box center [730, 66] width 49 height 25
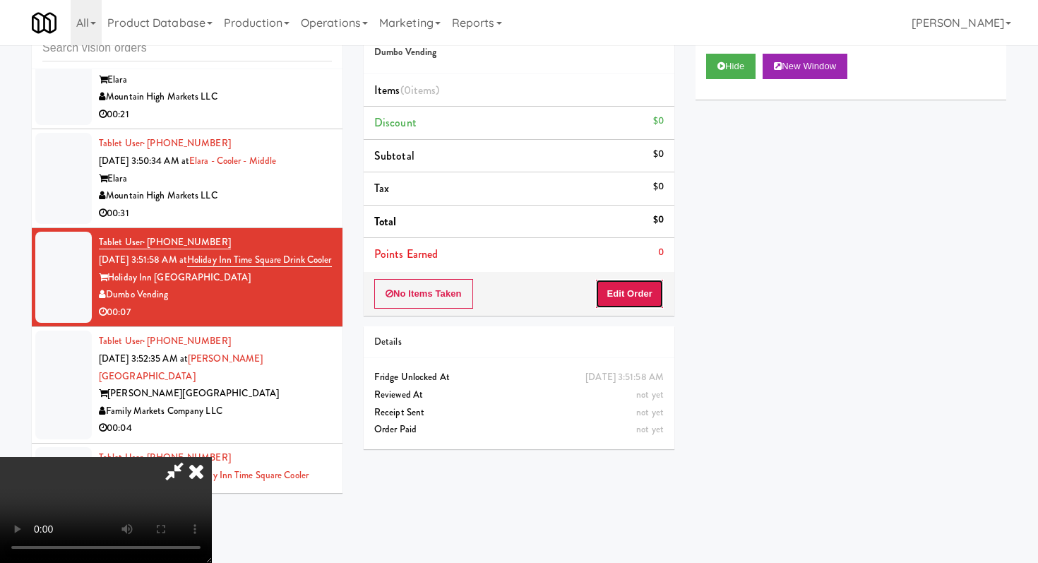
click at [629, 288] on button "Edit Order" at bounding box center [629, 294] width 68 height 30
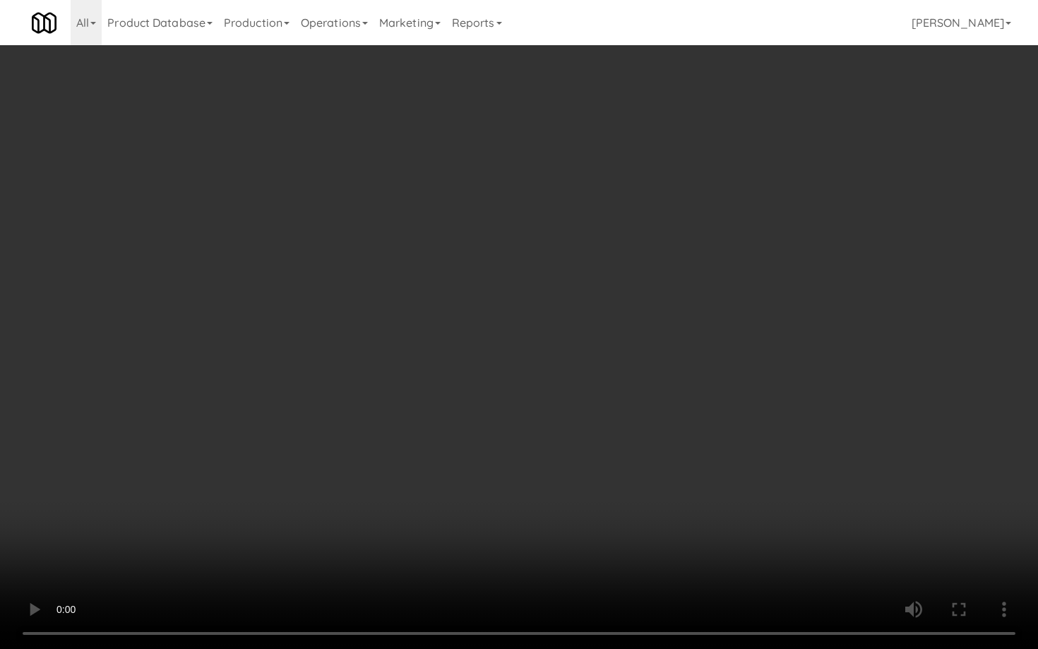
click at [485, 541] on video at bounding box center [519, 324] width 1038 height 649
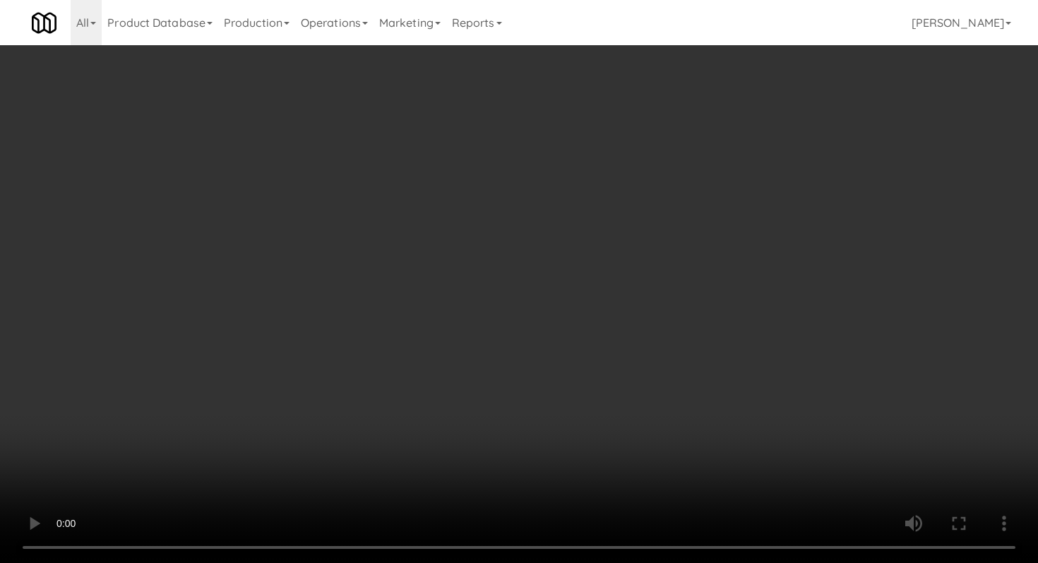
scroll to position [935, 0]
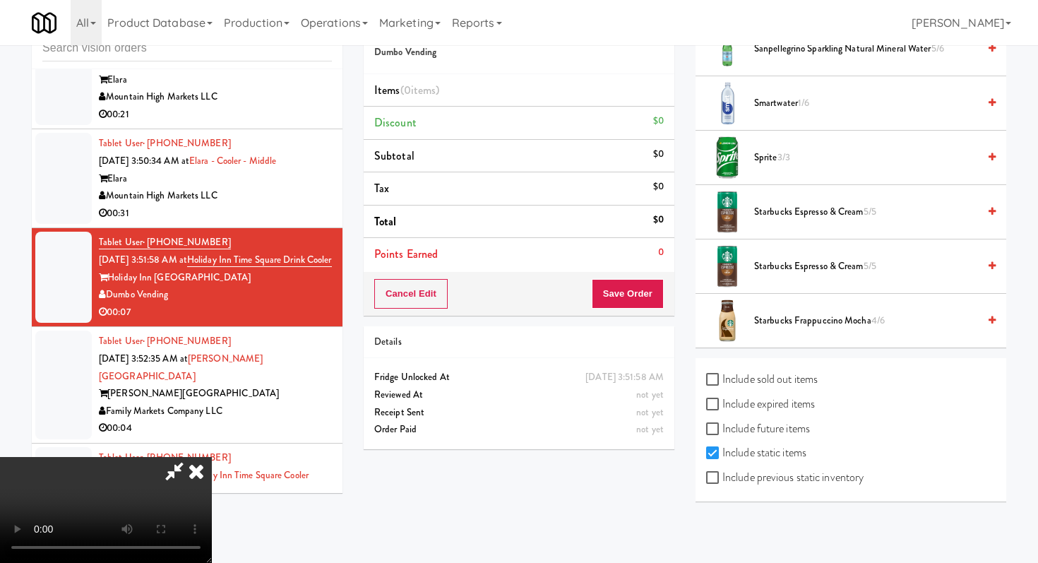
click at [717, 489] on div "Include previous static inventory" at bounding box center [850, 479] width 289 height 25
click at [714, 479] on input "Include previous static inventory" at bounding box center [714, 477] width 16 height 11
checkbox input "true"
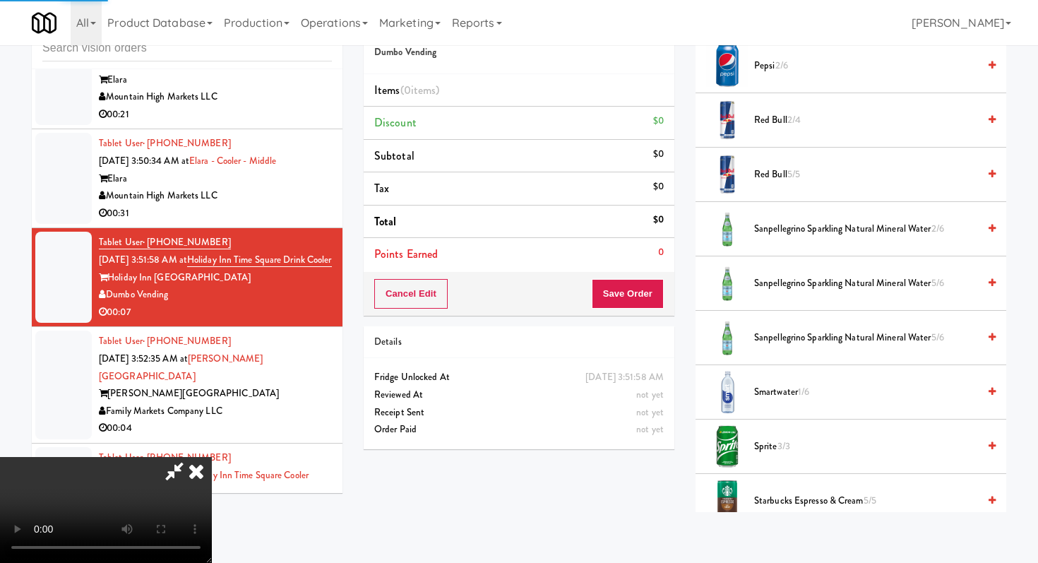
scroll to position [0, 0]
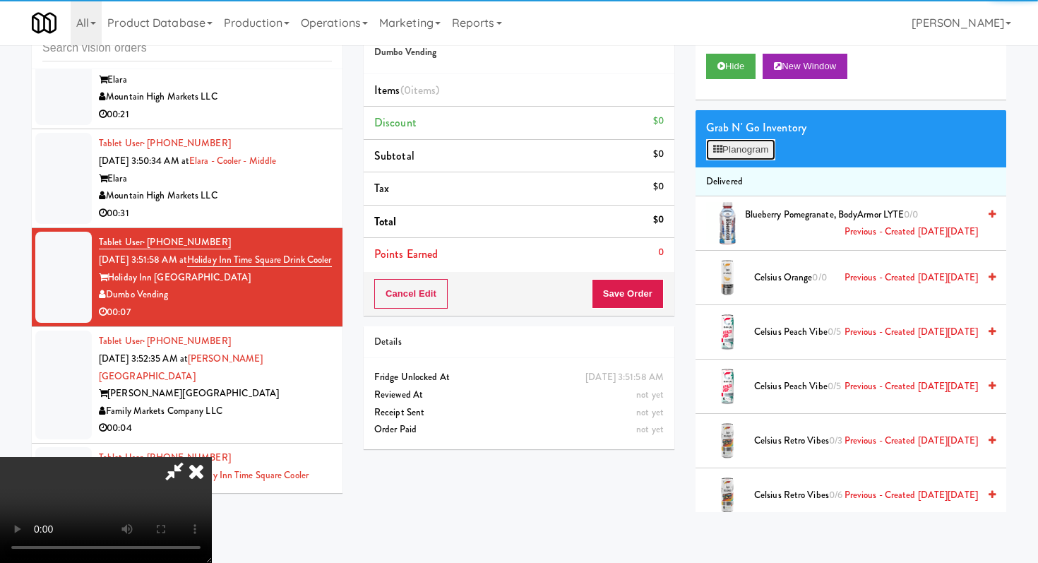
click at [735, 152] on button "Planogram" at bounding box center [740, 149] width 69 height 21
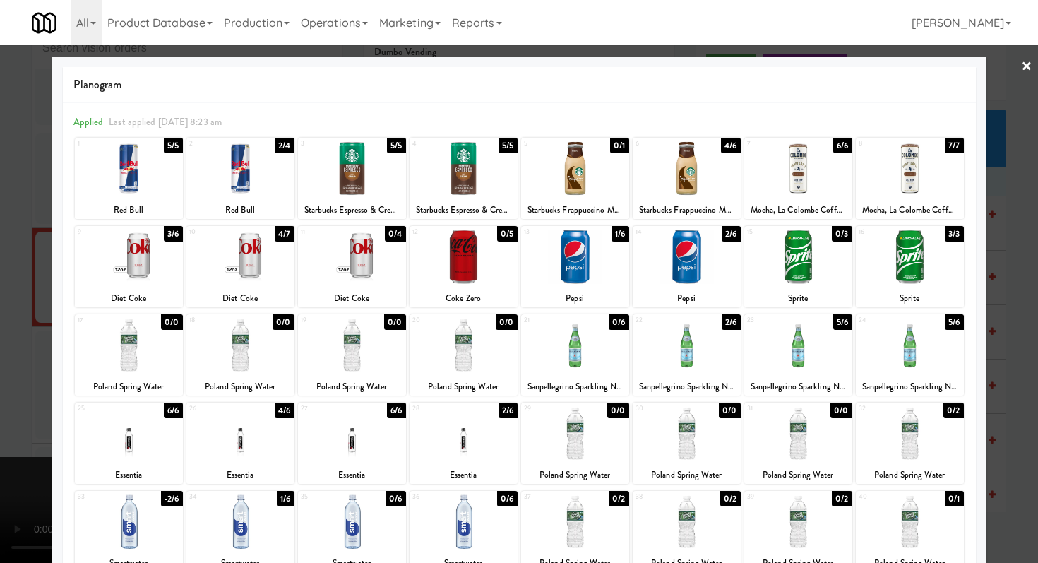
click at [452, 265] on div at bounding box center [463, 256] width 108 height 54
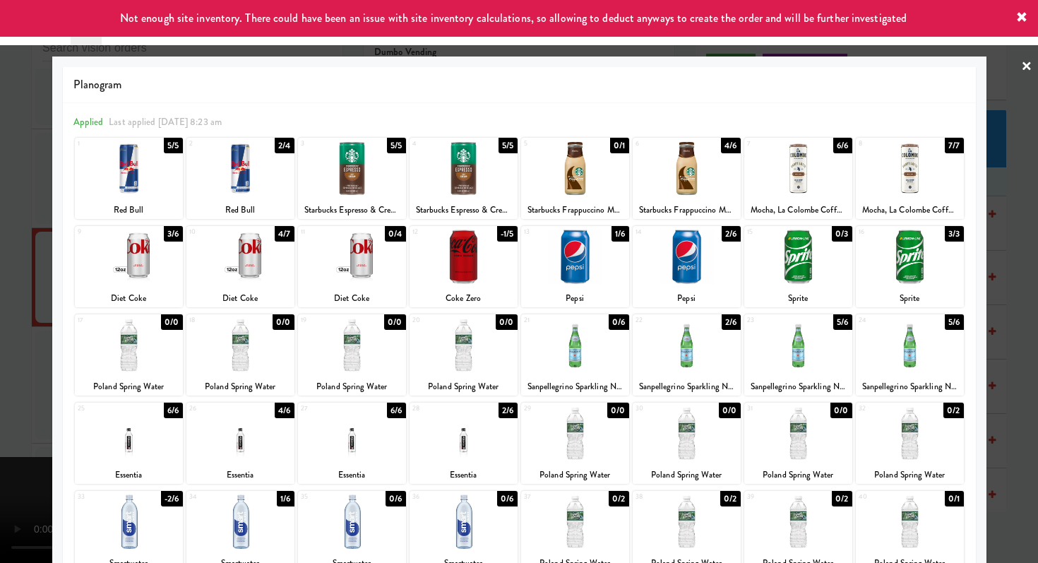
click at [192, 317] on div "18" at bounding box center [215, 320] width 52 height 12
click at [0, 305] on div at bounding box center [519, 281] width 1038 height 563
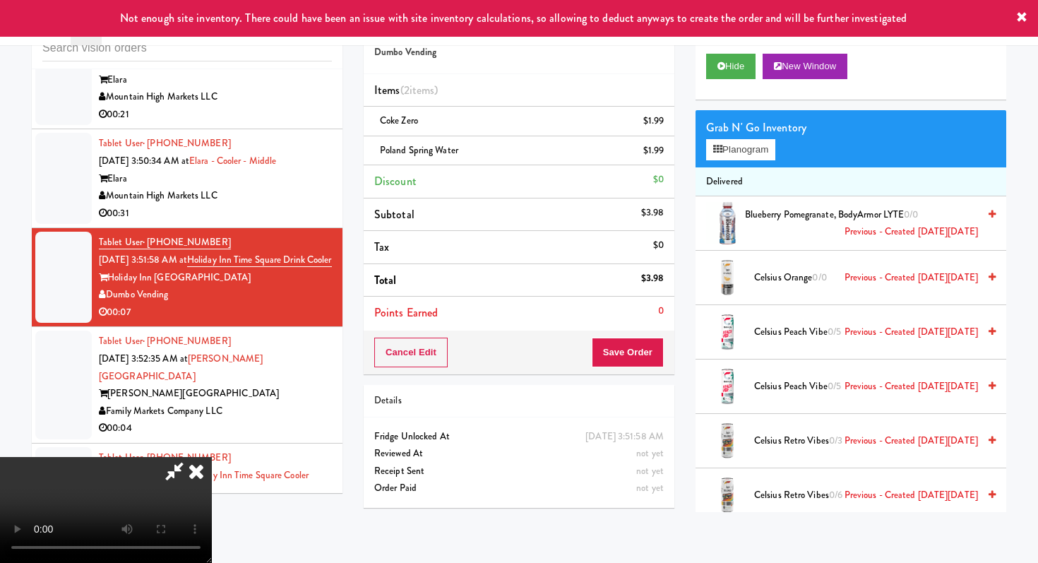
click at [191, 457] on icon at bounding box center [174, 471] width 32 height 28
click at [668, 156] on icon at bounding box center [664, 155] width 7 height 9
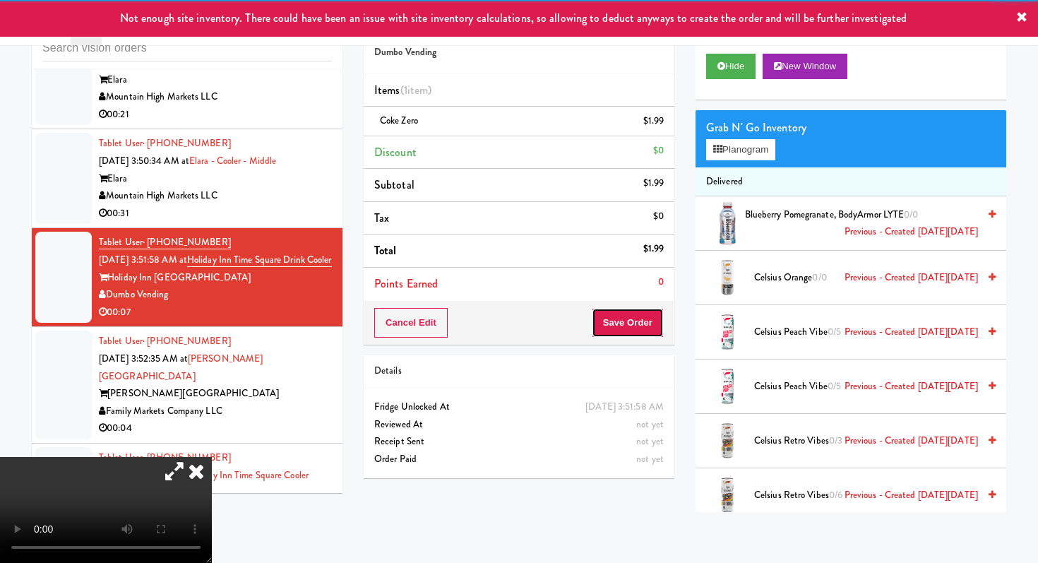
click at [651, 332] on button "Save Order" at bounding box center [628, 323] width 72 height 30
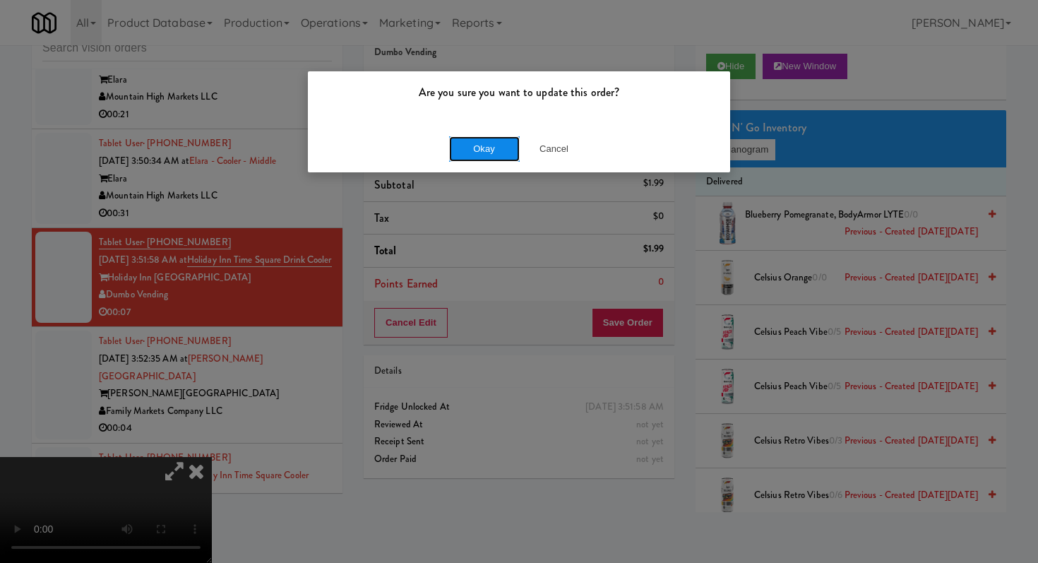
click at [476, 137] on button "Okay" at bounding box center [484, 148] width 71 height 25
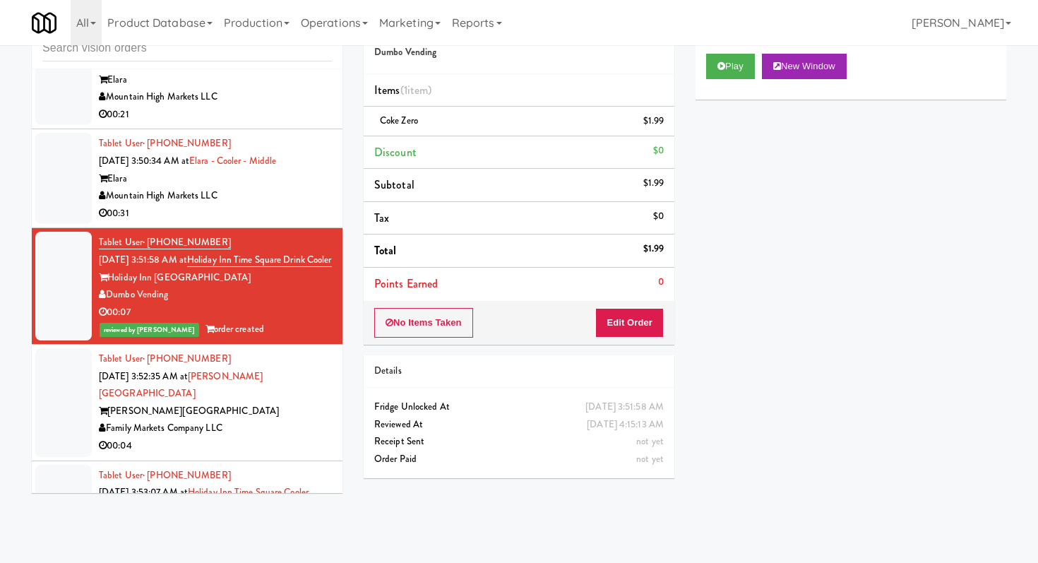
click at [300, 419] on div "Family Markets Company LLC" at bounding box center [215, 428] width 233 height 18
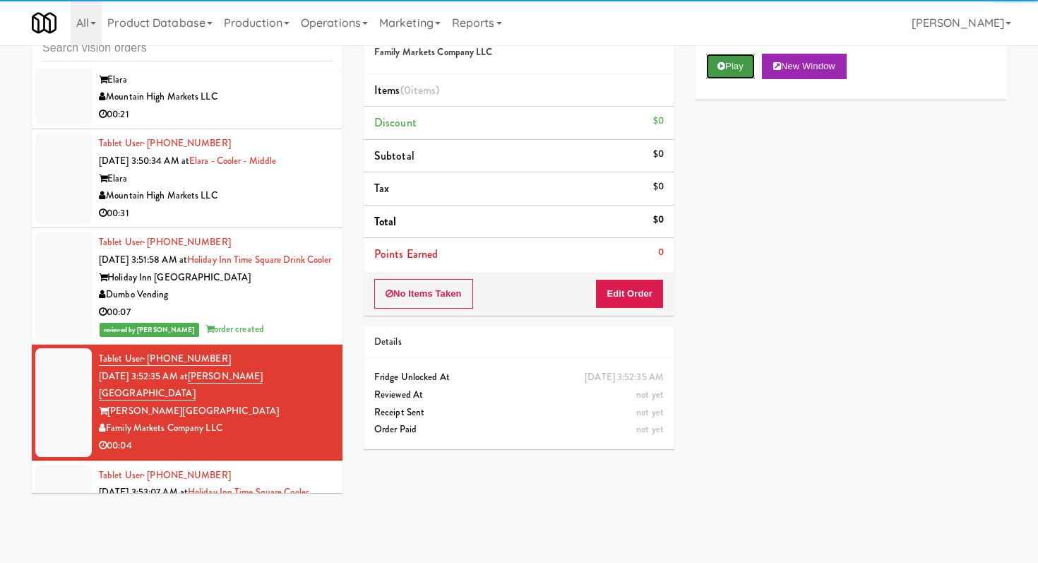
click at [729, 66] on button "Play" at bounding box center [730, 66] width 49 height 25
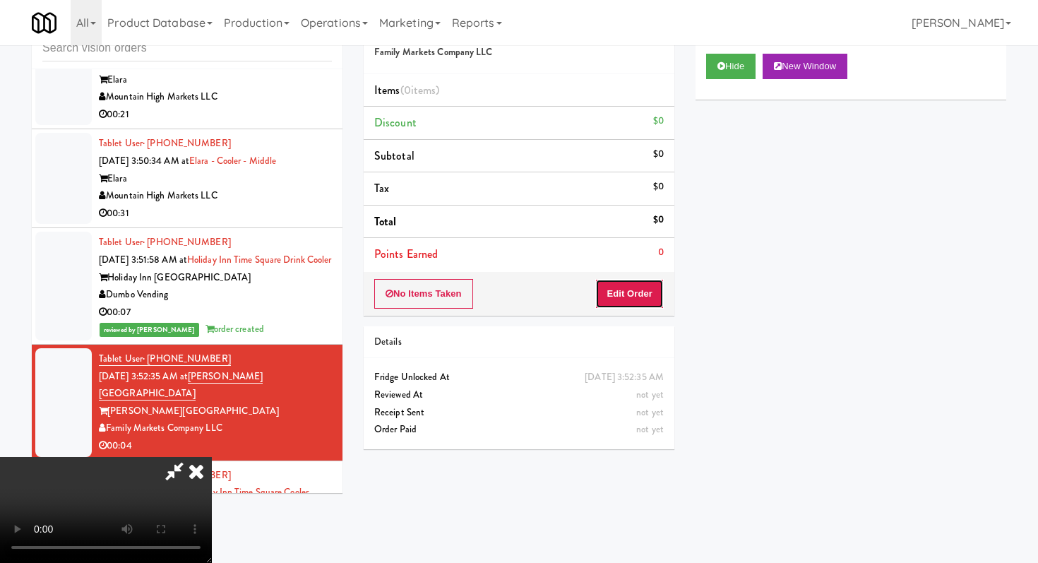
click at [631, 283] on button "Edit Order" at bounding box center [629, 294] width 68 height 30
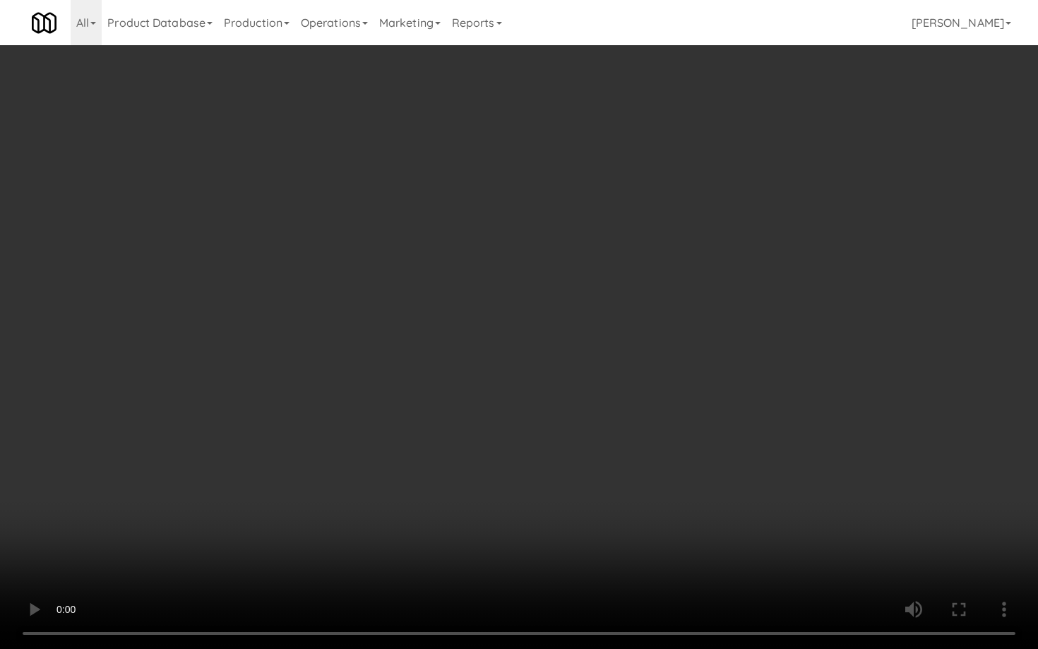
click at [521, 452] on video at bounding box center [519, 324] width 1038 height 649
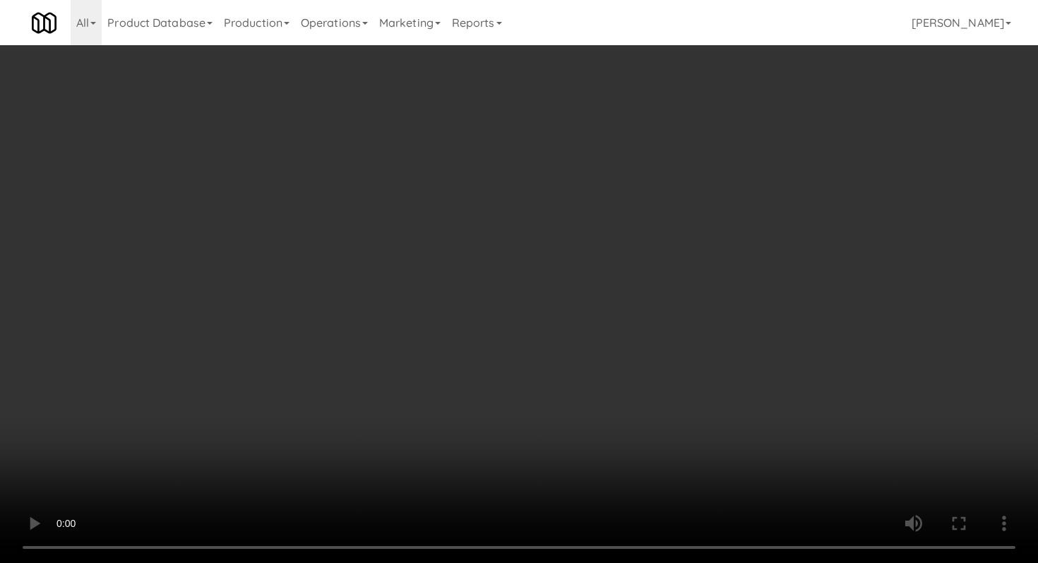
scroll to position [694, 0]
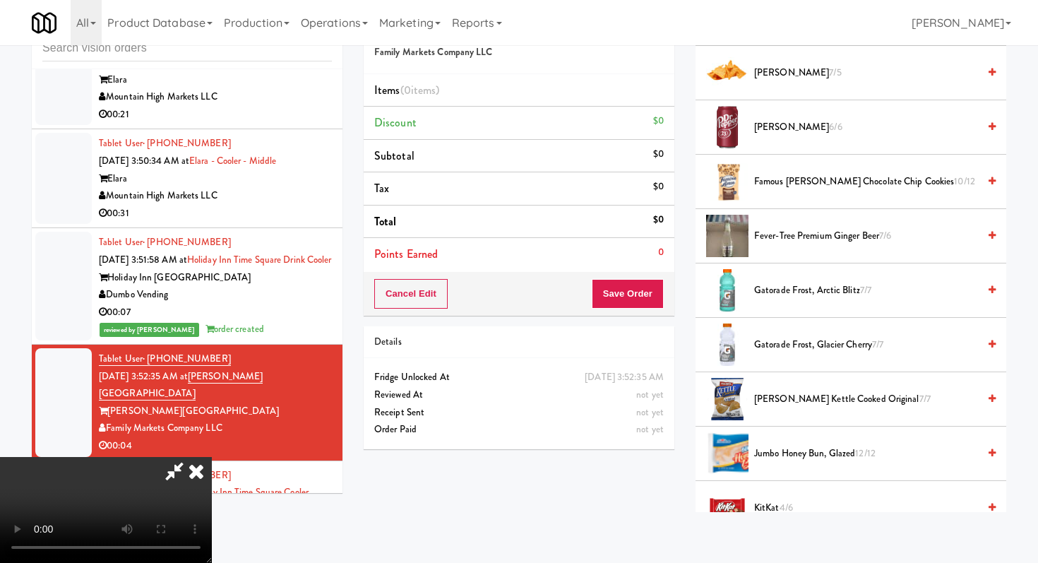
click at [807, 181] on span "Famous [PERSON_NAME] Chocolate Chip Cookies 10/12" at bounding box center [866, 182] width 224 height 18
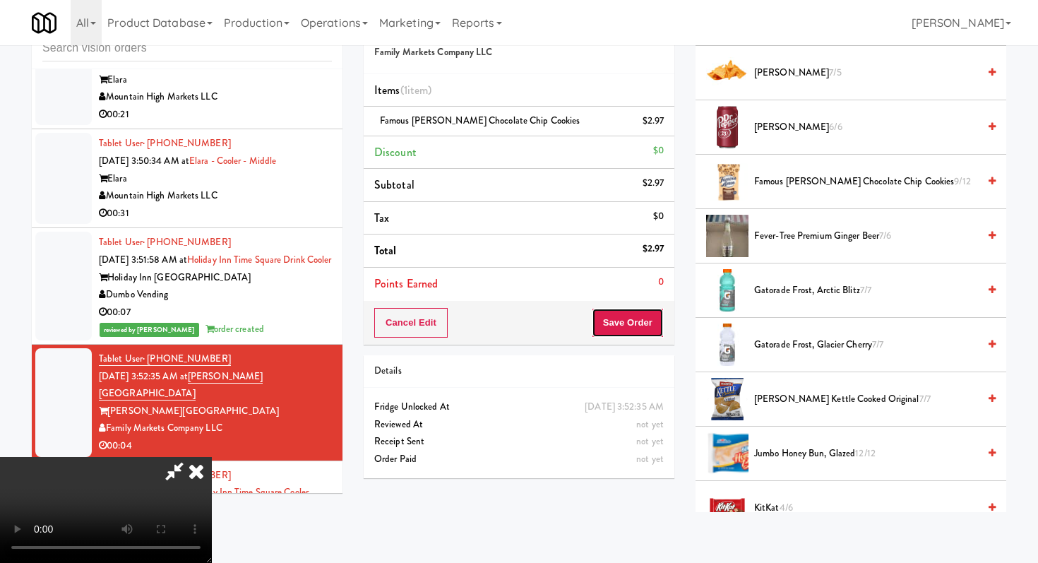
click at [644, 311] on button "Save Order" at bounding box center [628, 323] width 72 height 30
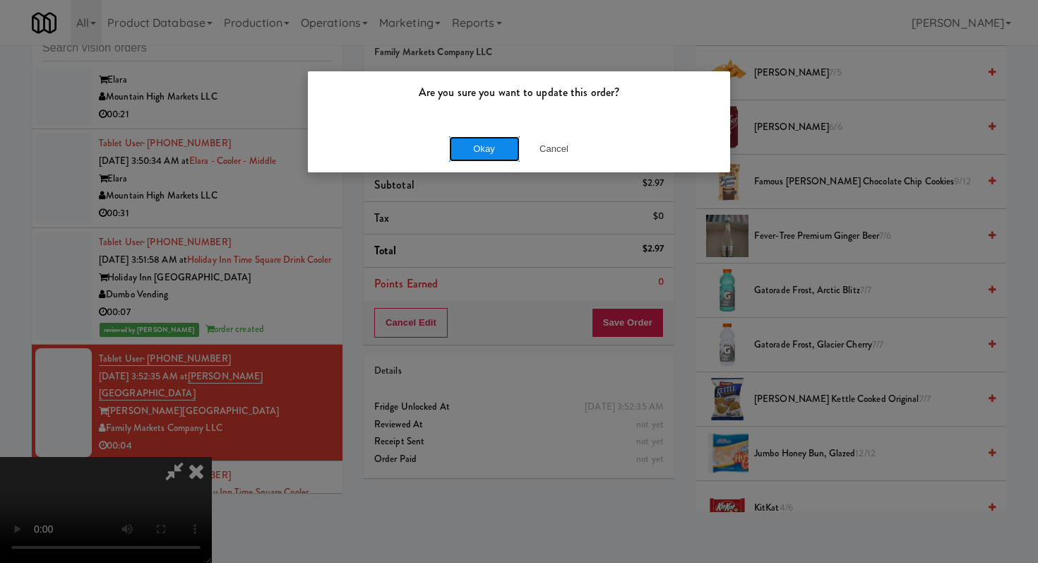
click at [491, 160] on button "Okay" at bounding box center [484, 148] width 71 height 25
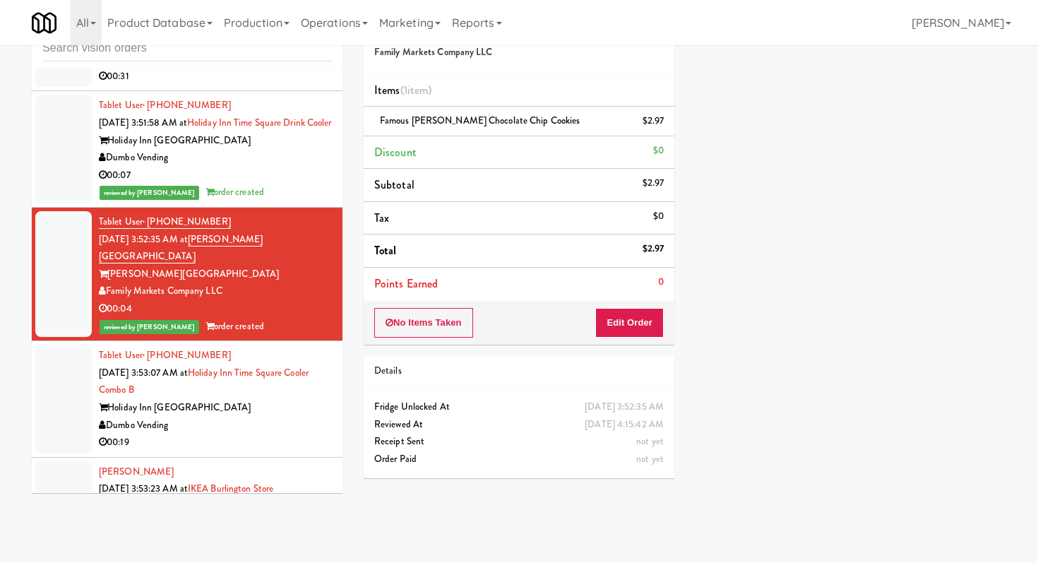
scroll to position [4920, 0]
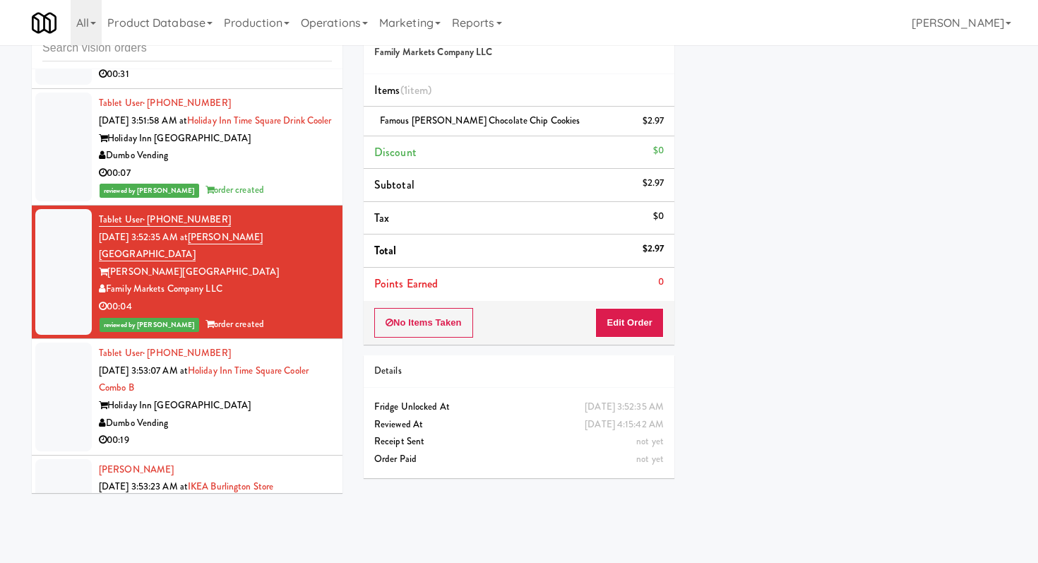
click at [277, 414] on div "Dumbo Vending" at bounding box center [215, 423] width 233 height 18
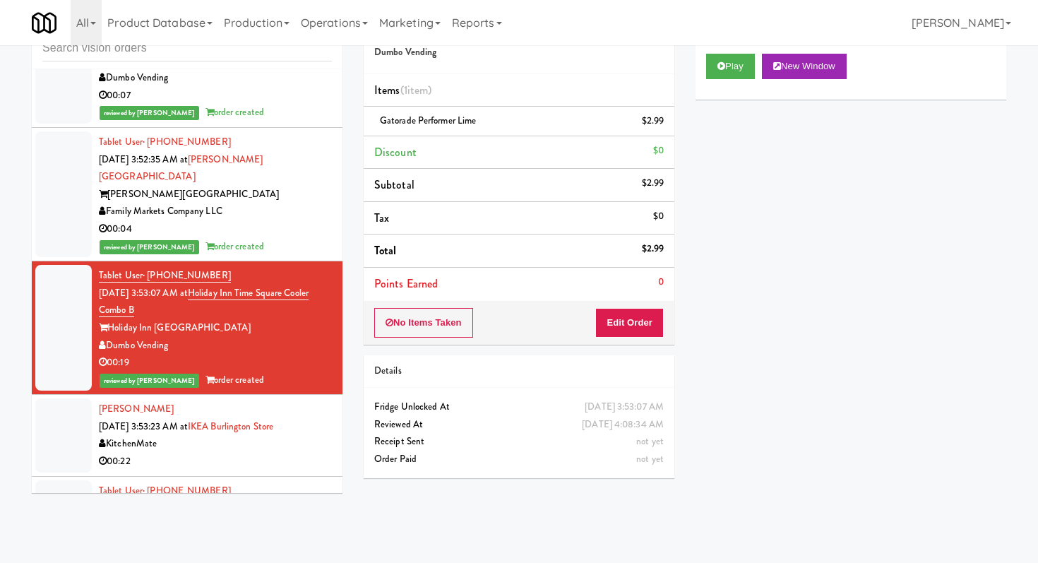
scroll to position [5063, 0]
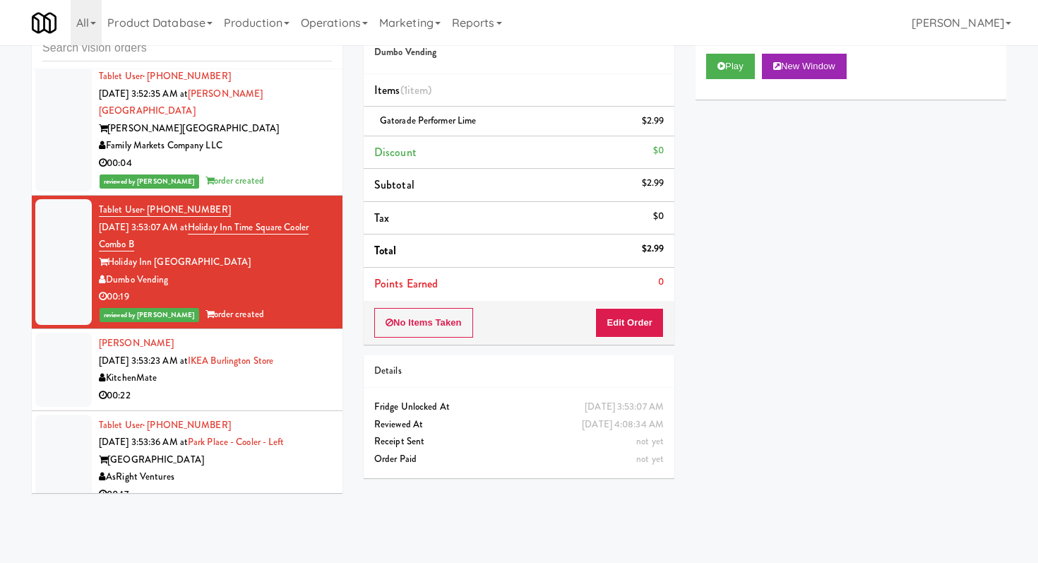
click at [215, 486] on div "00:17" at bounding box center [215, 495] width 233 height 18
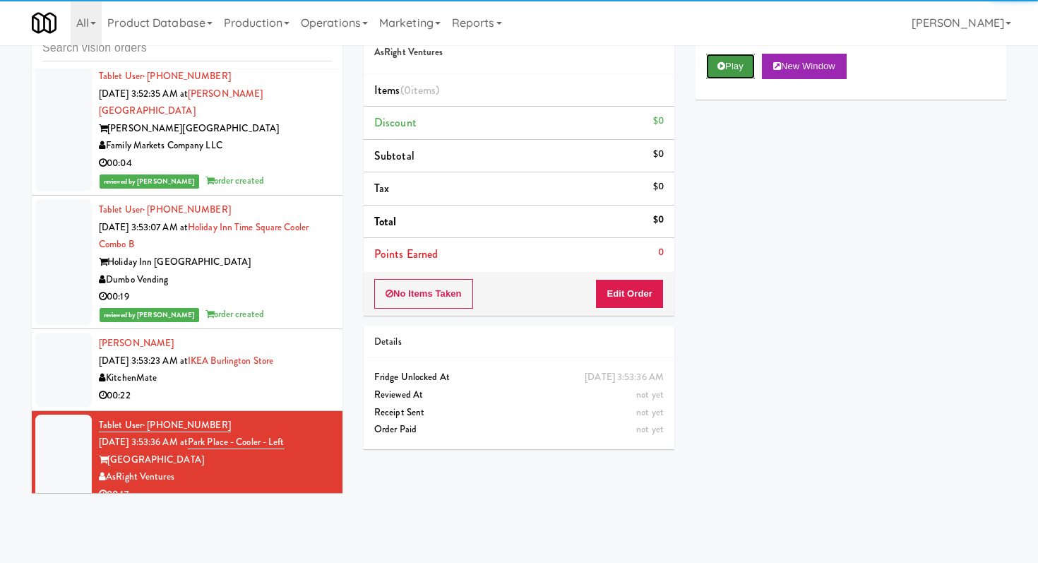
click at [728, 64] on button "Play" at bounding box center [730, 66] width 49 height 25
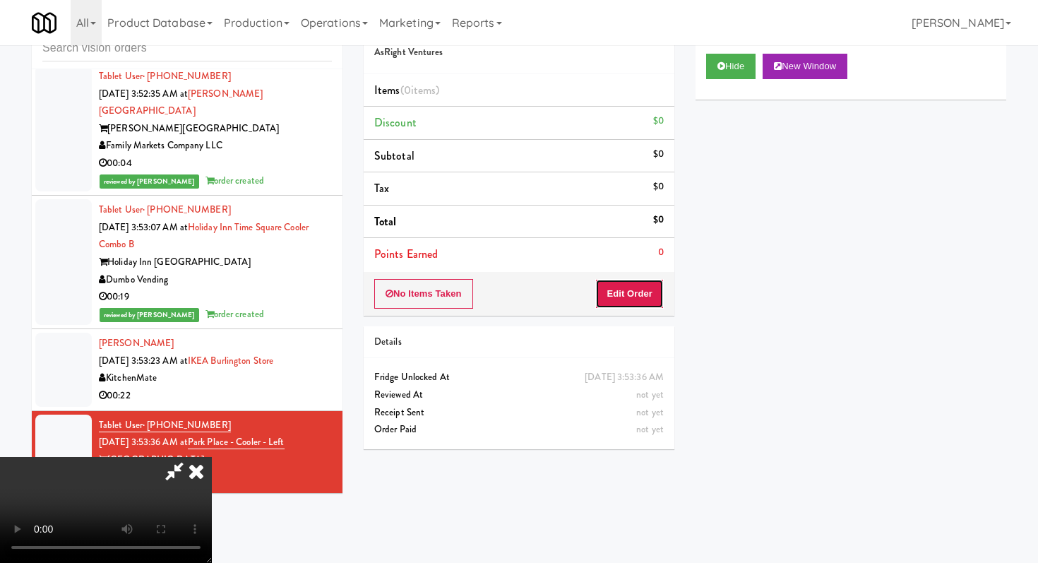
click at [650, 287] on button "Edit Order" at bounding box center [629, 294] width 68 height 30
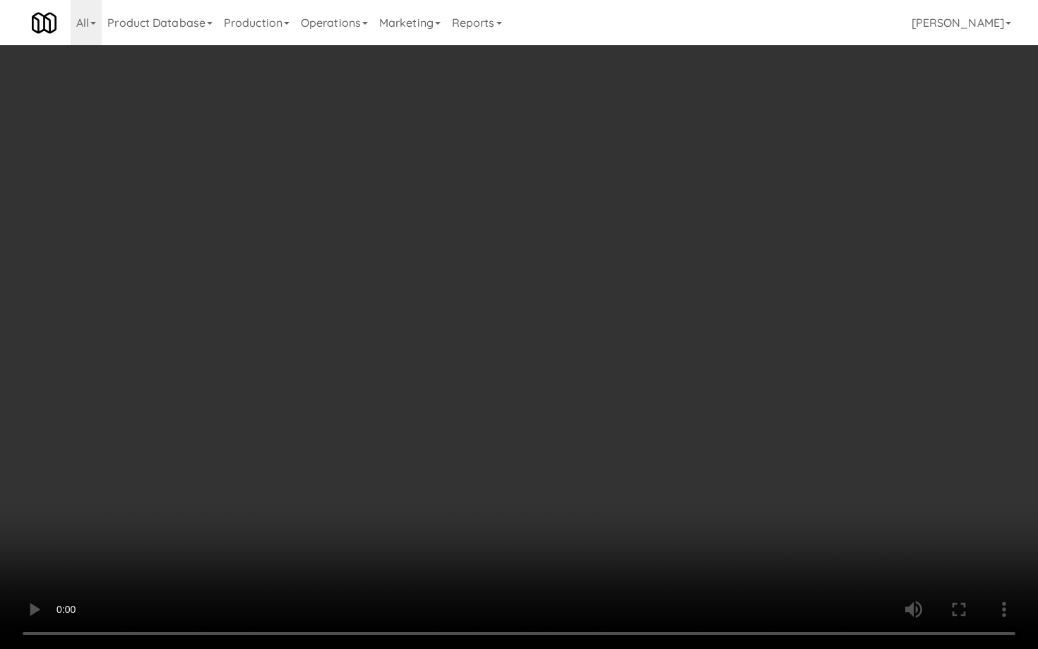
click at [733, 480] on video at bounding box center [519, 324] width 1038 height 649
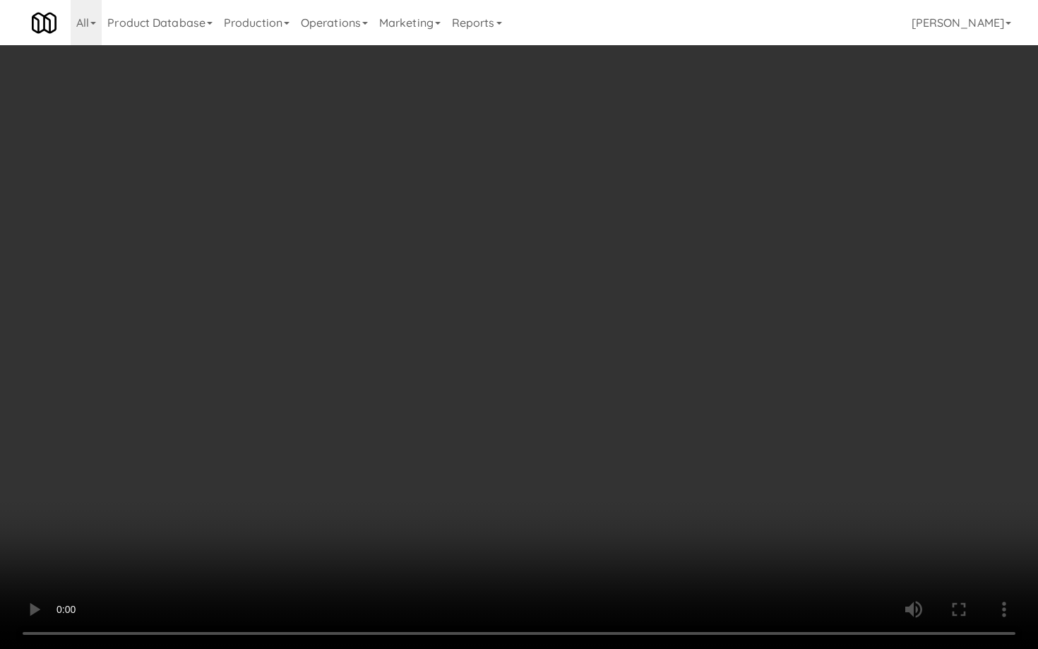
click at [733, 480] on video at bounding box center [519, 324] width 1038 height 649
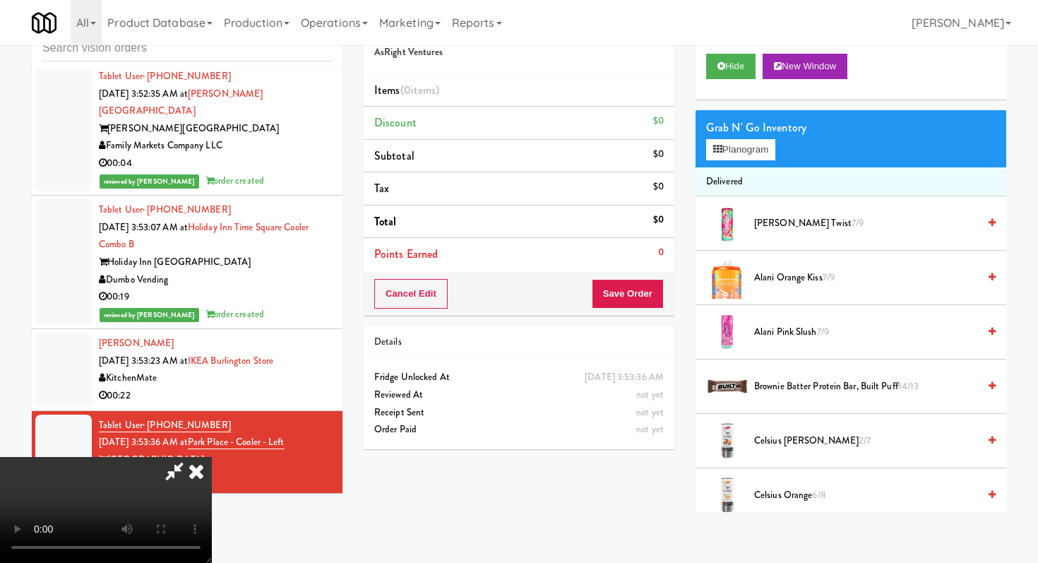
click at [212, 457] on icon at bounding box center [196, 471] width 31 height 28
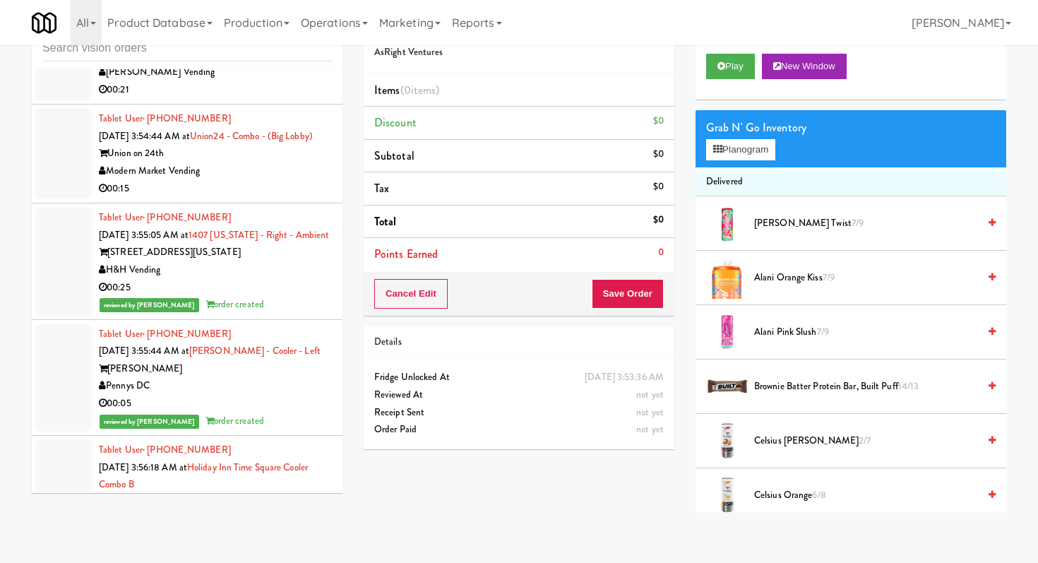
scroll to position [5690, 0]
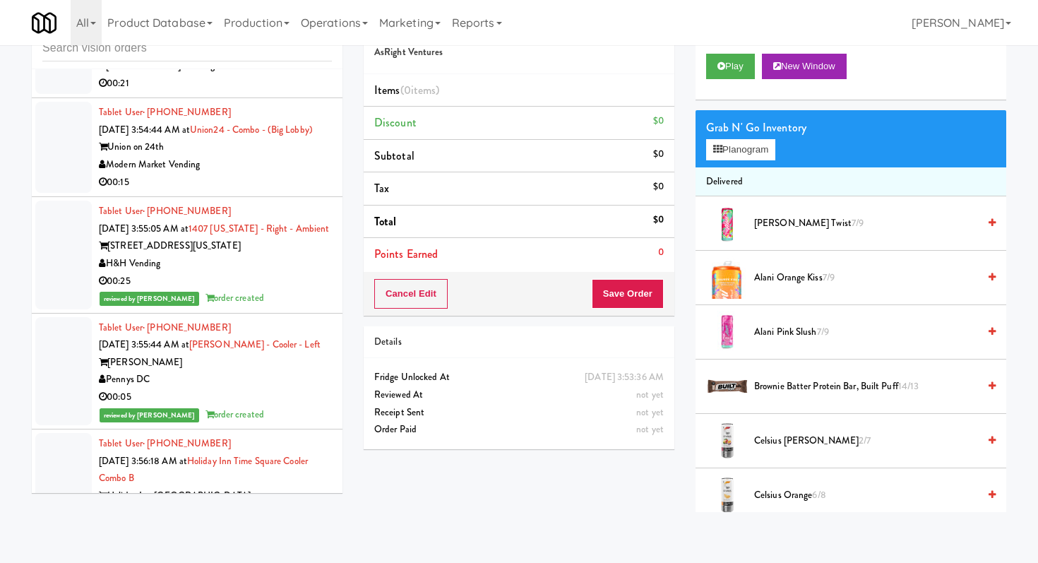
click at [303, 156] on div "Modern Market Vending" at bounding box center [215, 165] width 233 height 18
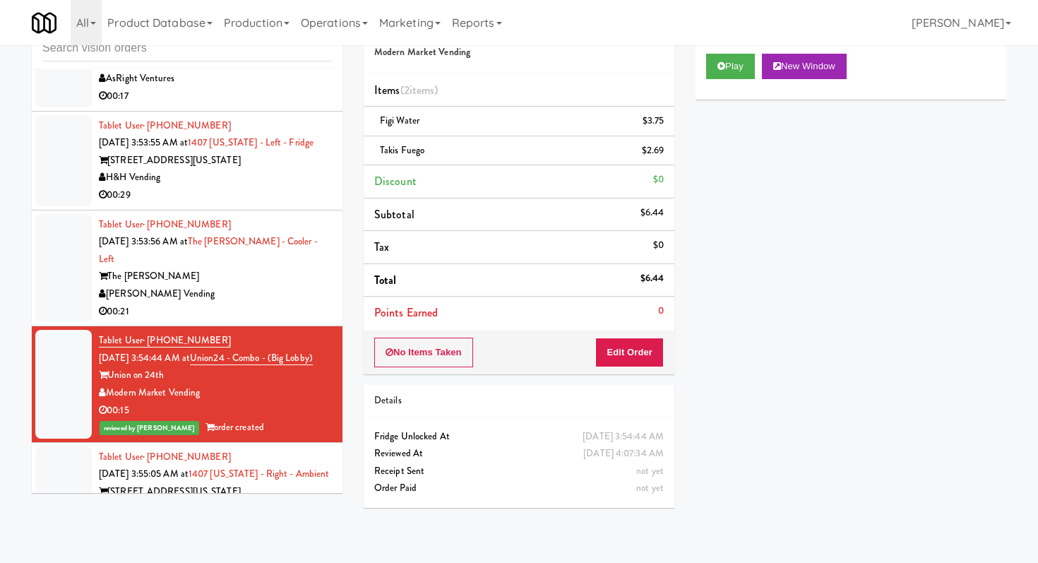
scroll to position [5442, 0]
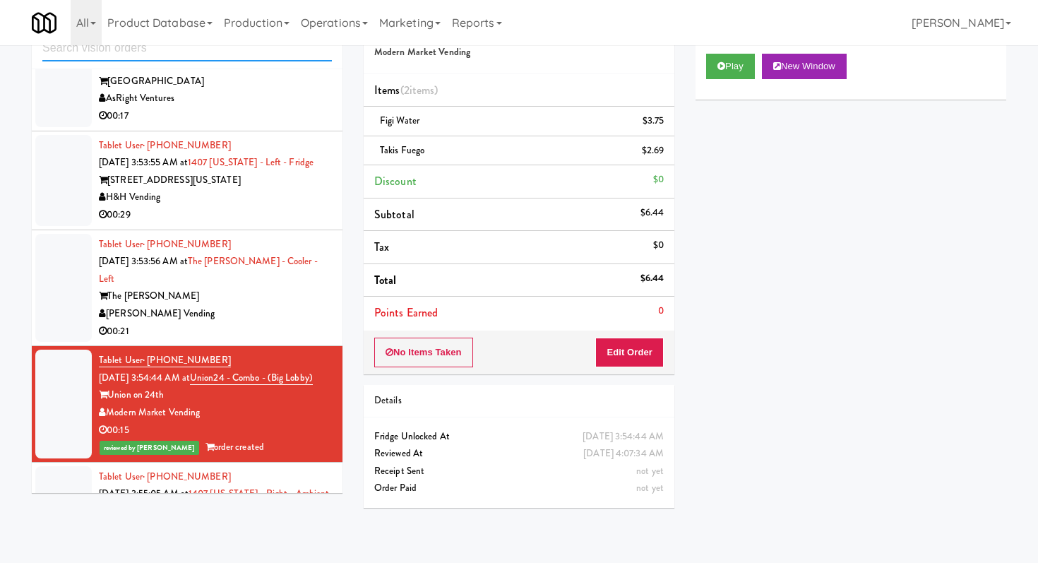
click at [164, 58] on input "text" at bounding box center [186, 48] width 289 height 26
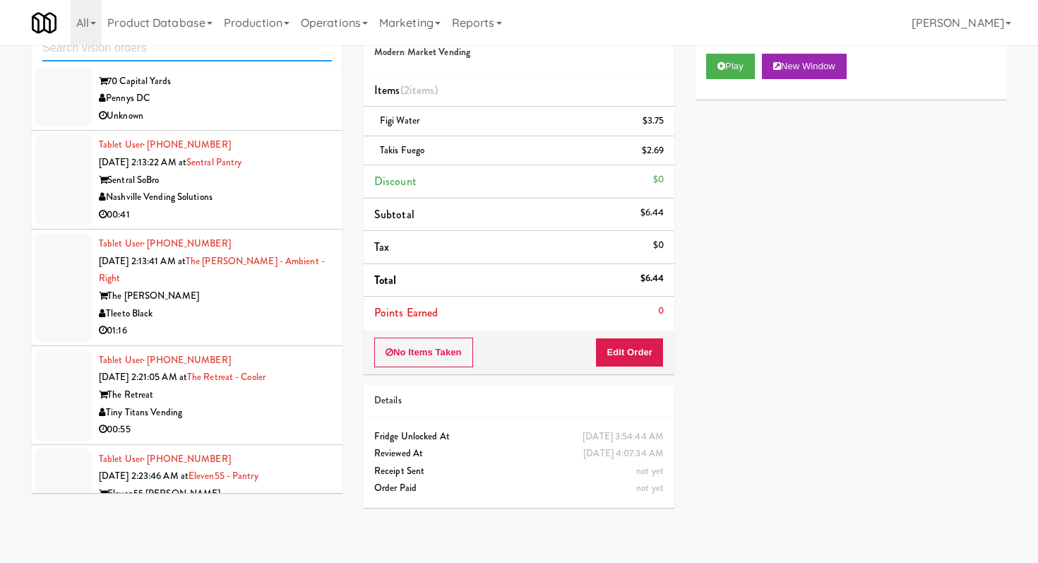
scroll to position [769, 0]
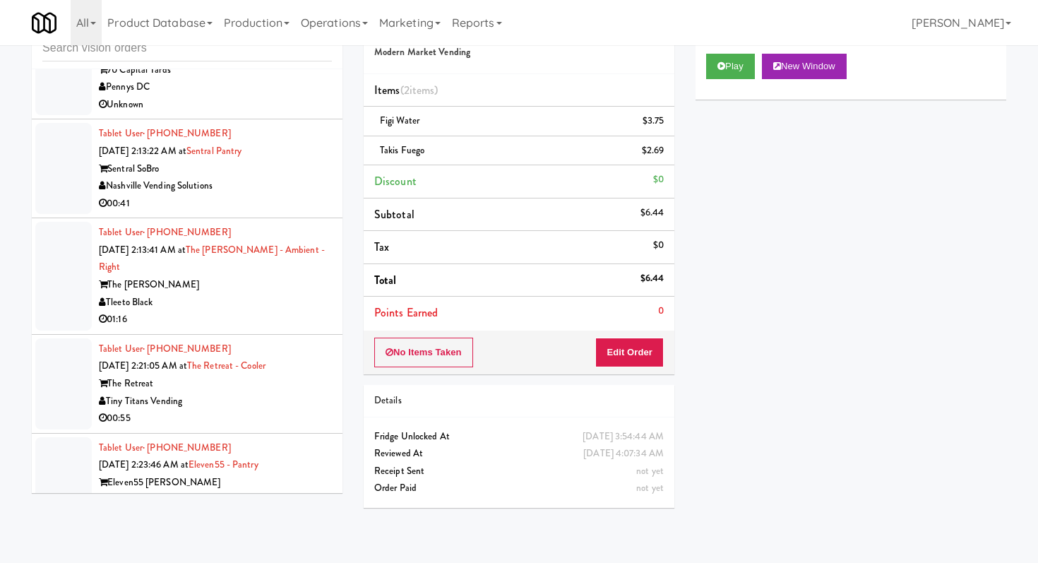
click at [287, 204] on div "00:41" at bounding box center [215, 204] width 233 height 18
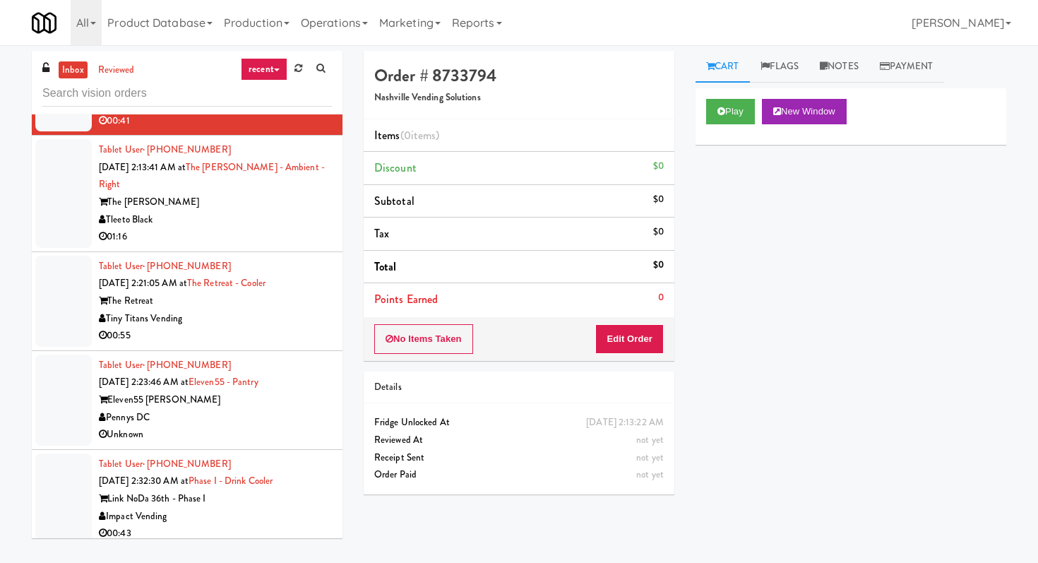
scroll to position [917, 0]
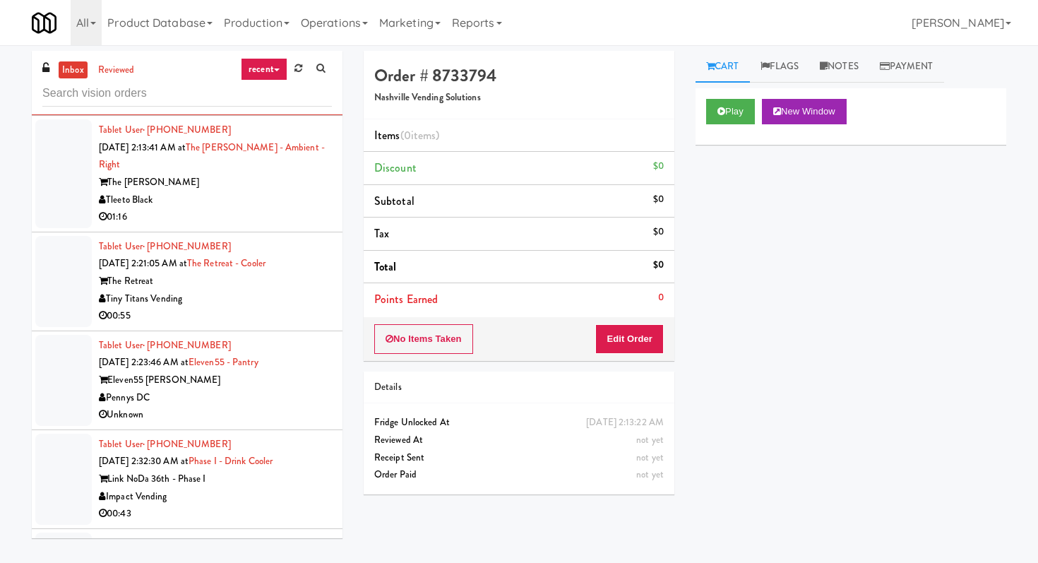
click at [287, 406] on div "Unknown" at bounding box center [215, 415] width 233 height 18
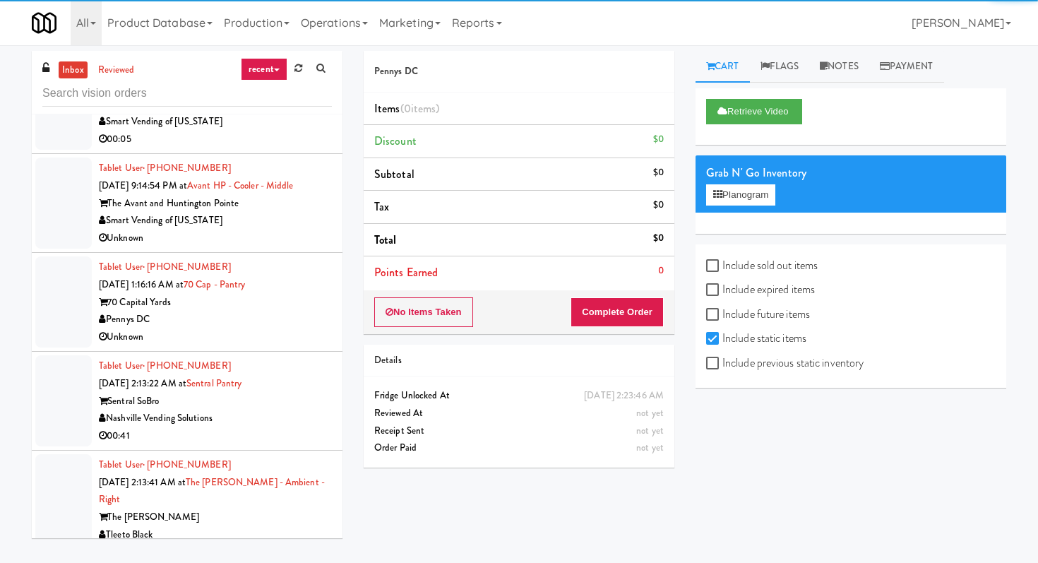
scroll to position [577, 0]
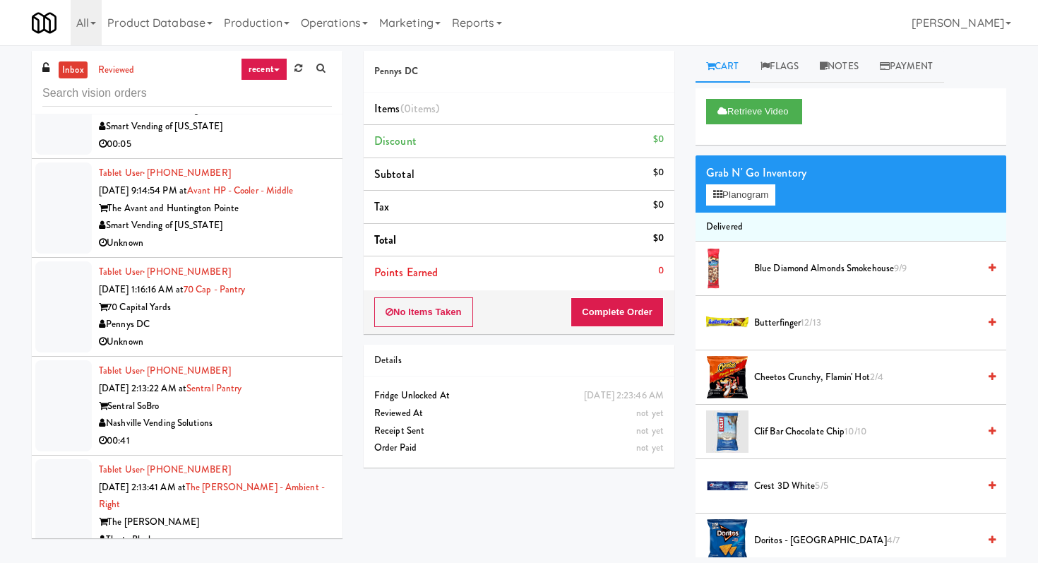
click at [280, 325] on div "Pennys DC" at bounding box center [215, 325] width 233 height 18
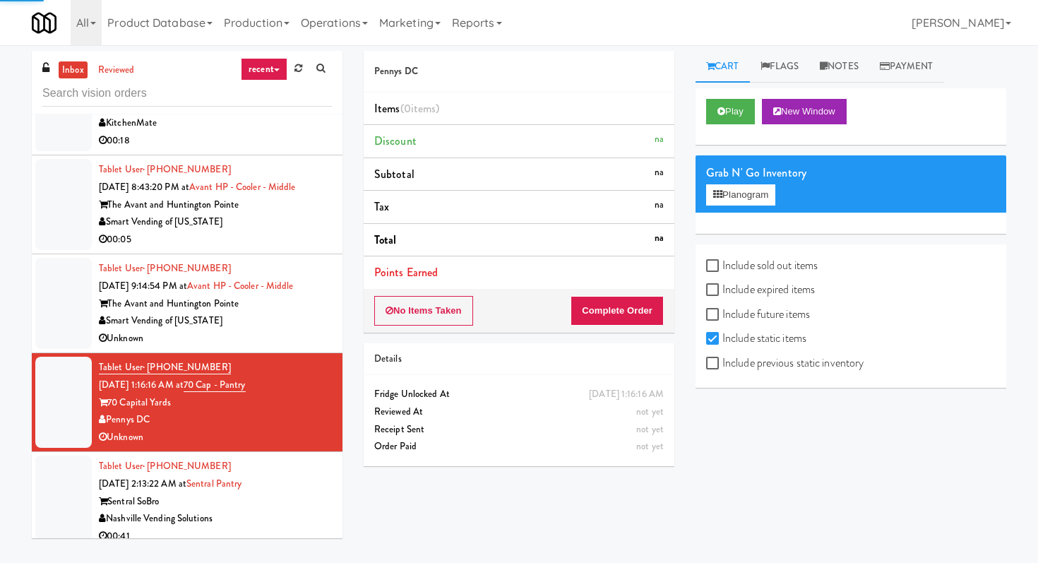
scroll to position [450, 0]
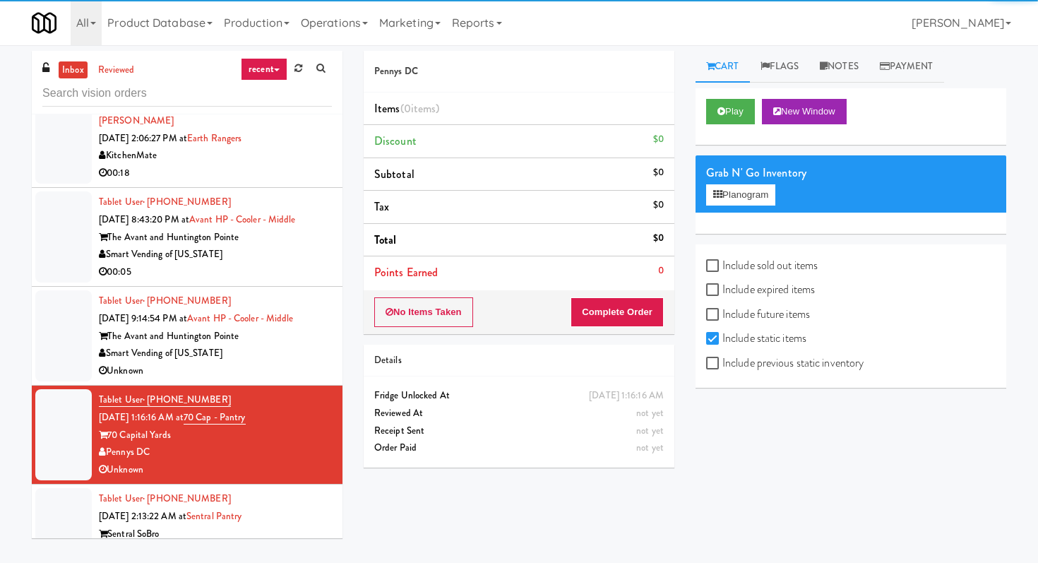
click at [289, 251] on div "Smart Vending of [US_STATE]" at bounding box center [215, 255] width 233 height 18
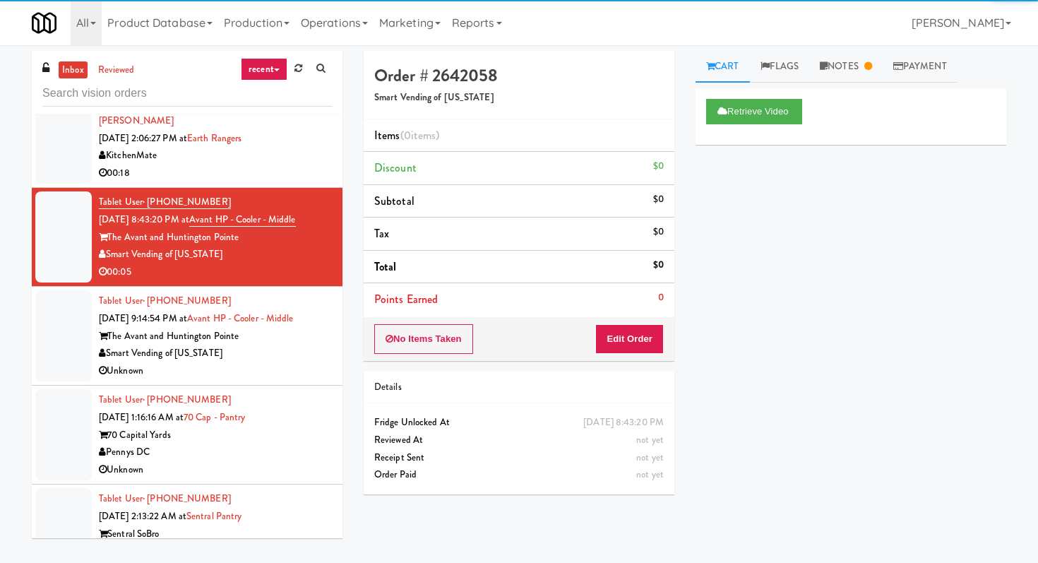
click at [249, 361] on div "Smart Vending of [US_STATE]" at bounding box center [215, 353] width 233 height 18
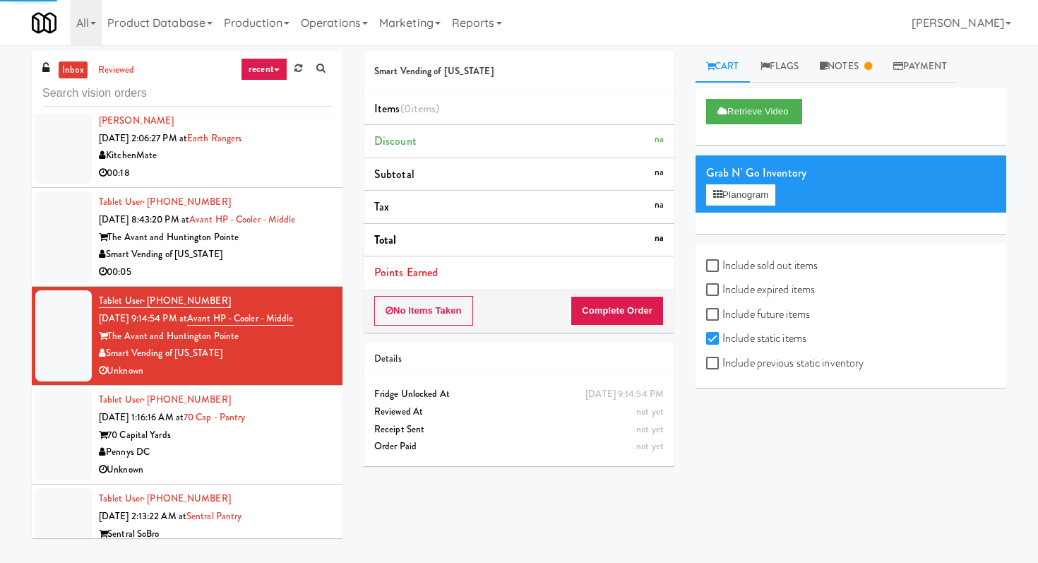
click at [303, 424] on div "Tablet User · (305) 546-3118 [DATE] 1:16:16 AM at 70 Cap - Pantry 70 Capital Ya…" at bounding box center [215, 434] width 233 height 87
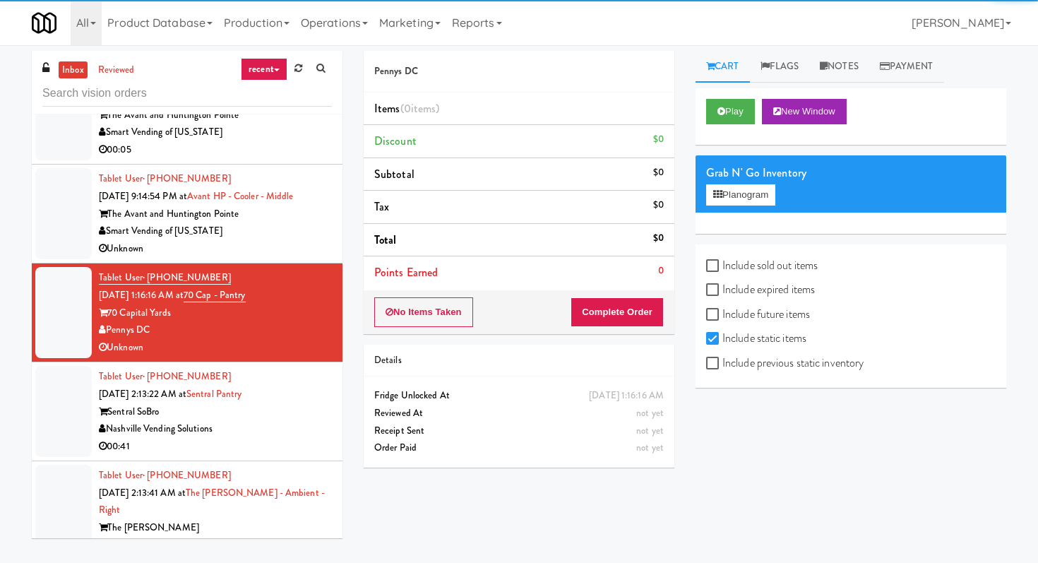
scroll to position [582, 0]
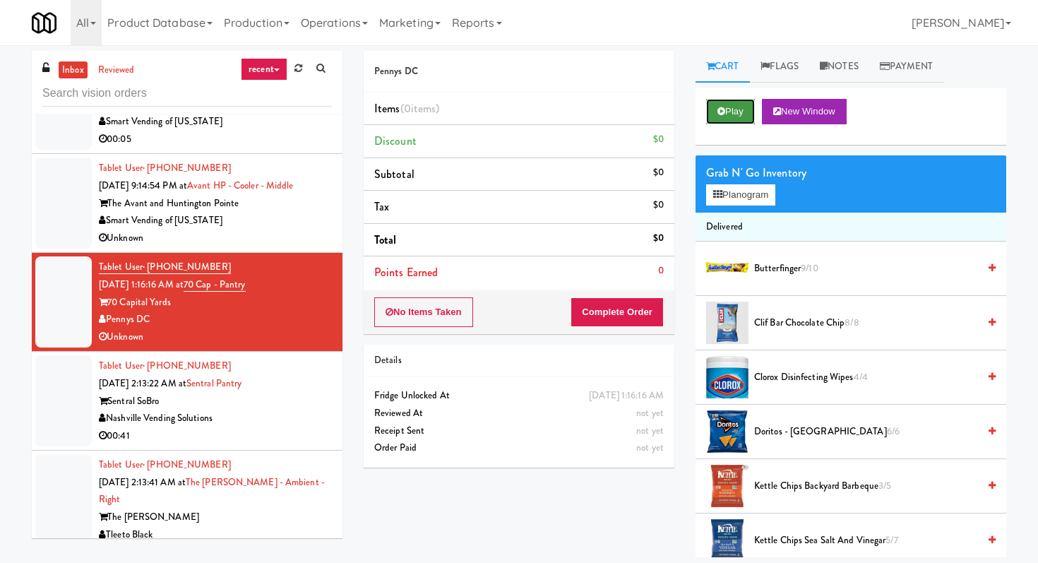
click at [721, 108] on icon at bounding box center [721, 111] width 8 height 9
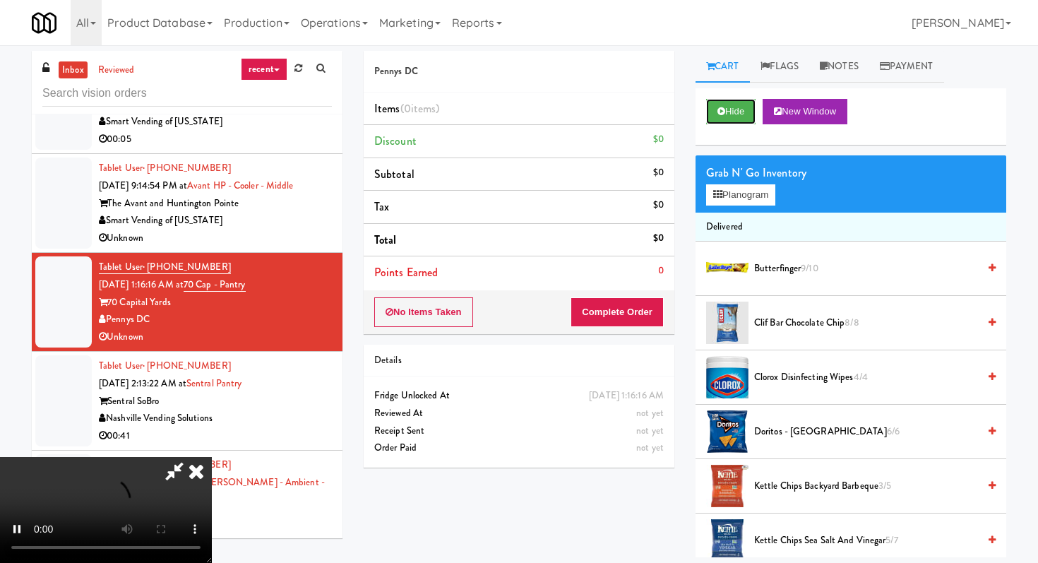
scroll to position [0, 0]
click at [733, 97] on div "Hide New Window" at bounding box center [850, 116] width 311 height 56
click at [733, 123] on button "Hide" at bounding box center [730, 111] width 49 height 25
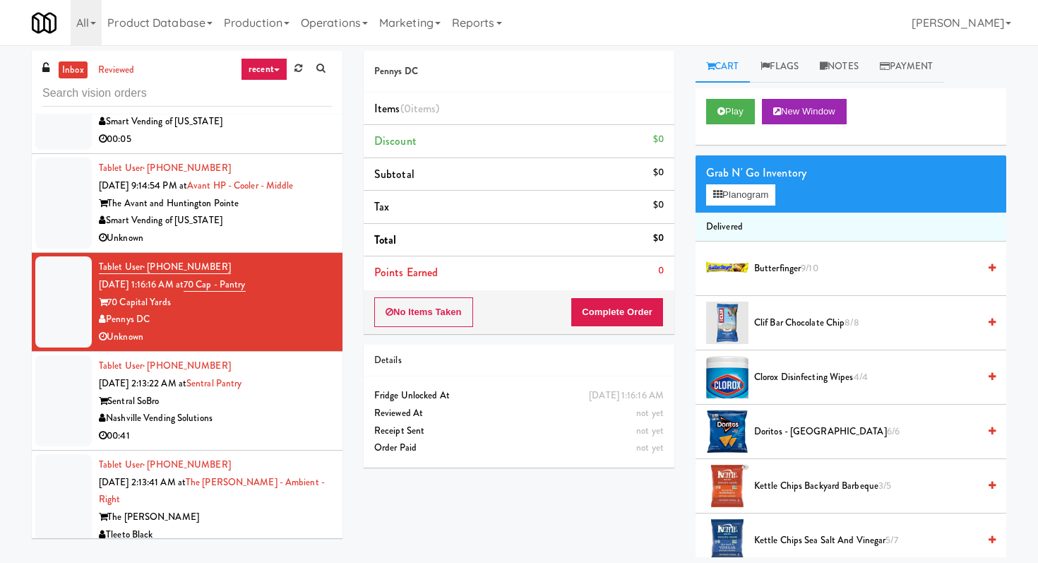
click at [259, 423] on div "Nashville Vending Solutions" at bounding box center [215, 418] width 233 height 18
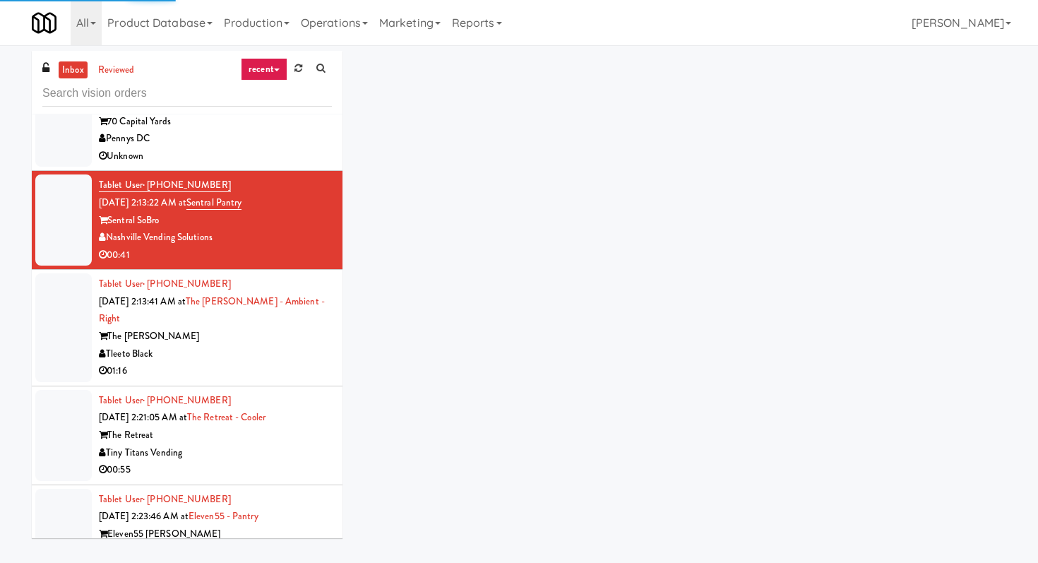
scroll to position [788, 0]
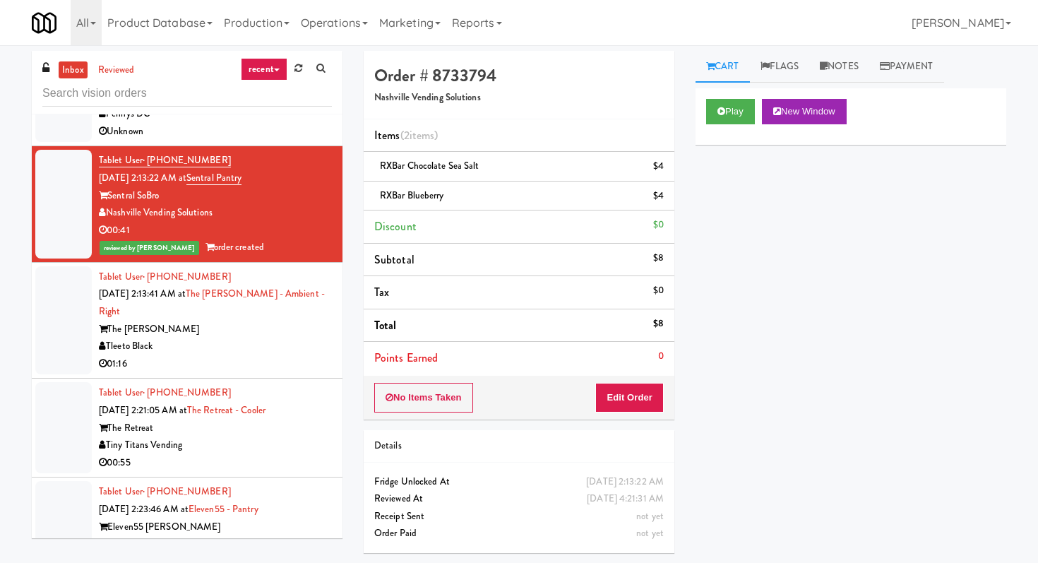
click at [298, 454] on div "00:55" at bounding box center [215, 463] width 233 height 18
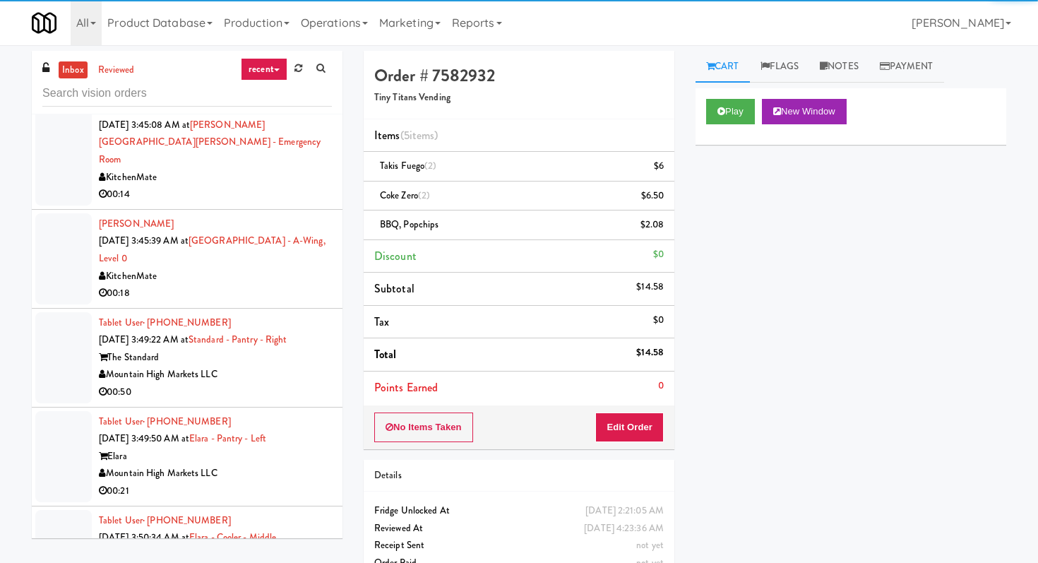
scroll to position [2076, 0]
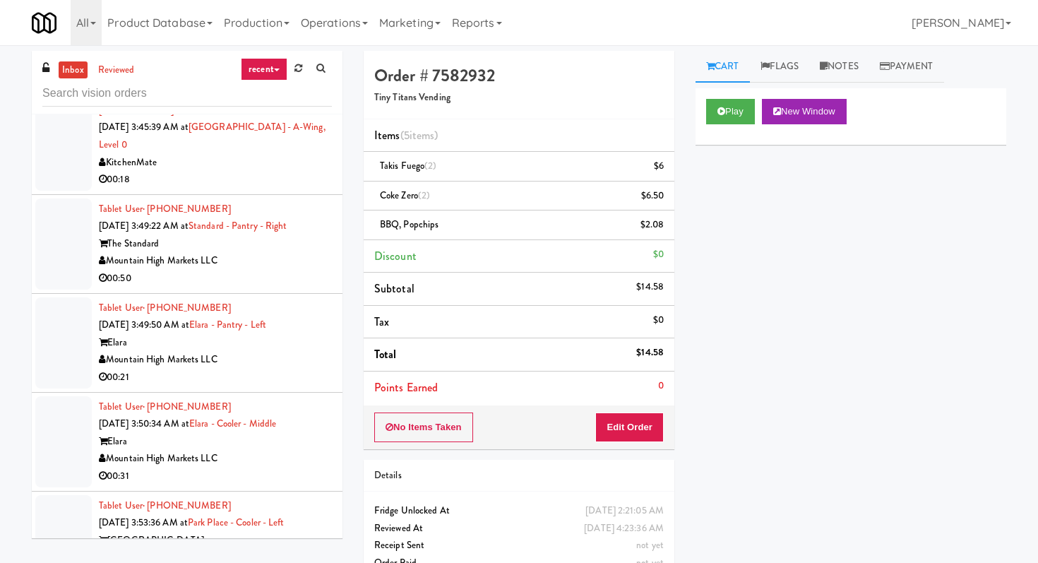
click at [308, 392] on li "Tablet User · (928) 301-6696 [DATE] 3:50:34 AM at [GEOGRAPHIC_DATA] - [GEOGRAPH…" at bounding box center [187, 441] width 311 height 99
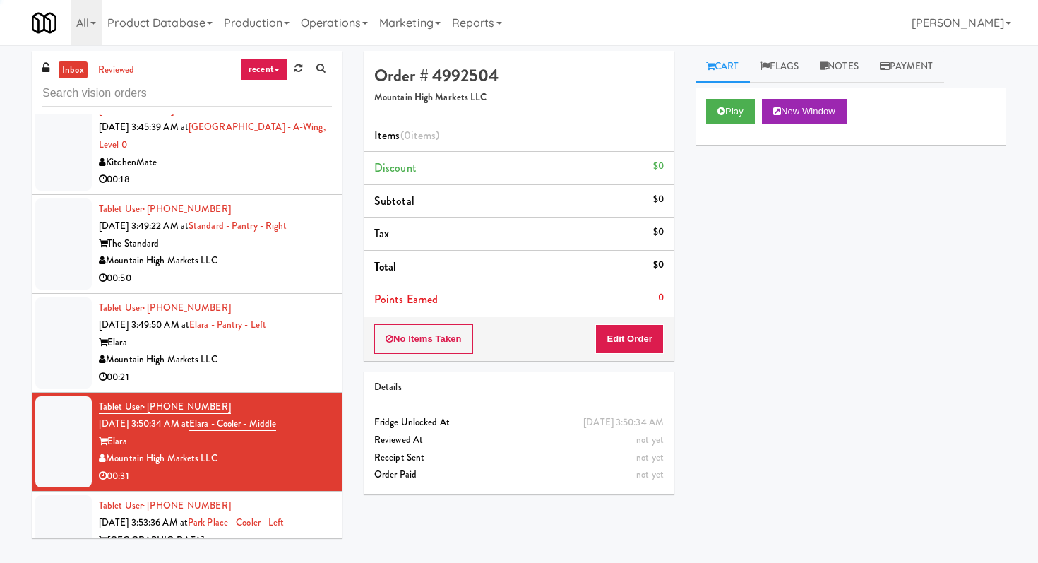
click at [311, 351] on div "Mountain High Markets LLC" at bounding box center [215, 360] width 233 height 18
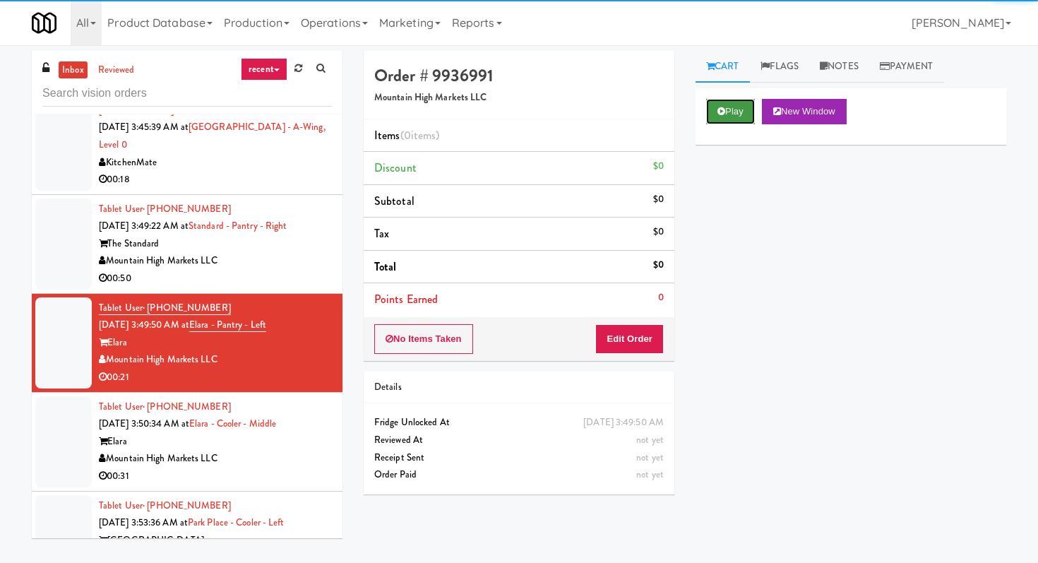
click at [716, 109] on button "Play" at bounding box center [730, 111] width 49 height 25
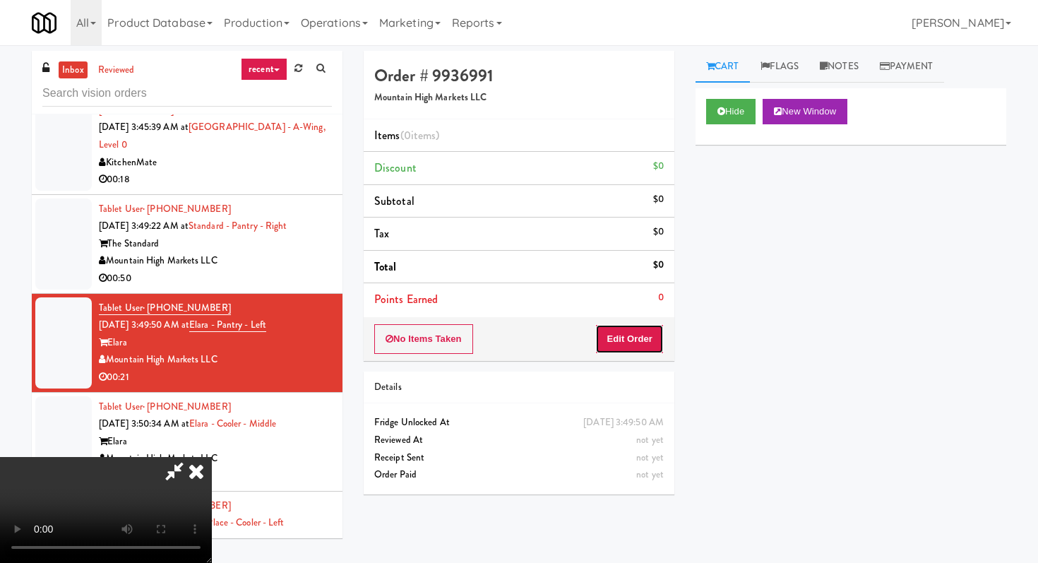
click at [637, 324] on button "Edit Order" at bounding box center [629, 339] width 68 height 30
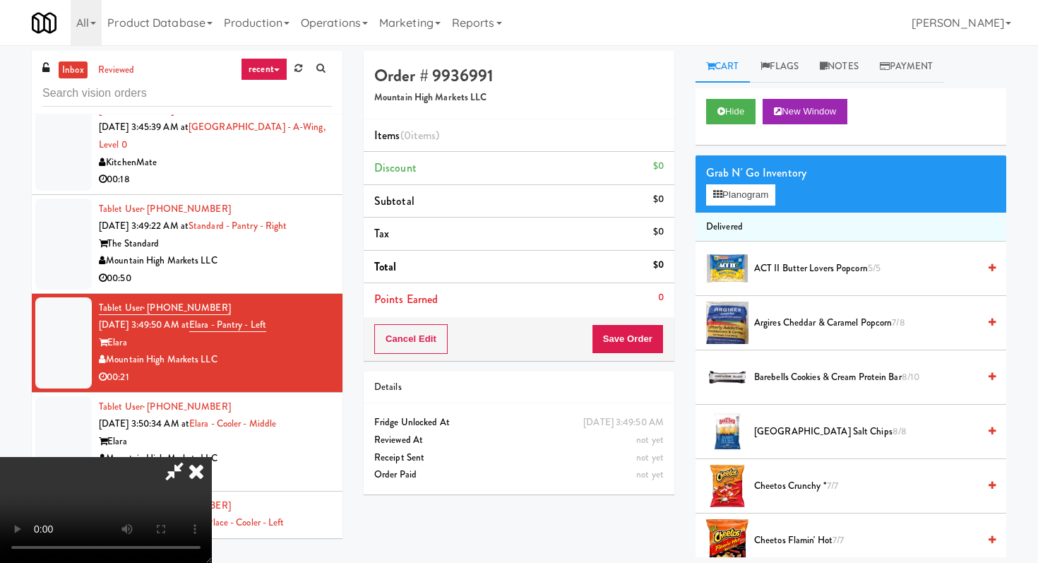
scroll to position [45, 0]
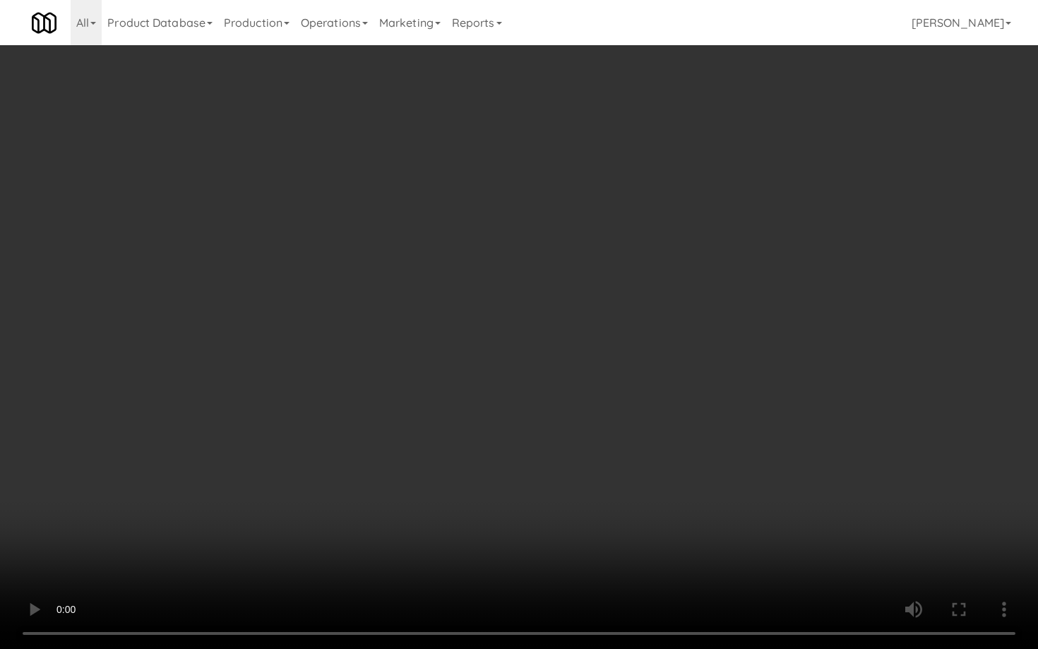
click at [548, 485] on video at bounding box center [519, 324] width 1038 height 649
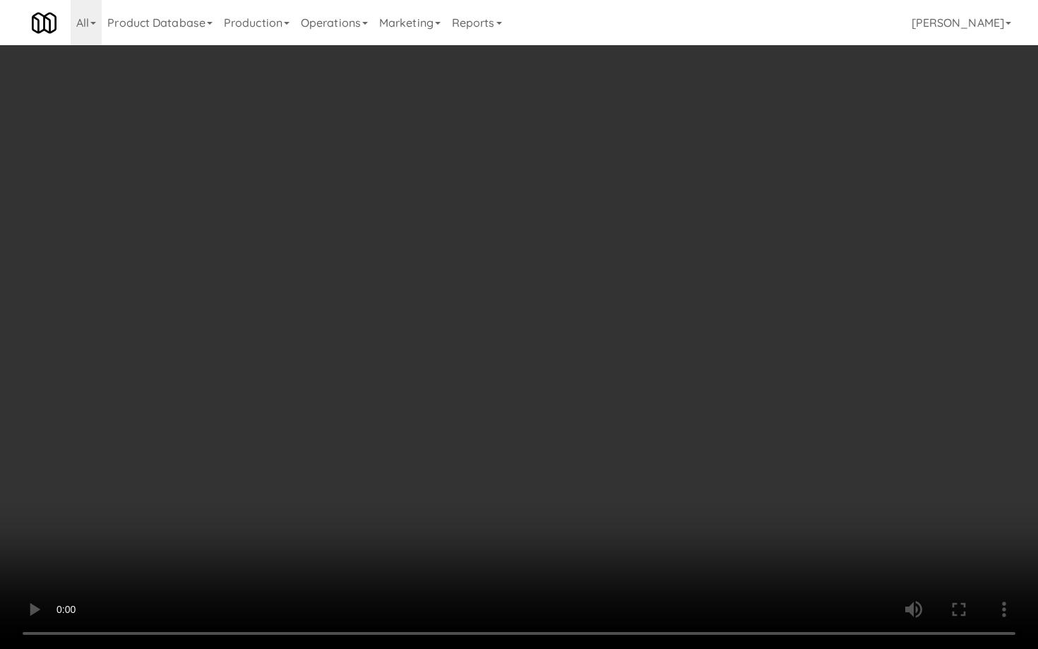
click at [603, 461] on video at bounding box center [519, 324] width 1038 height 649
click at [653, 472] on video at bounding box center [519, 324] width 1038 height 649
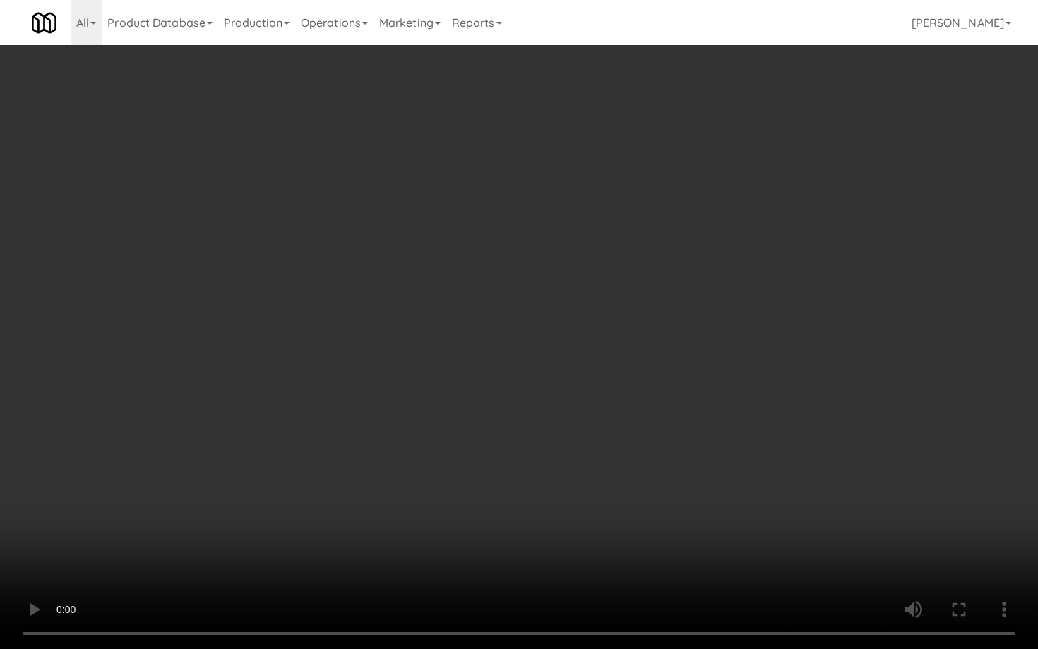
click at [653, 472] on video at bounding box center [519, 324] width 1038 height 649
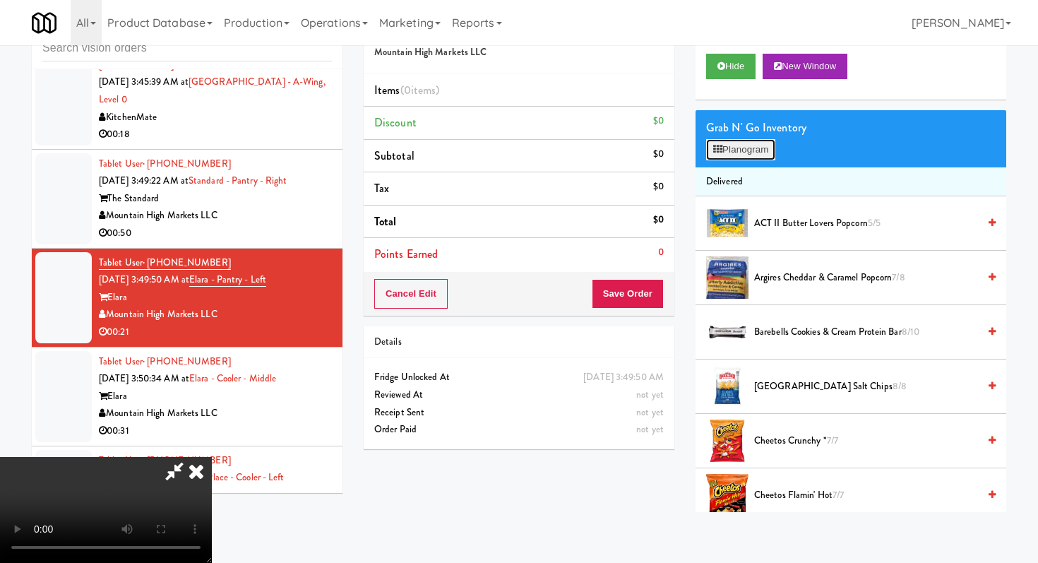
click at [739, 148] on button "Planogram" at bounding box center [740, 149] width 69 height 21
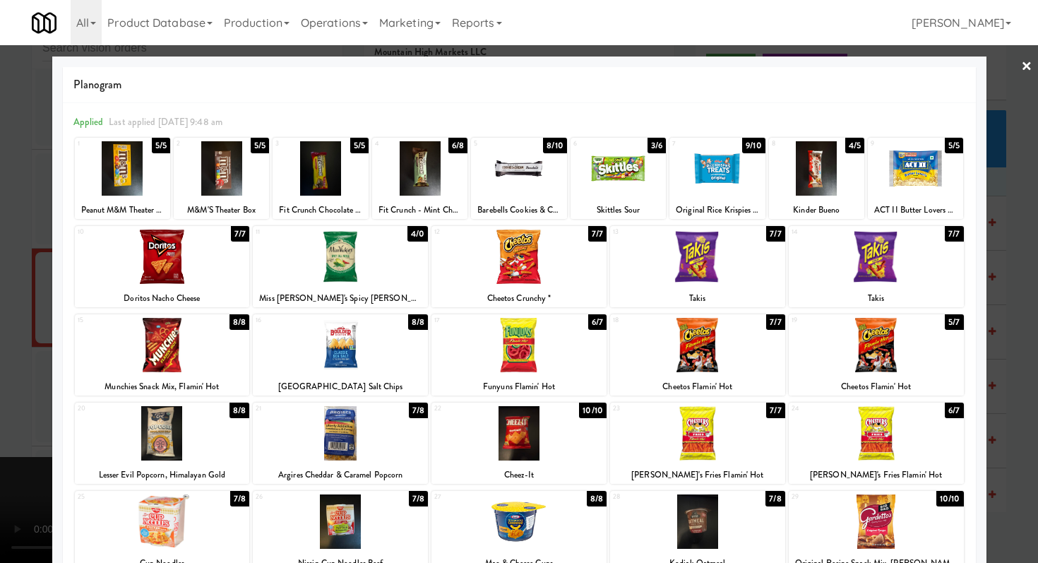
click at [345, 343] on div at bounding box center [340, 345] width 175 height 54
click at [235, 350] on div at bounding box center [162, 345] width 175 height 54
click at [697, 170] on div at bounding box center [716, 168] width 95 height 54
click at [0, 391] on div at bounding box center [519, 281] width 1038 height 563
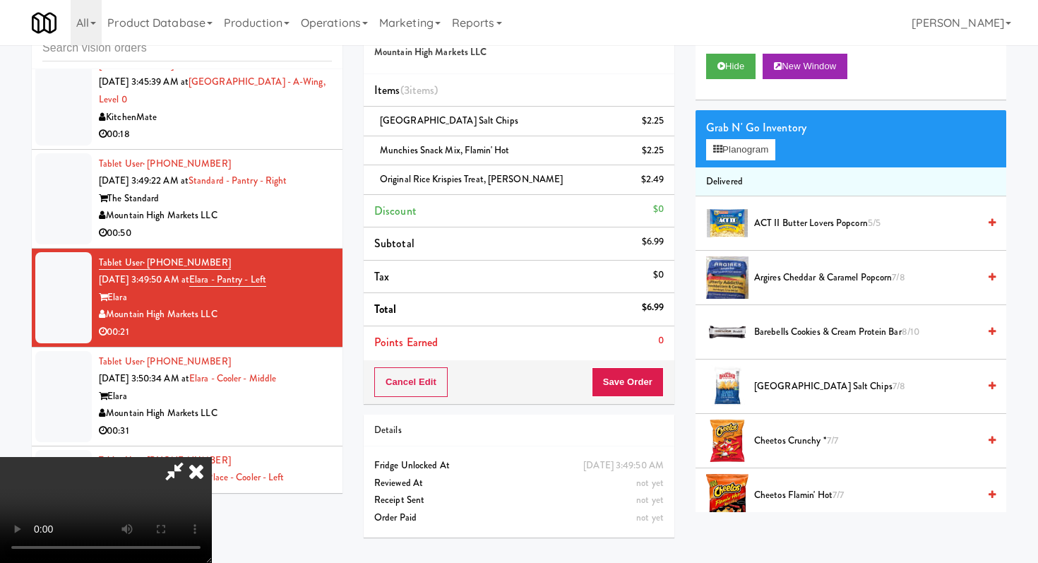
click at [212, 496] on video at bounding box center [106, 510] width 212 height 106
click at [212, 562] on video at bounding box center [106, 510] width 212 height 106
click at [212, 457] on video at bounding box center [106, 510] width 212 height 106
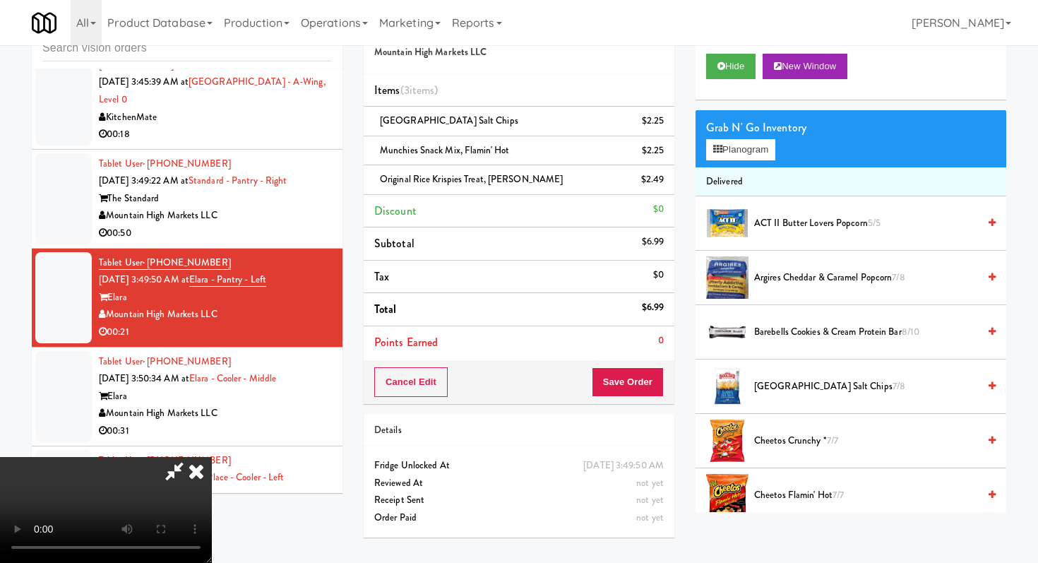
click at [212, 457] on video at bounding box center [106, 510] width 212 height 106
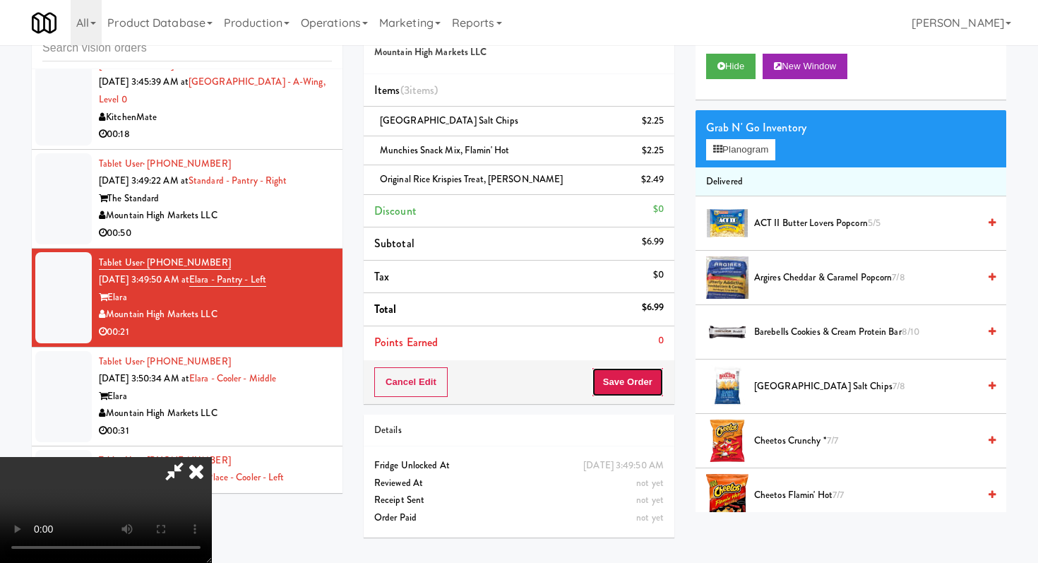
click at [632, 371] on button "Save Order" at bounding box center [628, 382] width 72 height 30
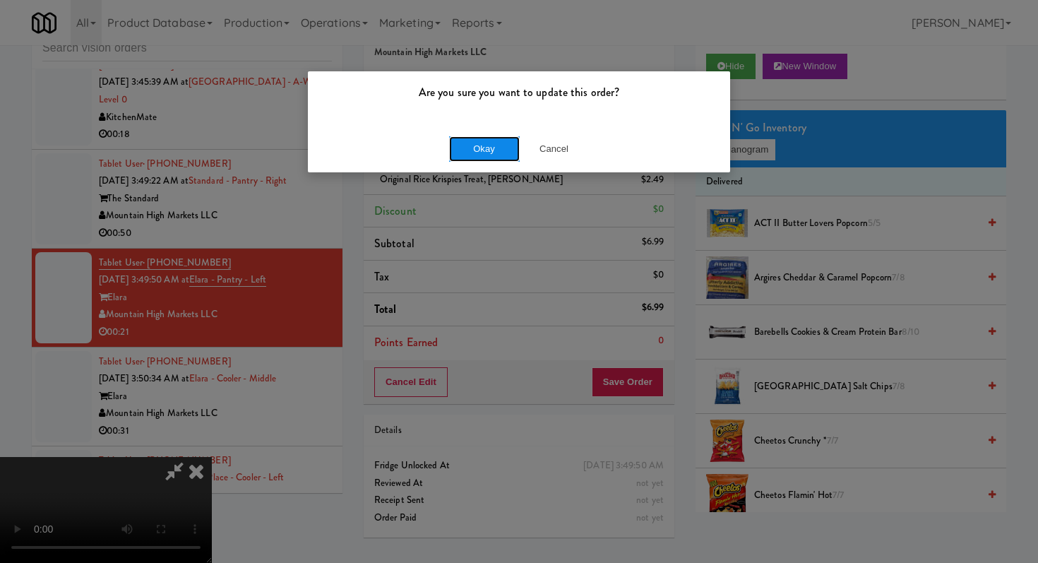
click at [495, 155] on button "Okay" at bounding box center [484, 148] width 71 height 25
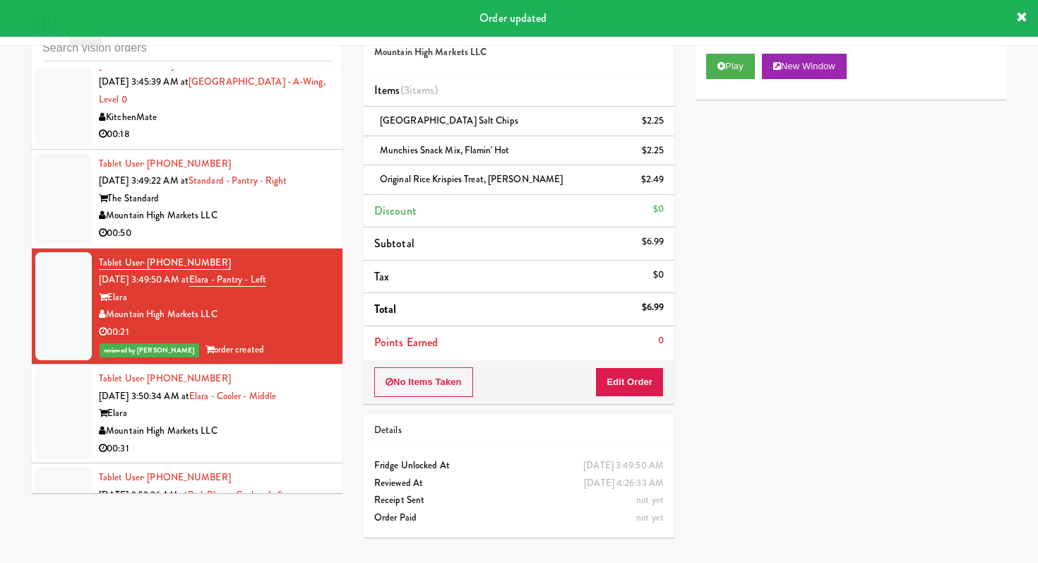
click at [266, 440] on div "00:31" at bounding box center [215, 449] width 233 height 18
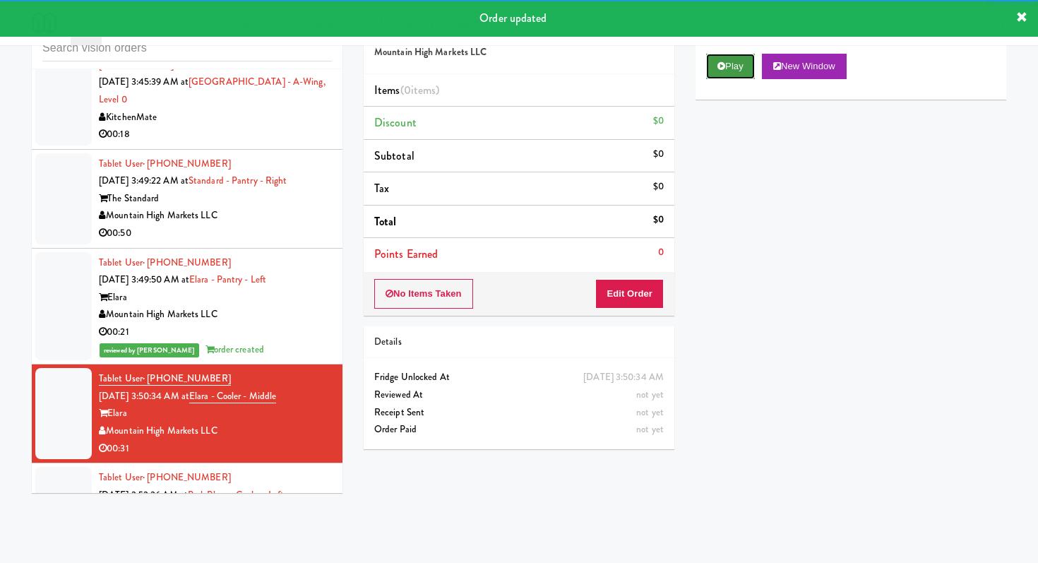
click at [736, 66] on button "Play" at bounding box center [730, 66] width 49 height 25
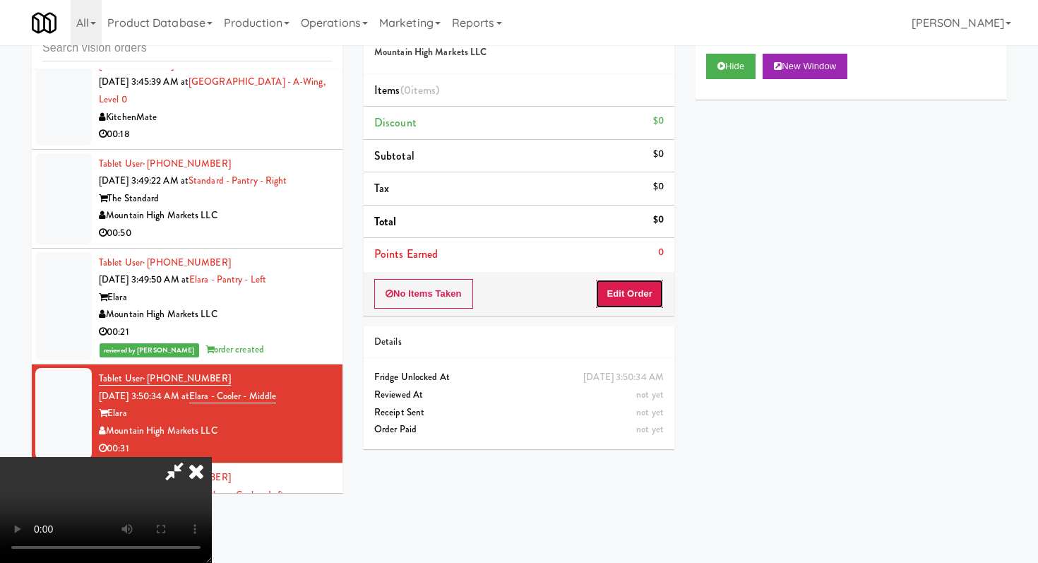
click at [623, 285] on button "Edit Order" at bounding box center [629, 294] width 68 height 30
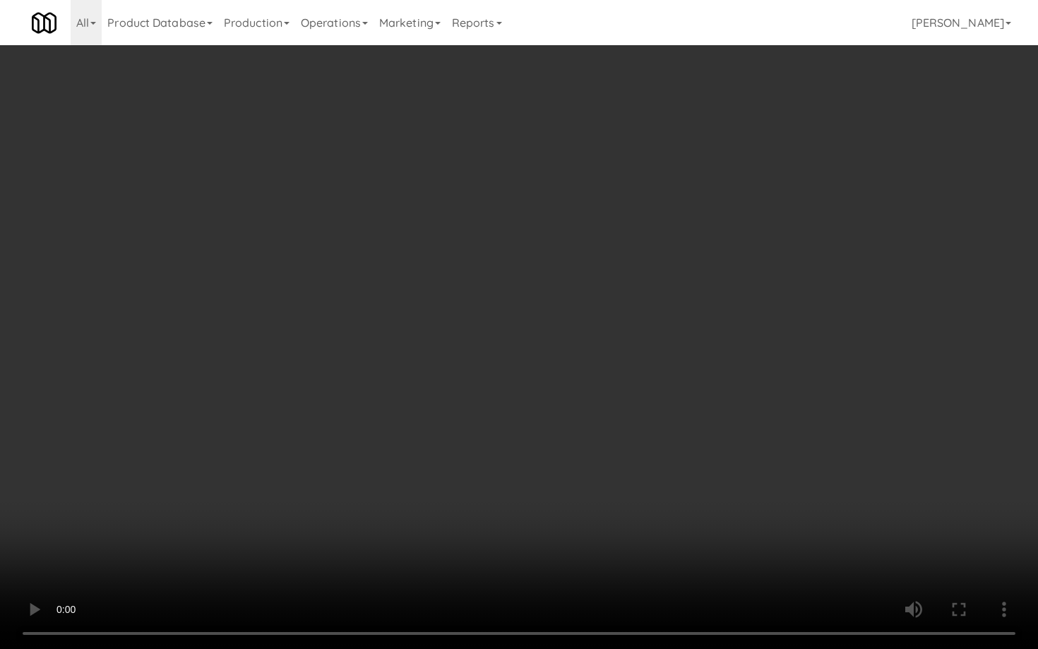
click at [622, 493] on video at bounding box center [519, 324] width 1038 height 649
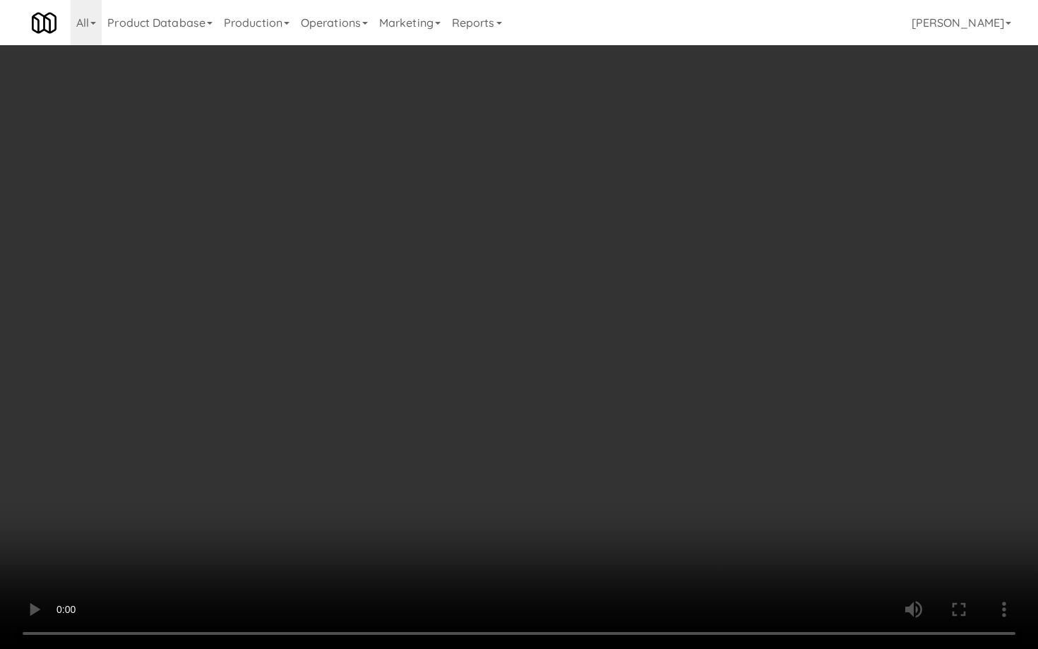
click at [622, 493] on video at bounding box center [519, 324] width 1038 height 649
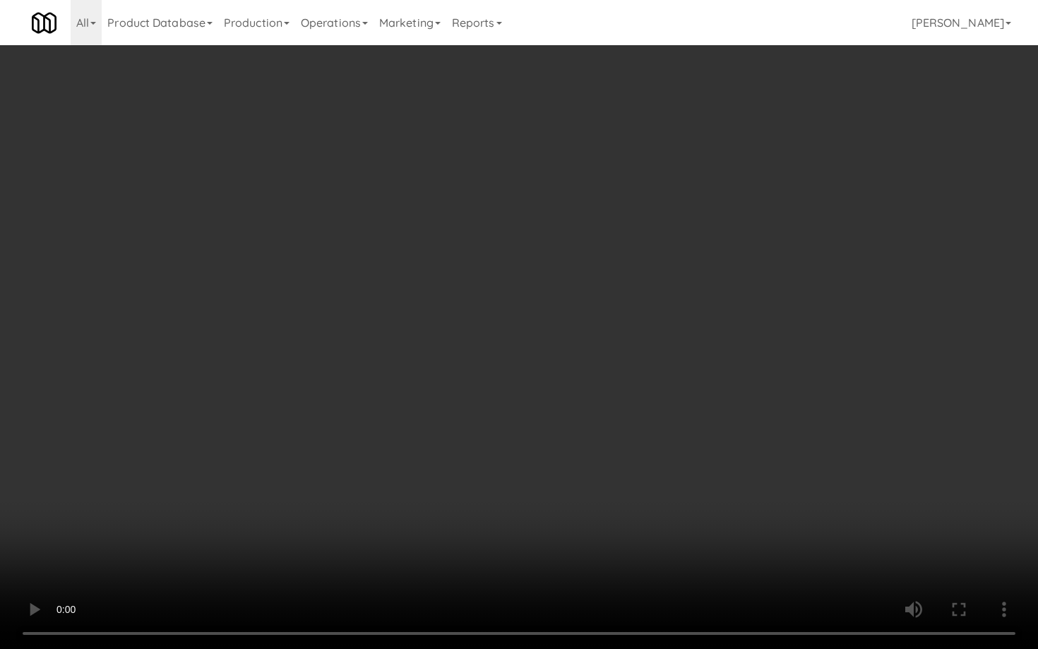
click at [622, 493] on video at bounding box center [519, 324] width 1038 height 649
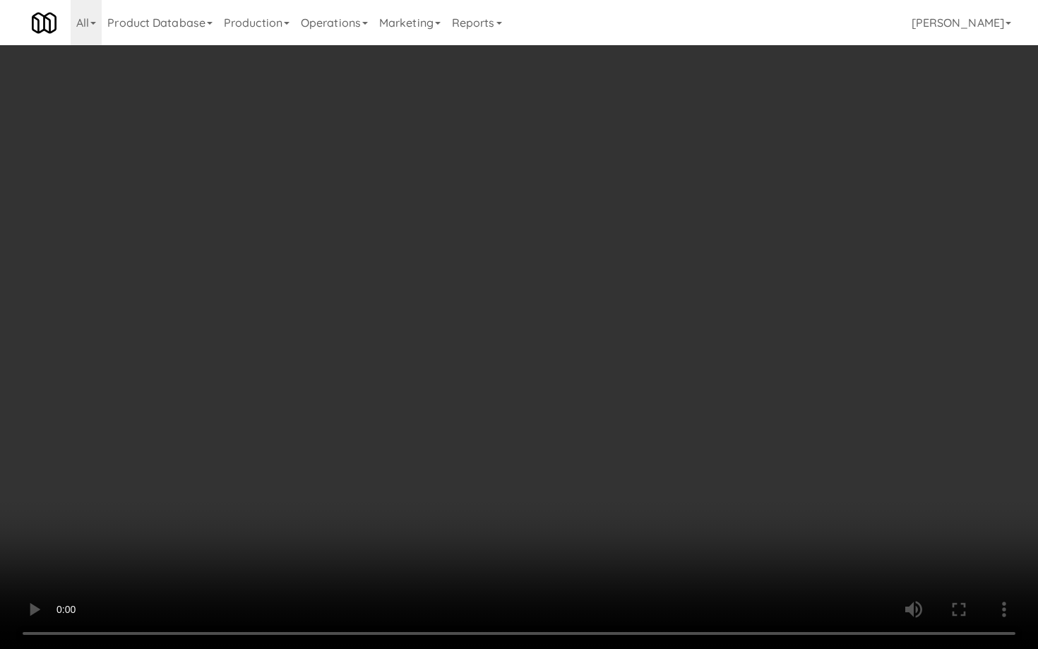
click at [622, 493] on video at bounding box center [519, 324] width 1038 height 649
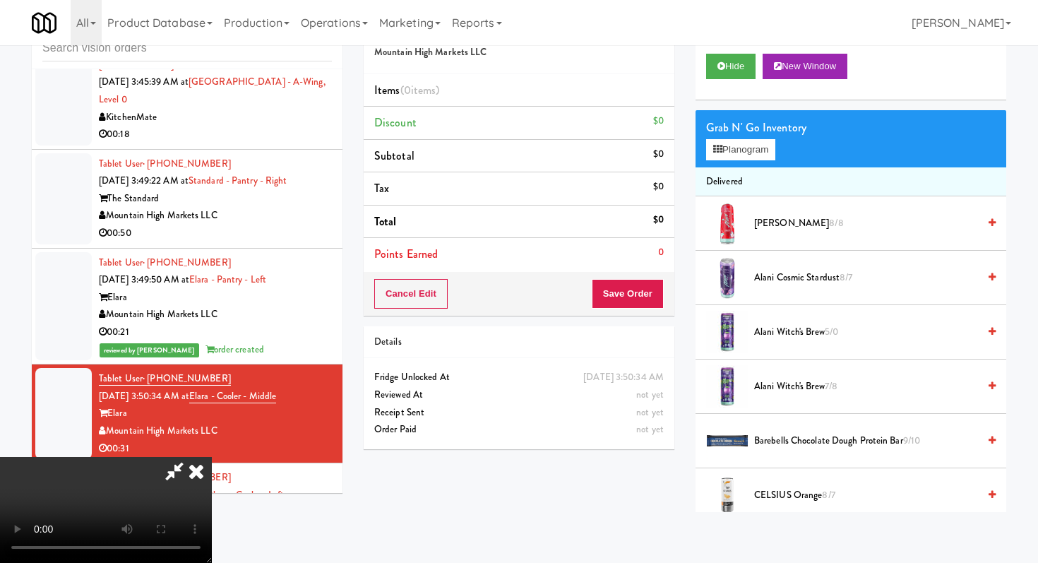
click at [212, 457] on icon at bounding box center [196, 471] width 31 height 28
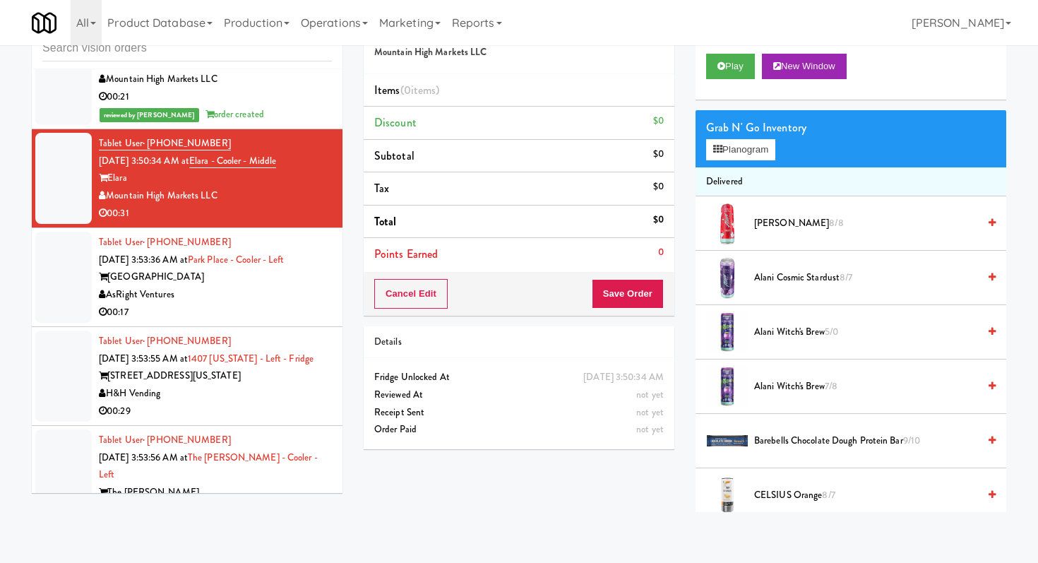
scroll to position [2353, 0]
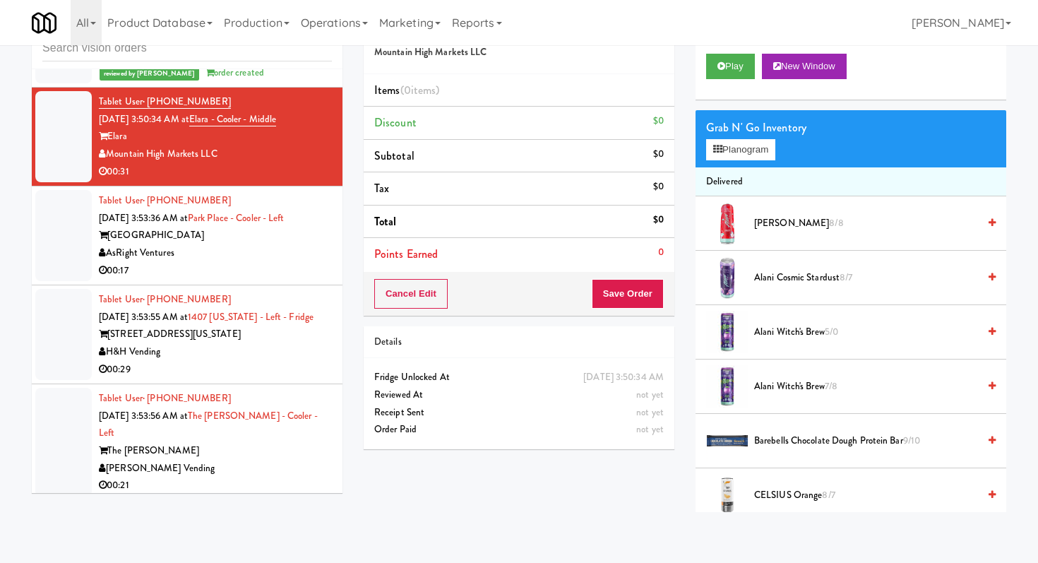
click at [322, 262] on div "00:17" at bounding box center [215, 271] width 233 height 18
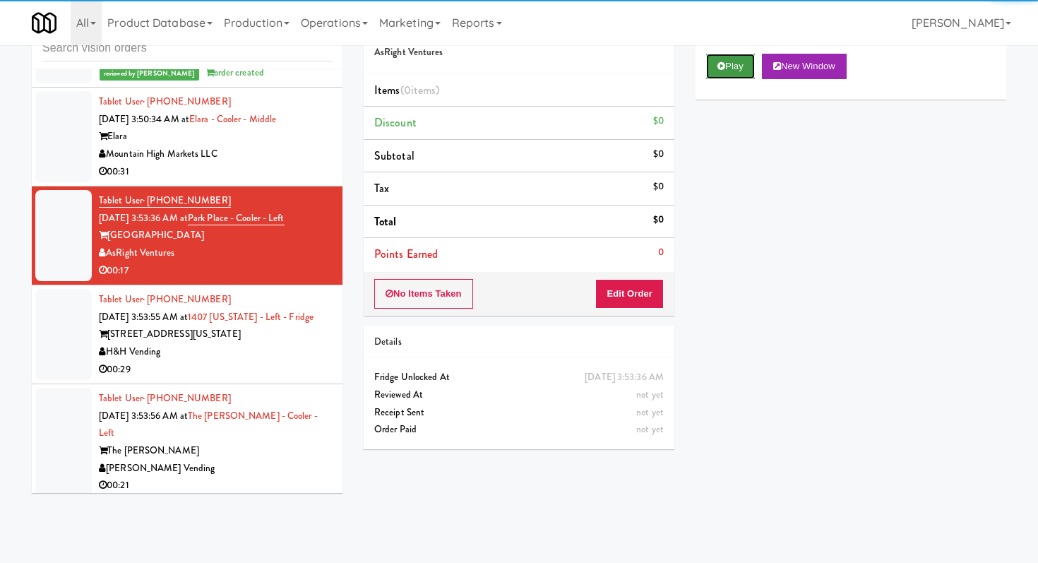
click at [737, 67] on button "Play" at bounding box center [730, 66] width 49 height 25
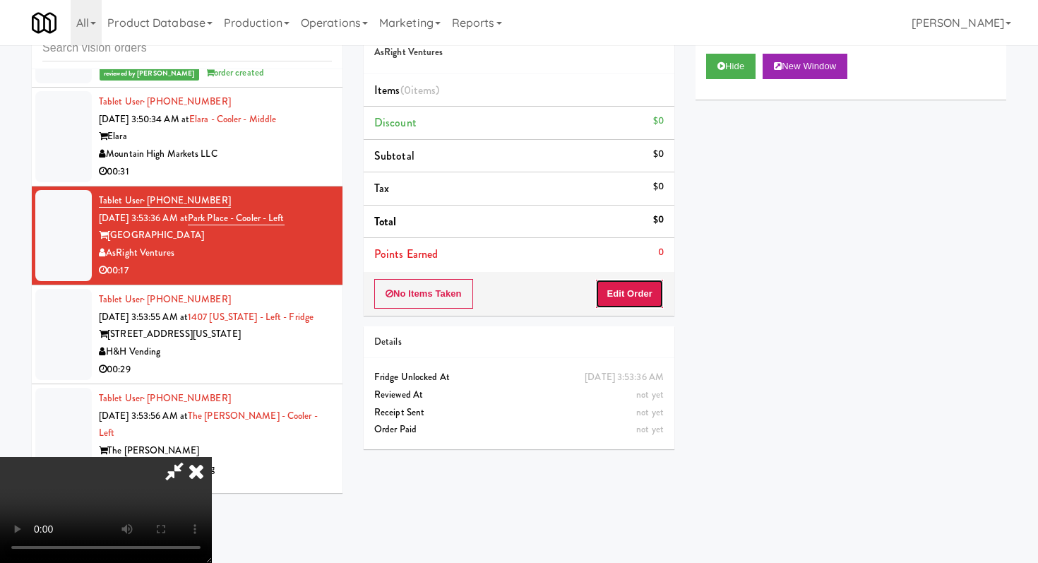
click at [648, 284] on button "Edit Order" at bounding box center [629, 294] width 68 height 30
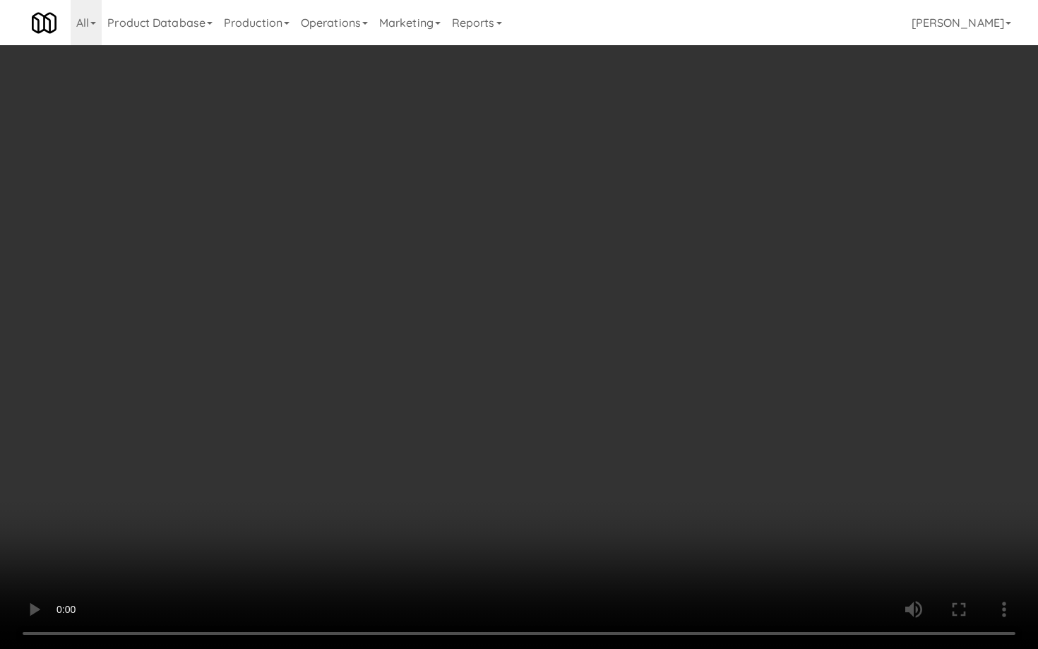
click at [659, 414] on video at bounding box center [519, 324] width 1038 height 649
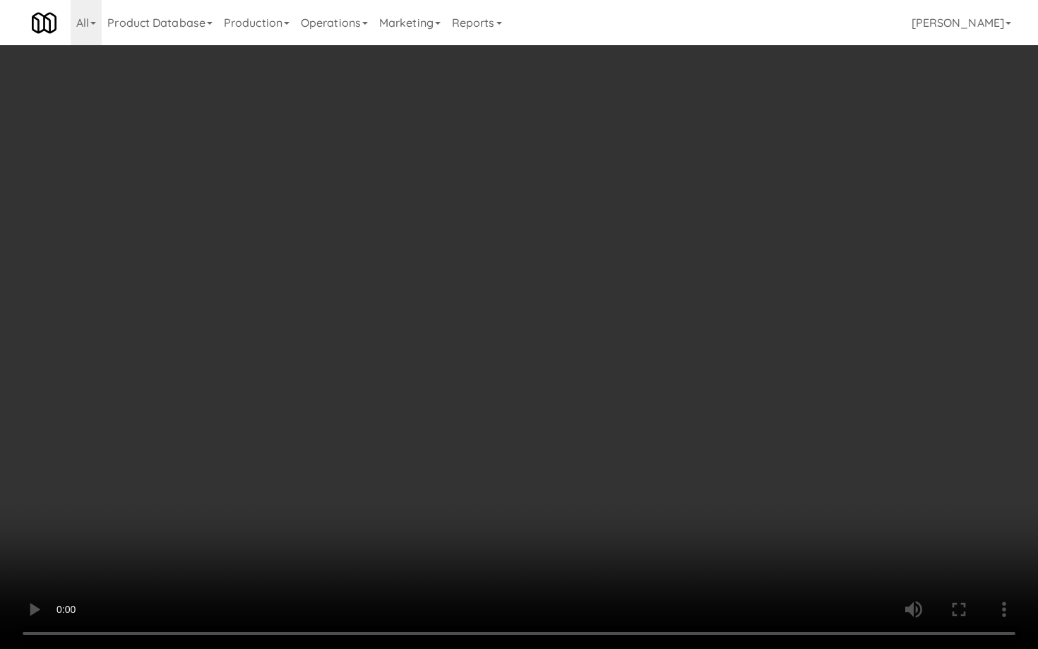
click at [659, 414] on video at bounding box center [519, 324] width 1038 height 649
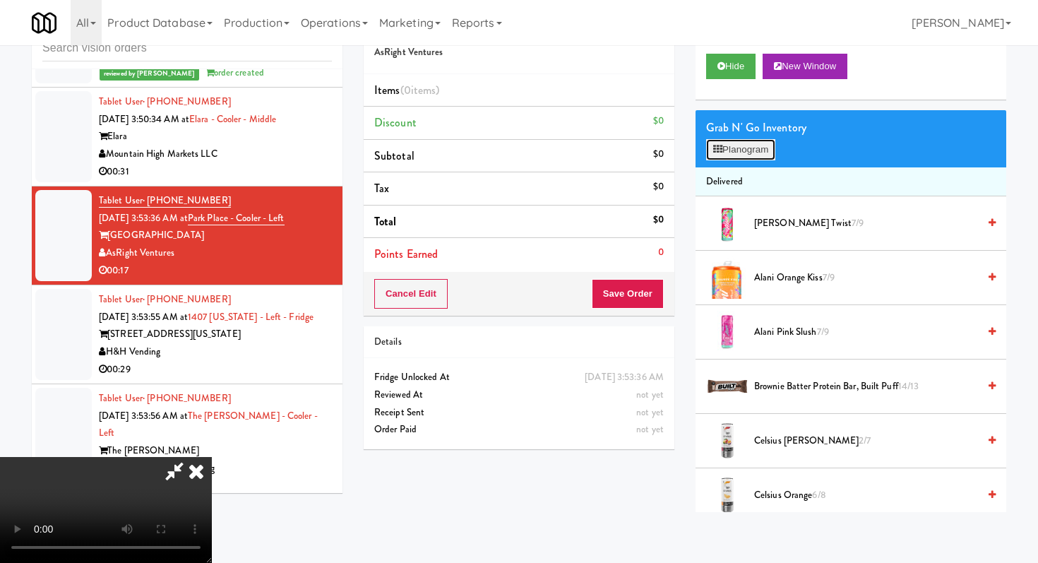
click at [746, 154] on button "Planogram" at bounding box center [740, 149] width 69 height 21
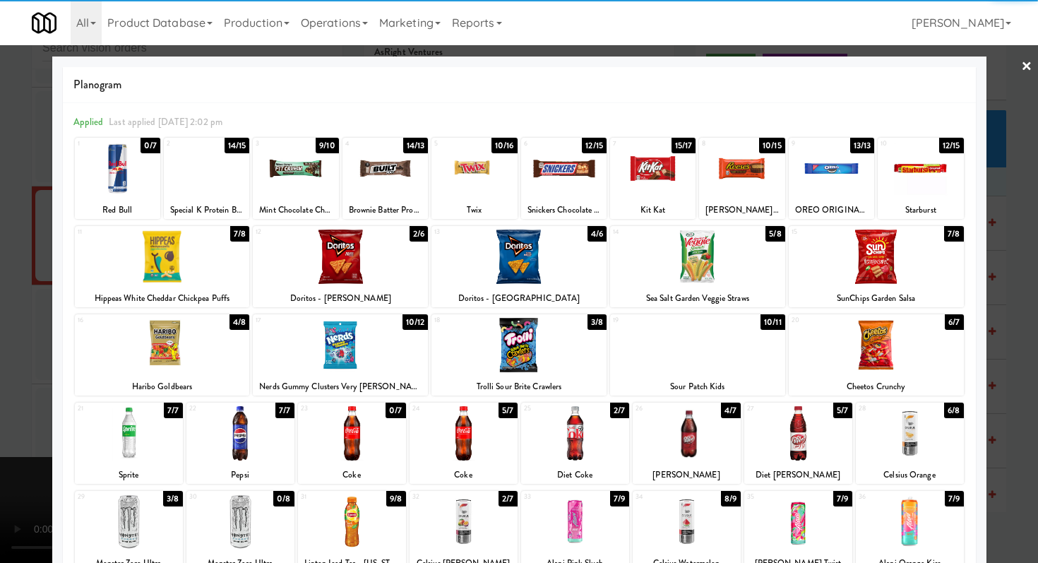
click at [551, 290] on div "Doritos - [GEOGRAPHIC_DATA]" at bounding box center [518, 298] width 171 height 18
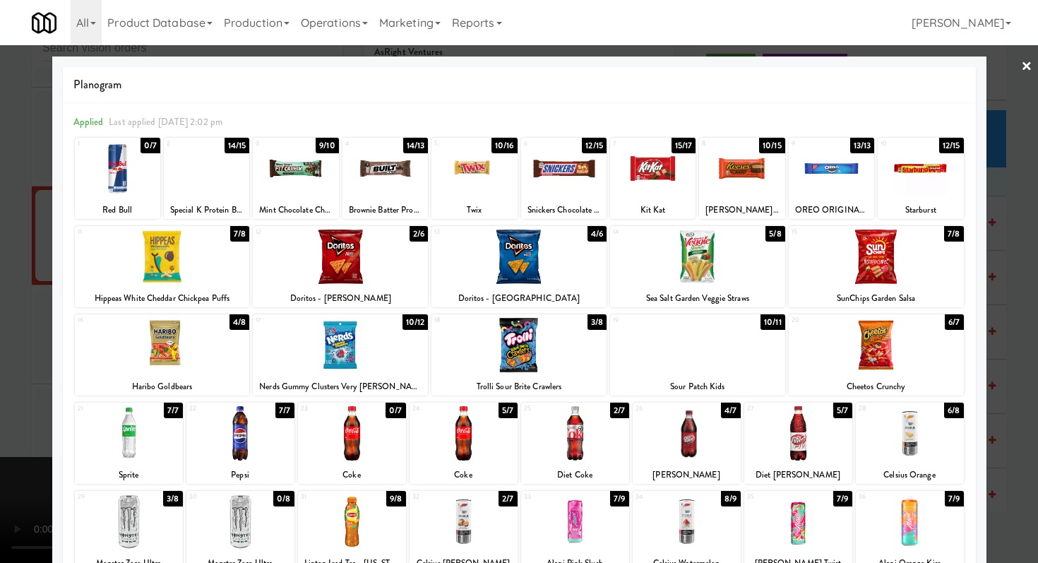
click at [551, 290] on div "Doritos - [GEOGRAPHIC_DATA]" at bounding box center [518, 298] width 171 height 18
click at [514, 265] on div at bounding box center [518, 256] width 175 height 54
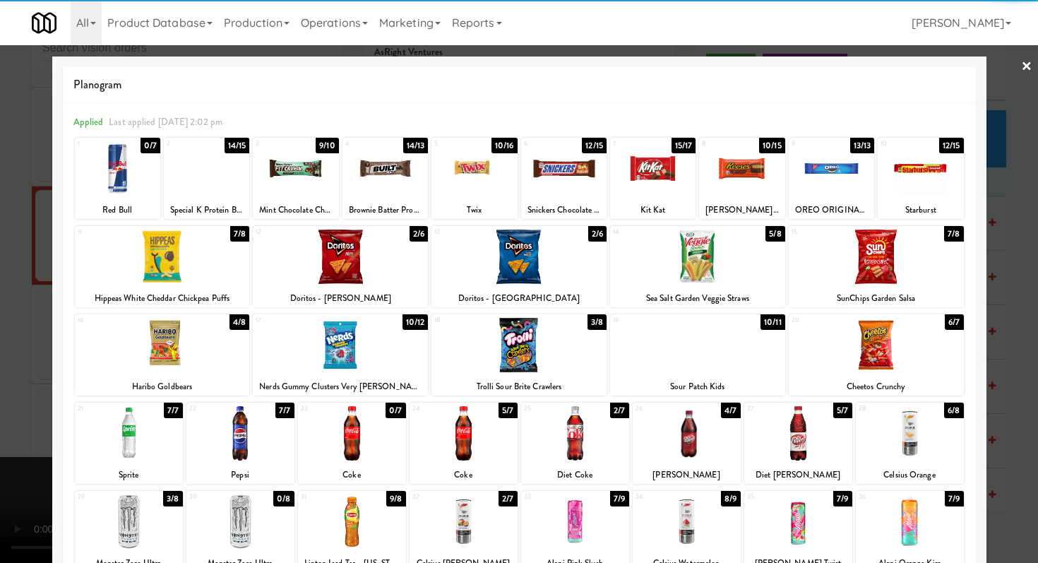
click at [876, 281] on div at bounding box center [875, 256] width 175 height 54
click at [884, 336] on div at bounding box center [875, 345] width 175 height 54
click at [828, 169] on div at bounding box center [830, 168] width 85 height 54
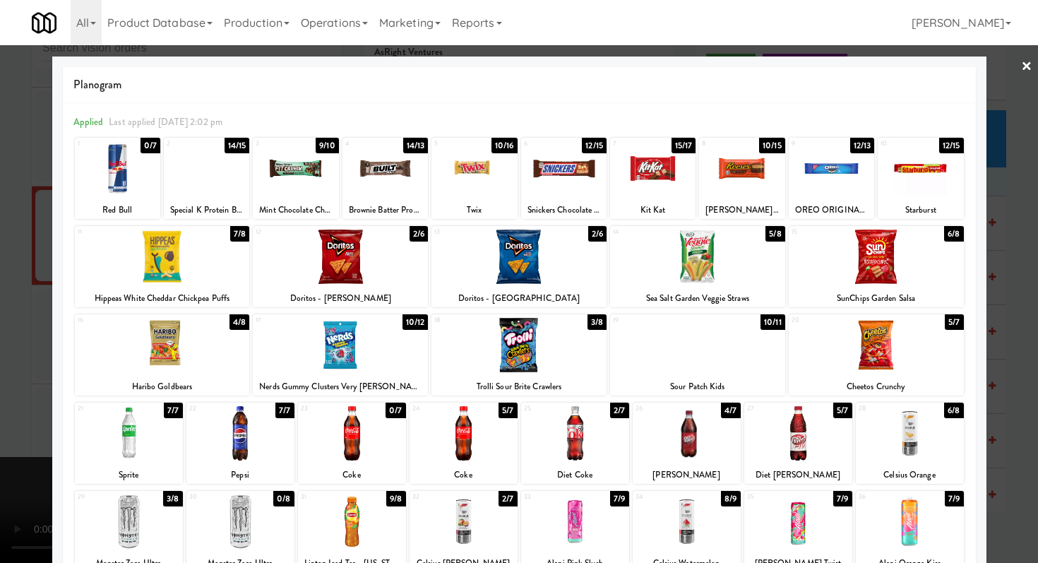
click at [0, 367] on div at bounding box center [519, 281] width 1038 height 563
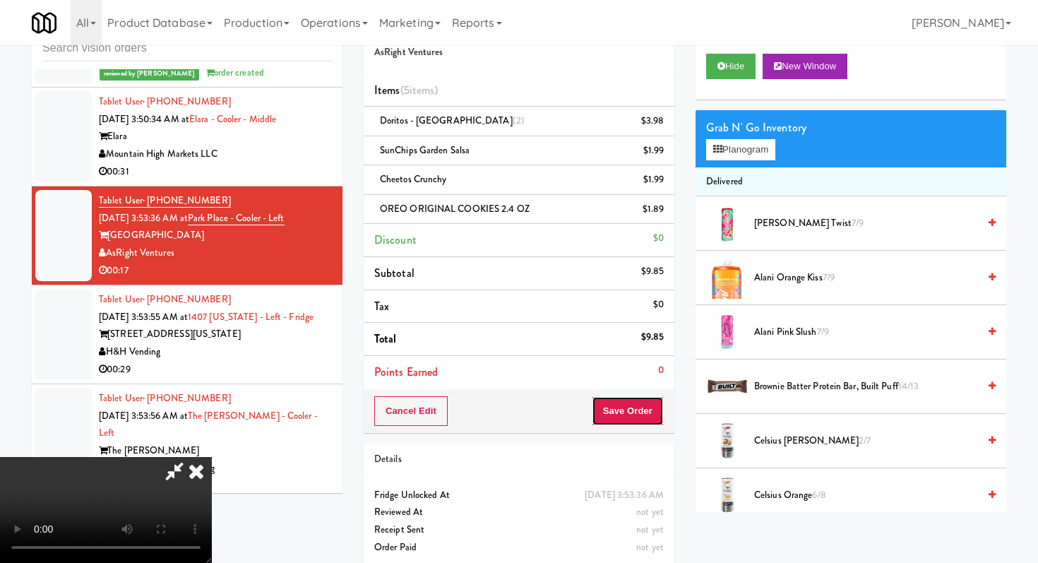
click at [633, 413] on button "Save Order" at bounding box center [628, 411] width 72 height 30
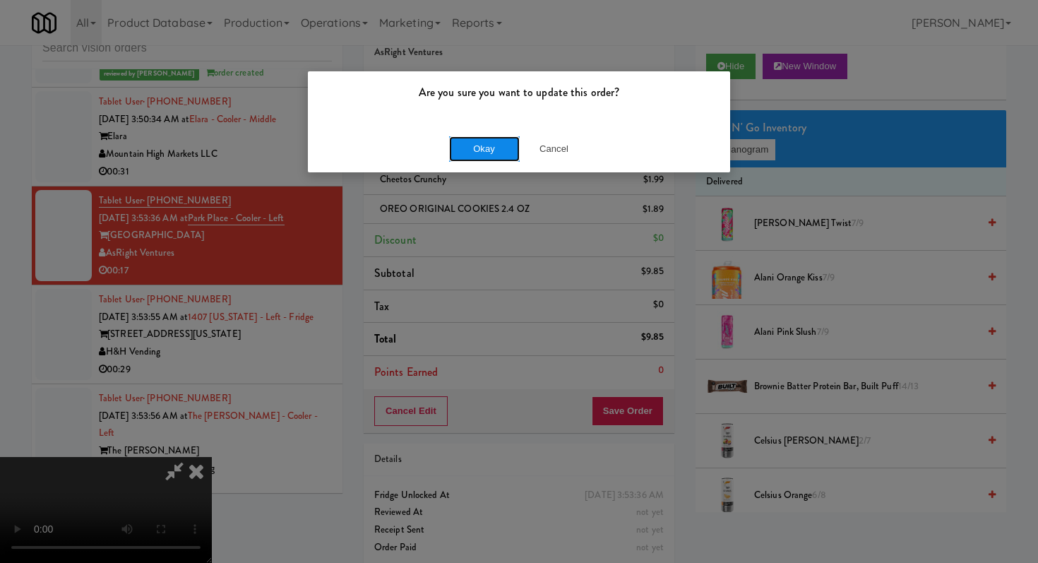
click at [493, 151] on button "Okay" at bounding box center [484, 148] width 71 height 25
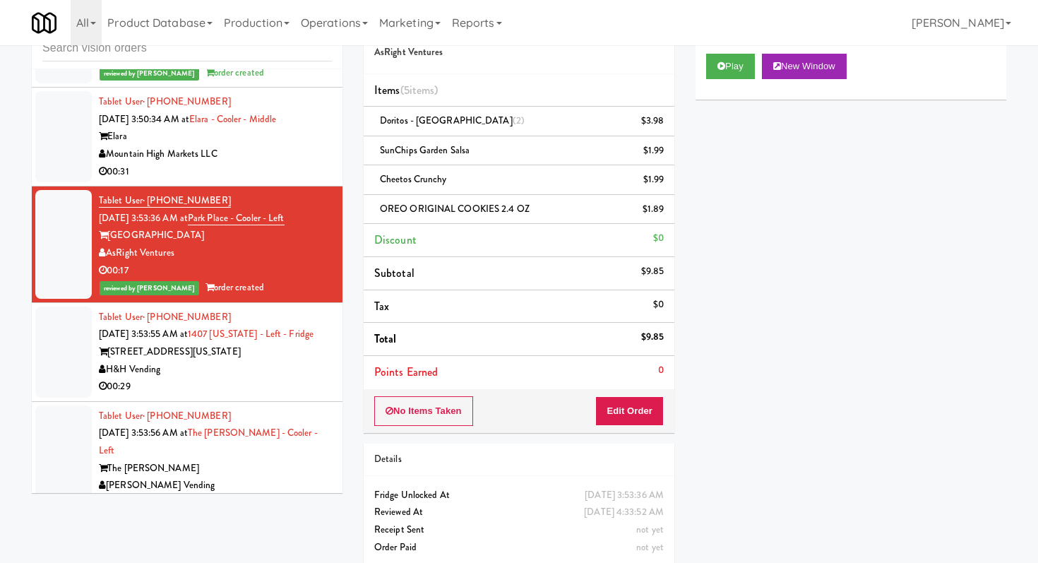
click at [293, 378] on div "00:29" at bounding box center [215, 387] width 233 height 18
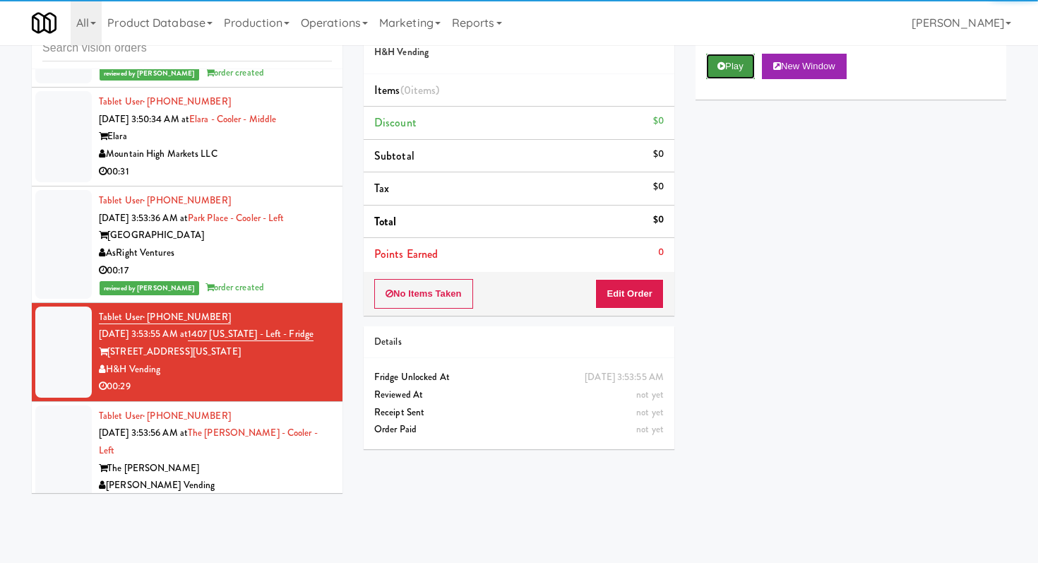
click at [721, 78] on button "Play" at bounding box center [730, 66] width 49 height 25
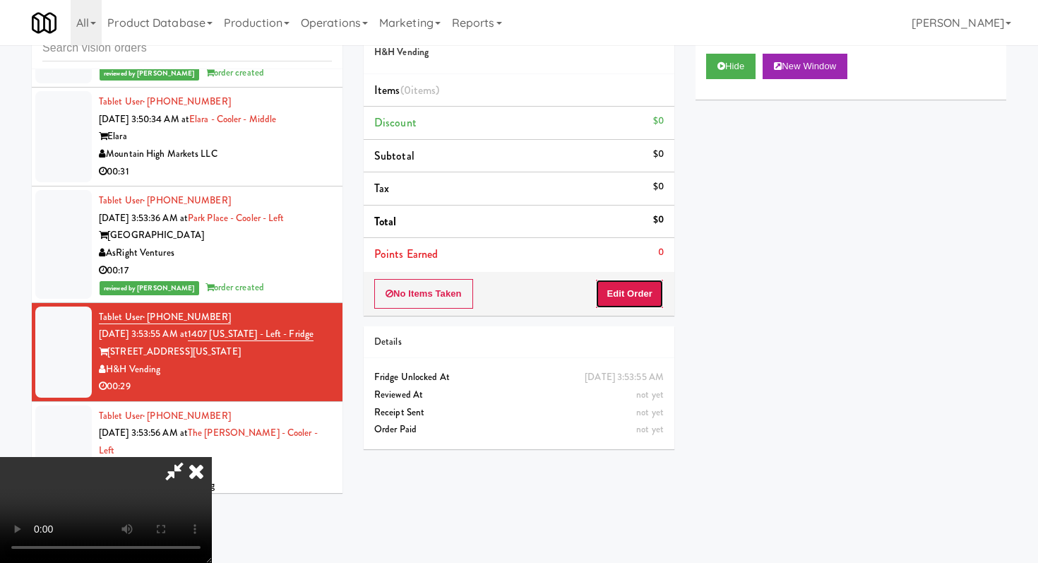
click at [632, 296] on button "Edit Order" at bounding box center [629, 294] width 68 height 30
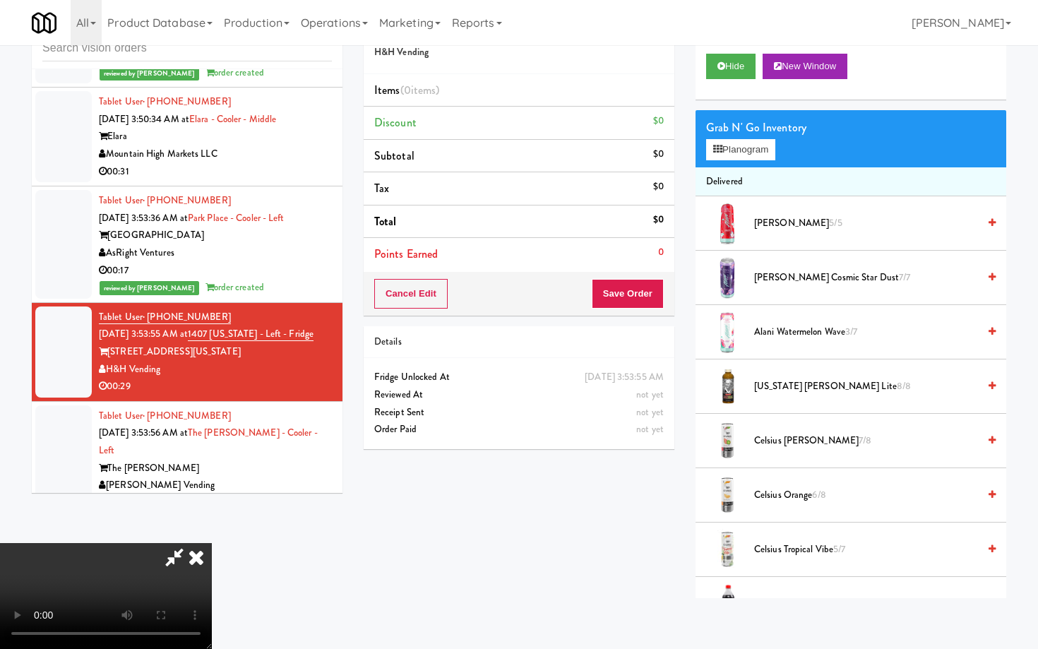
click at [212, 543] on video at bounding box center [106, 596] width 212 height 106
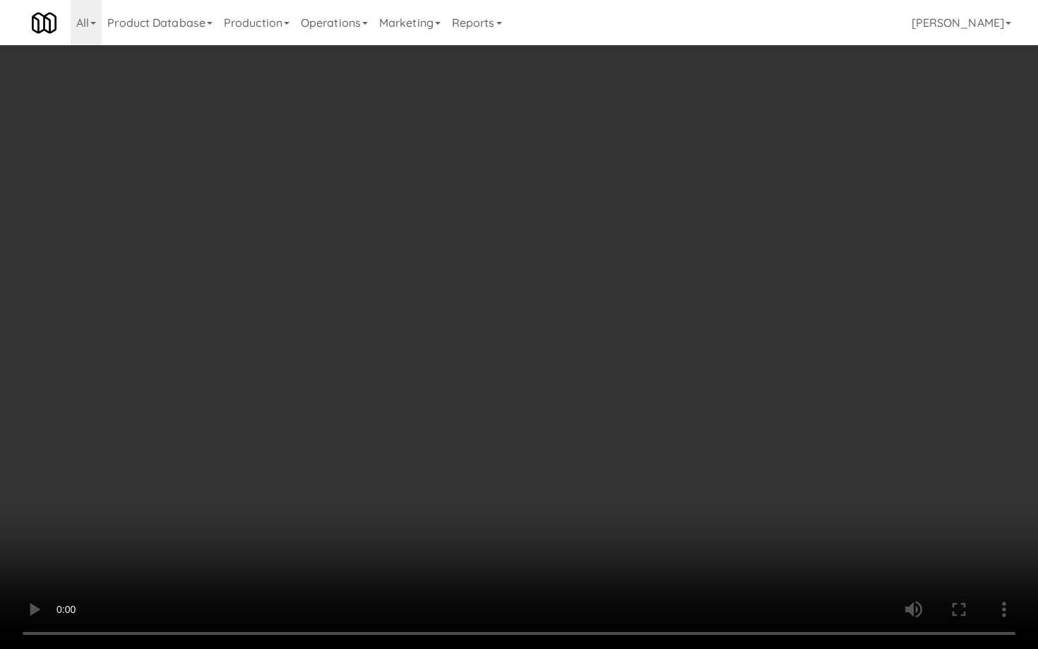
click at [508, 462] on video at bounding box center [519, 324] width 1038 height 649
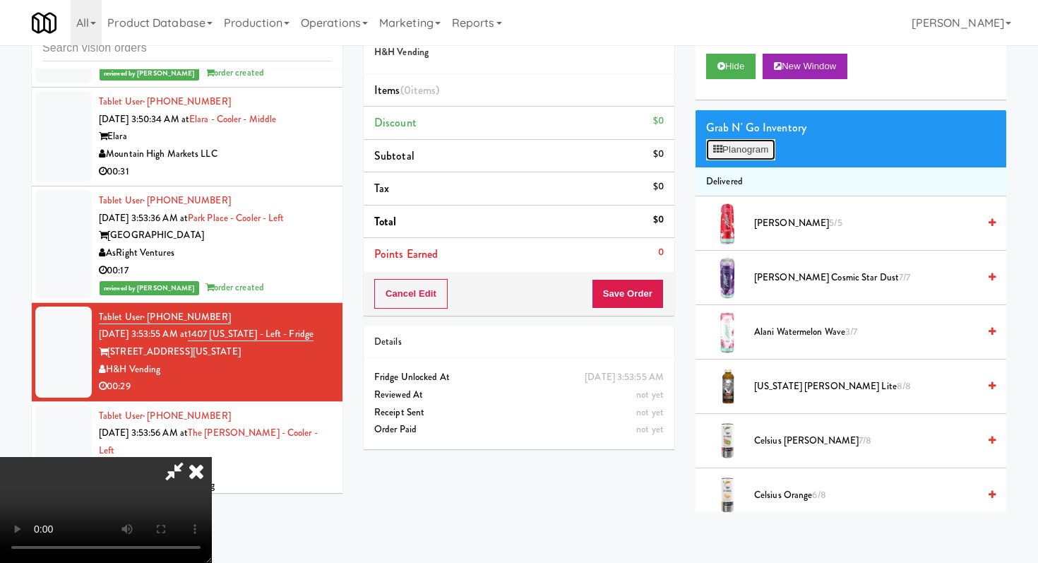
click at [744, 151] on button "Planogram" at bounding box center [740, 149] width 69 height 21
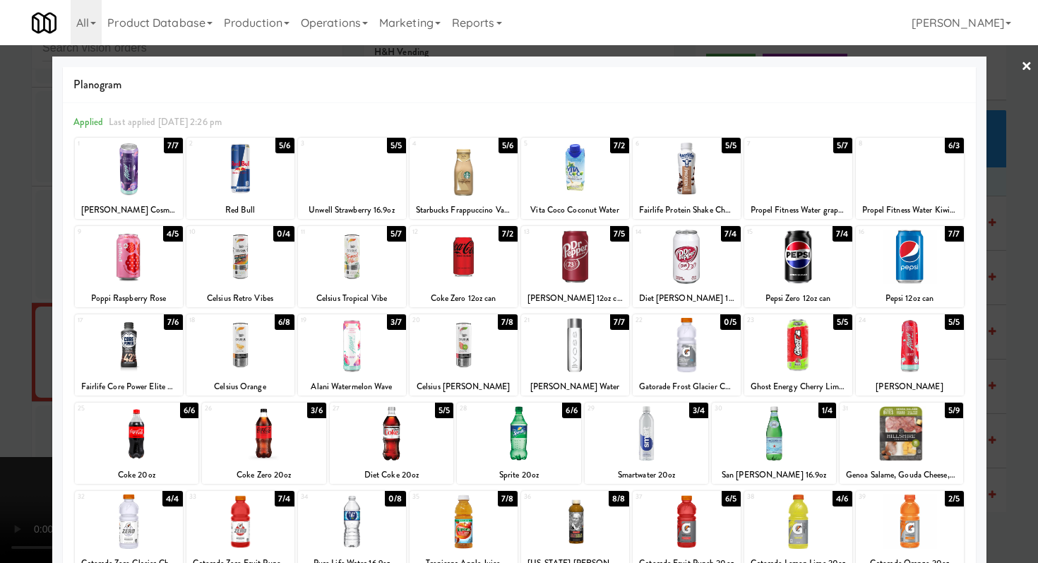
click at [281, 435] on div at bounding box center [264, 433] width 124 height 54
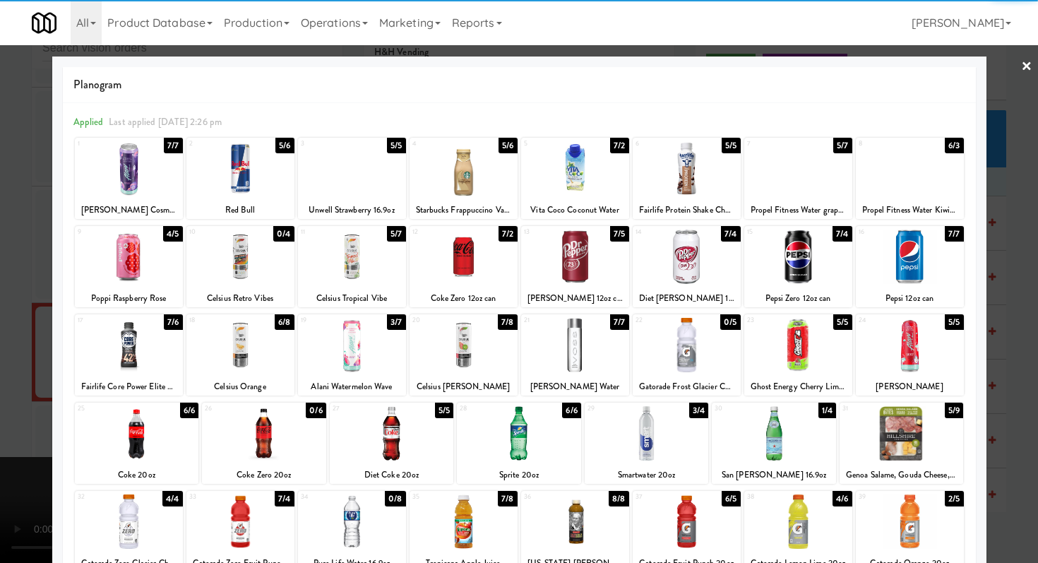
click at [0, 375] on div at bounding box center [519, 281] width 1038 height 563
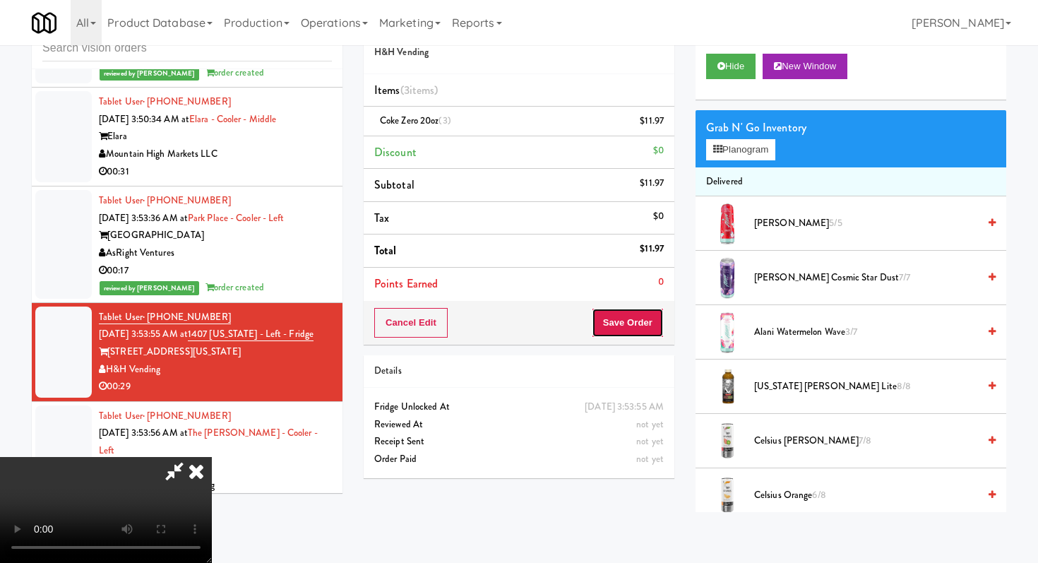
click at [631, 328] on button "Save Order" at bounding box center [628, 323] width 72 height 30
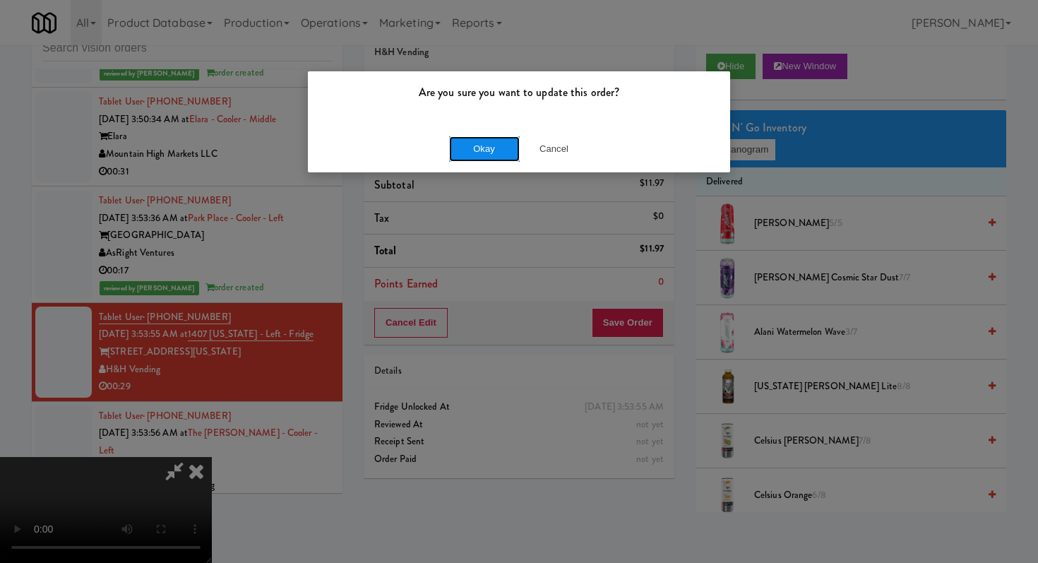
click at [484, 152] on button "Okay" at bounding box center [484, 148] width 71 height 25
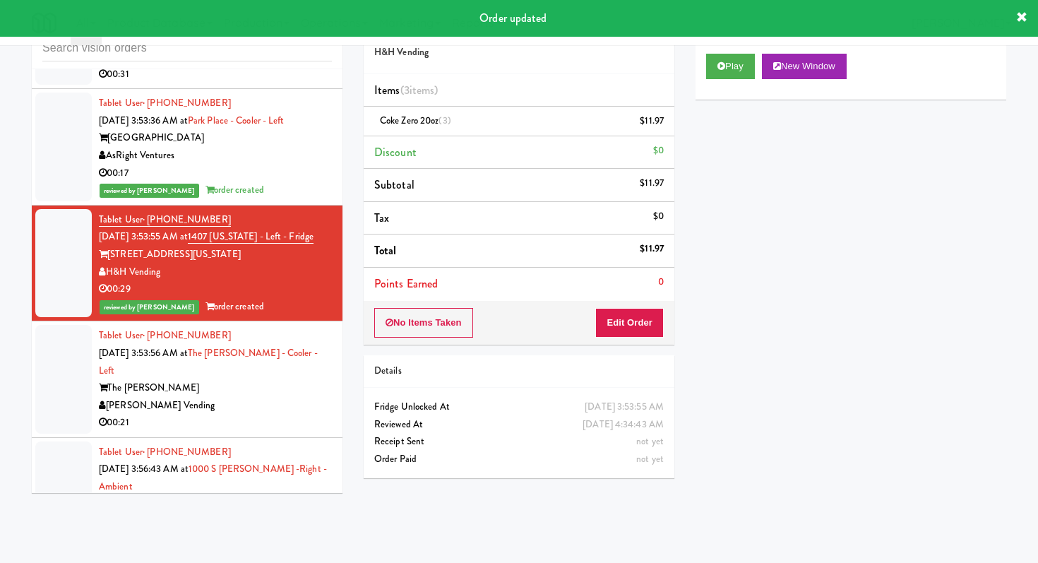
scroll to position [2525, 0]
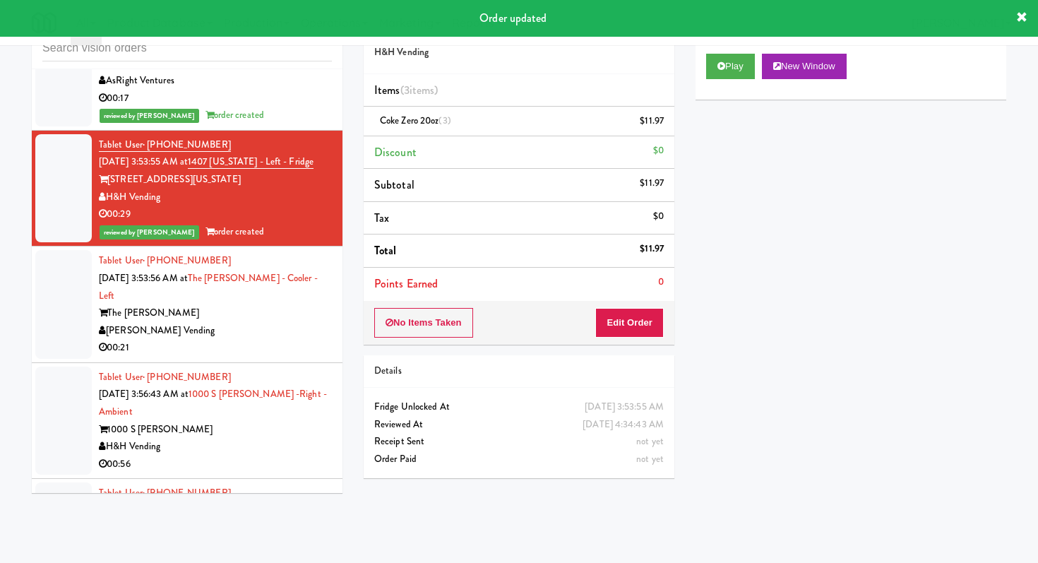
click at [239, 339] on div "00:21" at bounding box center [215, 348] width 233 height 18
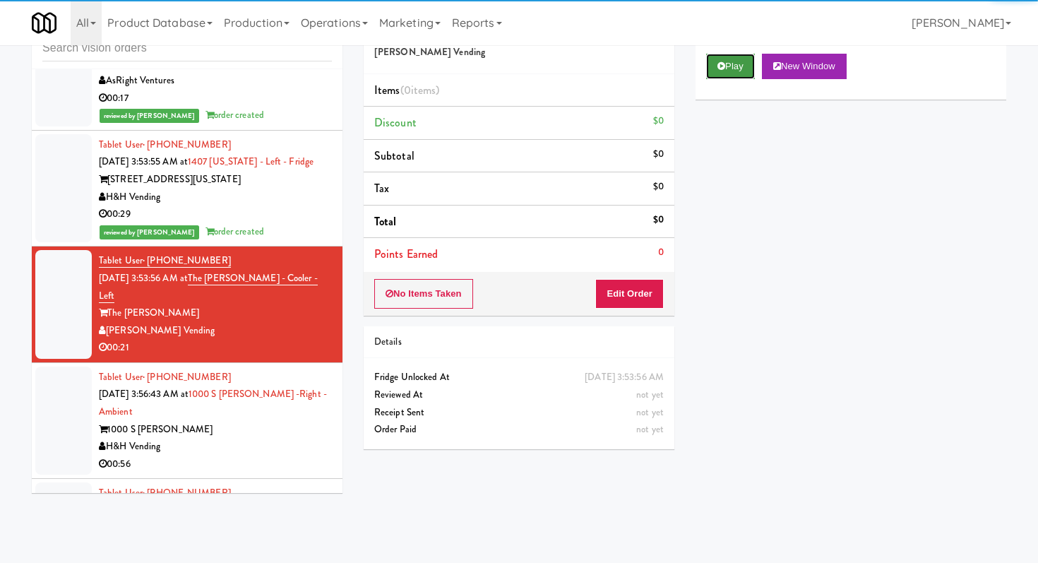
click at [737, 61] on button "Play" at bounding box center [730, 66] width 49 height 25
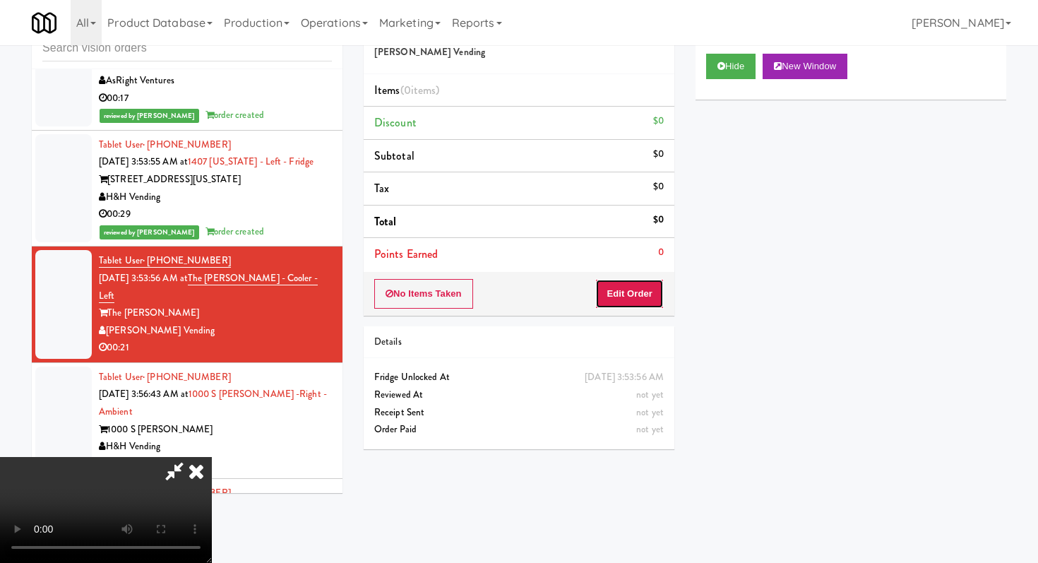
click at [622, 296] on button "Edit Order" at bounding box center [629, 294] width 68 height 30
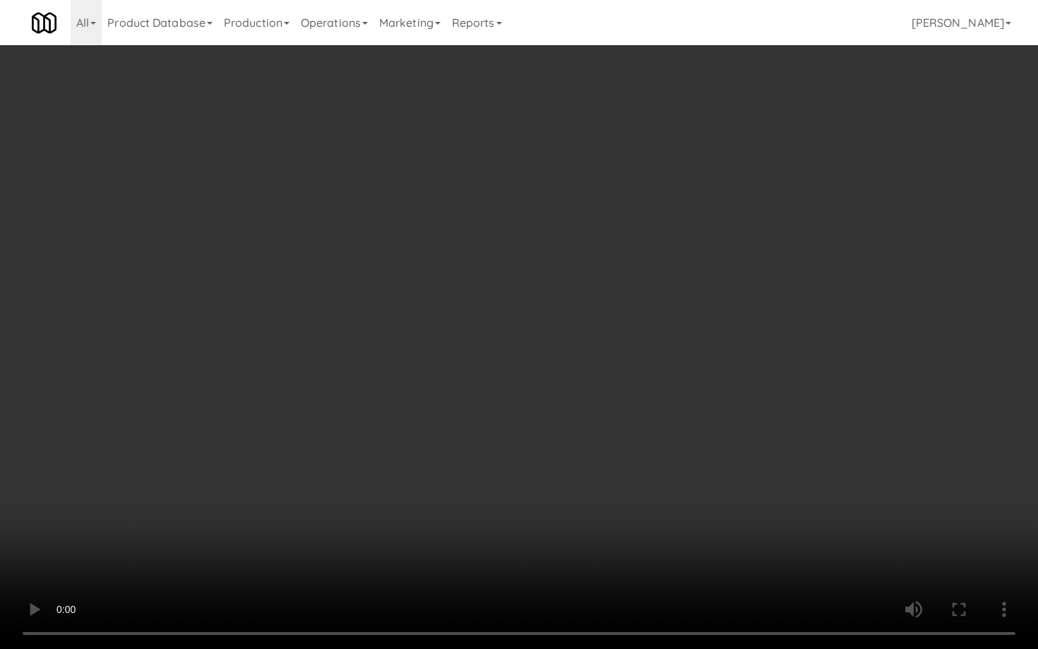
click at [448, 449] on video at bounding box center [519, 324] width 1038 height 649
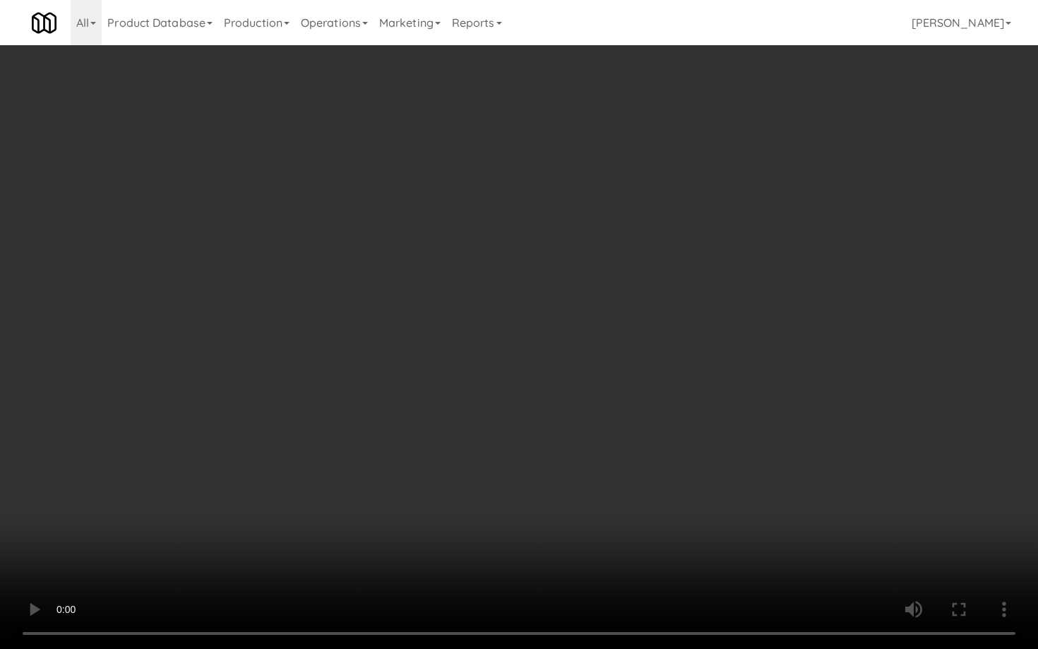
click at [448, 449] on video at bounding box center [519, 324] width 1038 height 649
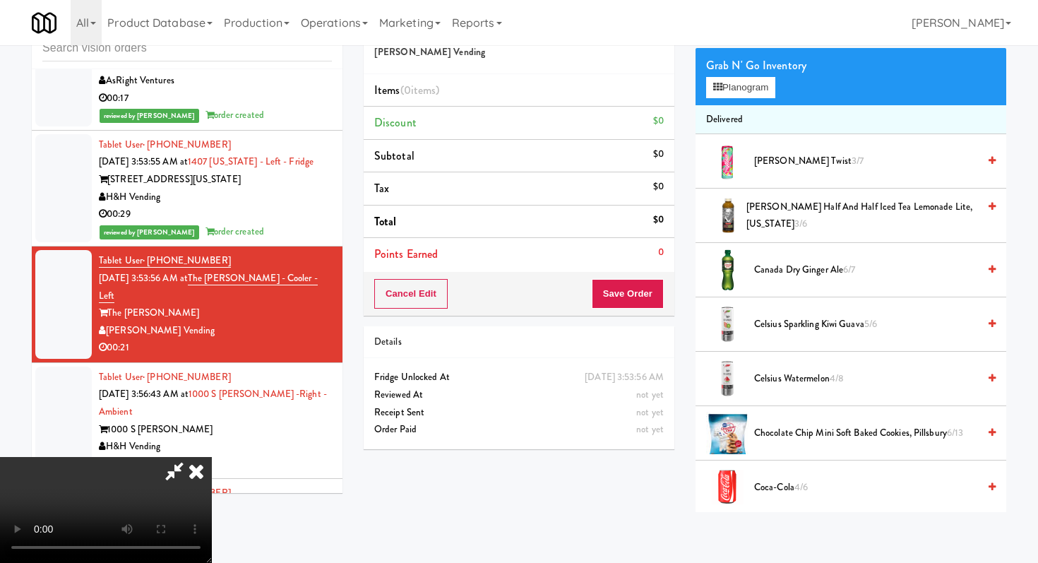
click at [798, 378] on span "Celsius Watermelon 4/8" at bounding box center [866, 379] width 224 height 18
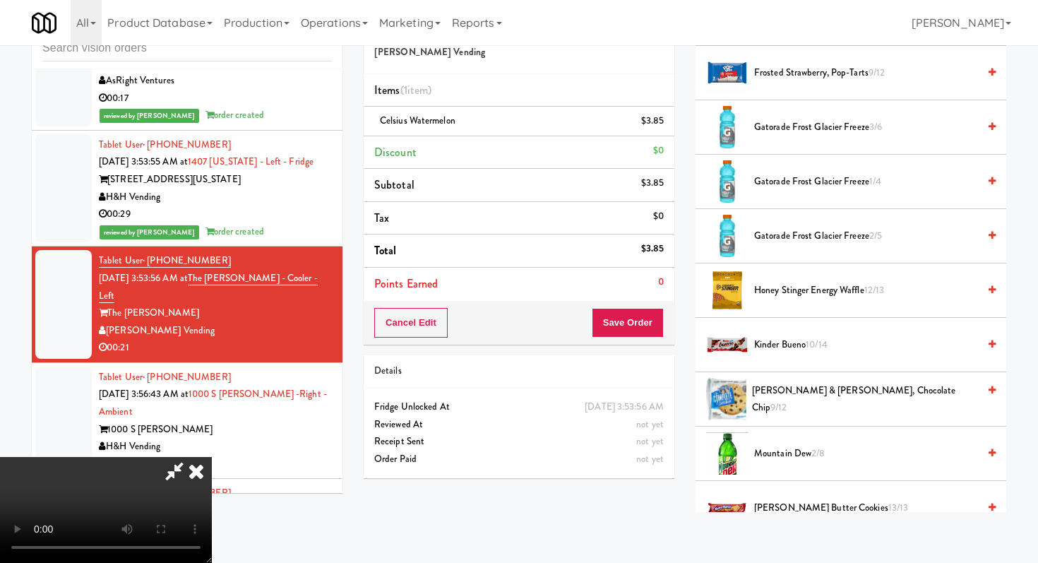
scroll to position [912, 0]
click at [784, 345] on span "Kinder Bueno 10/14" at bounding box center [866, 344] width 224 height 18
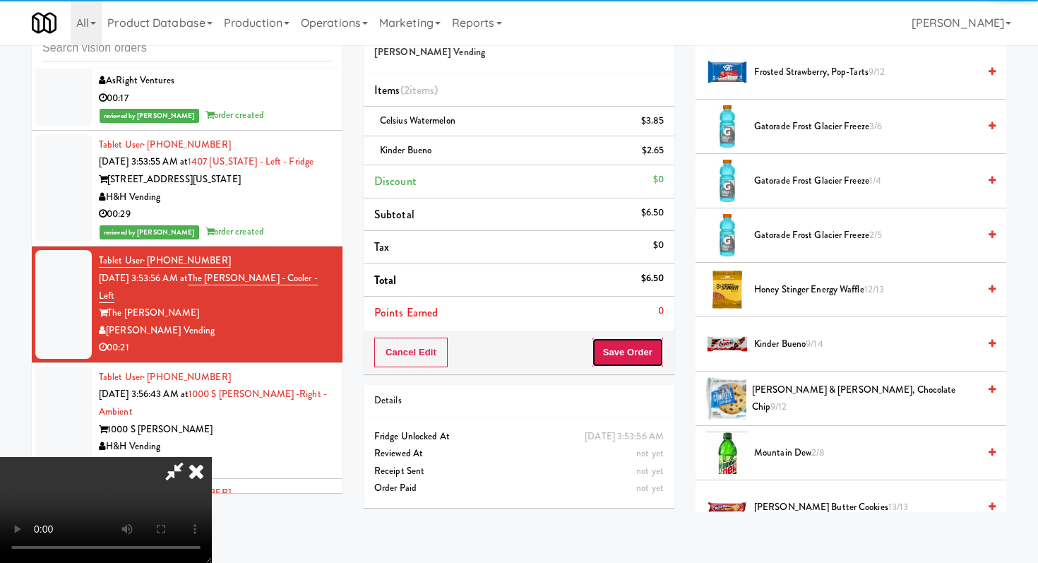
click at [642, 354] on button "Save Order" at bounding box center [628, 352] width 72 height 30
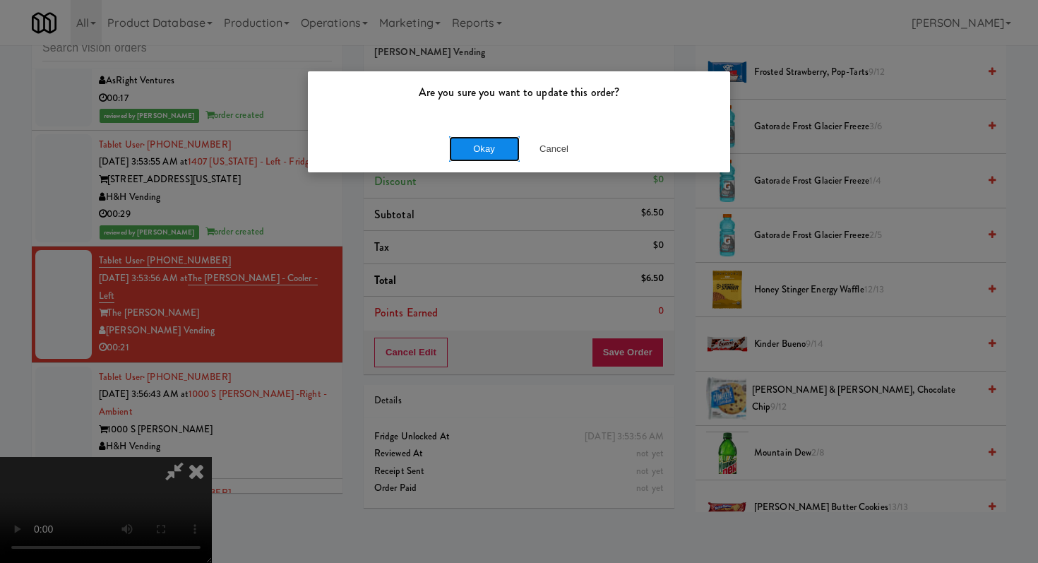
click at [499, 140] on button "Okay" at bounding box center [484, 148] width 71 height 25
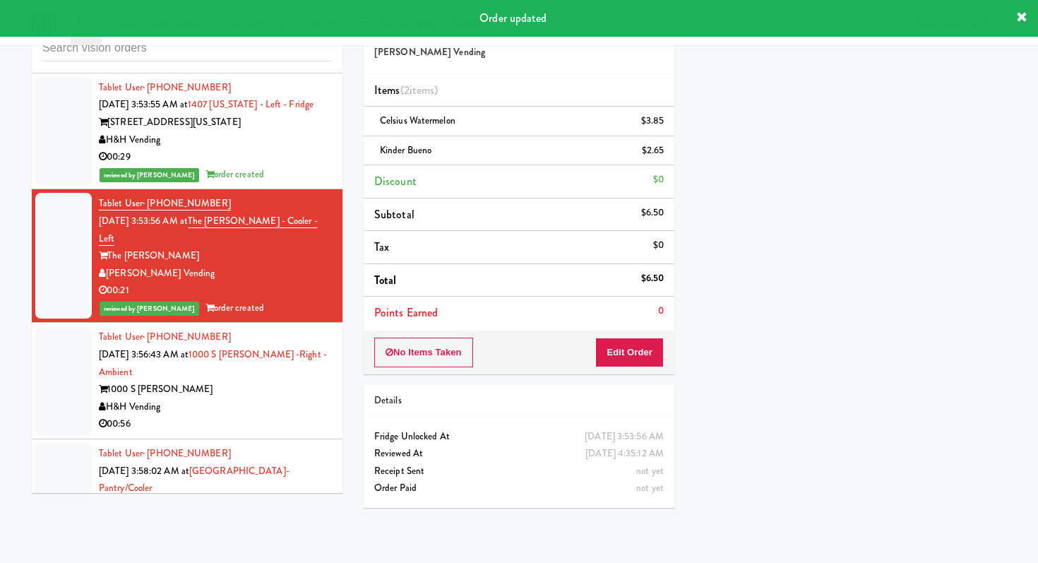
scroll to position [2593, 0]
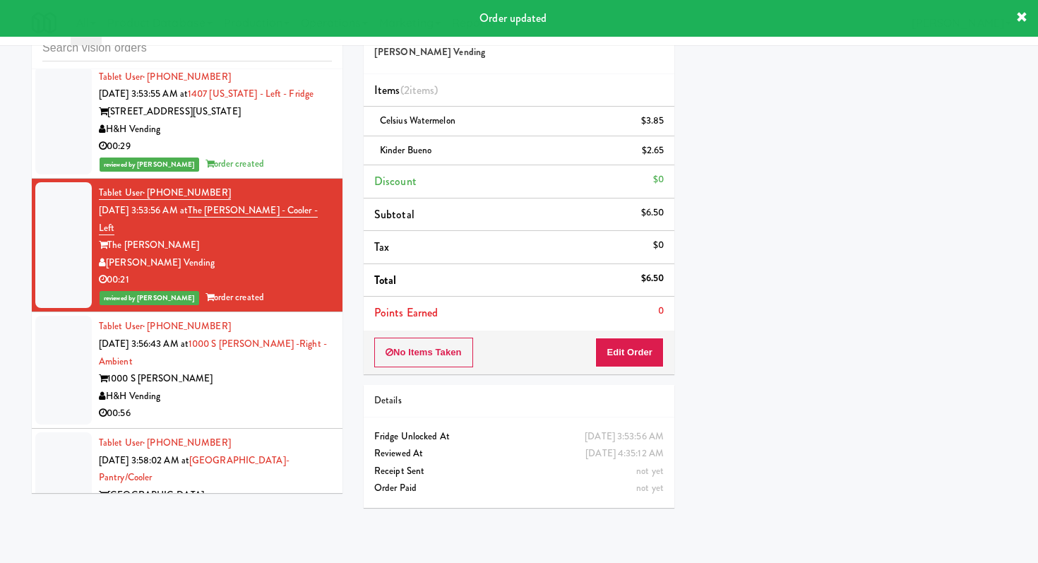
click at [263, 388] on div "H&H Vending" at bounding box center [215, 397] width 233 height 18
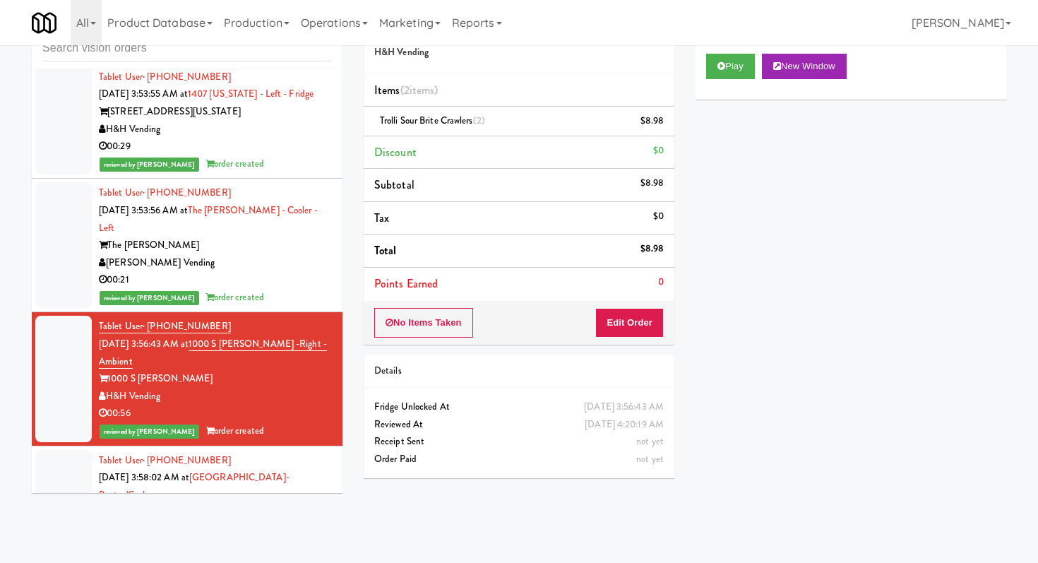
click at [293, 521] on div "All Things Vending" at bounding box center [215, 530] width 233 height 18
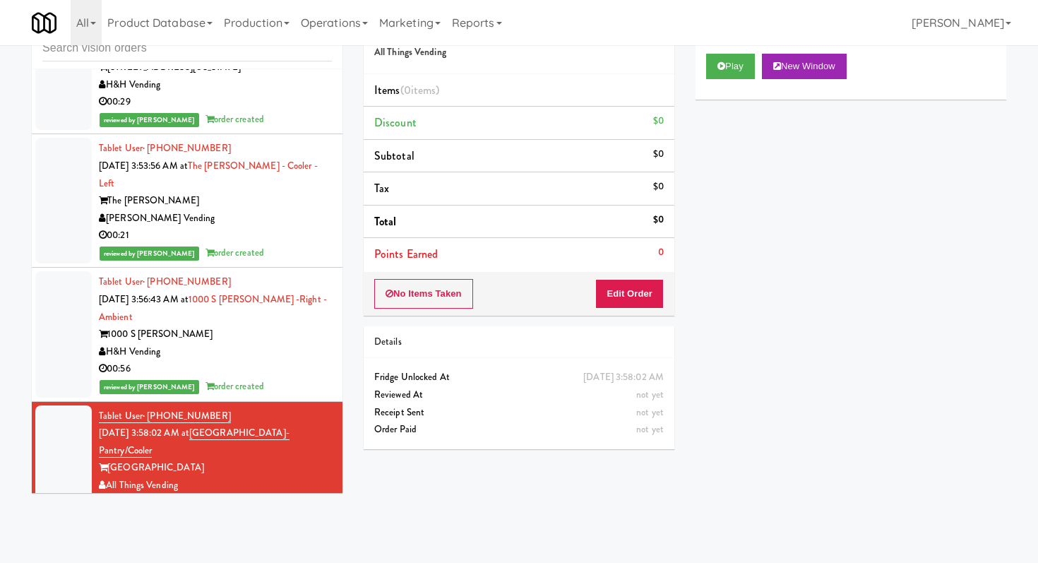
scroll to position [2662, 0]
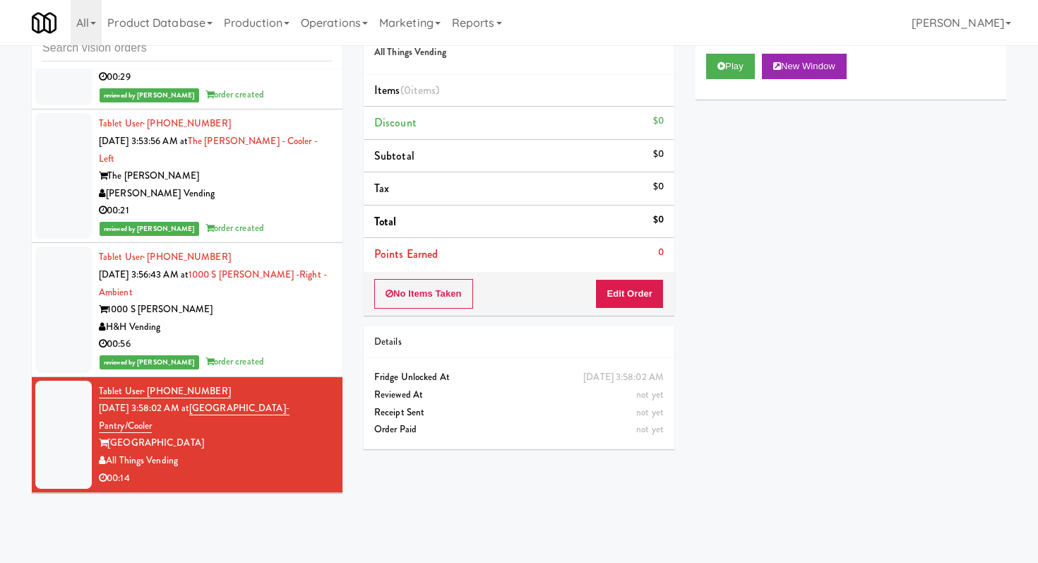
click at [719, 78] on div "Play New Window" at bounding box center [850, 71] width 311 height 56
click at [718, 73] on button "Play" at bounding box center [730, 66] width 49 height 25
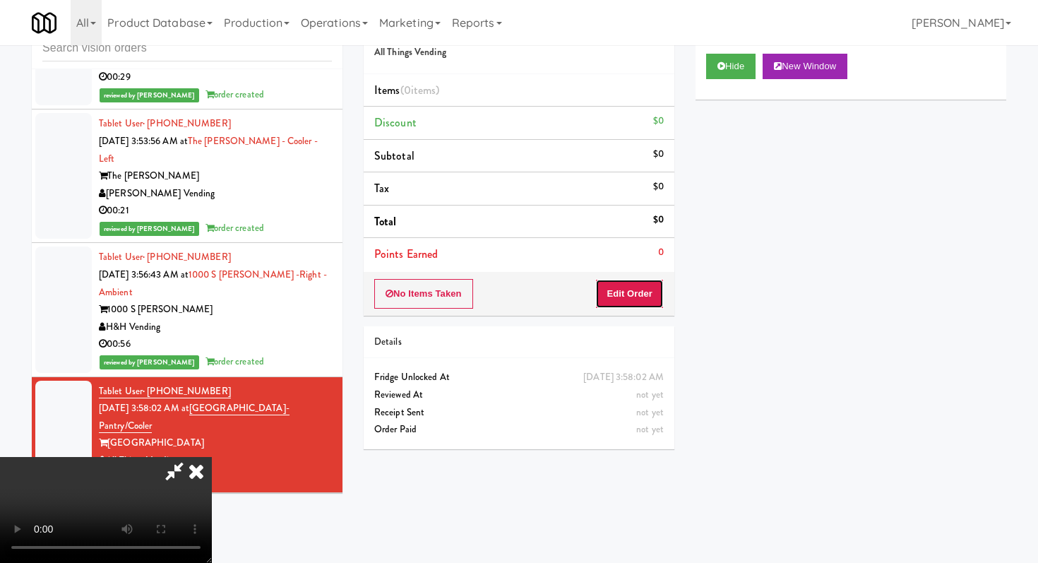
click at [629, 294] on button "Edit Order" at bounding box center [629, 294] width 68 height 30
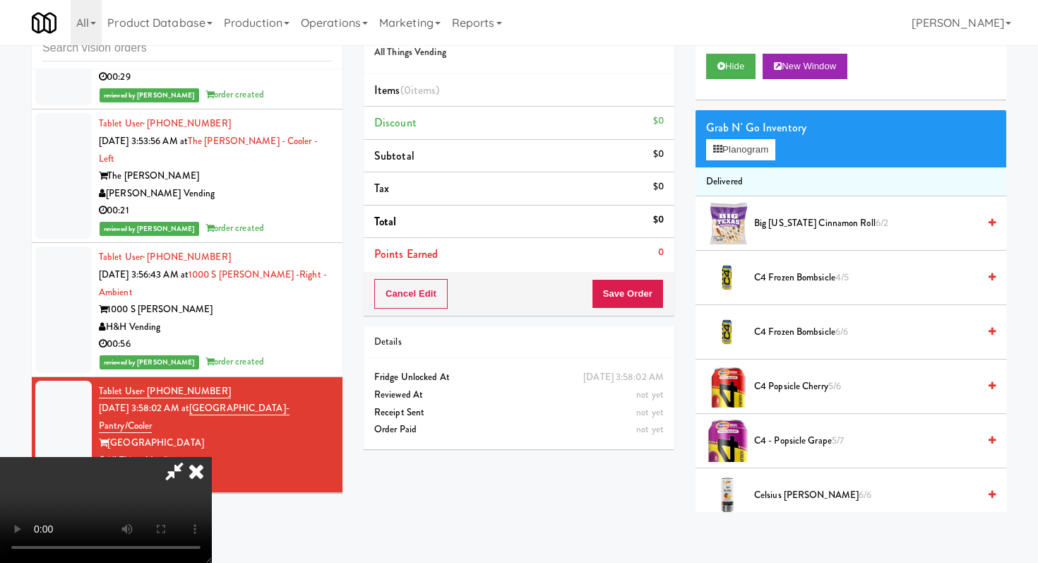
scroll to position [0, 0]
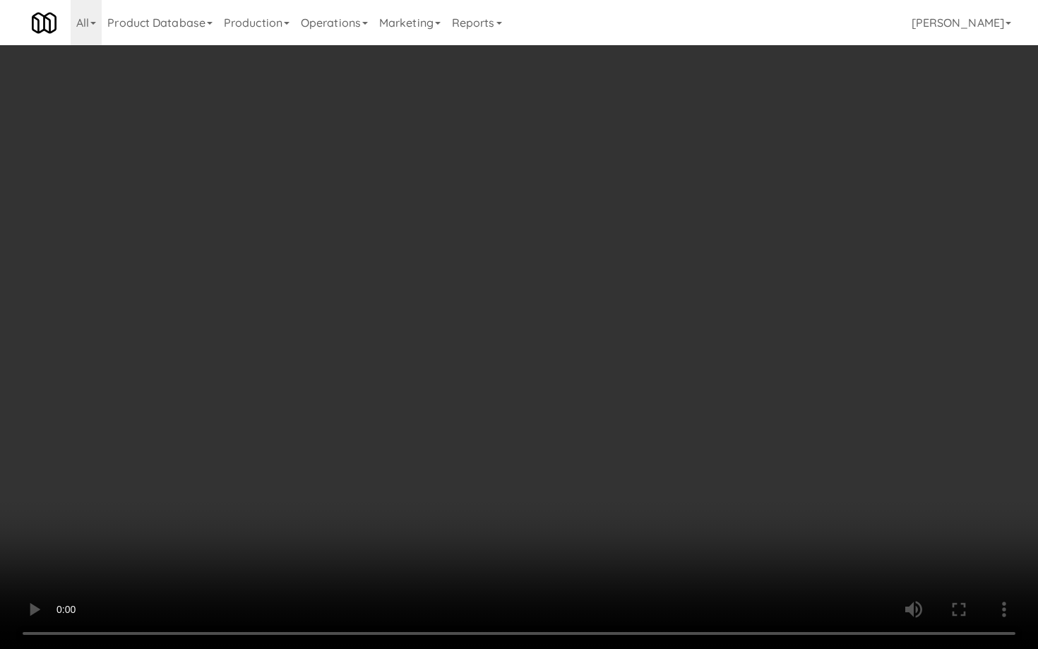
click at [334, 433] on video at bounding box center [519, 324] width 1038 height 649
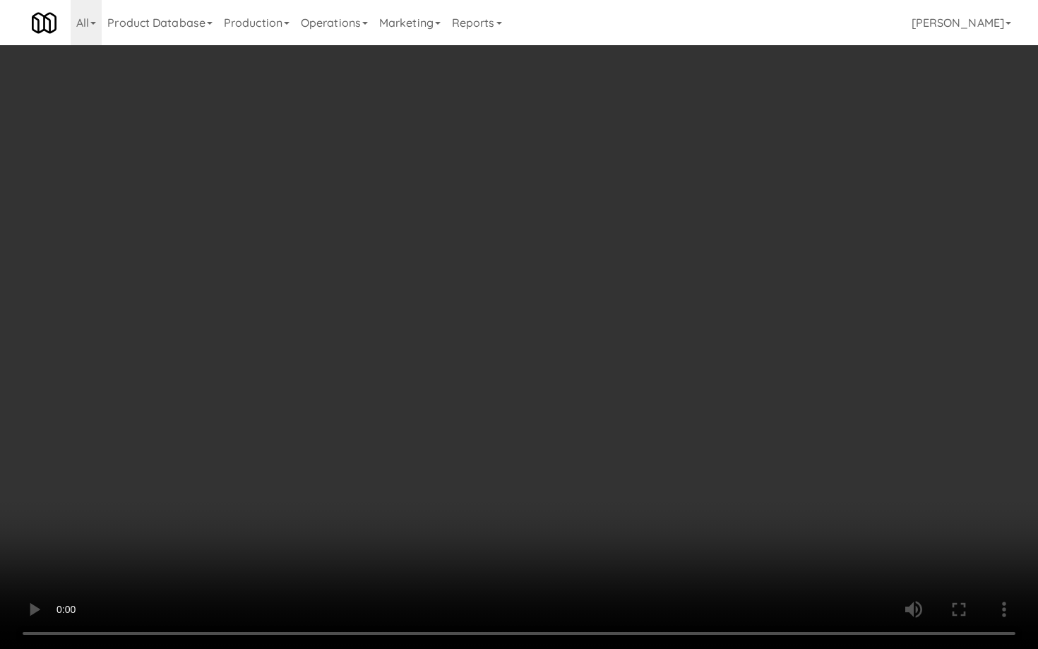
click at [369, 342] on video at bounding box center [519, 324] width 1038 height 649
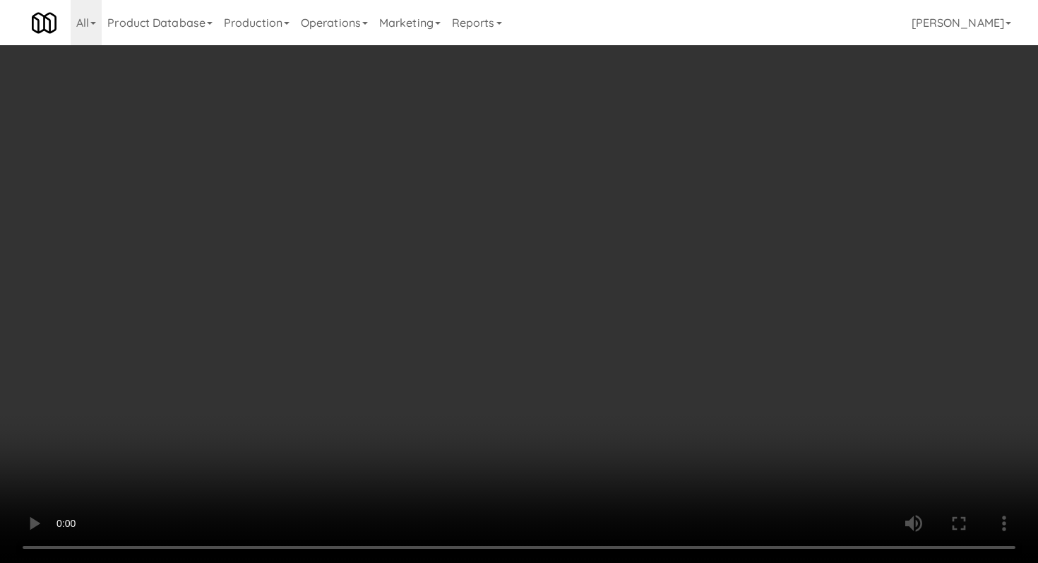
click at [405, 304] on video at bounding box center [519, 281] width 1038 height 563
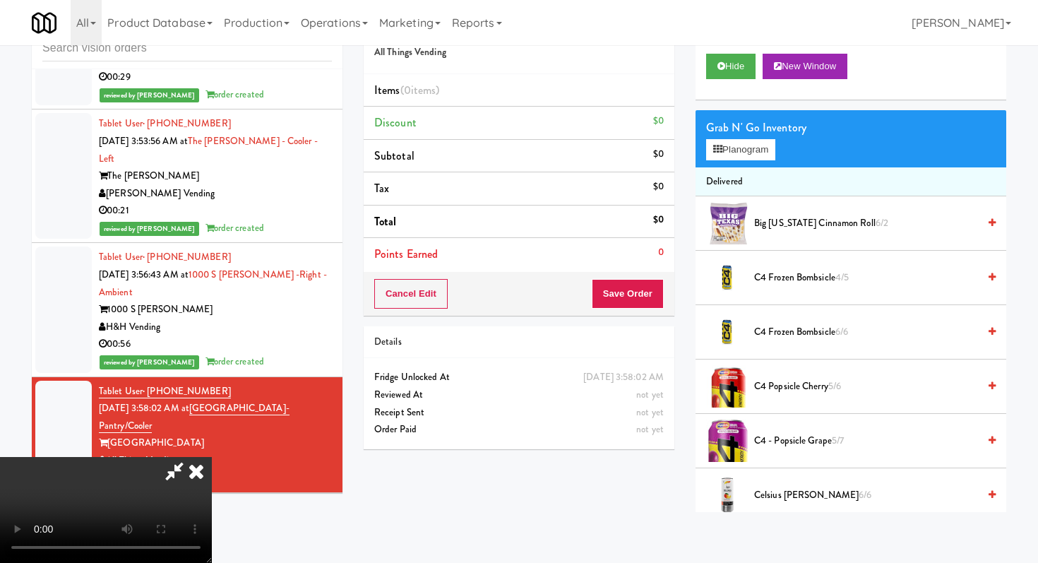
click at [212, 457] on icon at bounding box center [196, 471] width 31 height 28
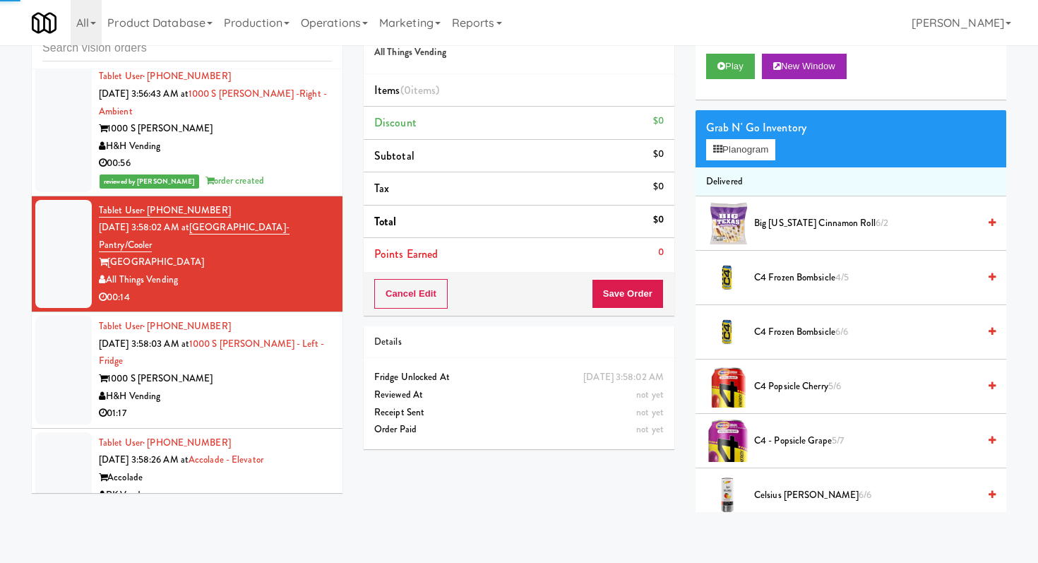
scroll to position [2848, 0]
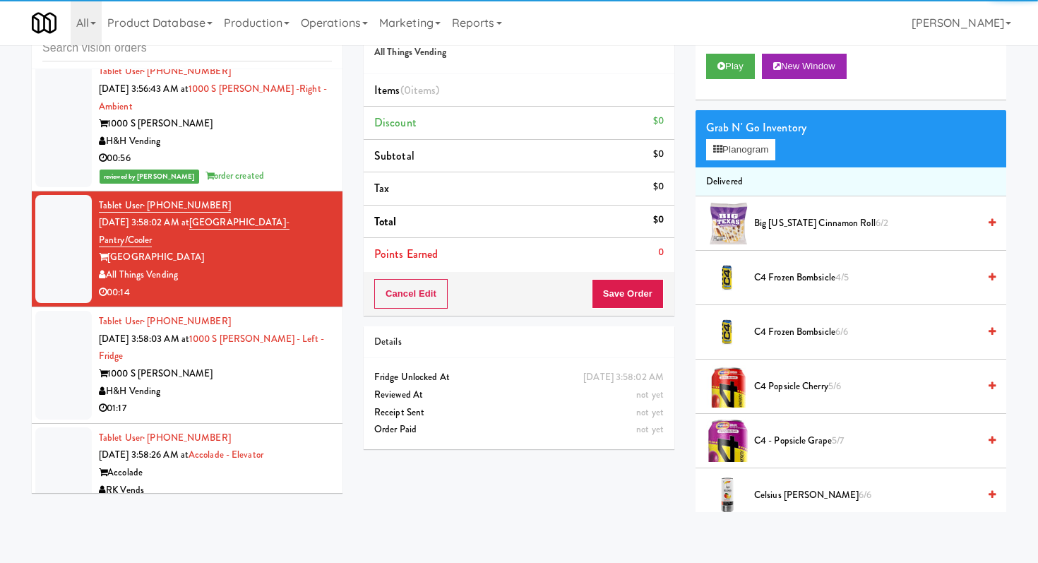
click at [268, 498] on div "00:38" at bounding box center [215, 507] width 233 height 18
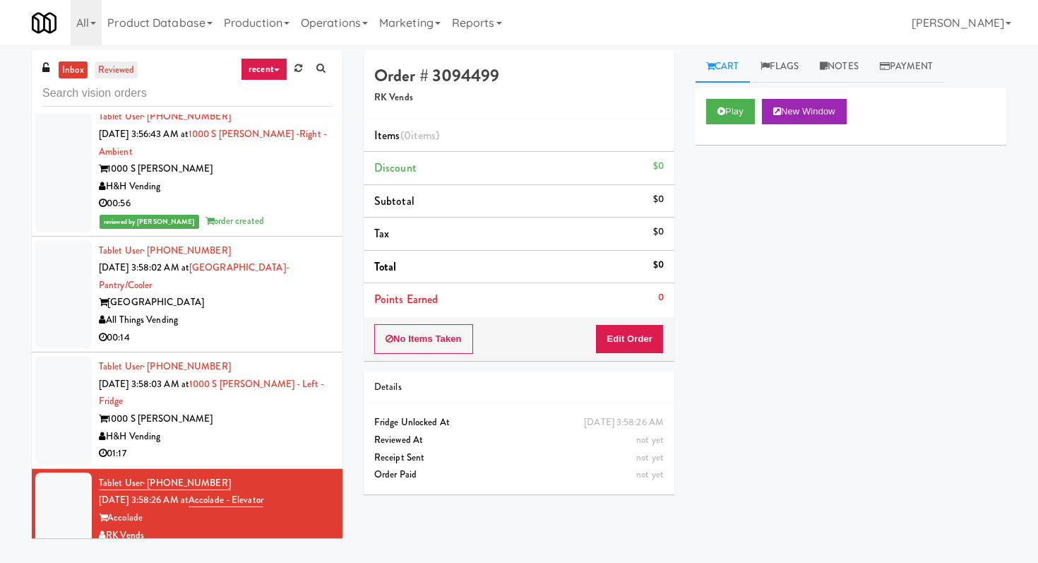
click at [125, 63] on link "reviewed" at bounding box center [117, 70] width 44 height 18
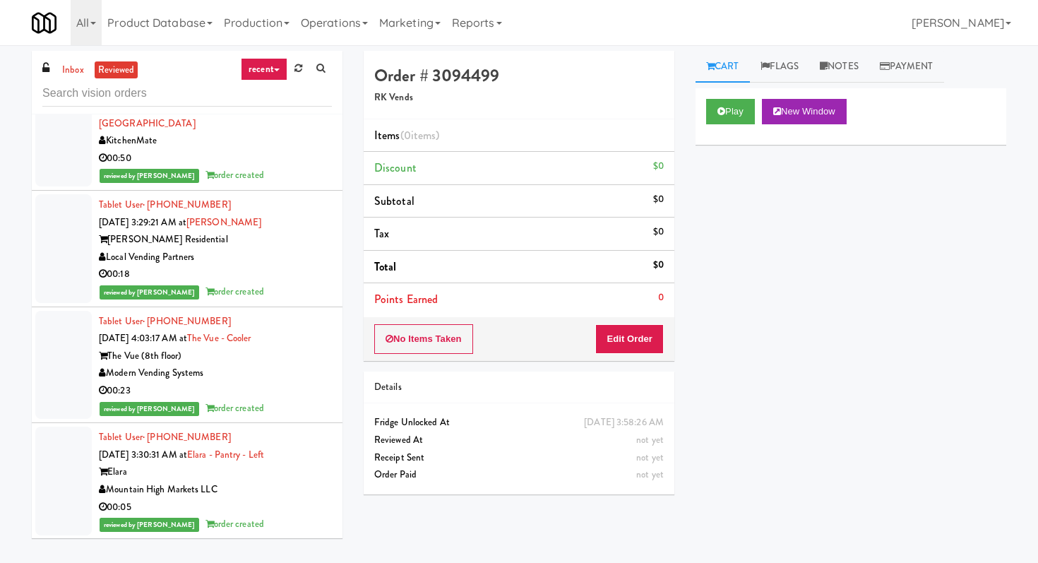
scroll to position [2289, 0]
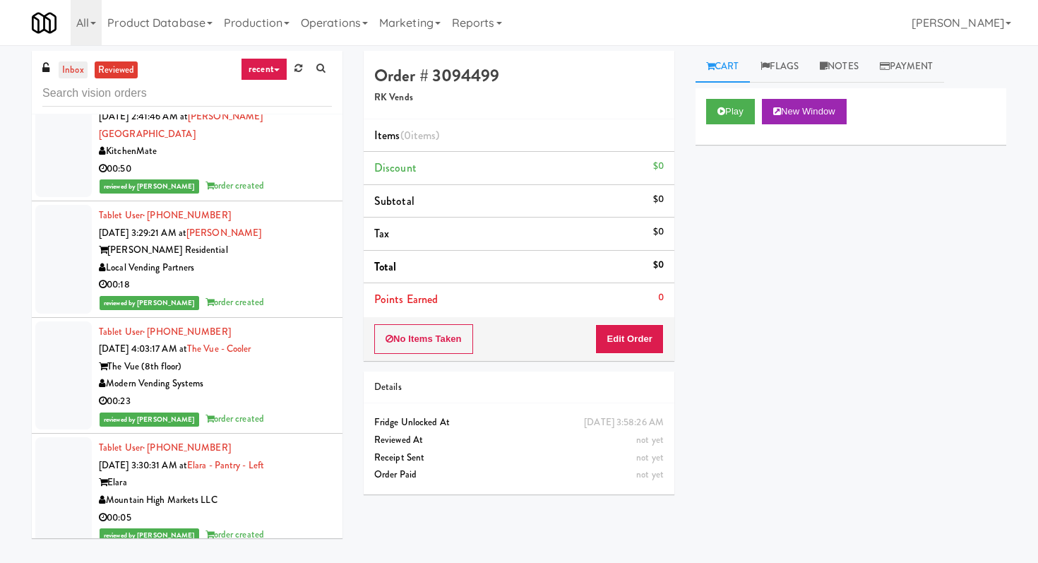
click at [73, 65] on link "inbox" at bounding box center [73, 70] width 29 height 18
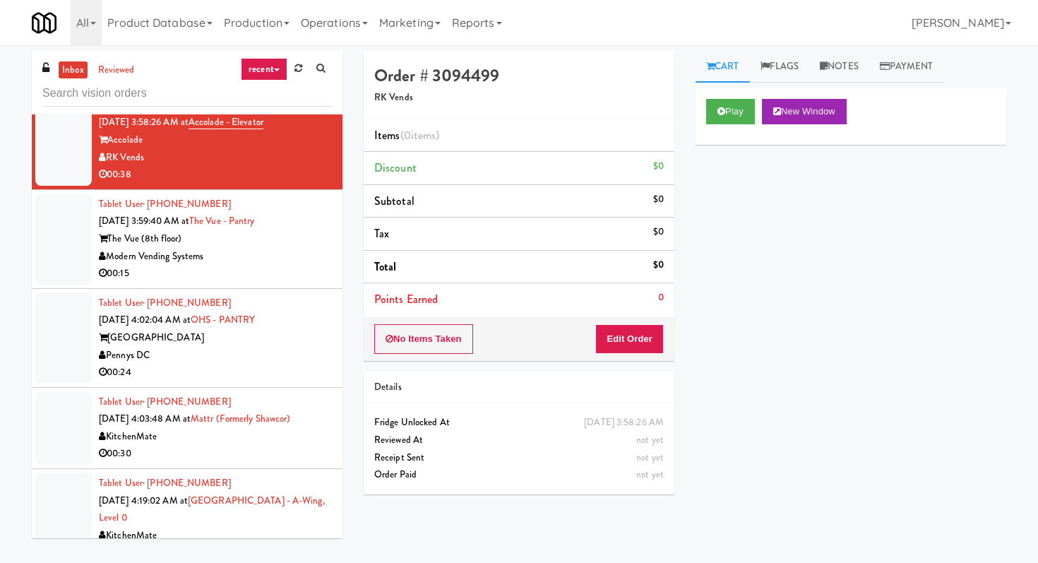
scroll to position [1280, 0]
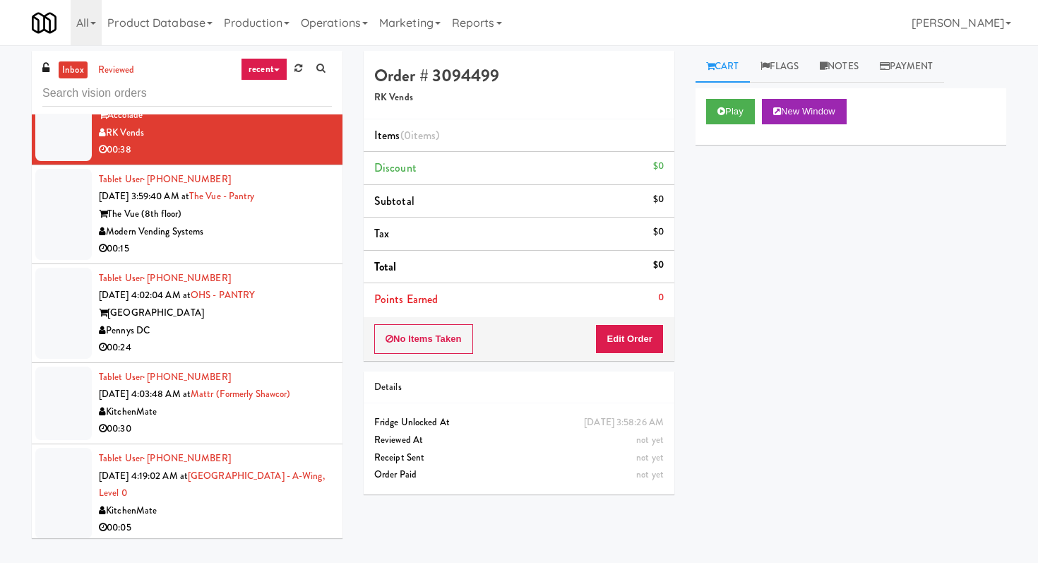
click at [304, 339] on div "00:24" at bounding box center [215, 348] width 233 height 18
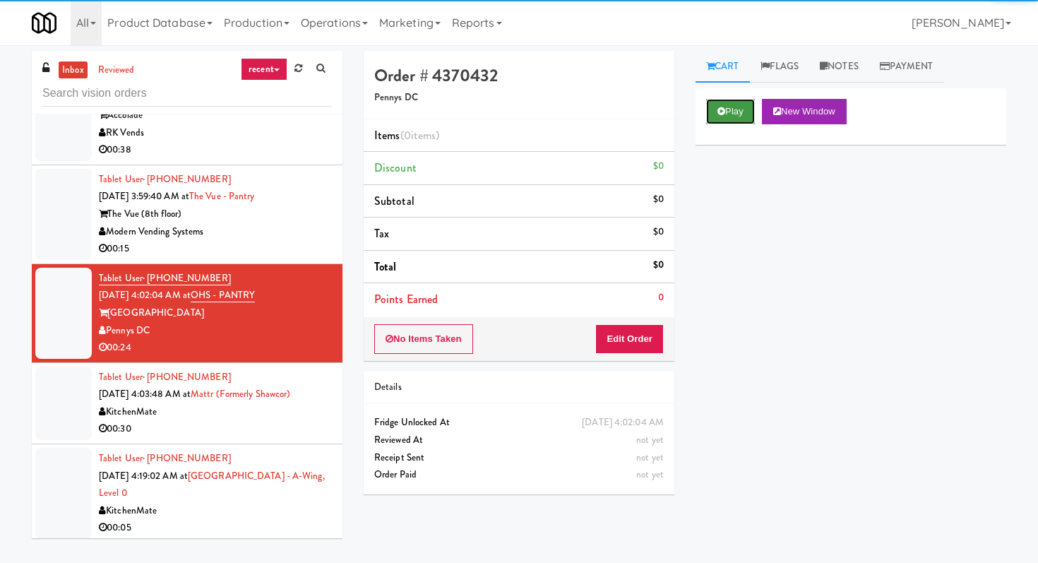
click at [726, 118] on button "Play" at bounding box center [730, 111] width 49 height 25
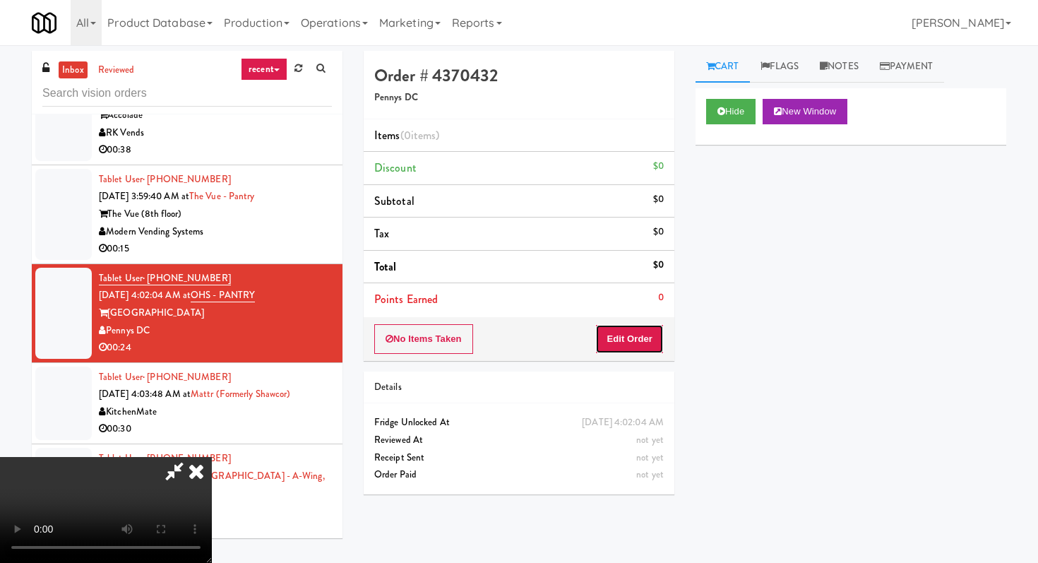
click at [641, 352] on button "Edit Order" at bounding box center [629, 339] width 68 height 30
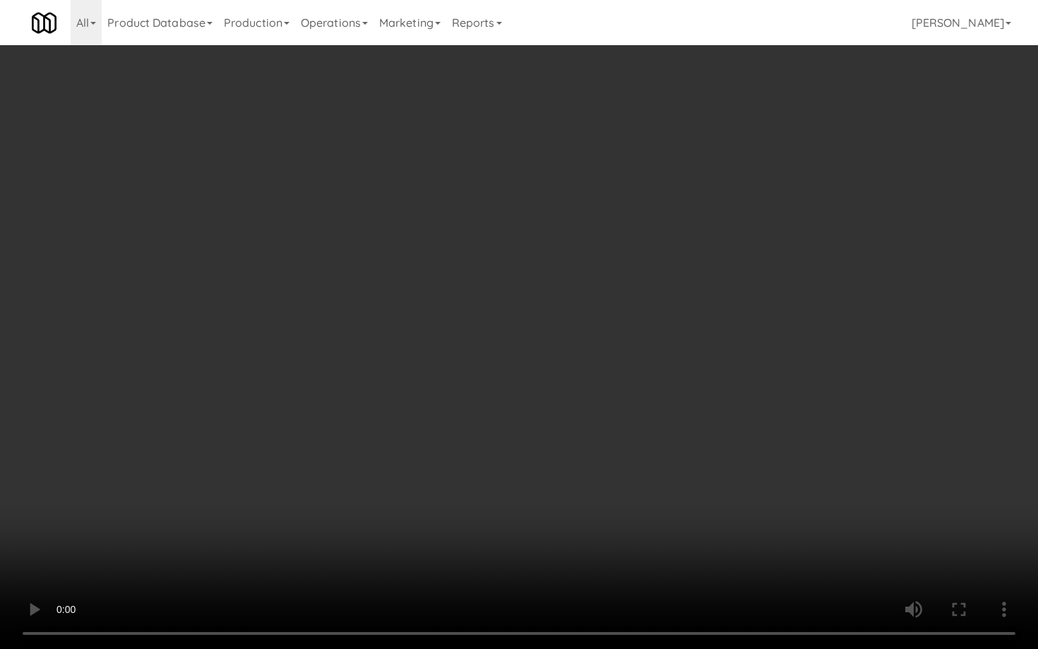
click at [476, 493] on video at bounding box center [519, 324] width 1038 height 649
click at [272, 552] on video at bounding box center [519, 324] width 1038 height 649
click at [280, 558] on video at bounding box center [519, 324] width 1038 height 649
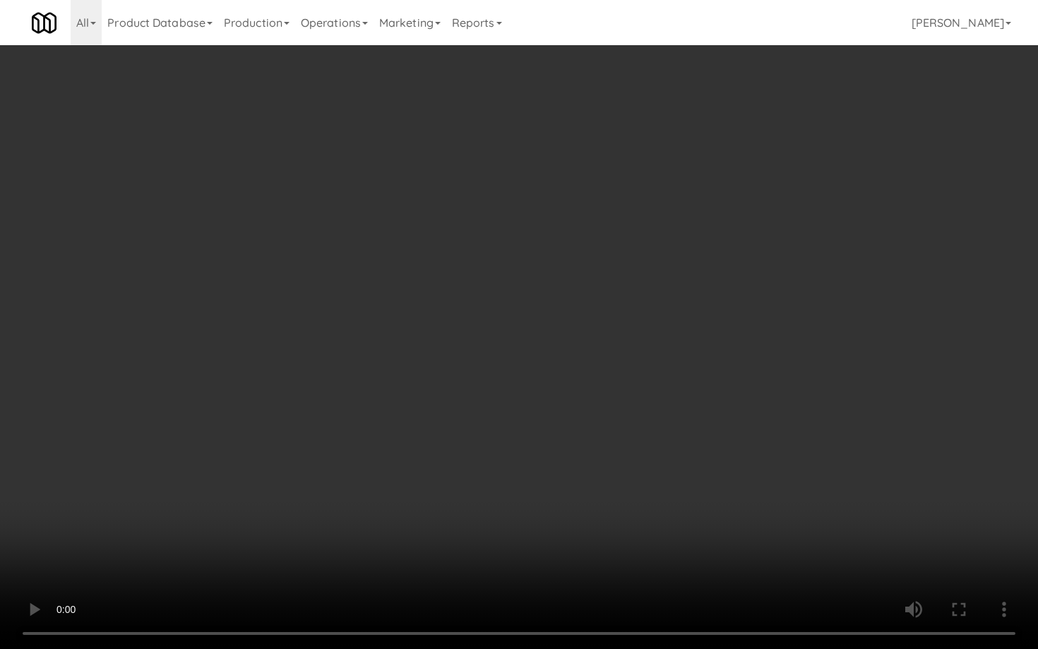
click at [738, 562] on video at bounding box center [519, 324] width 1038 height 649
click at [739, 562] on video at bounding box center [519, 324] width 1038 height 649
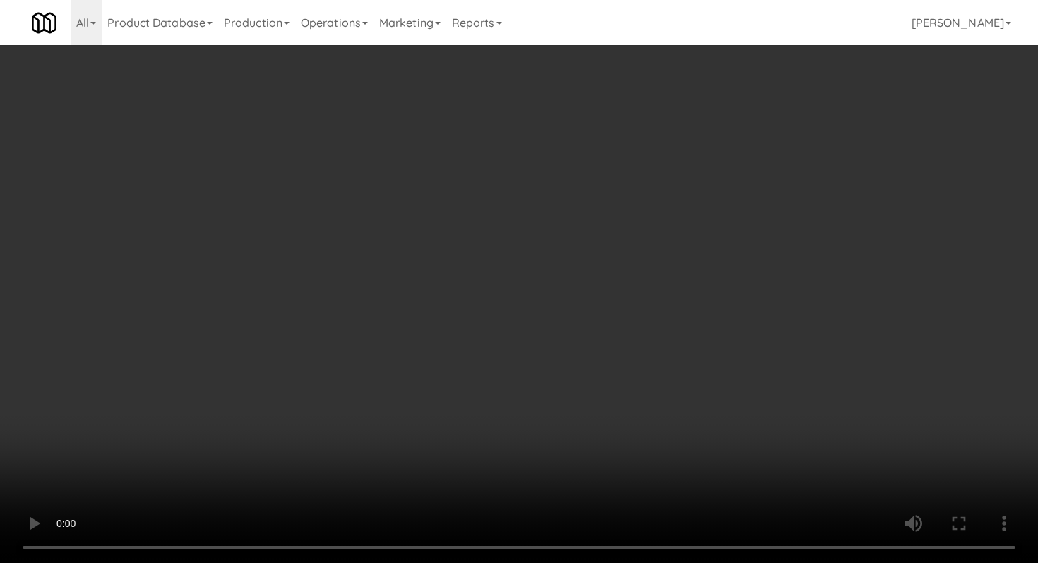
scroll to position [304, 0]
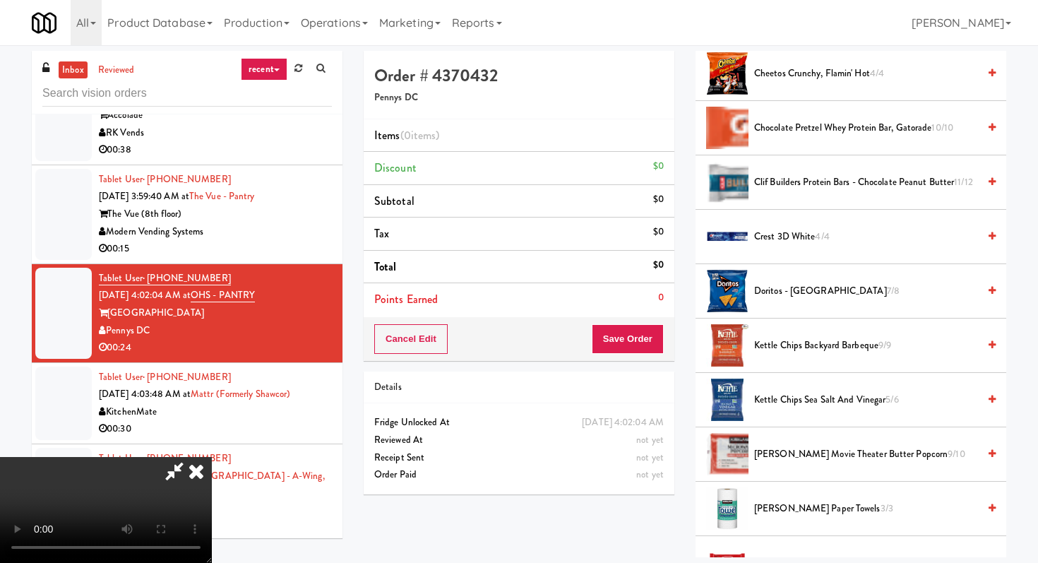
click at [793, 294] on span "Doritos - [GEOGRAPHIC_DATA] 7/8" at bounding box center [866, 291] width 224 height 18
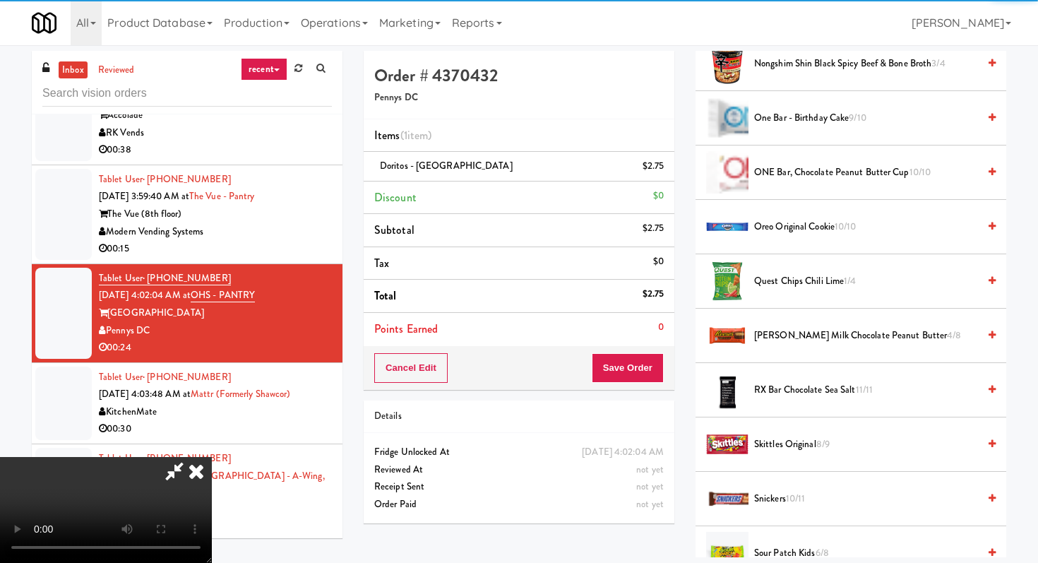
scroll to position [1132, 0]
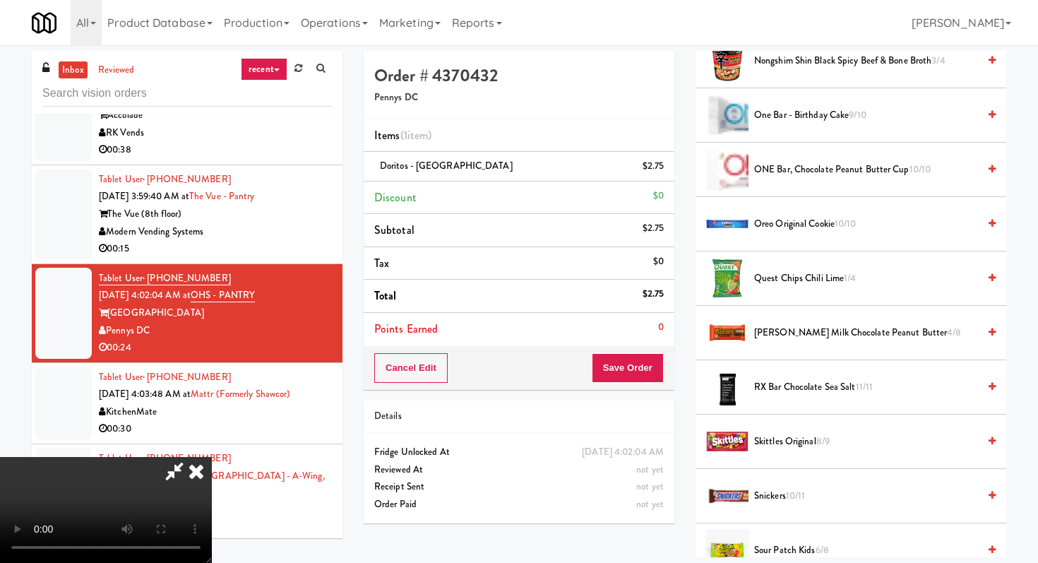
click at [772, 498] on span "Snickers 10/11" at bounding box center [866, 496] width 224 height 18
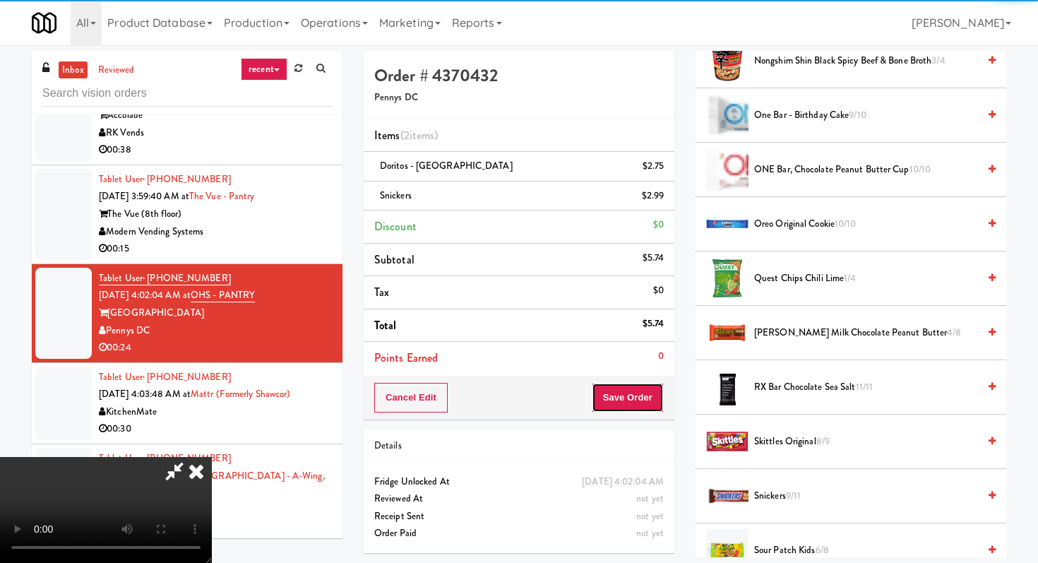
click at [654, 392] on button "Save Order" at bounding box center [628, 398] width 72 height 30
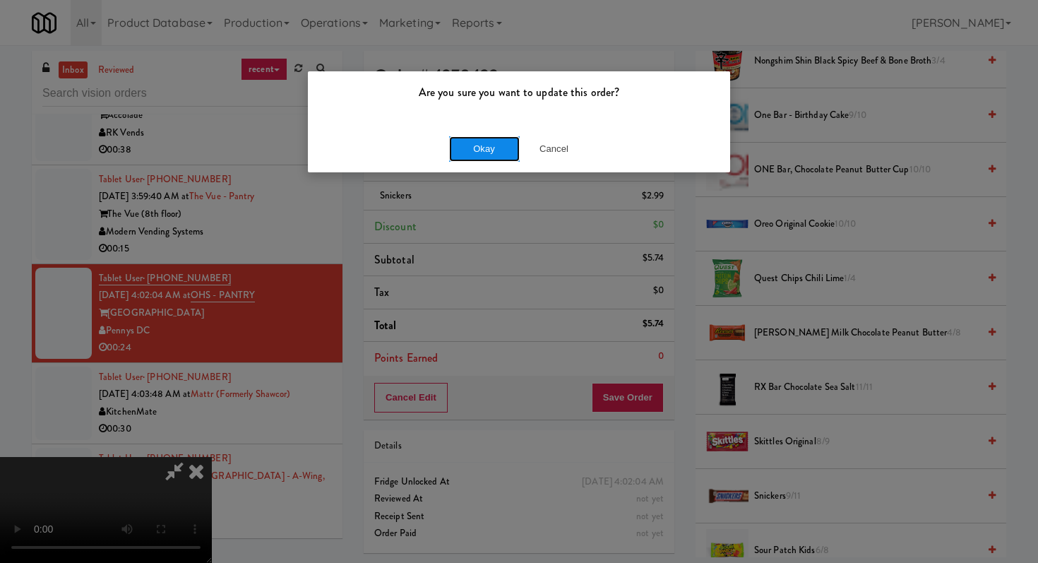
click at [496, 150] on button "Okay" at bounding box center [484, 148] width 71 height 25
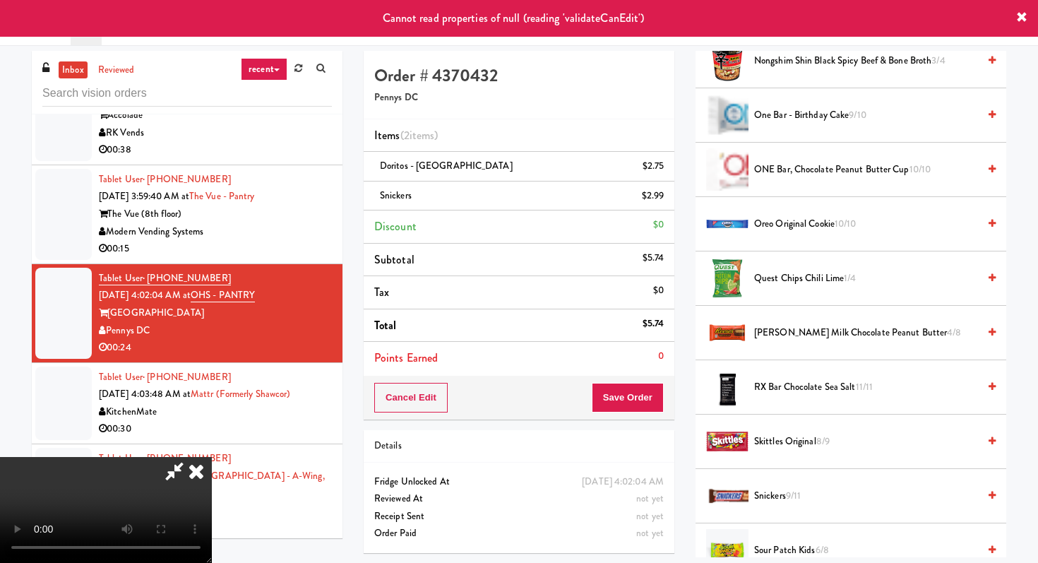
click at [191, 457] on icon at bounding box center [174, 471] width 32 height 28
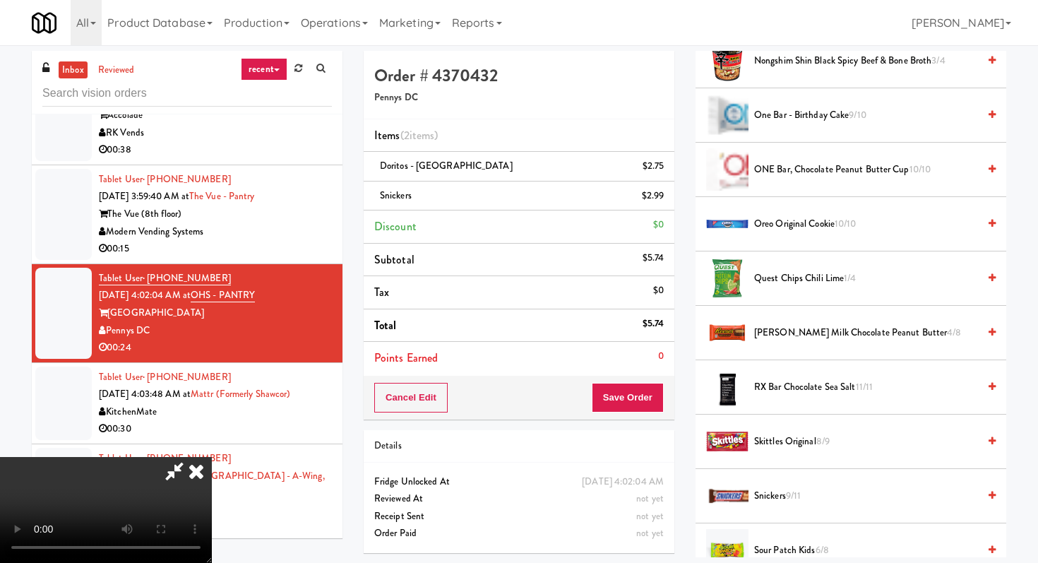
click at [191, 457] on icon at bounding box center [174, 471] width 32 height 28
click at [212, 457] on icon at bounding box center [196, 471] width 31 height 28
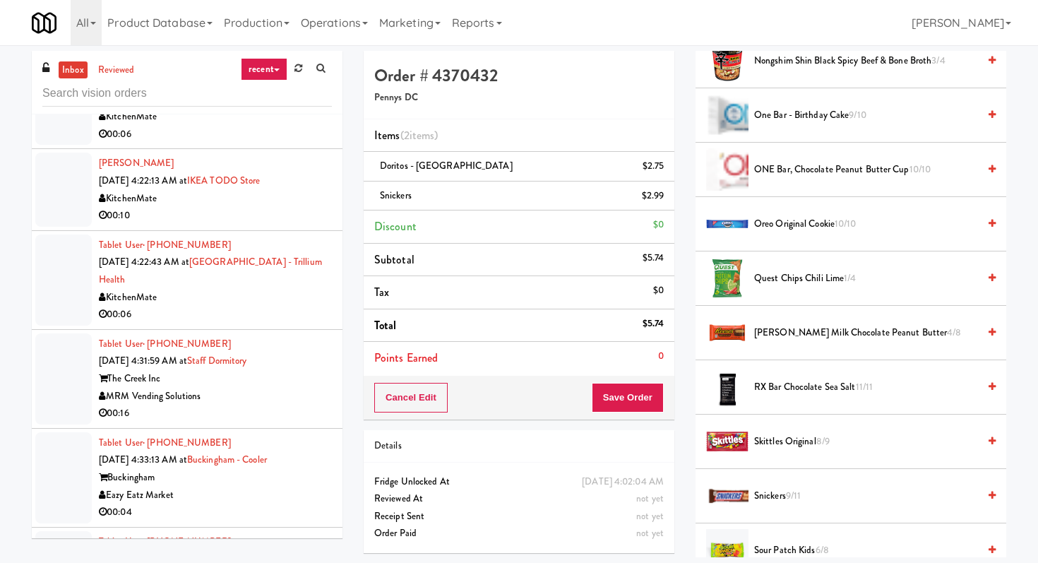
scroll to position [1761, 0]
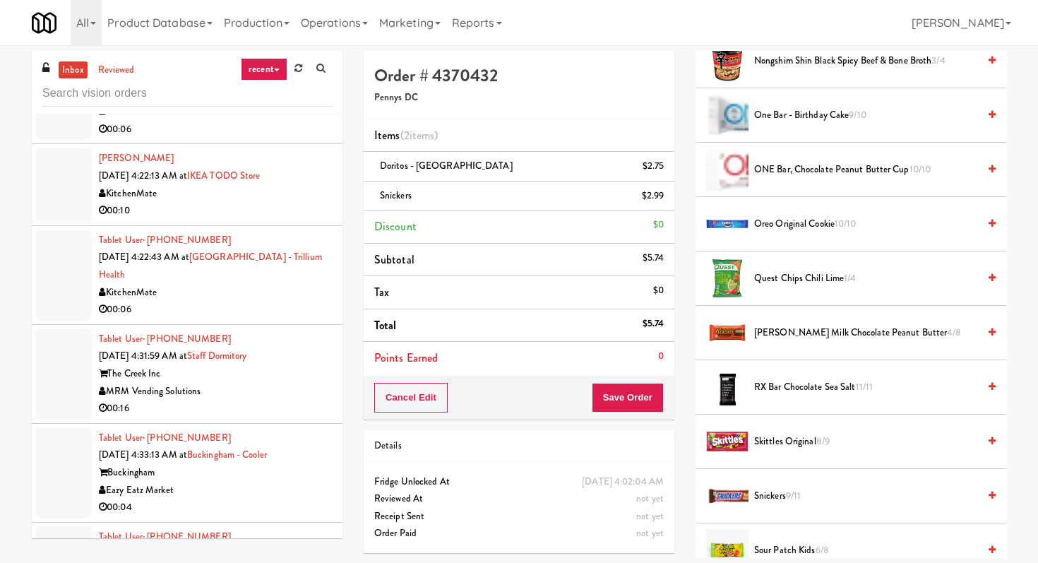
click at [318, 383] on div "MRM Vending Solutions" at bounding box center [215, 392] width 233 height 18
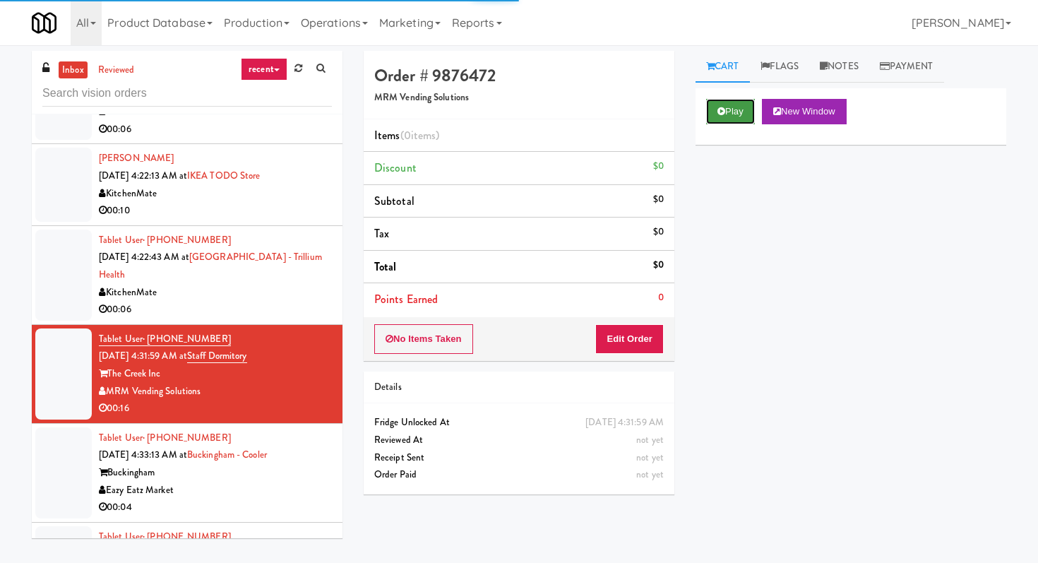
click at [726, 118] on button "Play" at bounding box center [730, 111] width 49 height 25
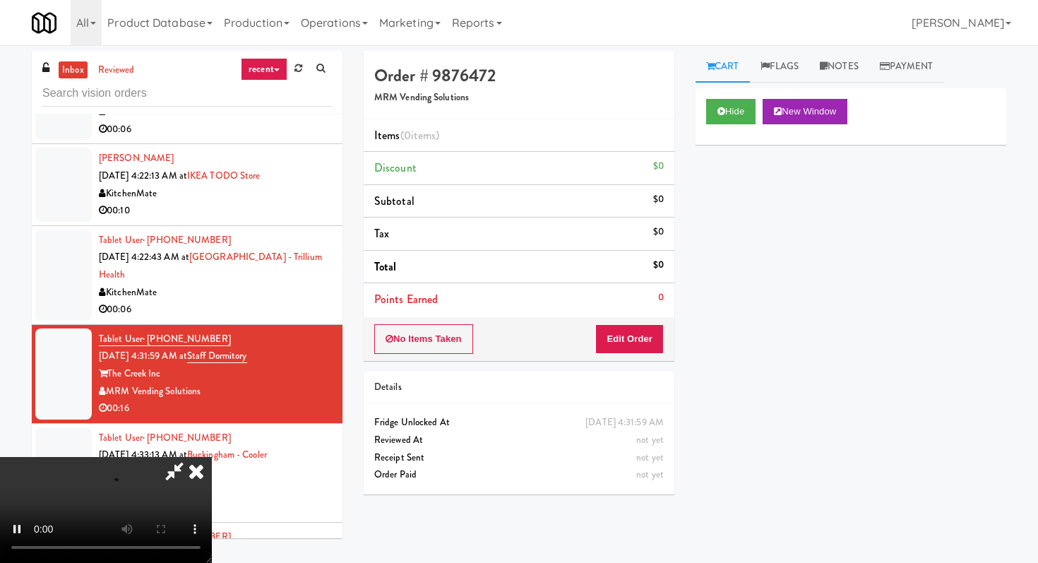
click at [632, 357] on div "No Items Taken Edit Order" at bounding box center [519, 339] width 311 height 44
click at [631, 352] on button "Edit Order" at bounding box center [629, 339] width 68 height 30
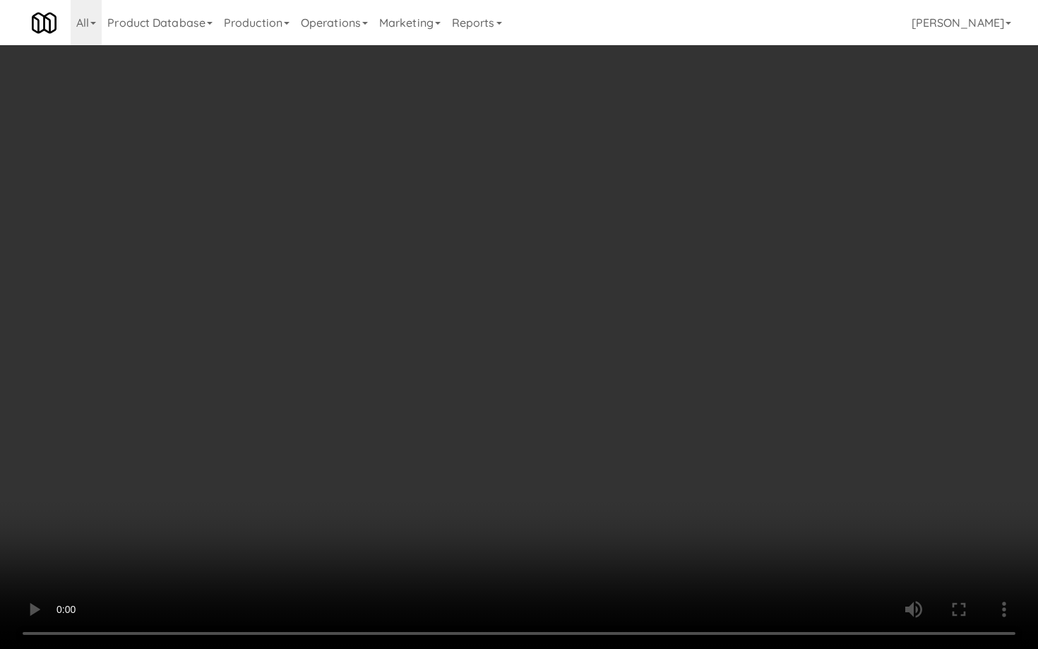
click at [503, 495] on video at bounding box center [519, 324] width 1038 height 649
click at [716, 498] on video at bounding box center [519, 324] width 1038 height 649
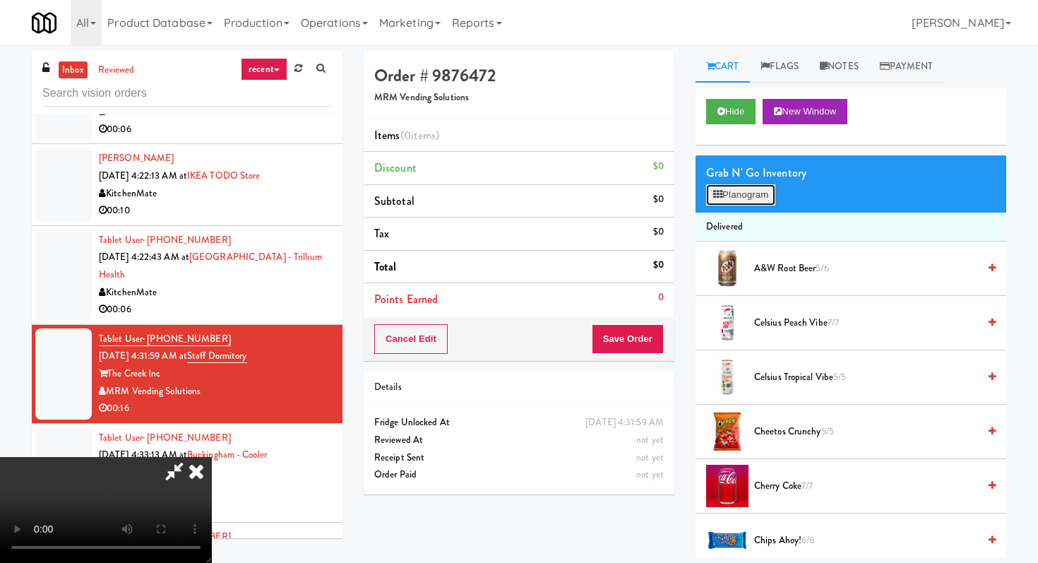
click at [759, 190] on button "Planogram" at bounding box center [740, 194] width 69 height 21
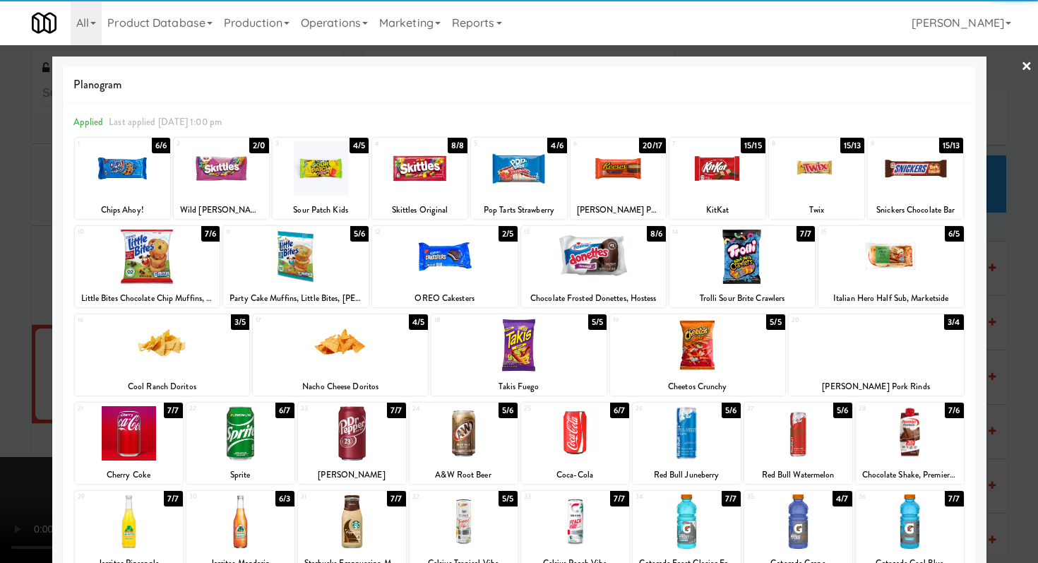
click at [316, 253] on div at bounding box center [295, 256] width 145 height 54
click at [661, 513] on div at bounding box center [686, 521] width 108 height 54
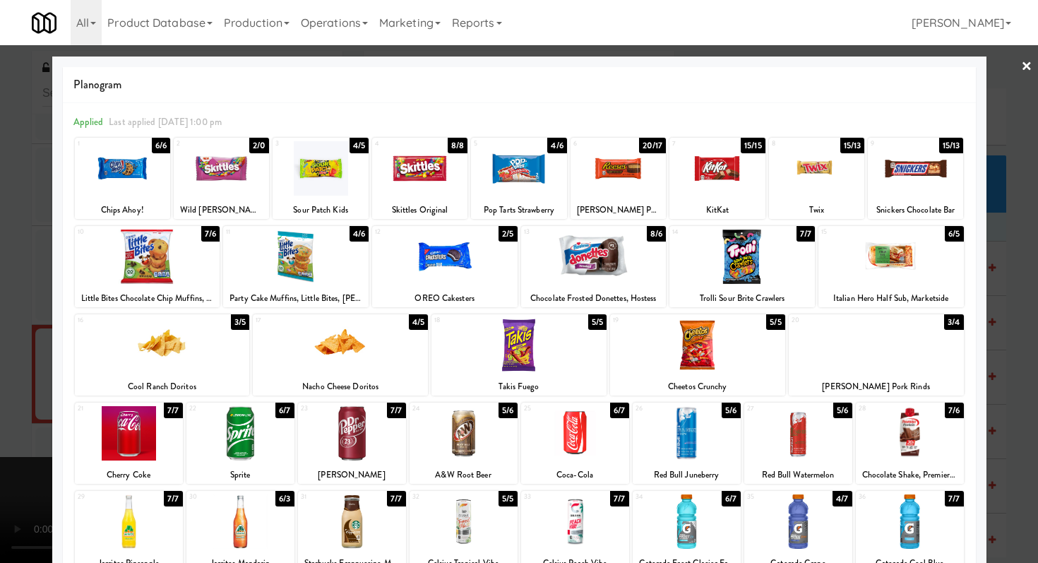
click at [333, 501] on div "31" at bounding box center [327, 497] width 52 height 12
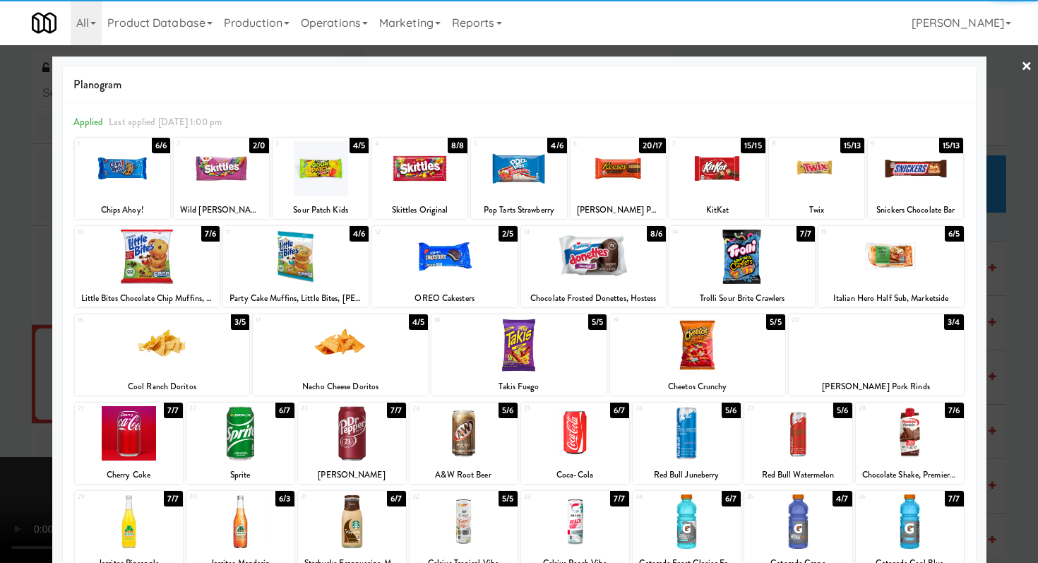
click at [0, 405] on div at bounding box center [519, 281] width 1038 height 563
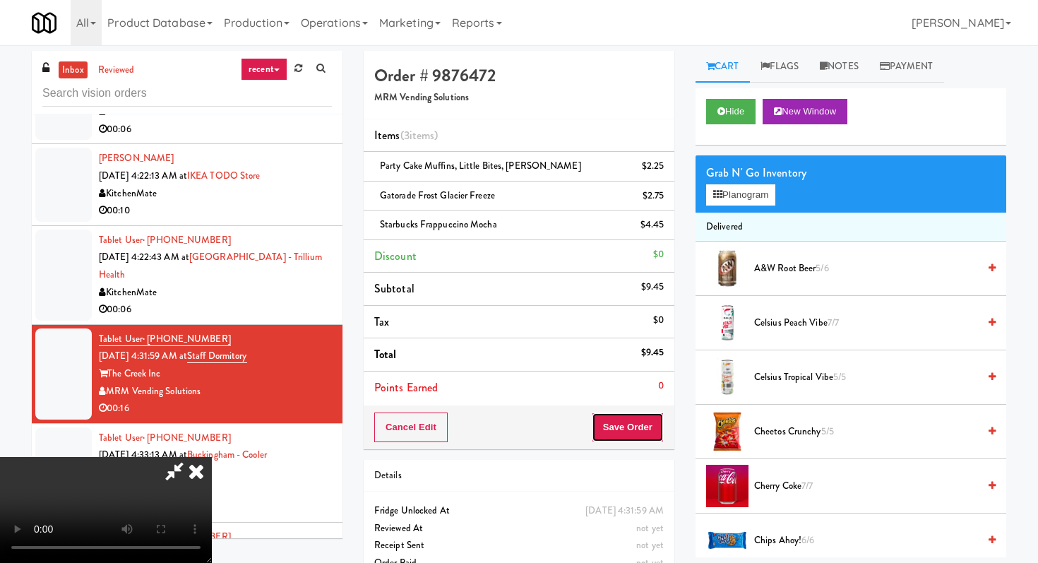
click at [627, 419] on button "Save Order" at bounding box center [628, 427] width 72 height 30
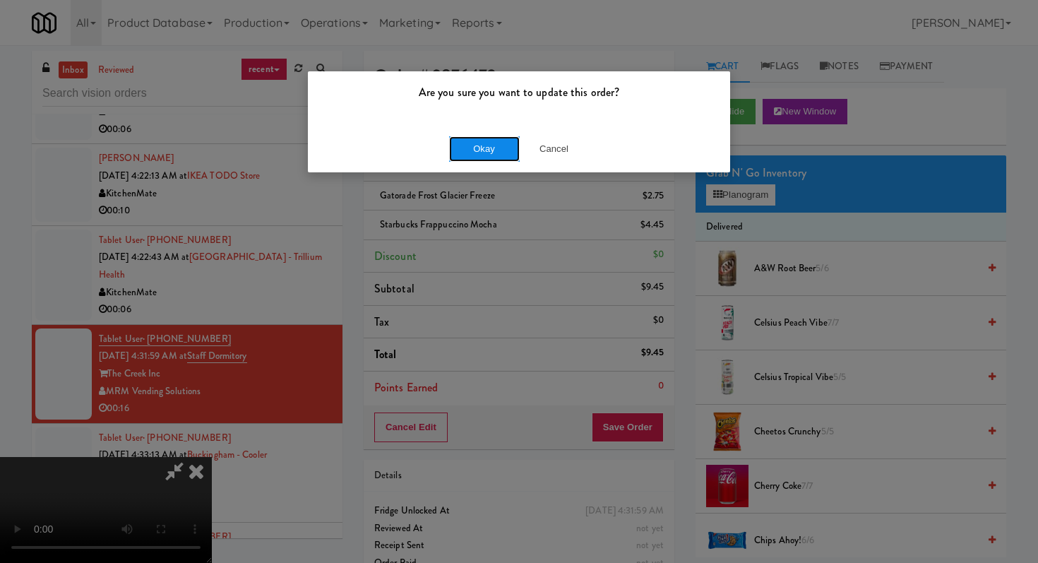
click at [474, 138] on button "Okay" at bounding box center [484, 148] width 71 height 25
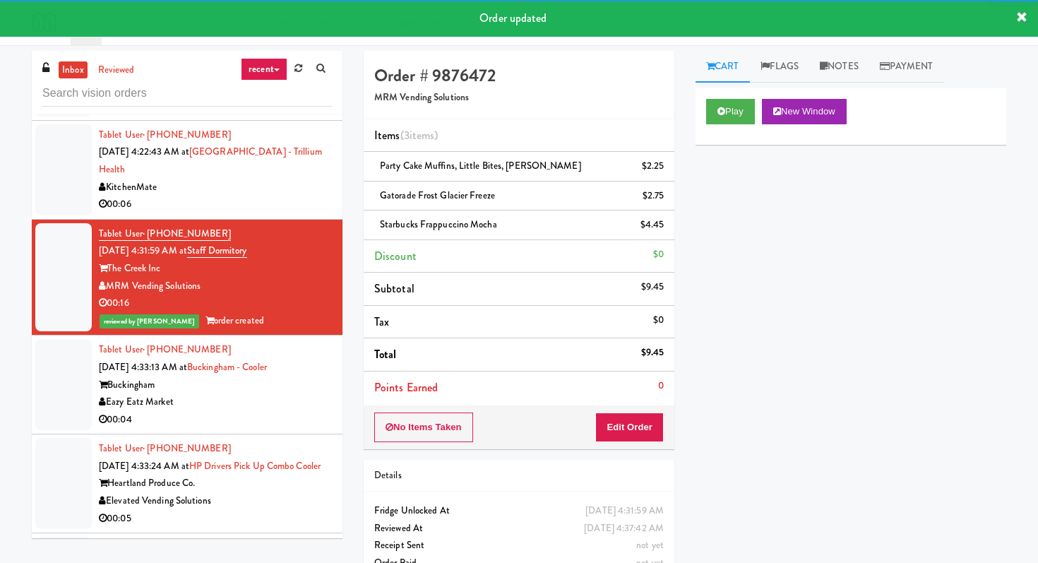
scroll to position [1912, 0]
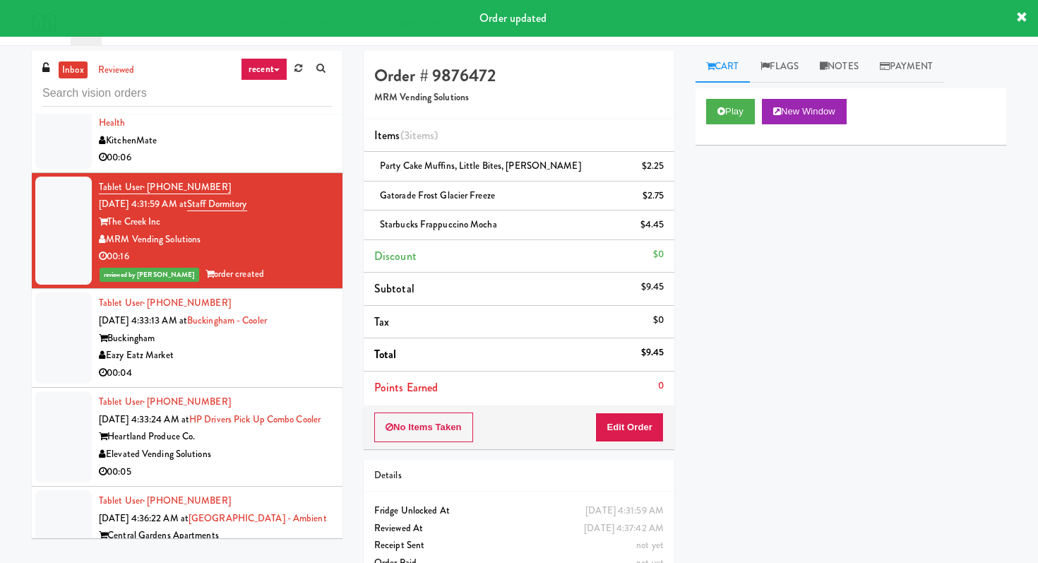
click at [280, 347] on div "Eazy Eatz Market" at bounding box center [215, 356] width 233 height 18
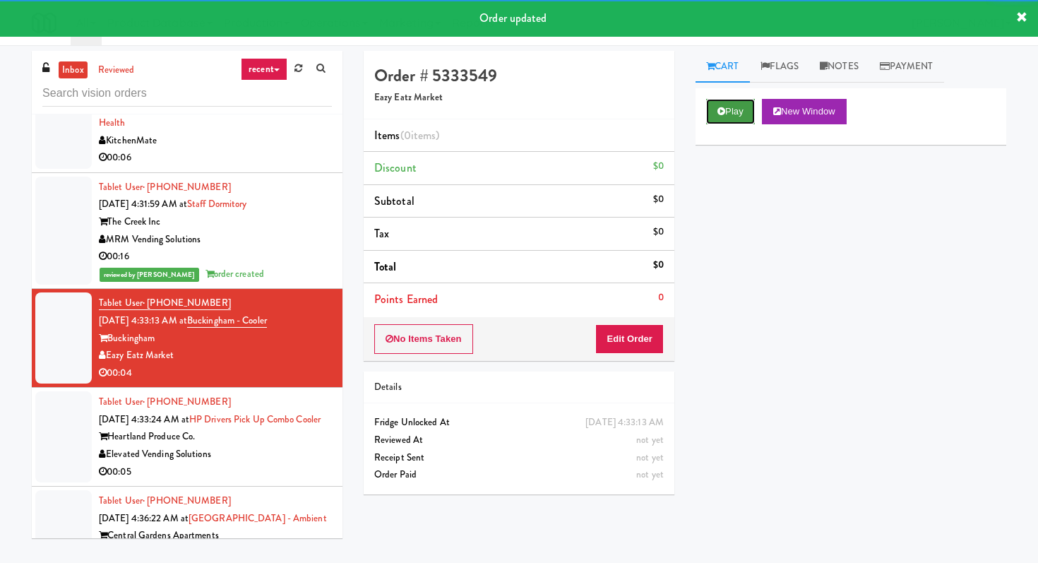
click at [730, 112] on button "Play" at bounding box center [730, 111] width 49 height 25
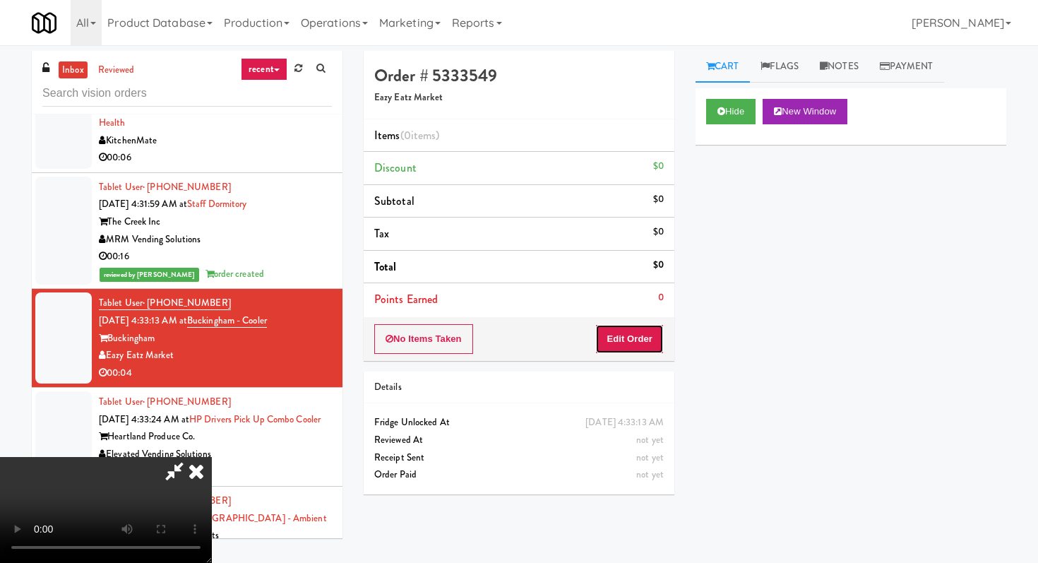
click at [624, 343] on button "Edit Order" at bounding box center [629, 339] width 68 height 30
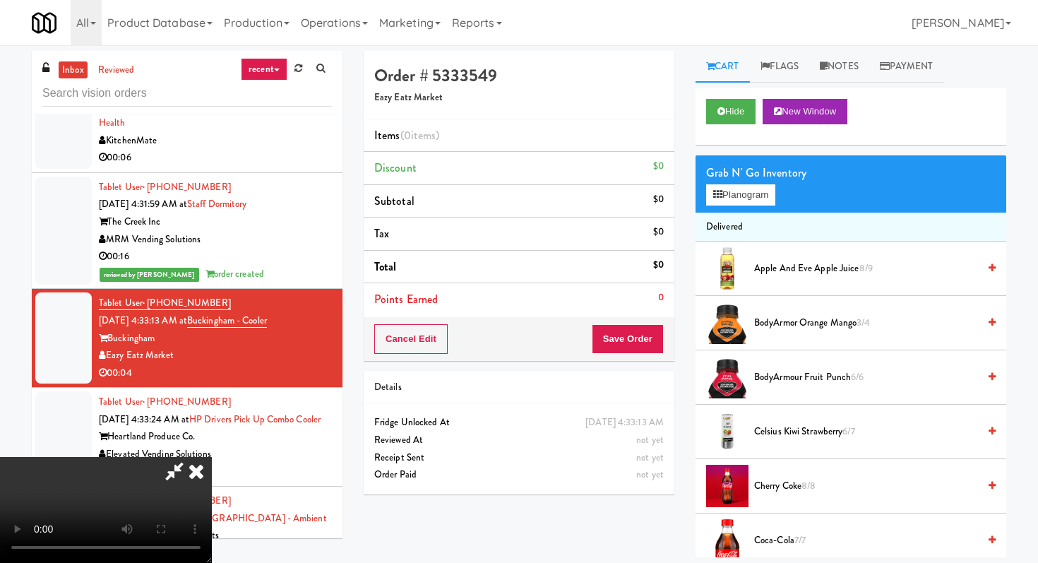
scroll to position [45, 0]
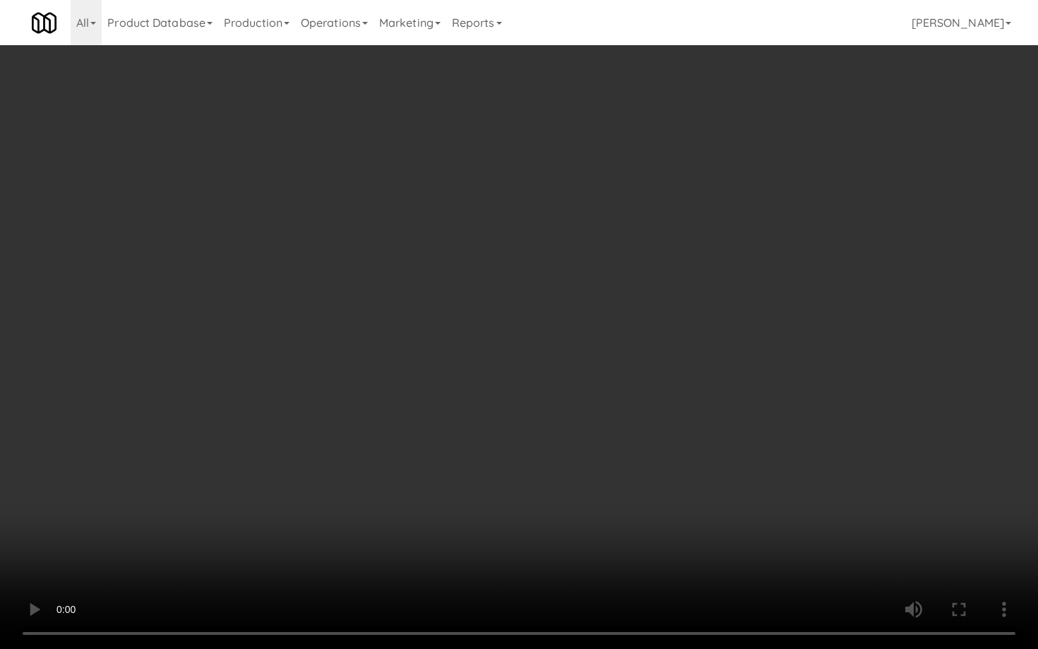
click at [545, 436] on video at bounding box center [519, 324] width 1038 height 649
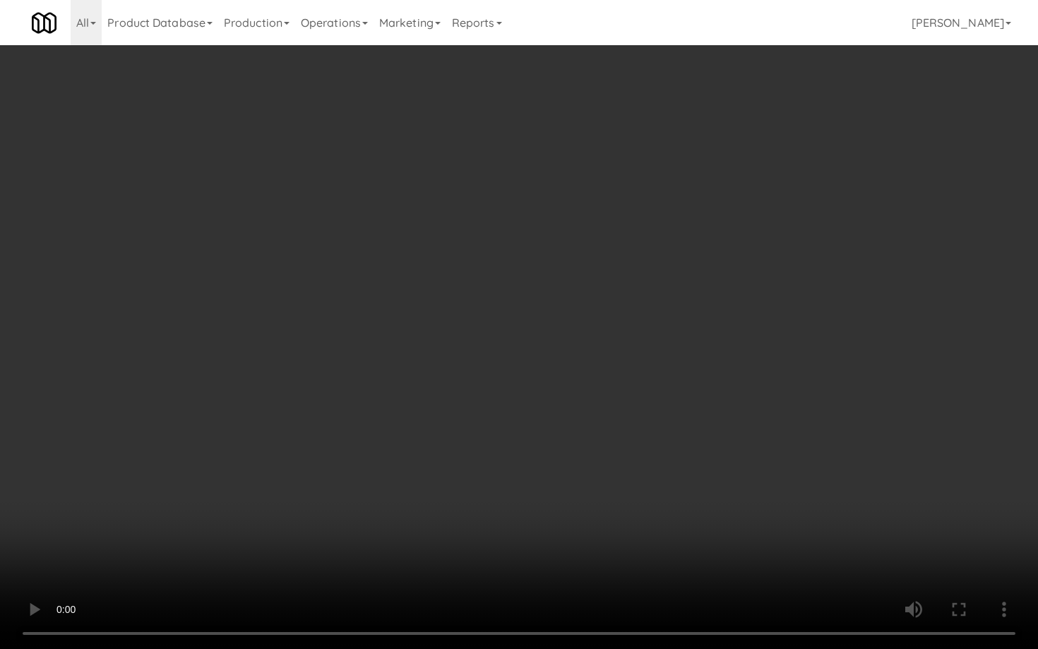
click at [545, 436] on video at bounding box center [519, 324] width 1038 height 649
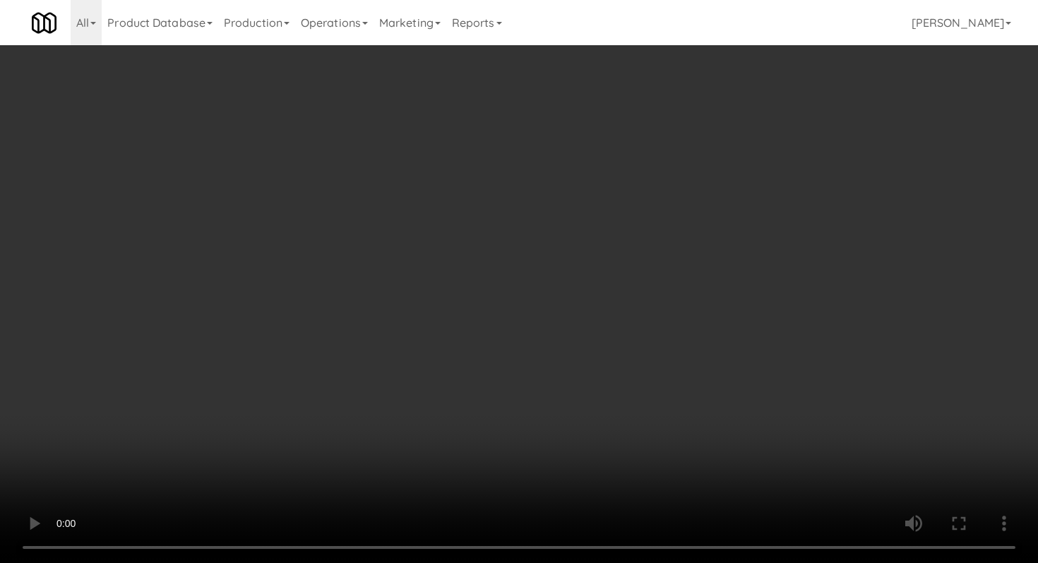
scroll to position [121, 0]
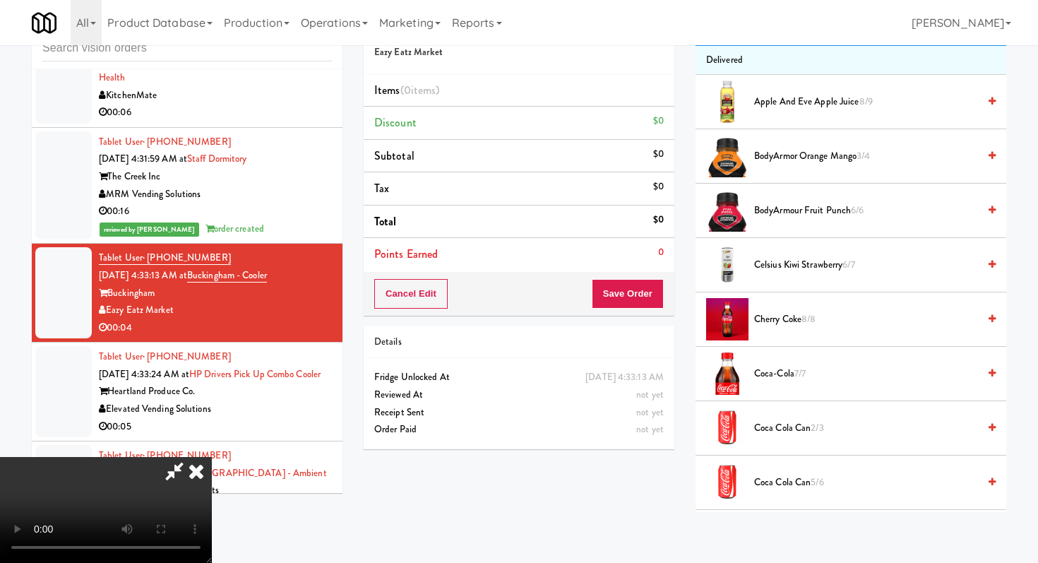
click at [786, 428] on span "Coca Cola Can 2/3" at bounding box center [866, 428] width 224 height 18
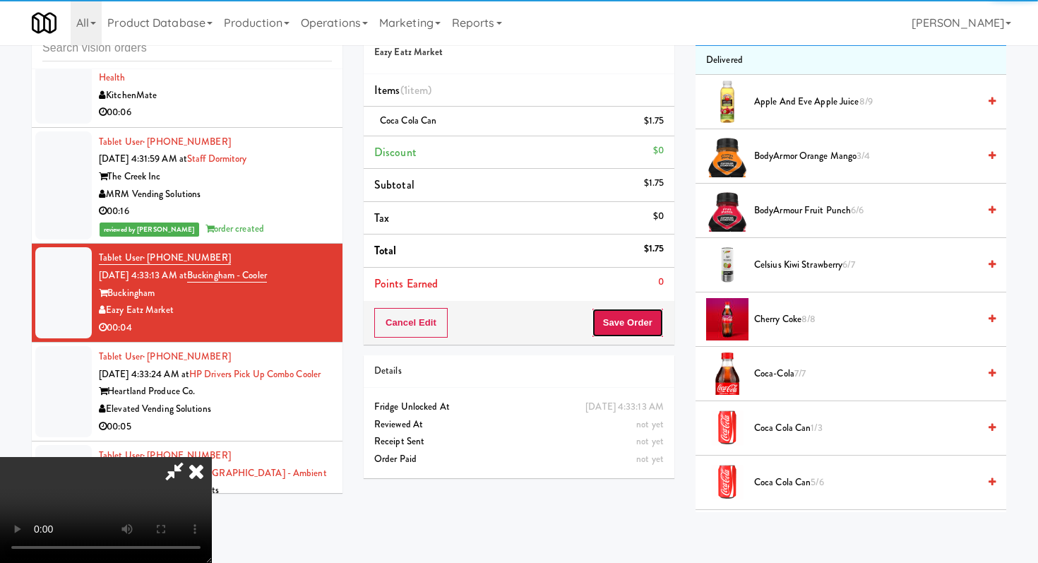
click at [650, 313] on button "Save Order" at bounding box center [628, 323] width 72 height 30
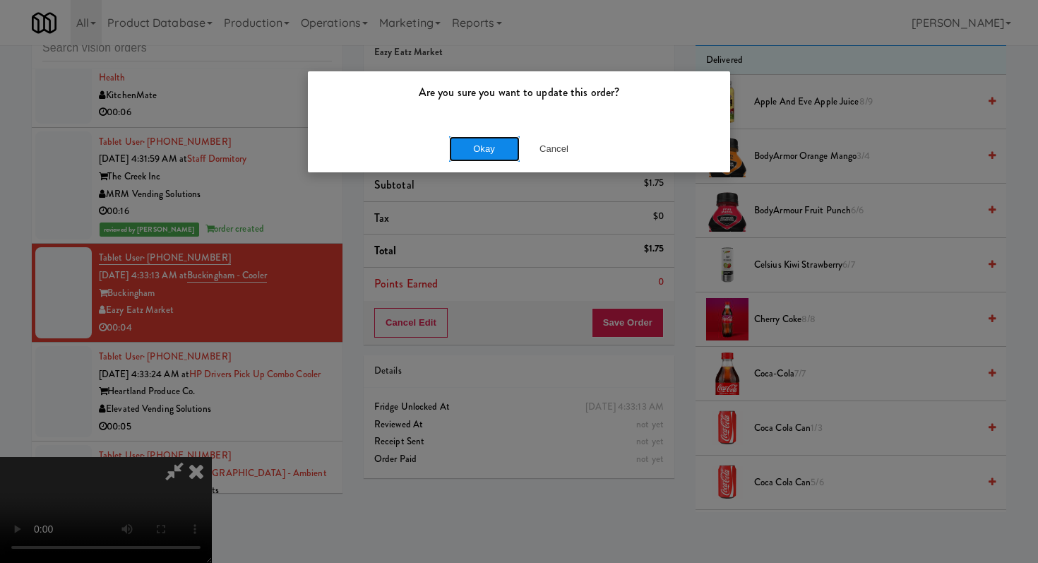
click at [495, 148] on button "Okay" at bounding box center [484, 148] width 71 height 25
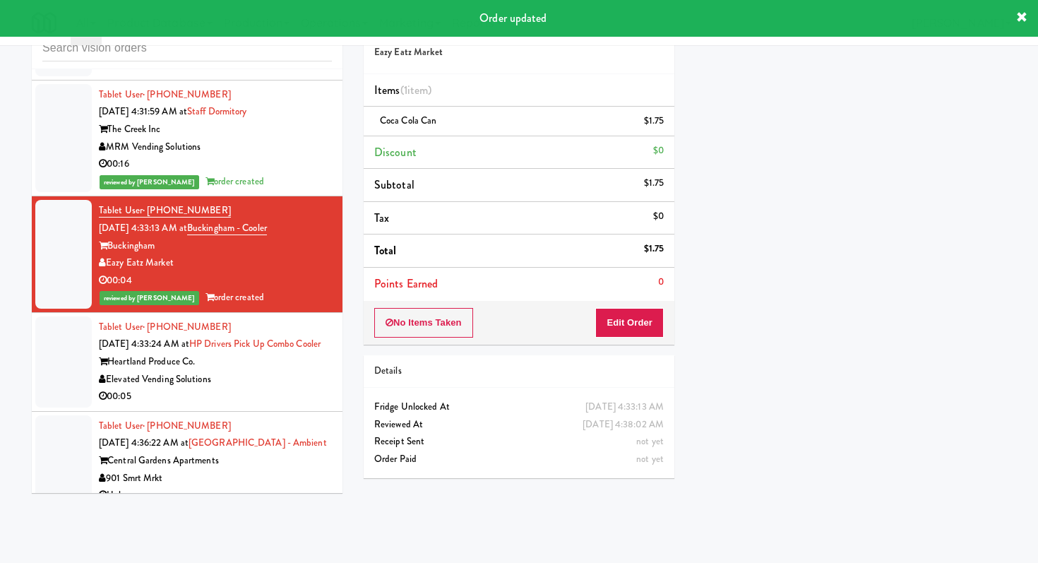
scroll to position [1978, 0]
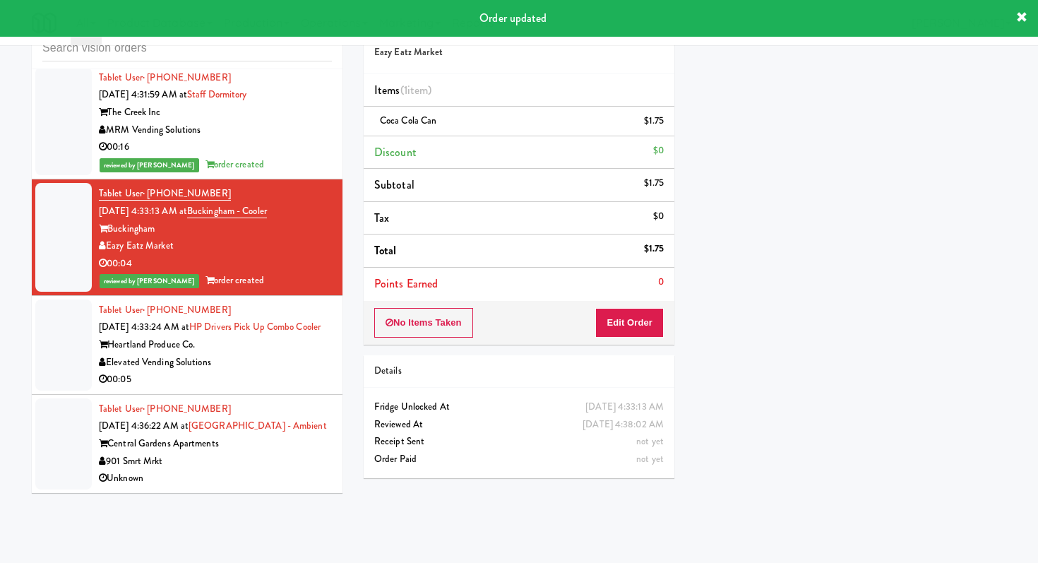
click at [278, 367] on div "Elevated Vending Solutions" at bounding box center [215, 363] width 233 height 18
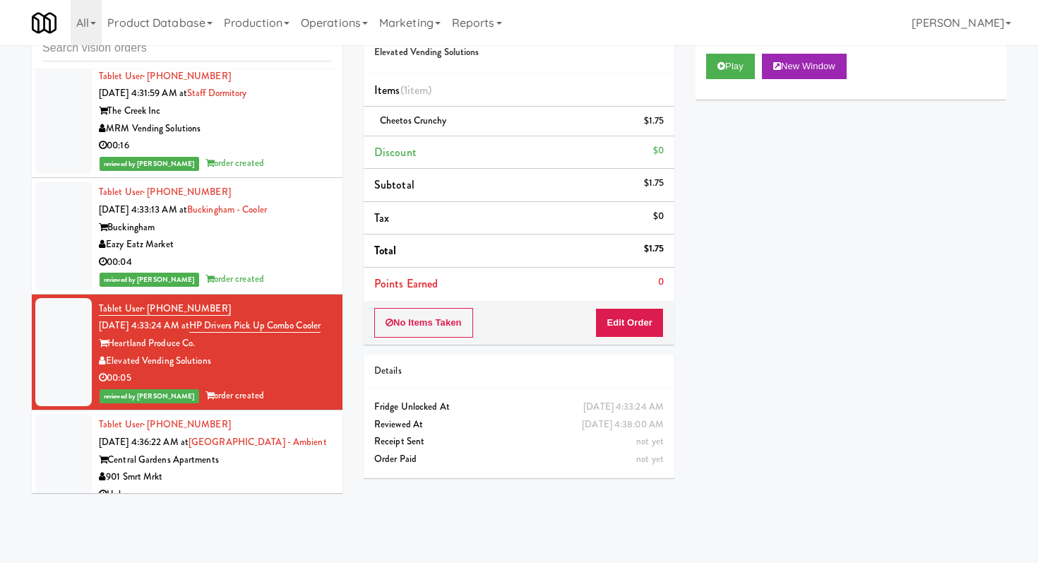
scroll to position [1996, 0]
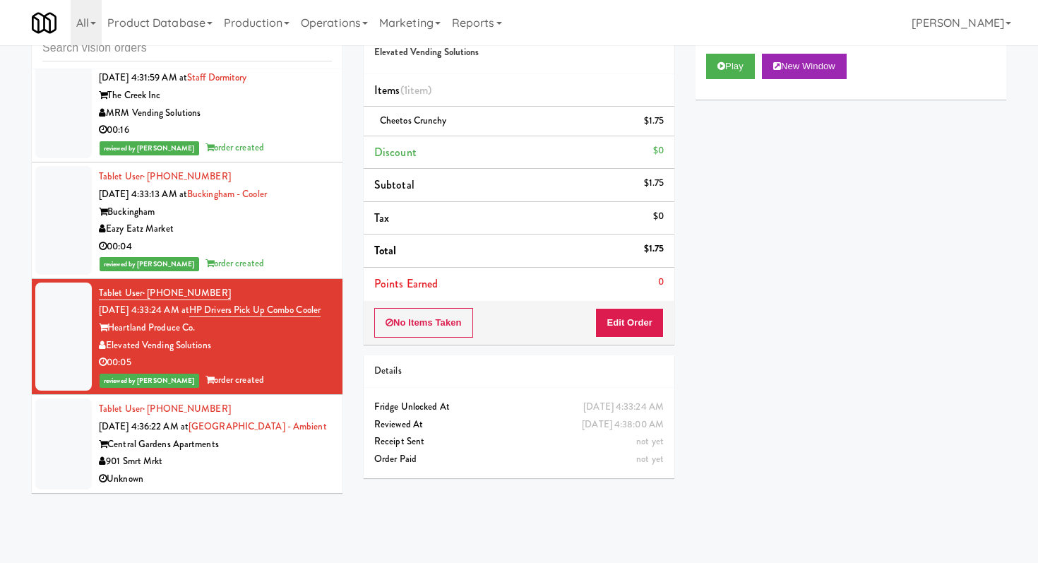
click at [282, 464] on div "901 Smrt Mrkt" at bounding box center [215, 461] width 233 height 18
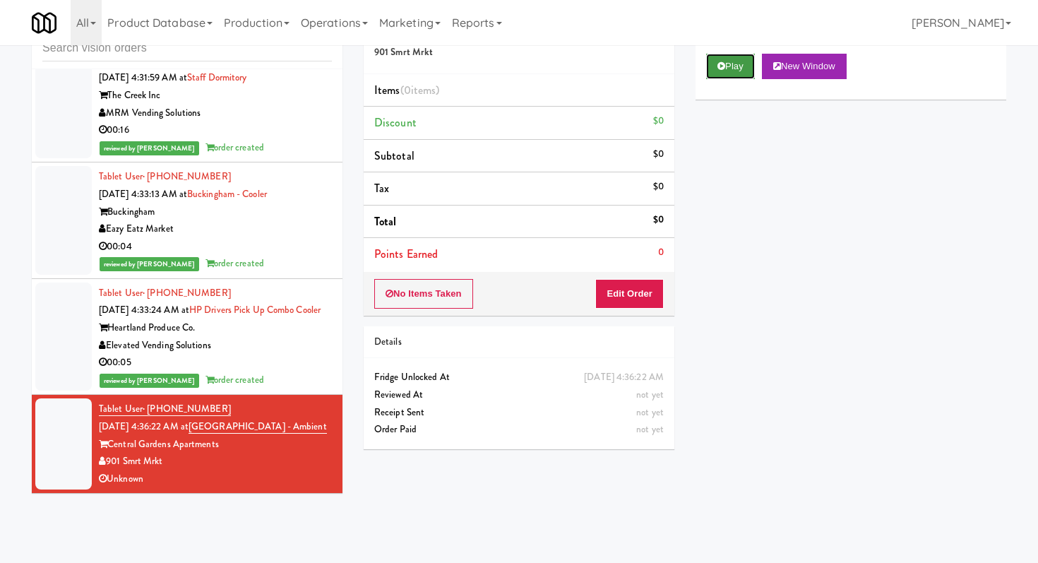
click at [736, 66] on button "Play" at bounding box center [730, 66] width 49 height 25
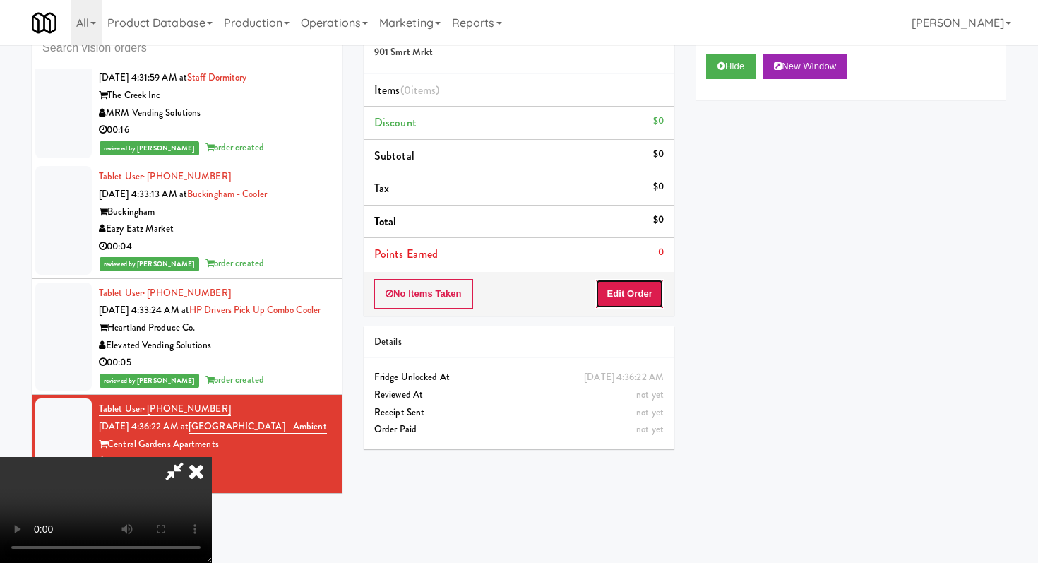
click at [622, 307] on button "Edit Order" at bounding box center [629, 294] width 68 height 30
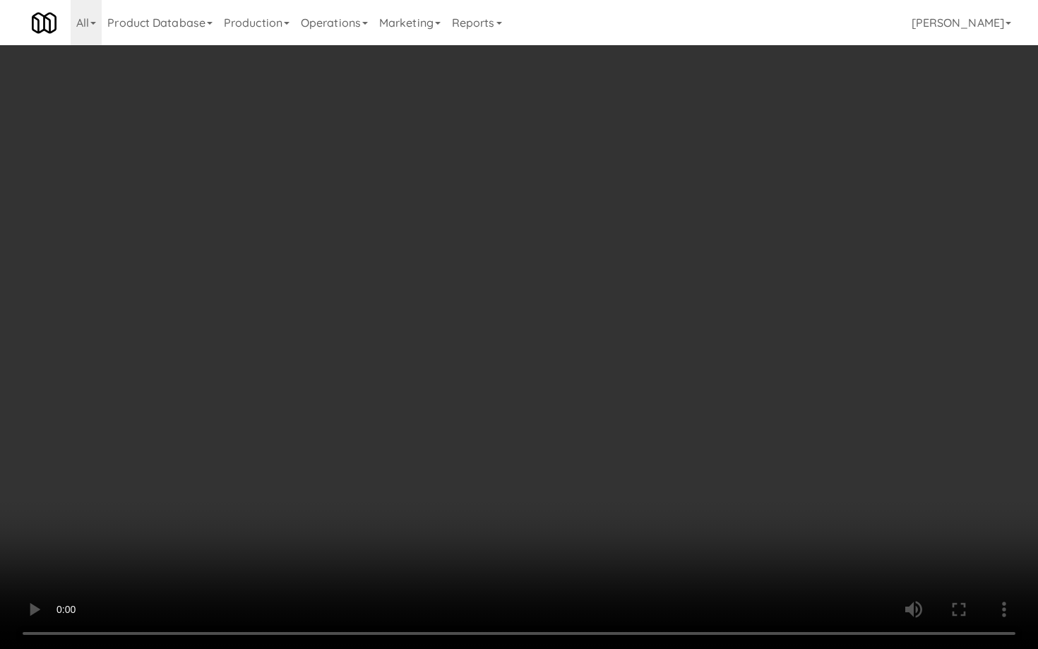
click at [498, 487] on video at bounding box center [519, 324] width 1038 height 649
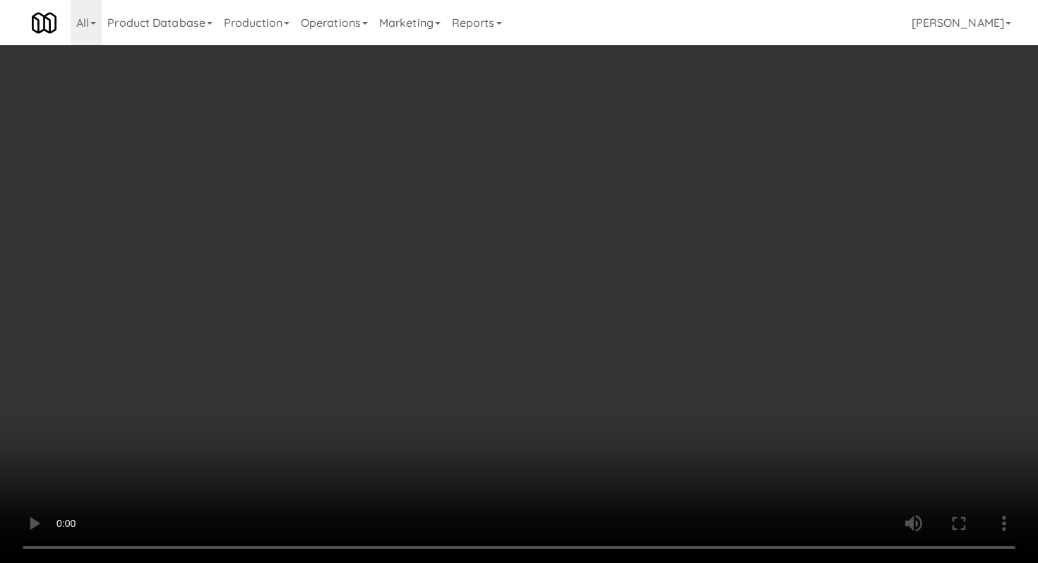
scroll to position [460, 0]
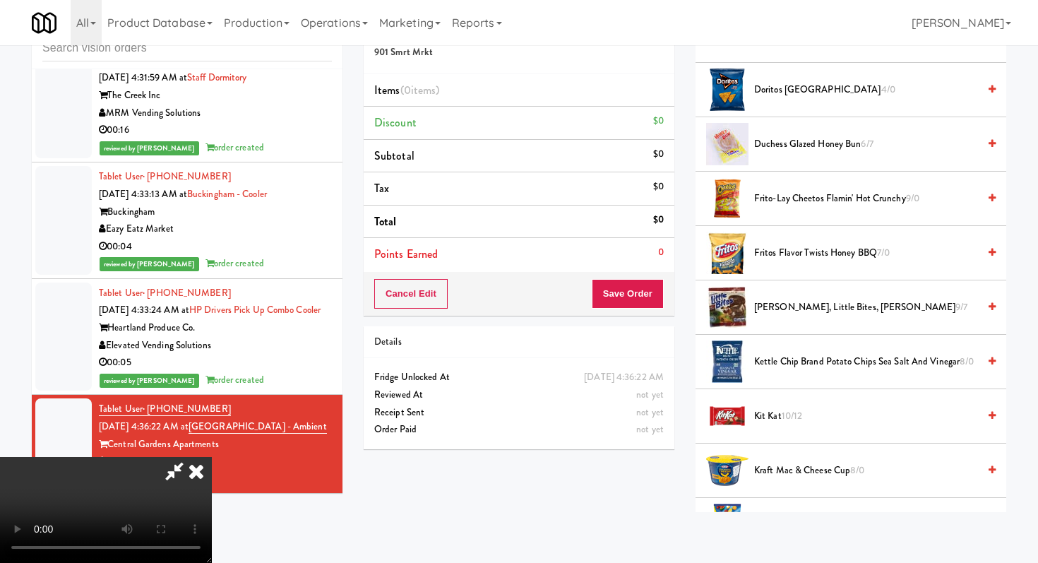
click at [788, 263] on li "Fritos Flavor Twists Honey BBQ 7/0" at bounding box center [850, 253] width 311 height 54
click at [782, 252] on span "Fritos Flavor Twists Honey BBQ 7/0" at bounding box center [866, 253] width 224 height 18
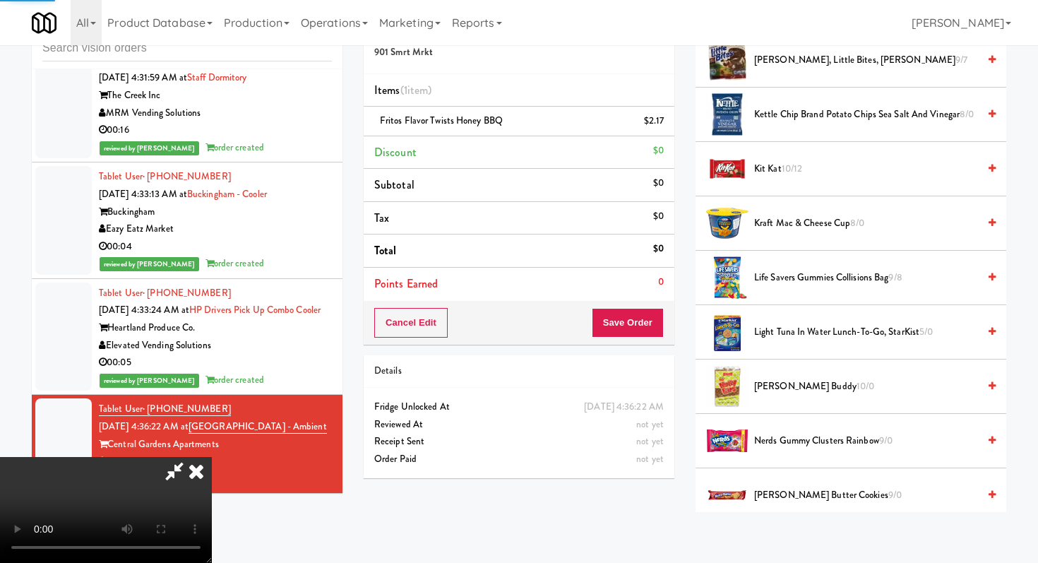
scroll to position [822, 0]
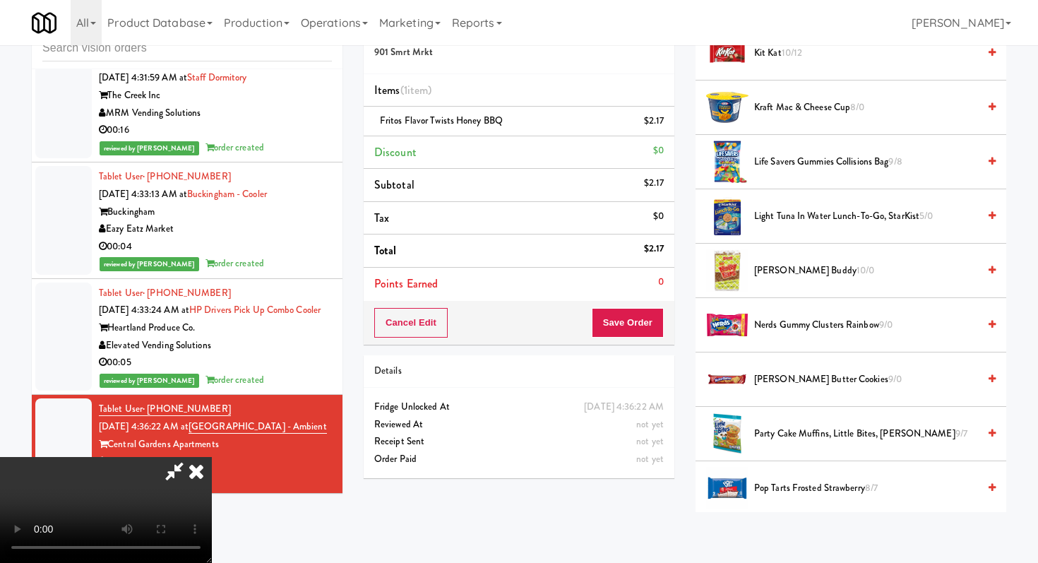
click at [775, 115] on span "Kraft Mac & Cheese Cup 8/0" at bounding box center [866, 108] width 224 height 18
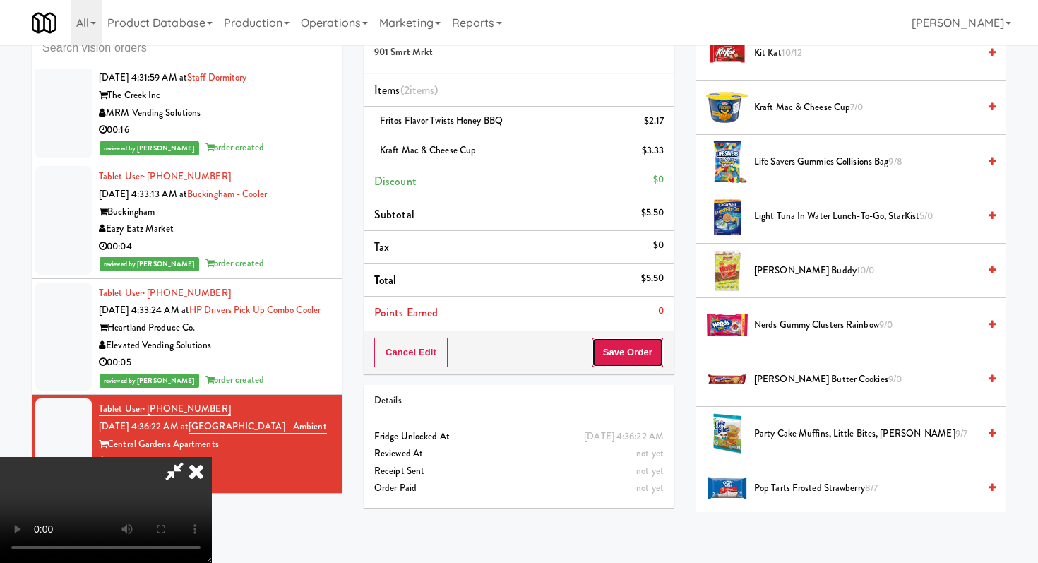
click at [650, 359] on button "Save Order" at bounding box center [628, 352] width 72 height 30
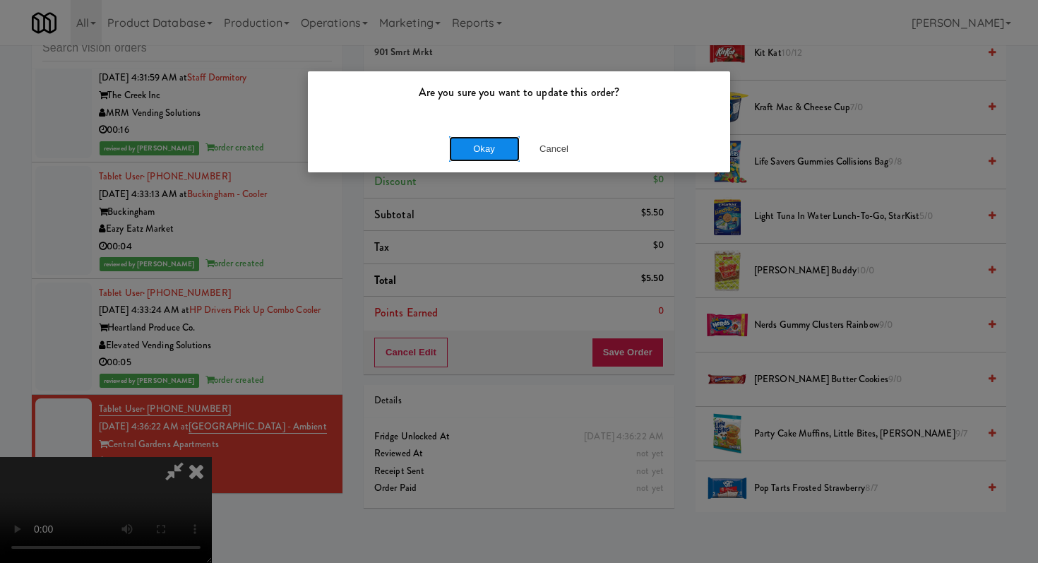
click at [496, 150] on button "Okay" at bounding box center [484, 148] width 71 height 25
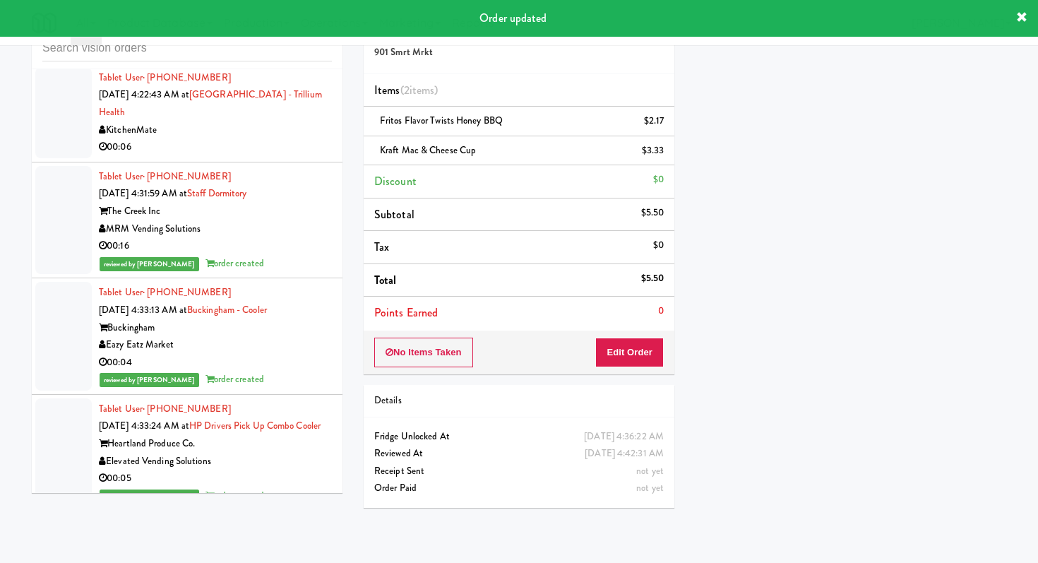
scroll to position [1824, 0]
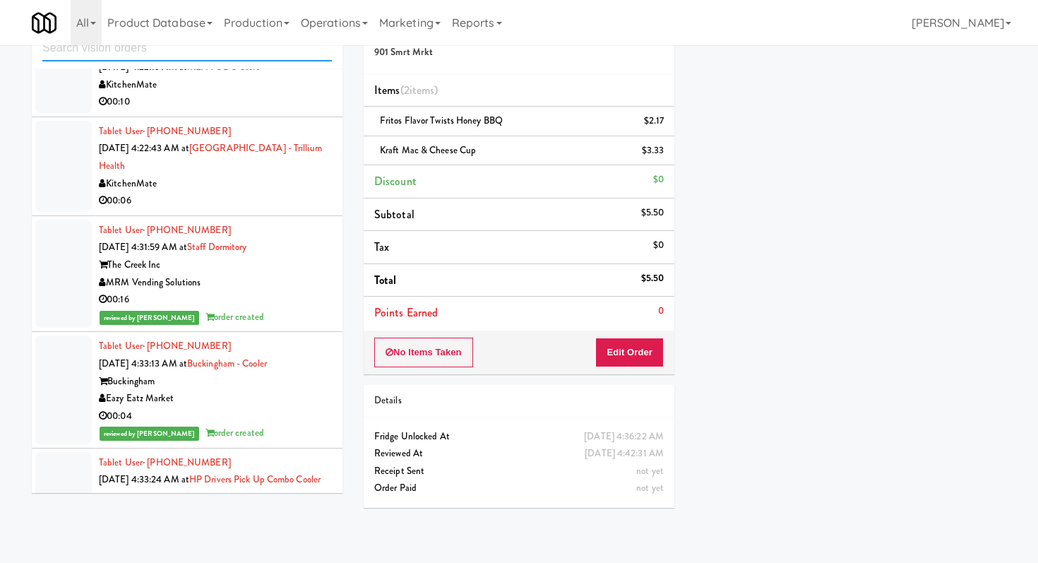
click at [188, 54] on input "text" at bounding box center [186, 48] width 289 height 26
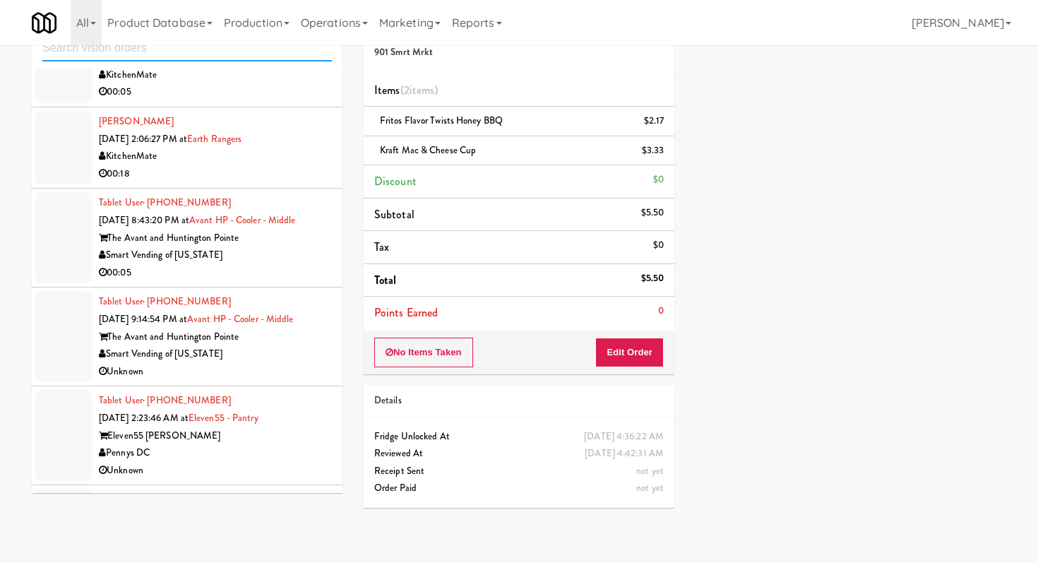
scroll to position [404, 0]
click at [292, 268] on div "00:05" at bounding box center [215, 272] width 233 height 18
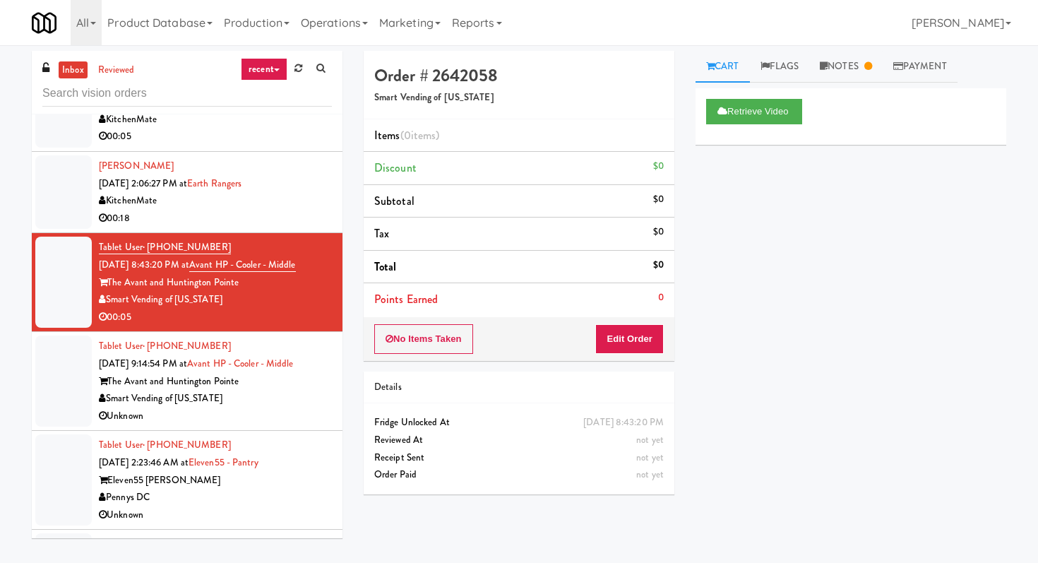
scroll to position [740, 0]
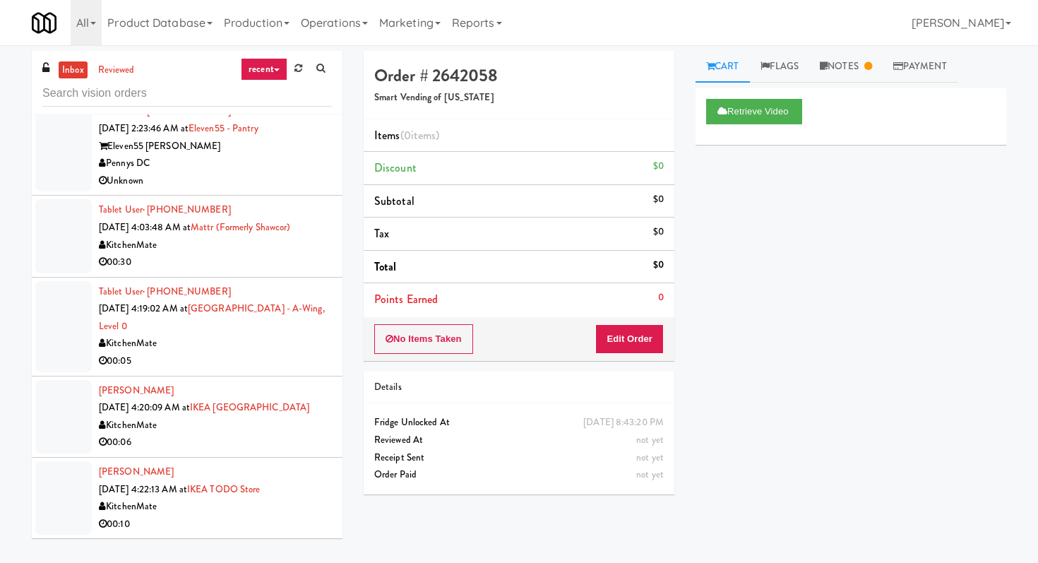
click at [263, 366] on div "00:05" at bounding box center [215, 361] width 233 height 18
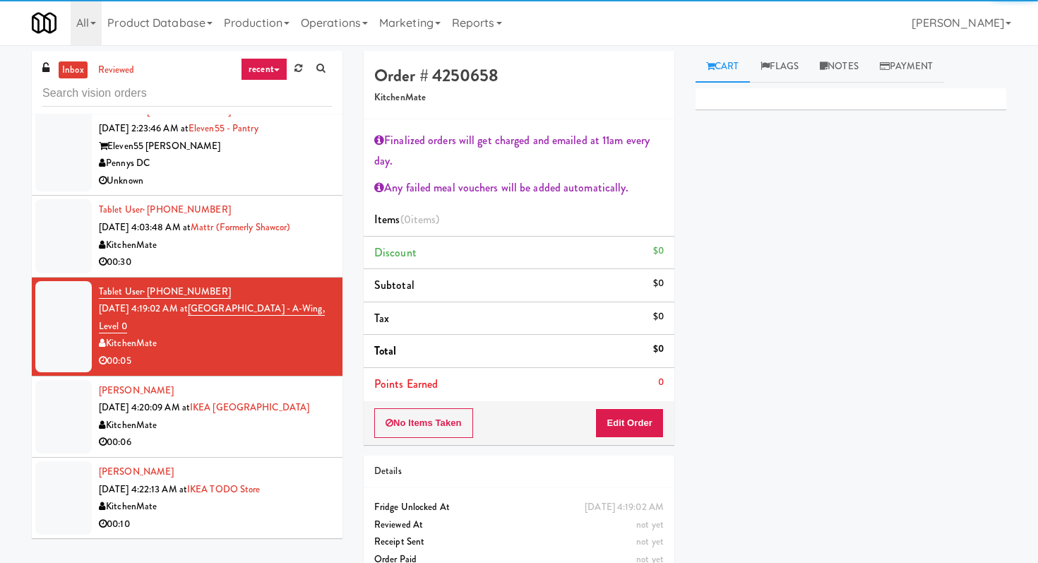
click at [268, 449] on div "00:06" at bounding box center [215, 442] width 233 height 18
